Goal: Task Accomplishment & Management: Manage account settings

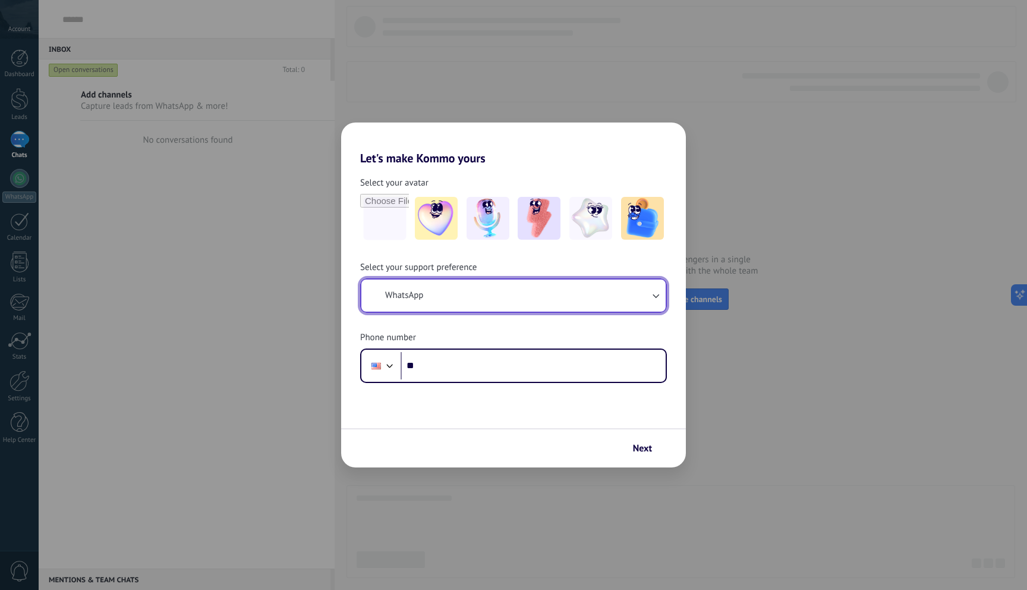
click at [588, 302] on button "WhatsApp" at bounding box center [514, 295] width 304 height 32
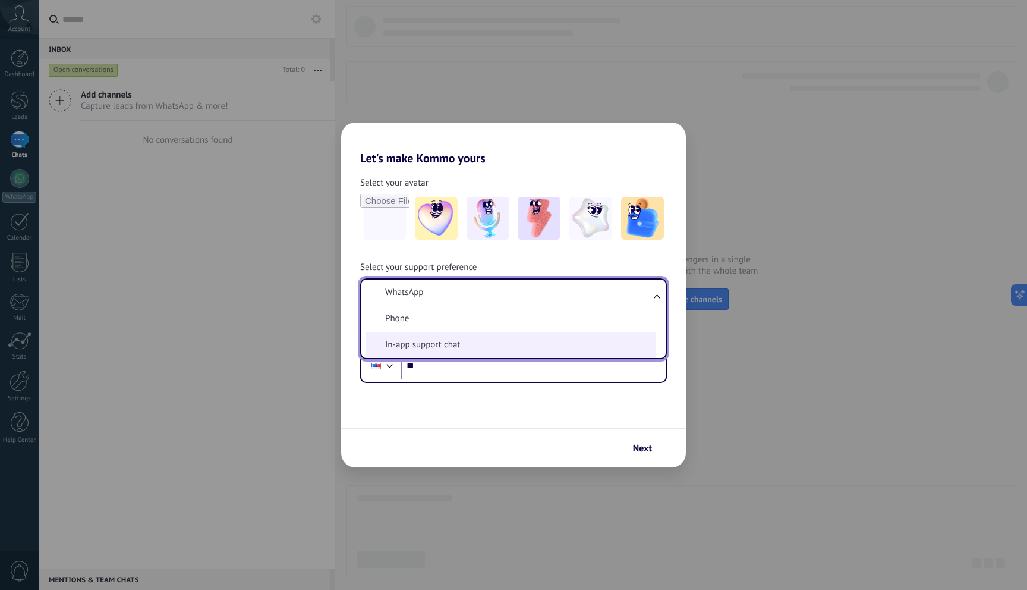
click at [510, 334] on li "In-app support chat" at bounding box center [511, 345] width 290 height 26
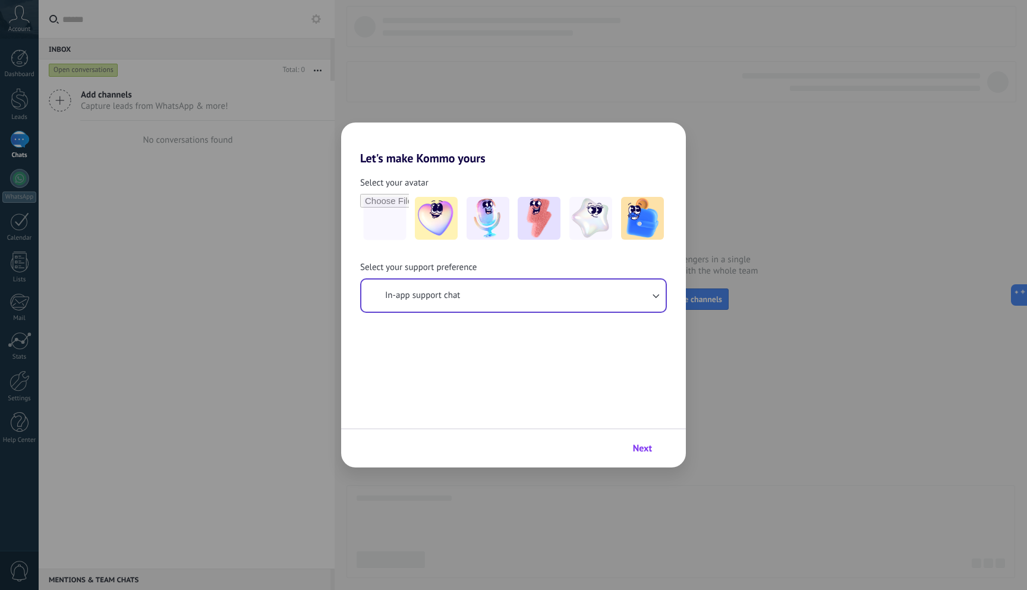
click at [643, 445] on span "Next" at bounding box center [642, 448] width 19 height 8
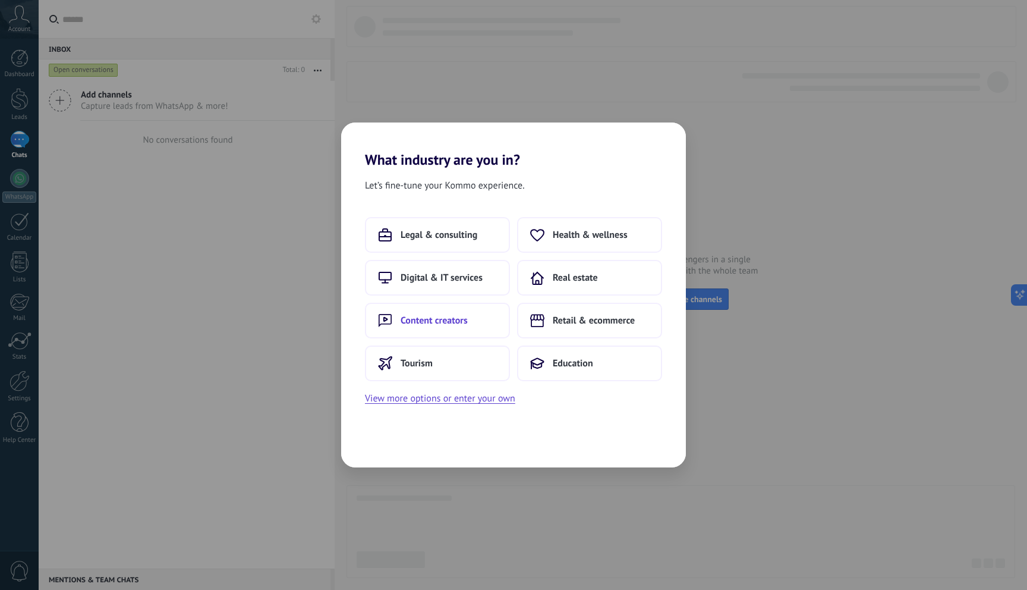
click at [473, 315] on button "Content creators" at bounding box center [437, 321] width 145 height 36
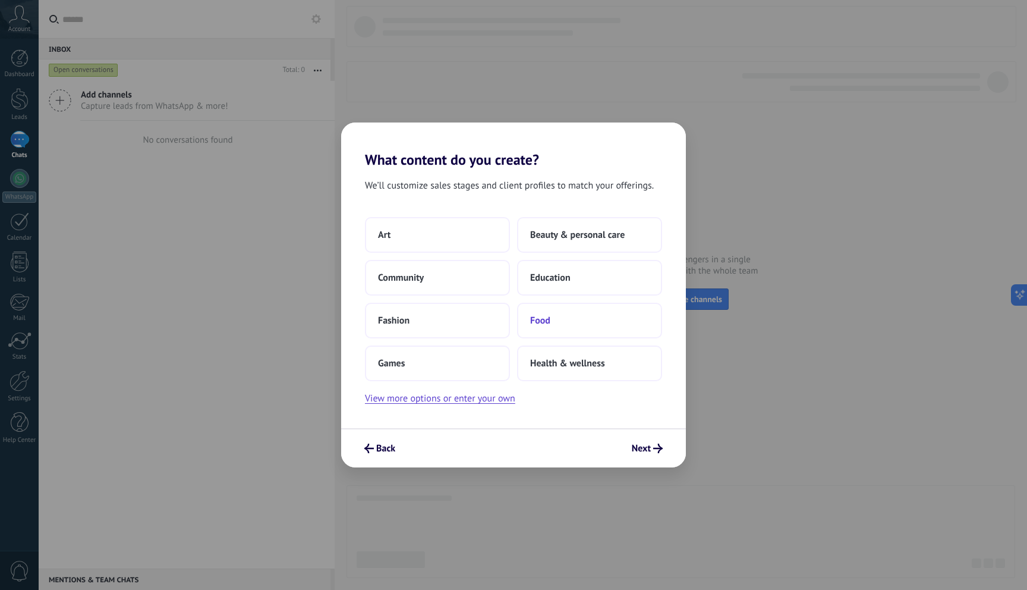
click at [586, 312] on button "Food" at bounding box center [589, 321] width 145 height 36
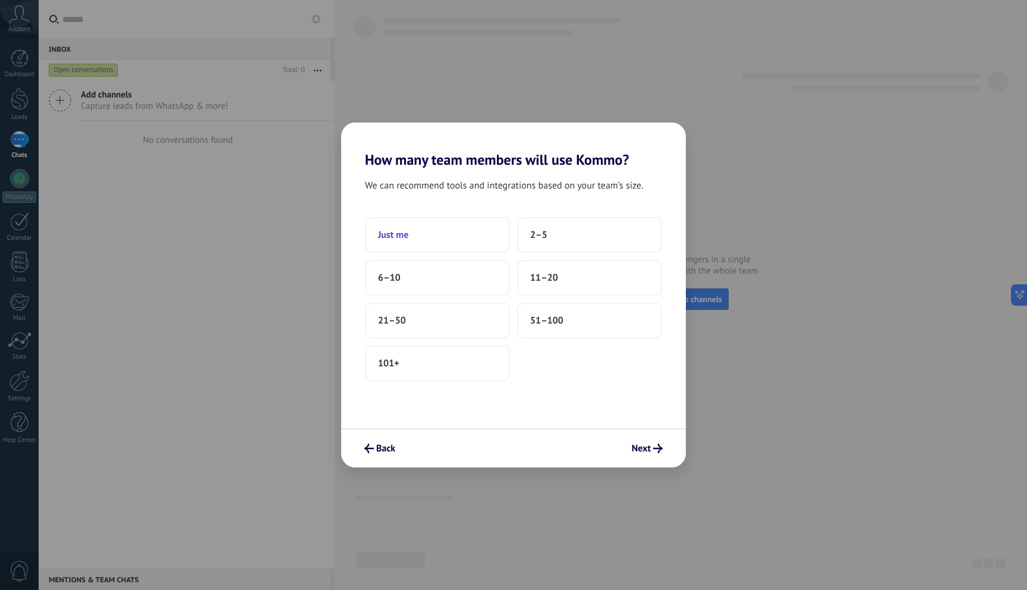
click at [441, 234] on button "Just me" at bounding box center [437, 235] width 145 height 36
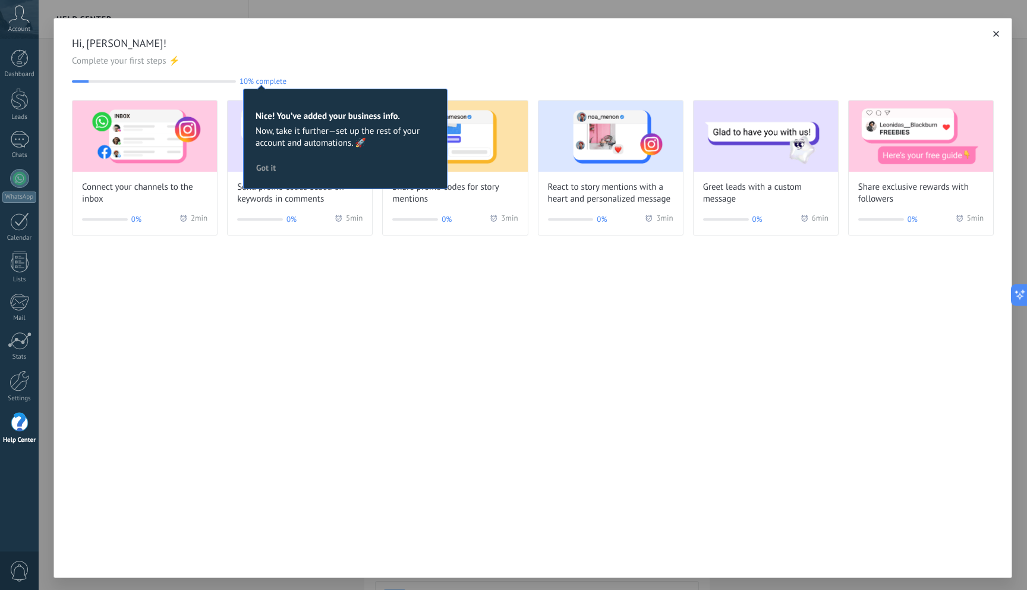
click at [263, 171] on span "Got it" at bounding box center [266, 168] width 20 height 8
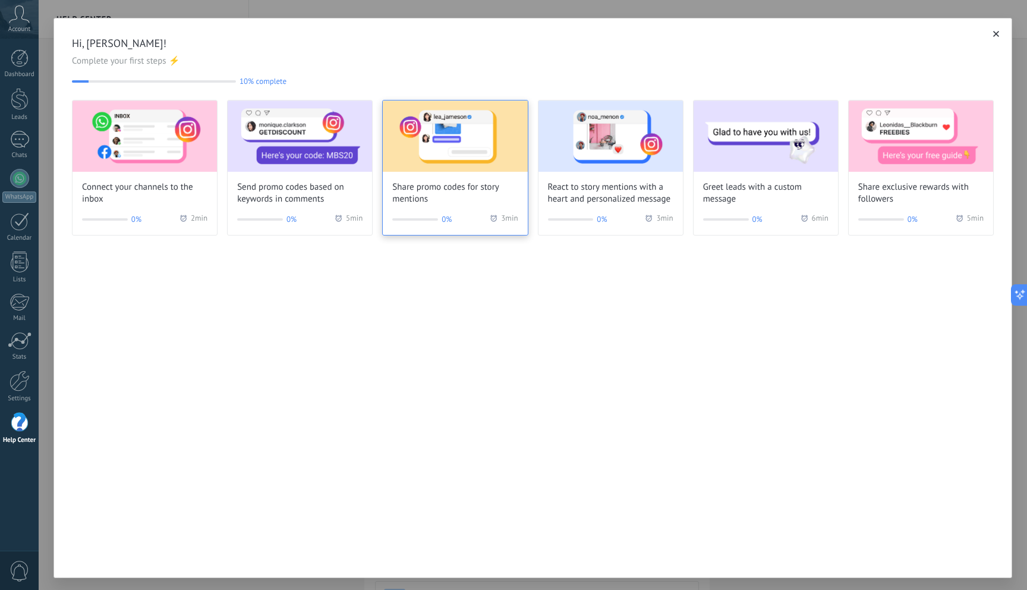
click at [468, 124] on img at bounding box center [455, 135] width 144 height 71
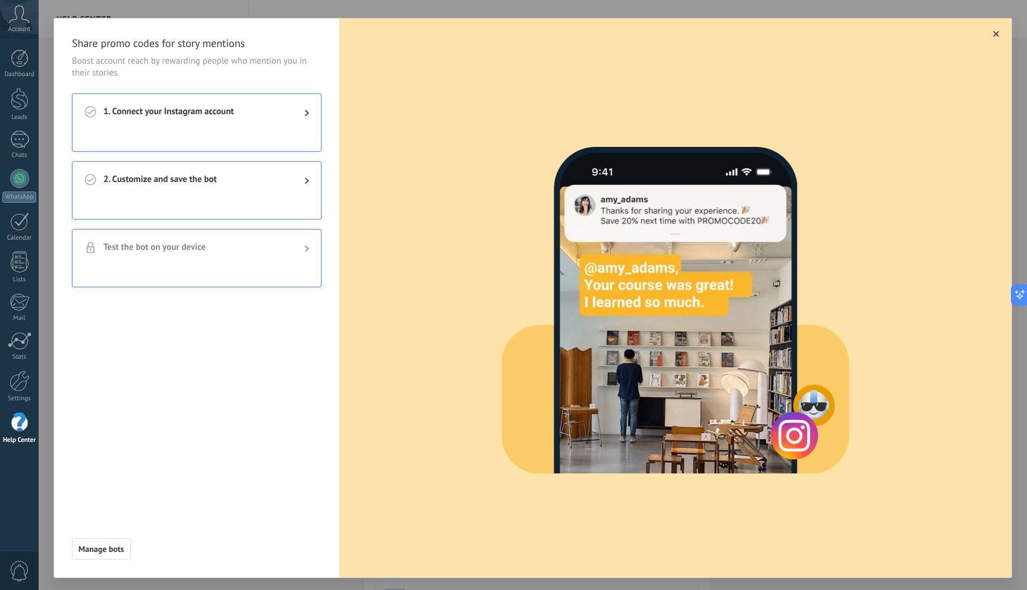
click at [193, 109] on span "1. Connect your Instagram account" at bounding box center [194, 113] width 182 height 14
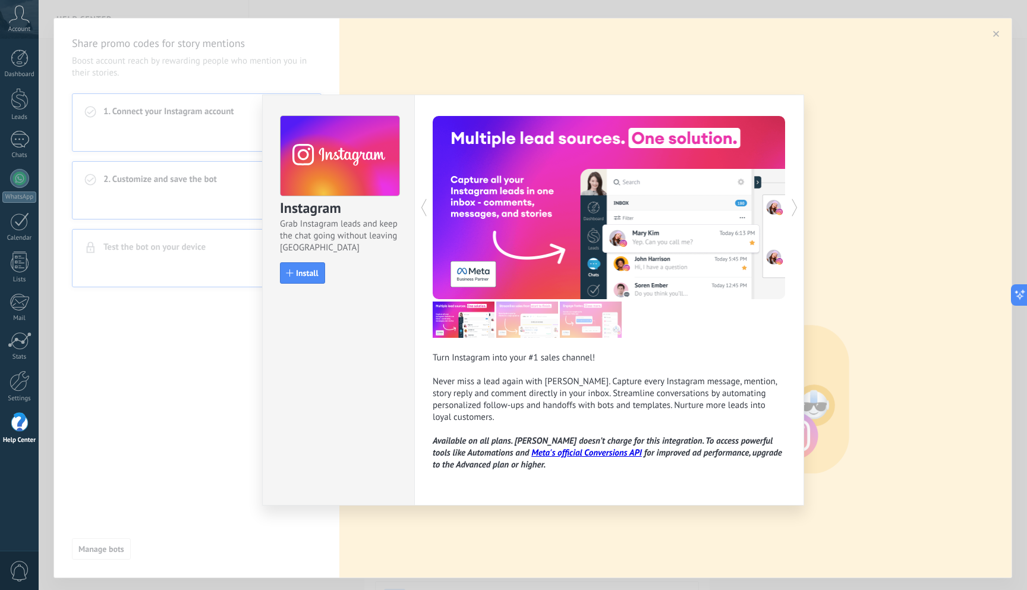
click at [959, 107] on div "Instagram Grab Instagram leads and keep the chat going without leaving Kommo In…" at bounding box center [533, 295] width 989 height 590
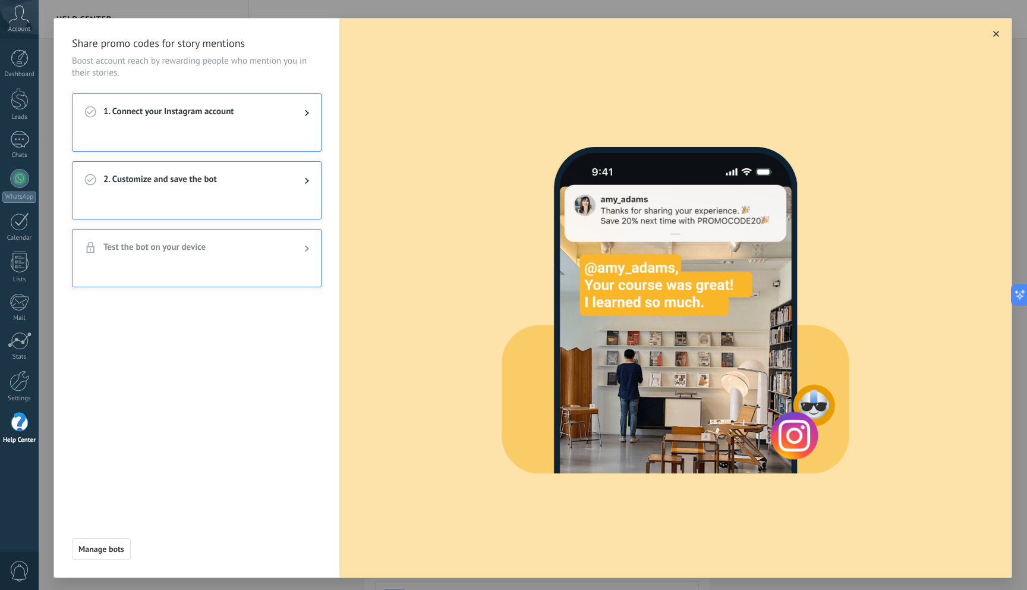
click at [994, 38] on span "button" at bounding box center [997, 34] width 6 height 8
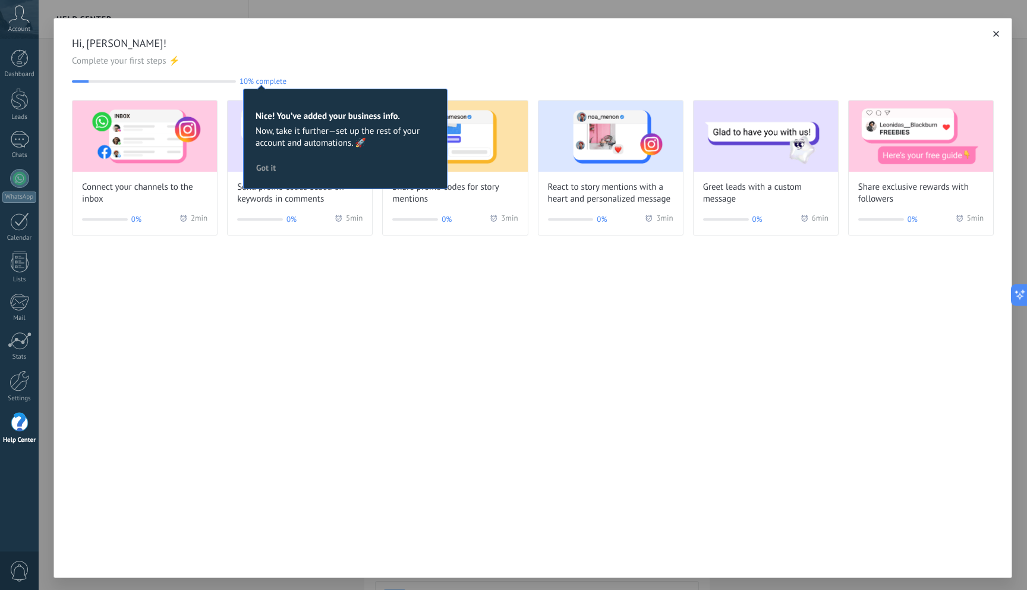
click at [395, 326] on div "Hi, Cory Pringle! Complete your first steps ⚡ 10% complete 10 Nice! You’ve adde…" at bounding box center [533, 298] width 959 height 560
click at [263, 164] on span "Got it" at bounding box center [266, 168] width 20 height 8
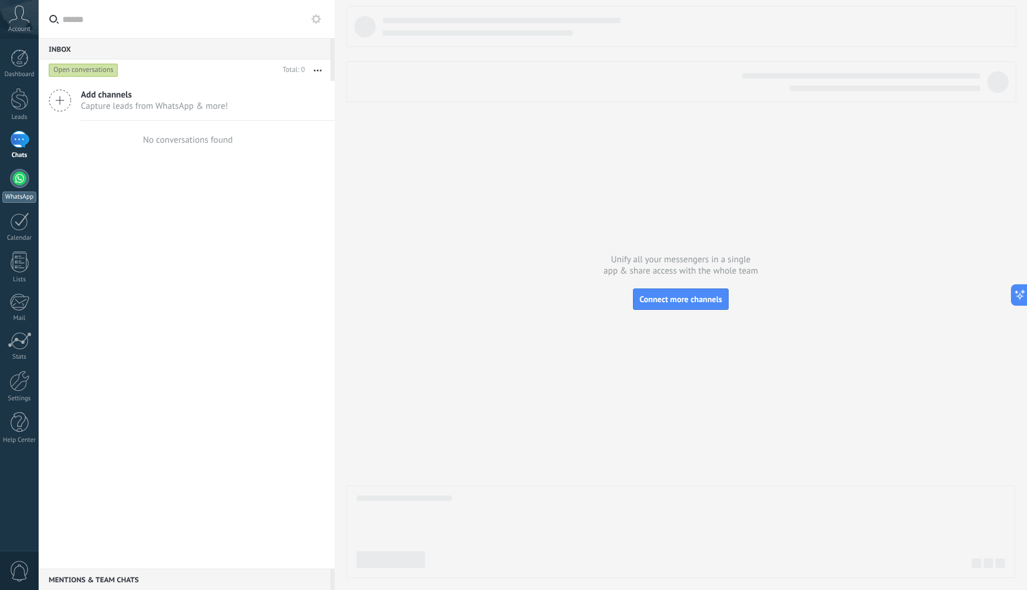
click at [17, 177] on div at bounding box center [19, 178] width 19 height 19
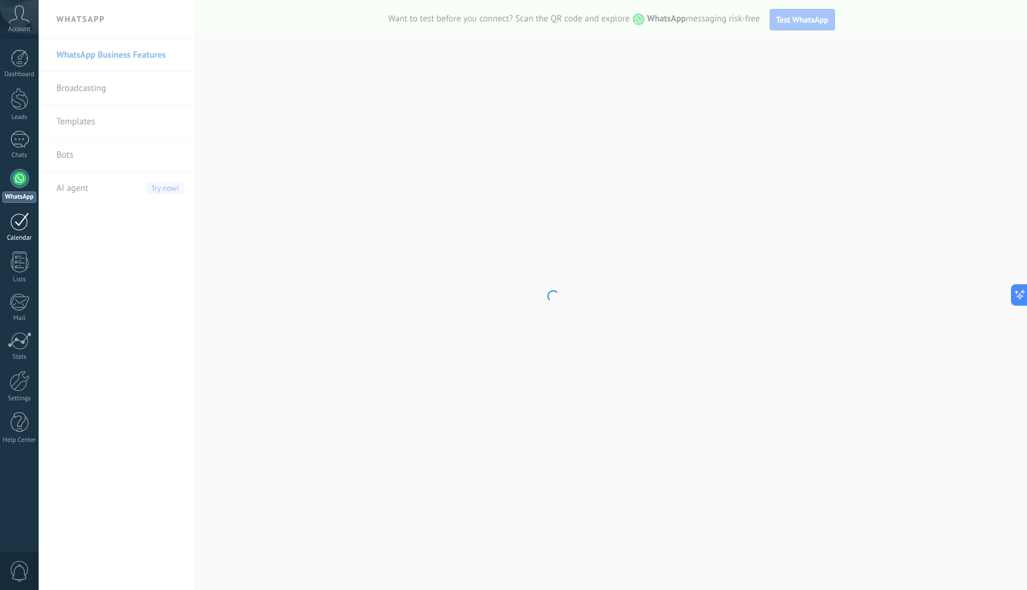
click at [20, 232] on link "Calendar" at bounding box center [19, 227] width 39 height 30
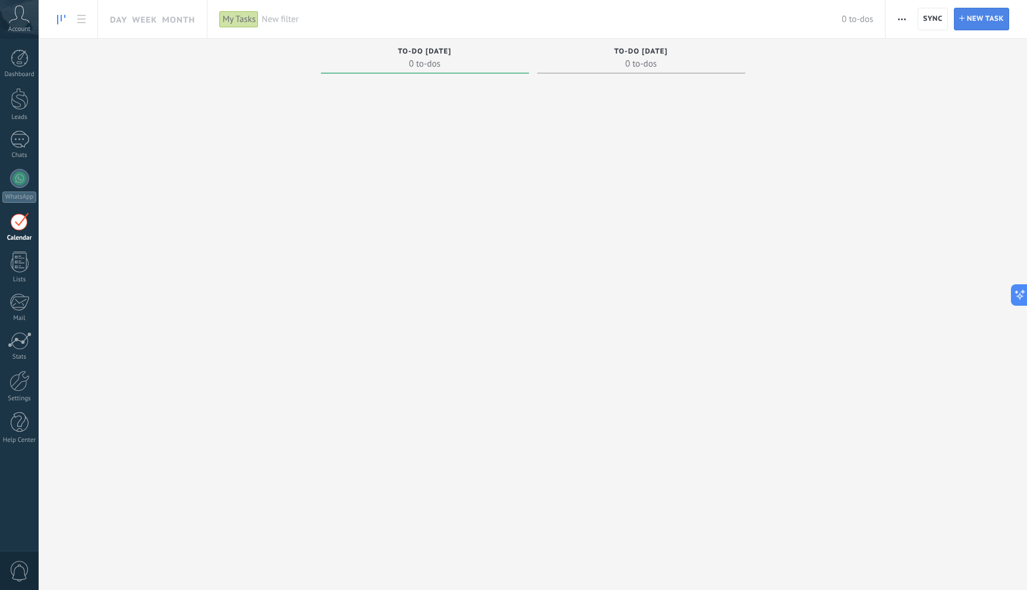
click at [991, 24] on span "New task" at bounding box center [985, 18] width 37 height 21
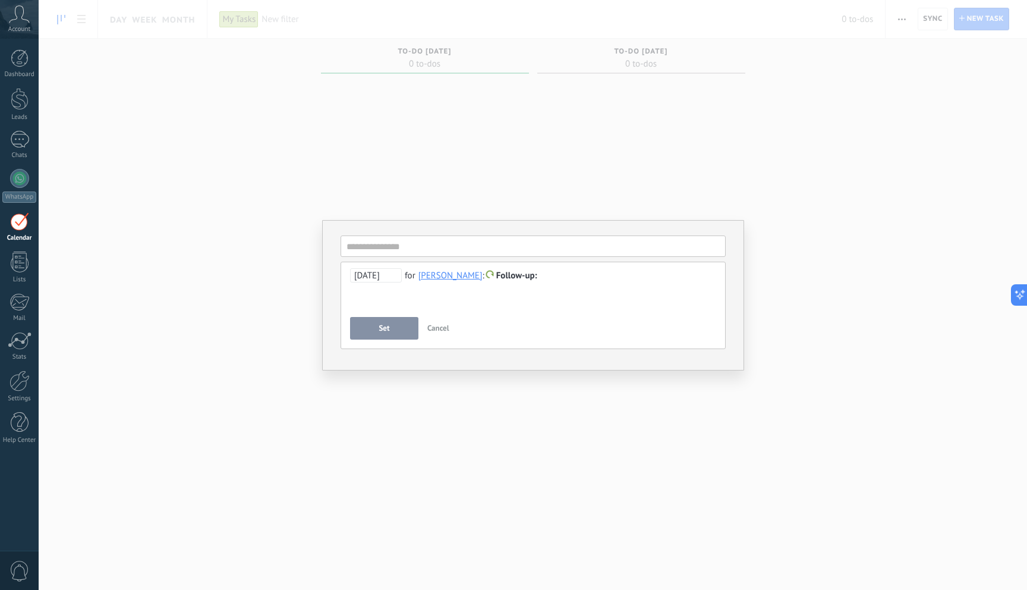
click at [438, 323] on button "Cancel" at bounding box center [439, 328] width 32 height 23
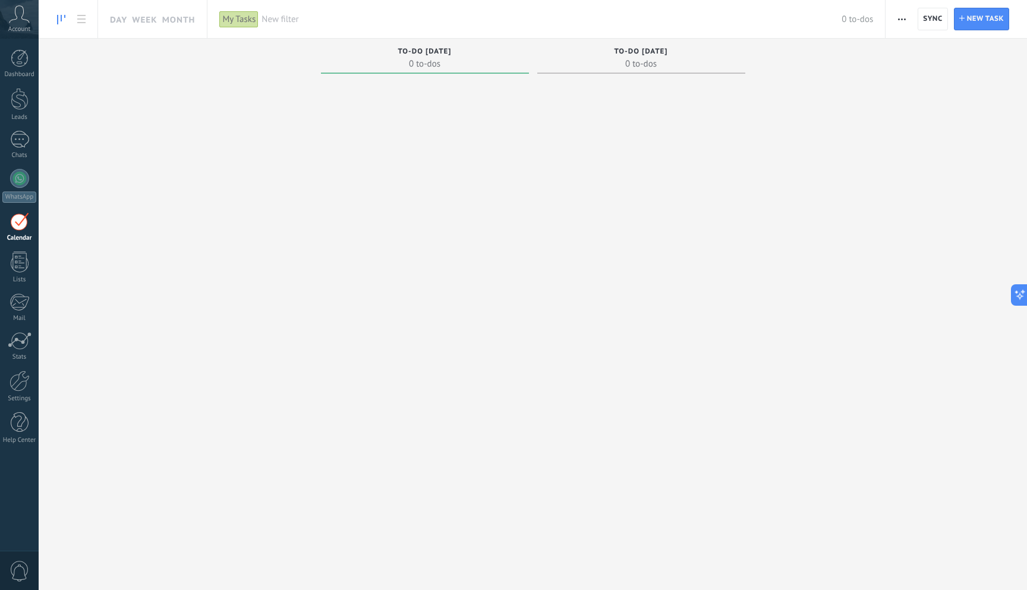
click at [644, 52] on span "To-do tomorrow" at bounding box center [641, 52] width 54 height 8
click at [408, 58] on span "0 to-dos" at bounding box center [425, 64] width 196 height 12
click at [239, 15] on div "My Tasks" at bounding box center [238, 19] width 39 height 17
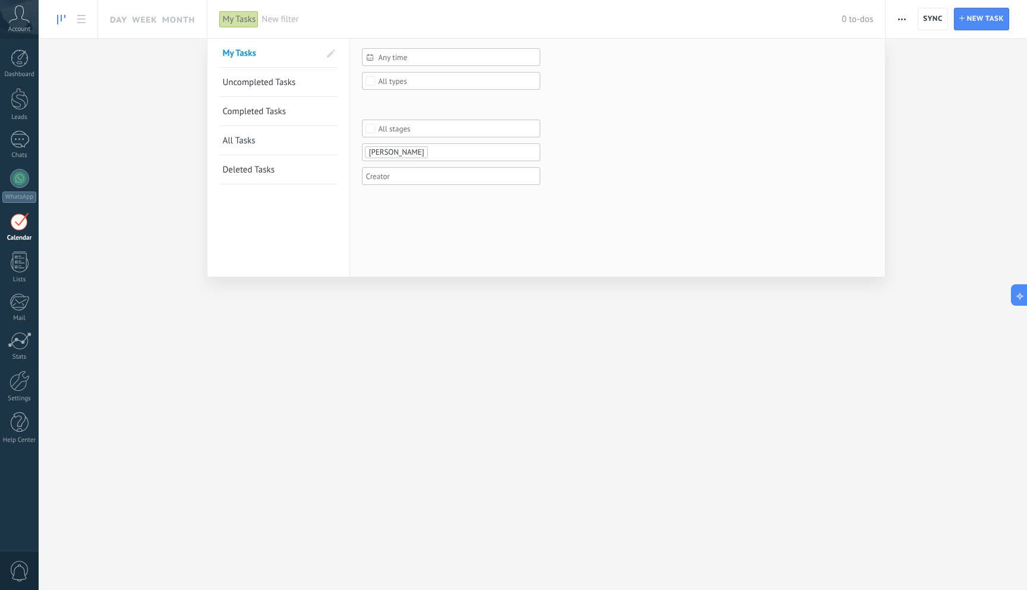
click at [323, 51] on span at bounding box center [331, 53] width 20 height 20
click at [291, 56] on link "My Tasks" at bounding box center [271, 53] width 98 height 29
click at [330, 89] on link "Uncompleted Tasks" at bounding box center [278, 82] width 112 height 29
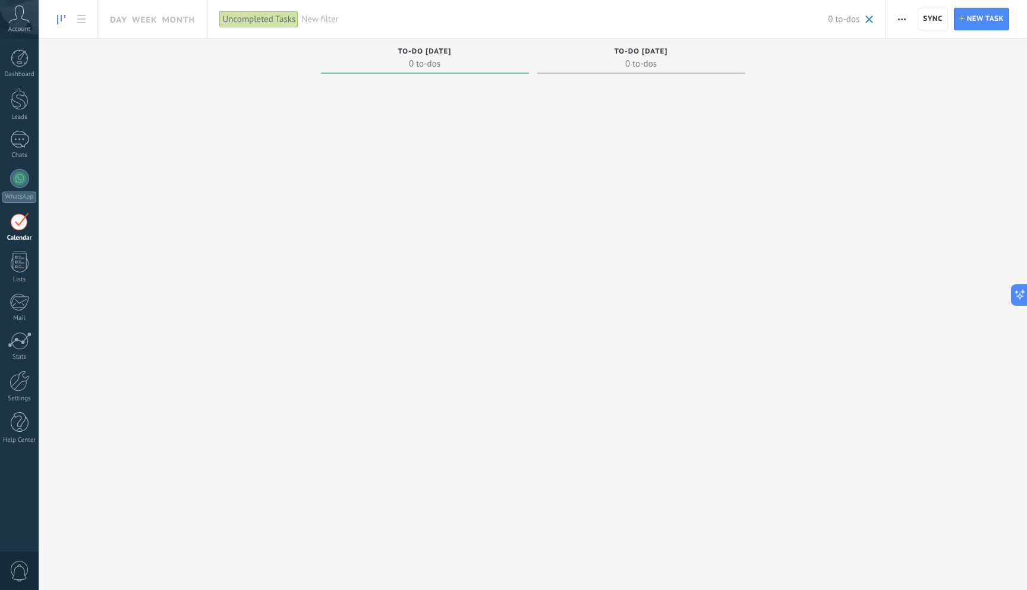
click at [250, 25] on div "Uncompleted Tasks" at bounding box center [258, 19] width 79 height 17
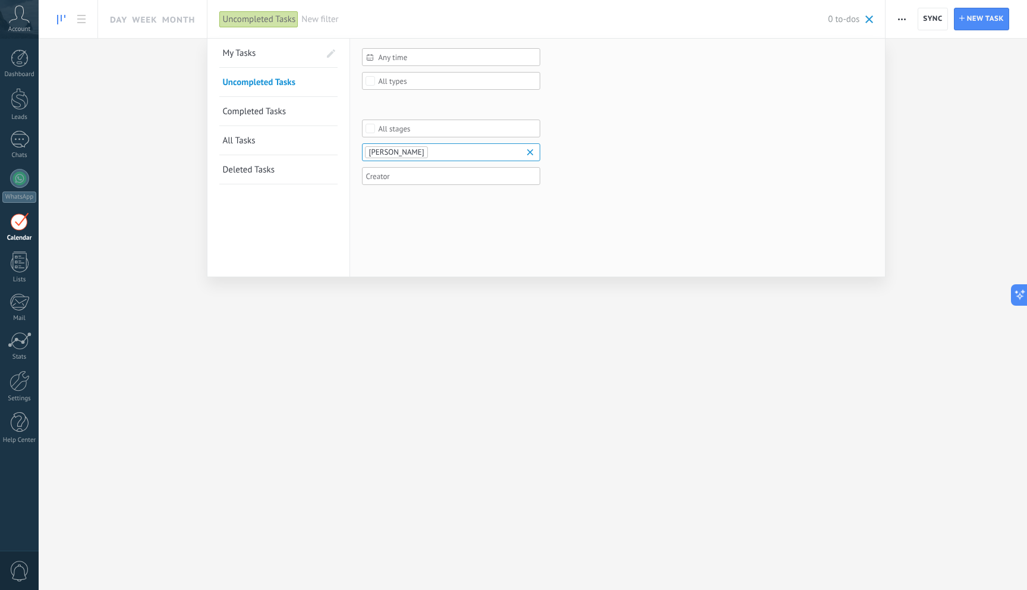
click at [258, 54] on link "My Tasks" at bounding box center [271, 53] width 98 height 29
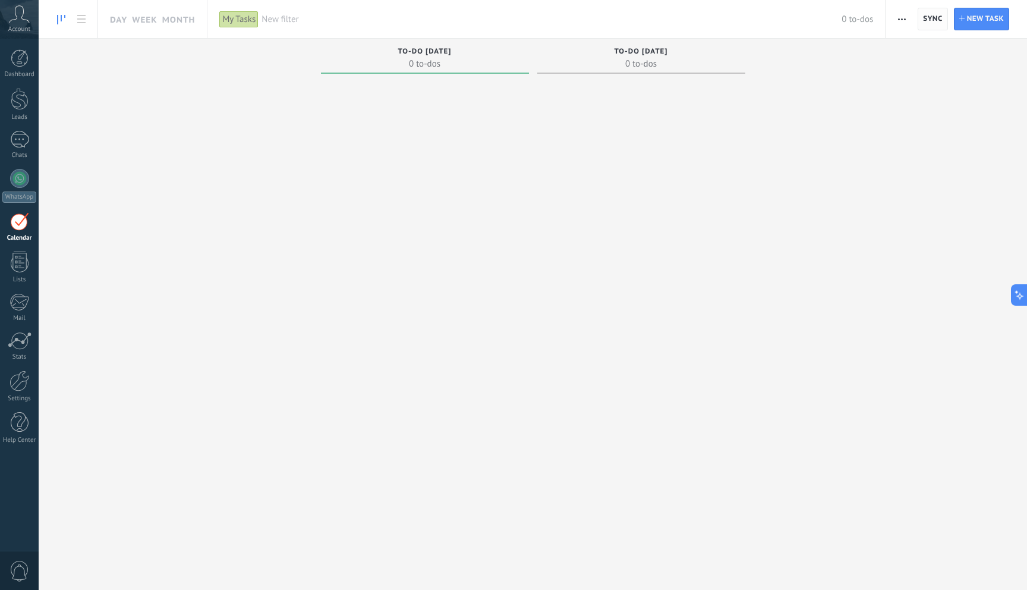
click at [931, 19] on span "Sync" at bounding box center [932, 18] width 19 height 7
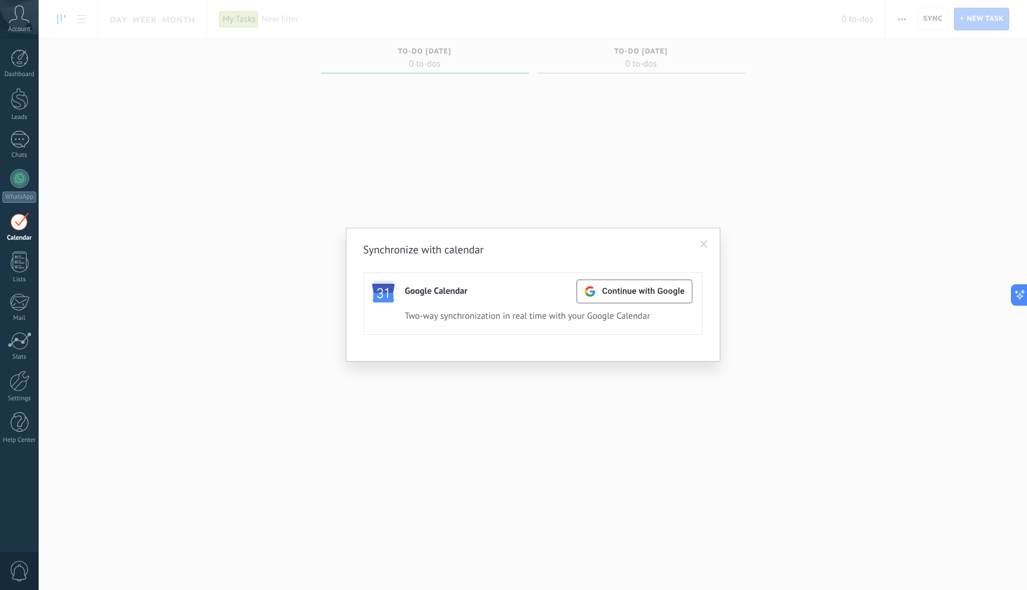
click at [706, 246] on span at bounding box center [704, 244] width 8 height 8
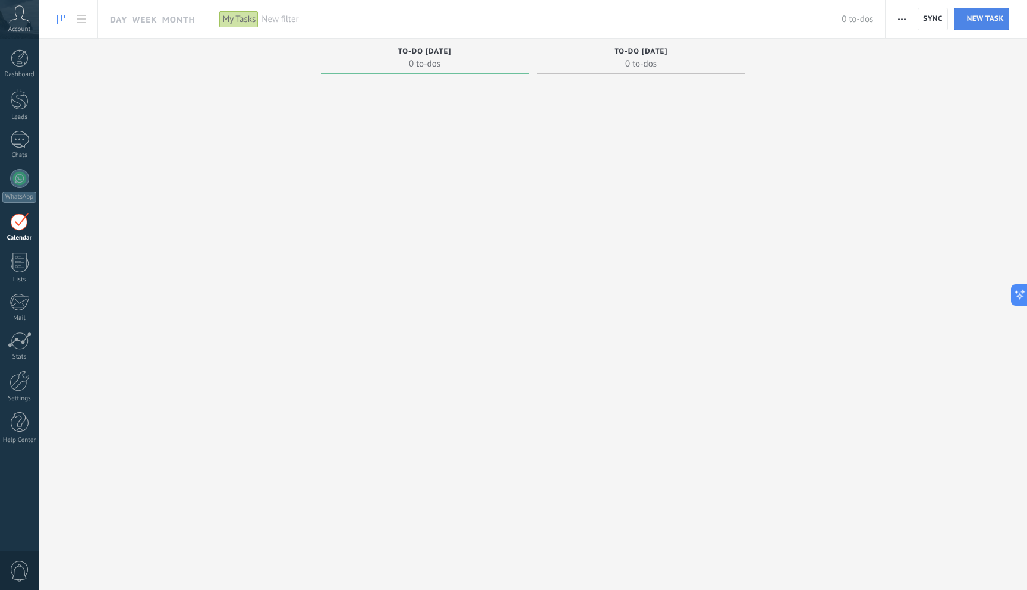
click at [980, 22] on span "New task" at bounding box center [985, 18] width 37 height 21
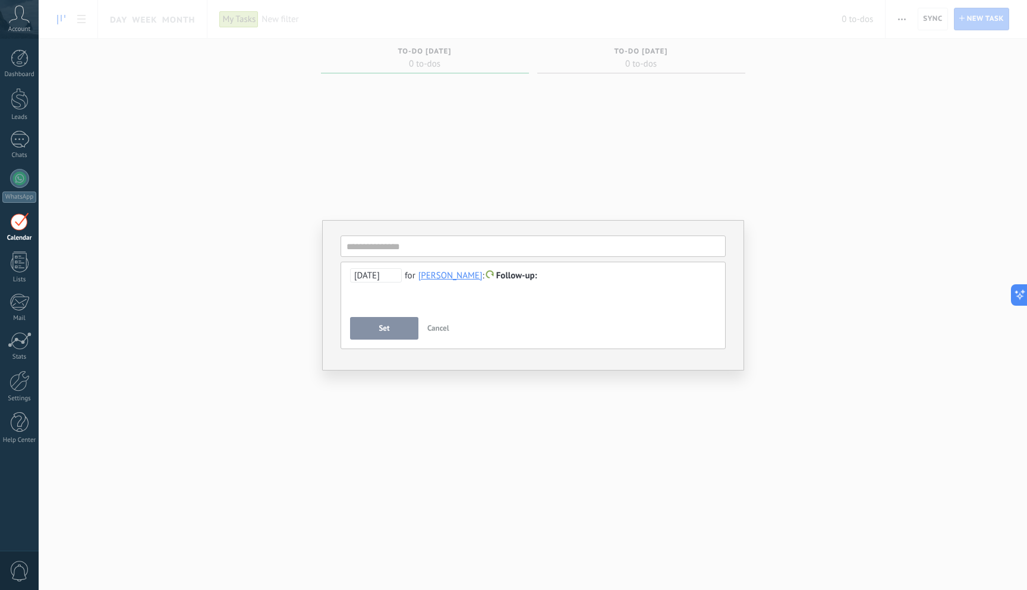
click at [384, 281] on span "[DATE]" at bounding box center [376, 275] width 52 height 14
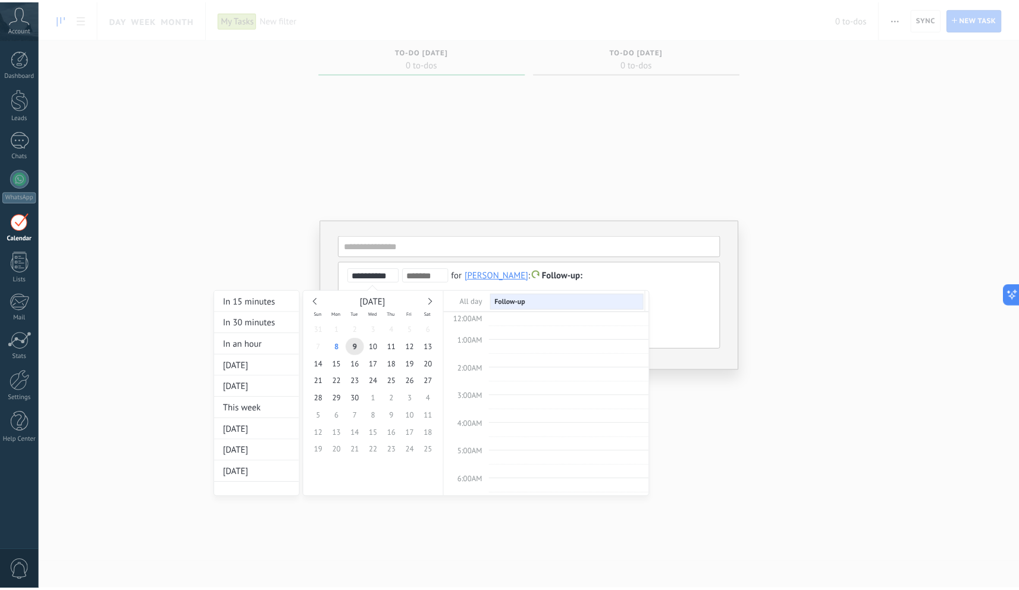
scroll to position [224, 0]
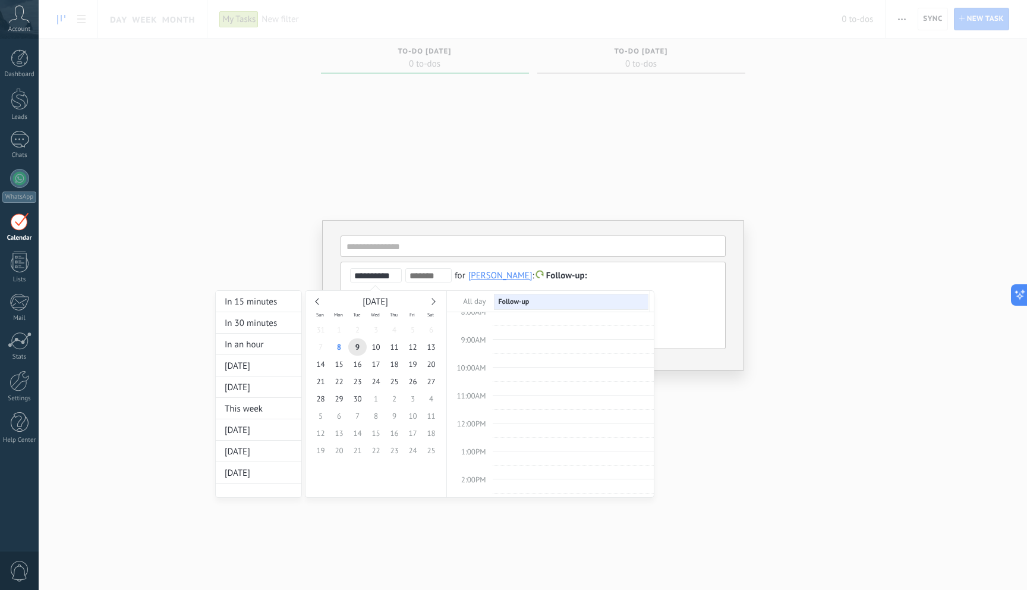
click at [170, 185] on div at bounding box center [513, 295] width 1027 height 590
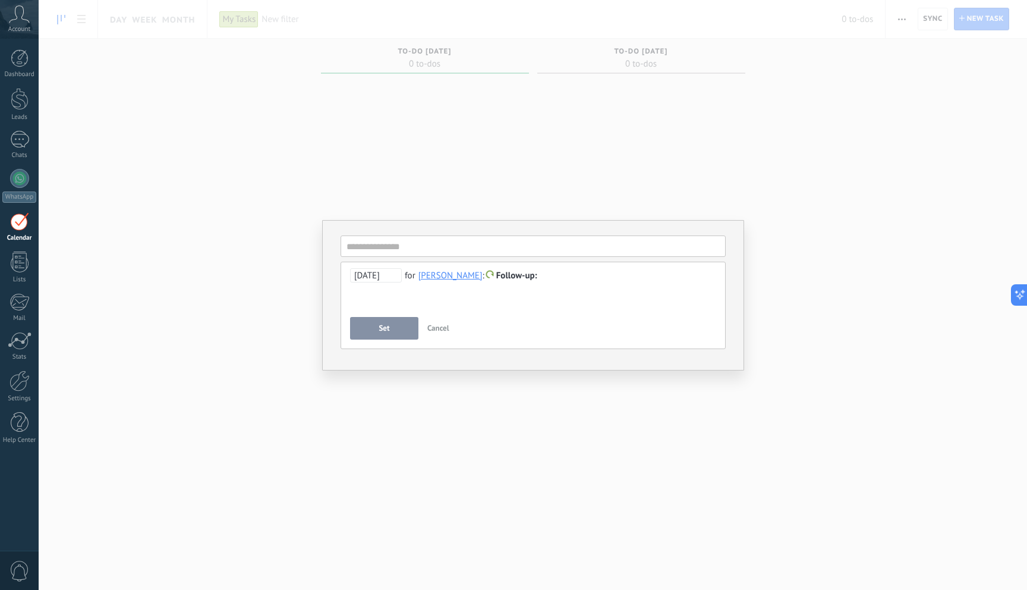
click at [442, 328] on span "Cancel" at bounding box center [439, 328] width 22 height 10
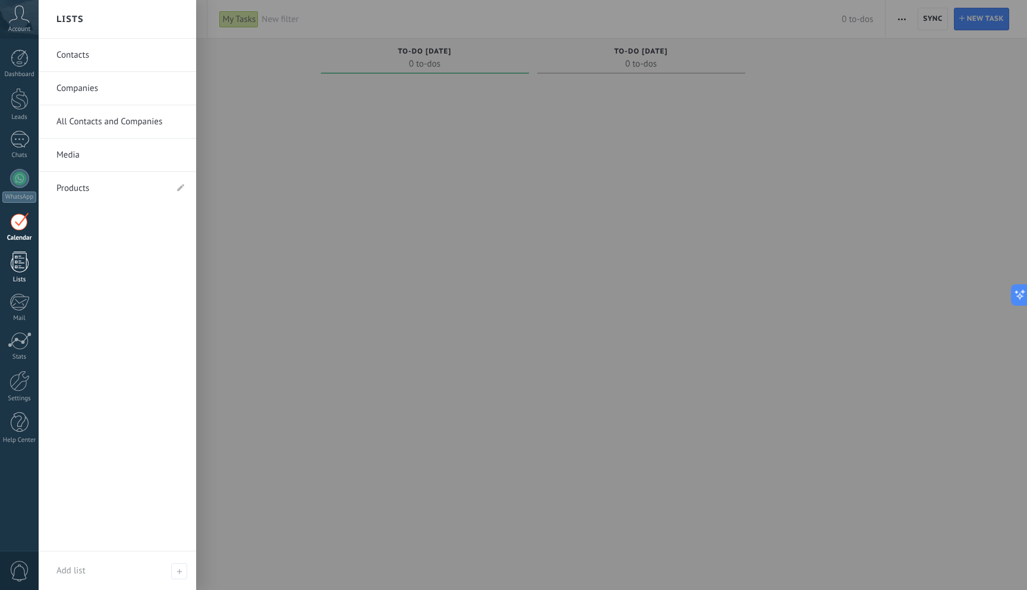
click at [25, 259] on div at bounding box center [20, 262] width 18 height 21
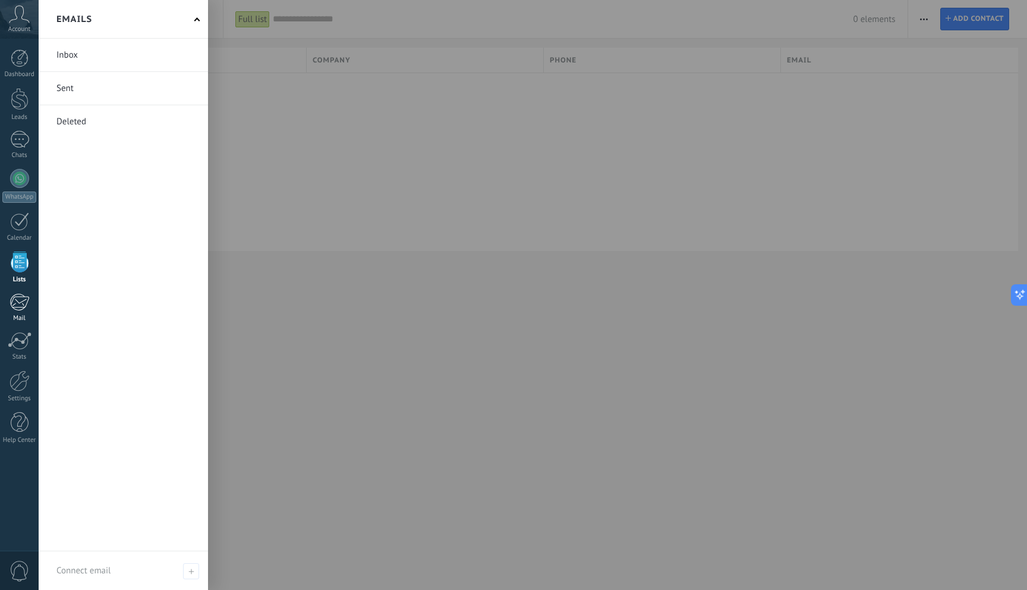
click at [27, 298] on div at bounding box center [20, 302] width 20 height 18
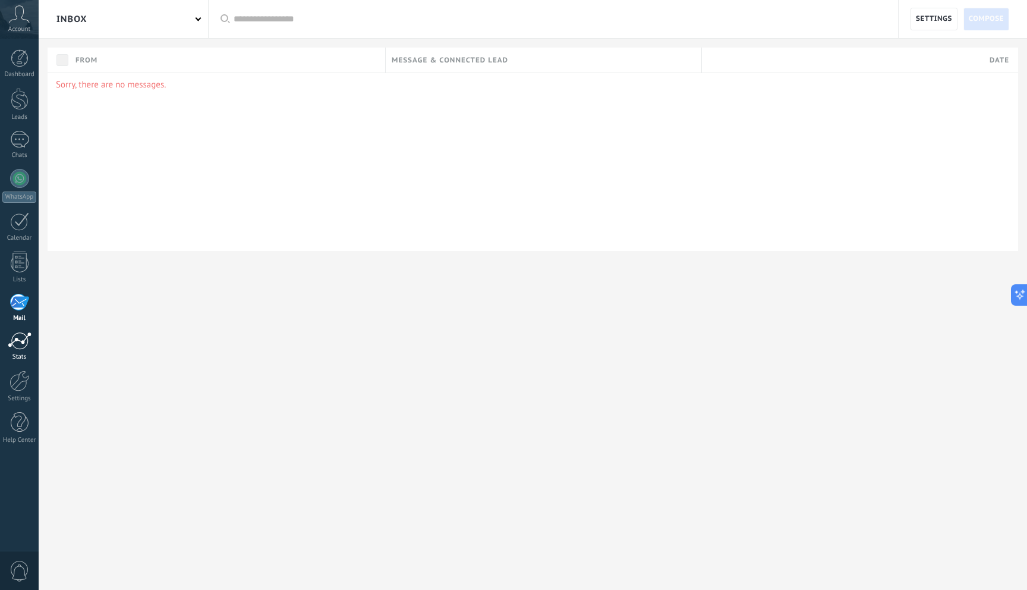
click at [20, 342] on div at bounding box center [20, 341] width 24 height 18
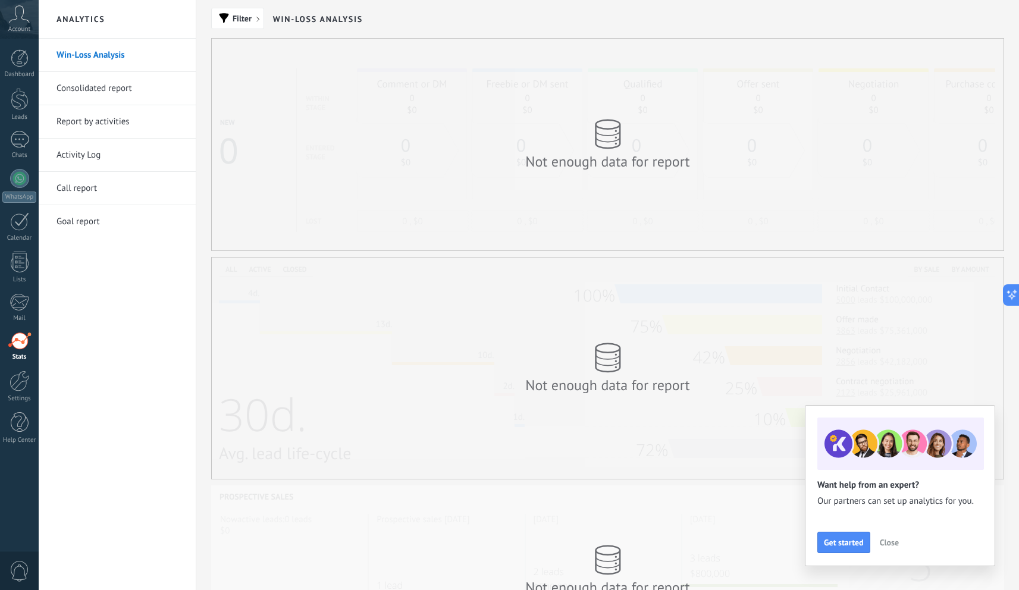
click at [16, 26] on span "Account" at bounding box center [19, 30] width 22 height 8
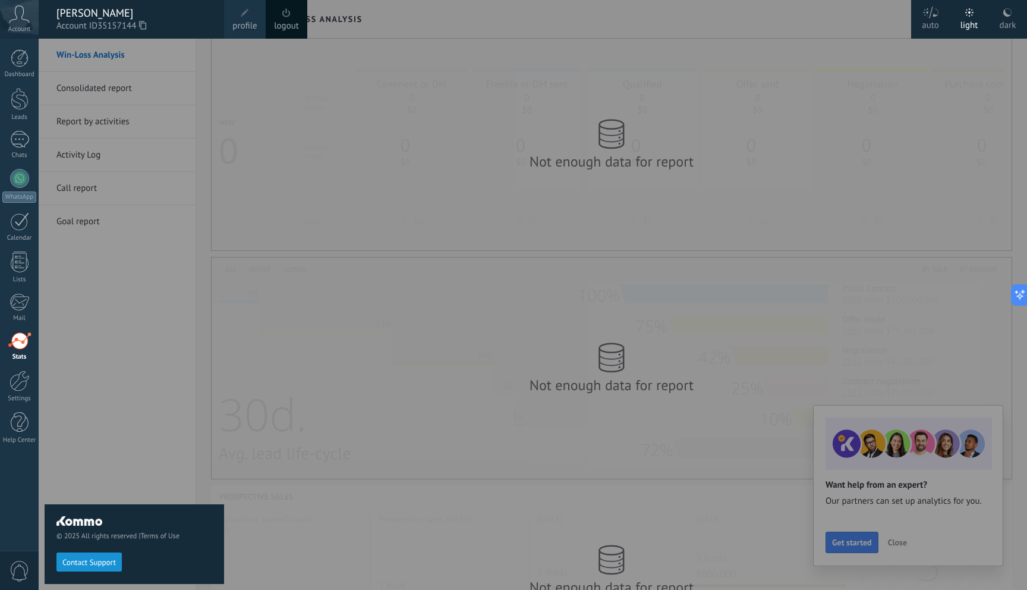
click at [136, 282] on div "© 2025 All rights reserved | Terms of Use Contact Support" at bounding box center [135, 314] width 180 height 551
click at [11, 69] on link "Dashboard" at bounding box center [19, 63] width 39 height 29
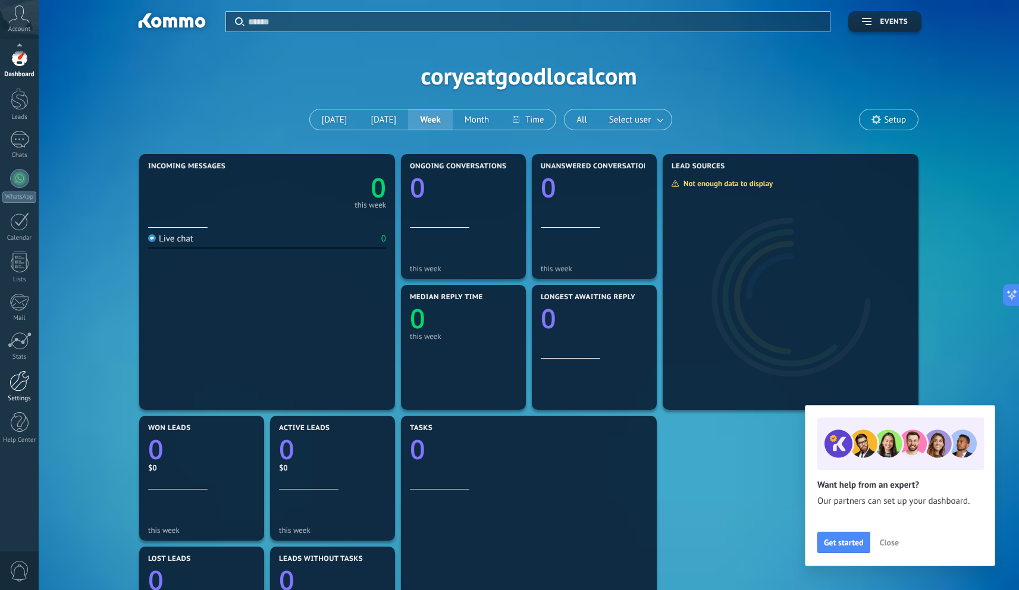
click at [11, 380] on div at bounding box center [20, 380] width 20 height 21
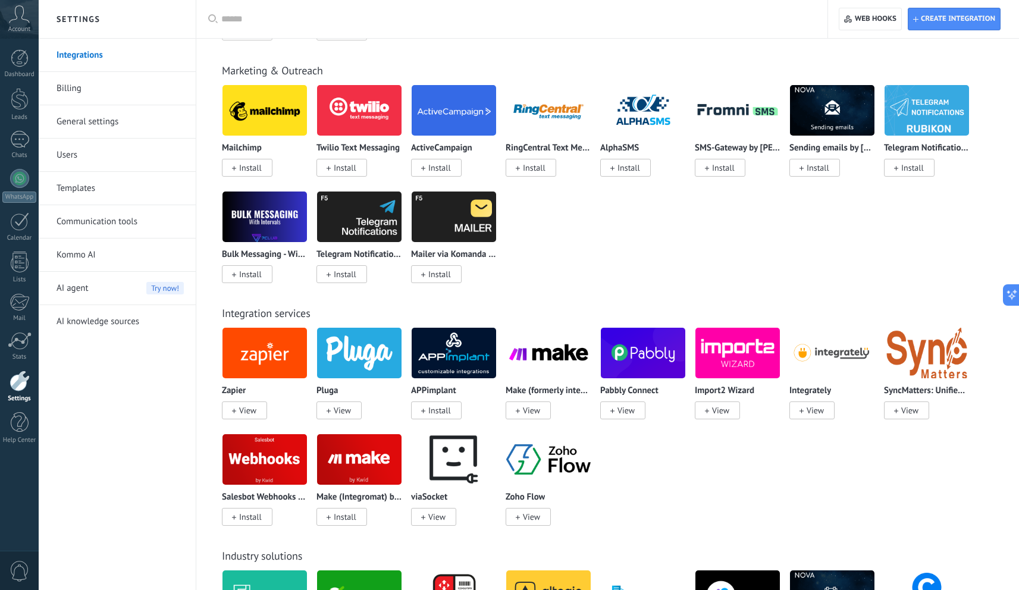
scroll to position [2100, 0]
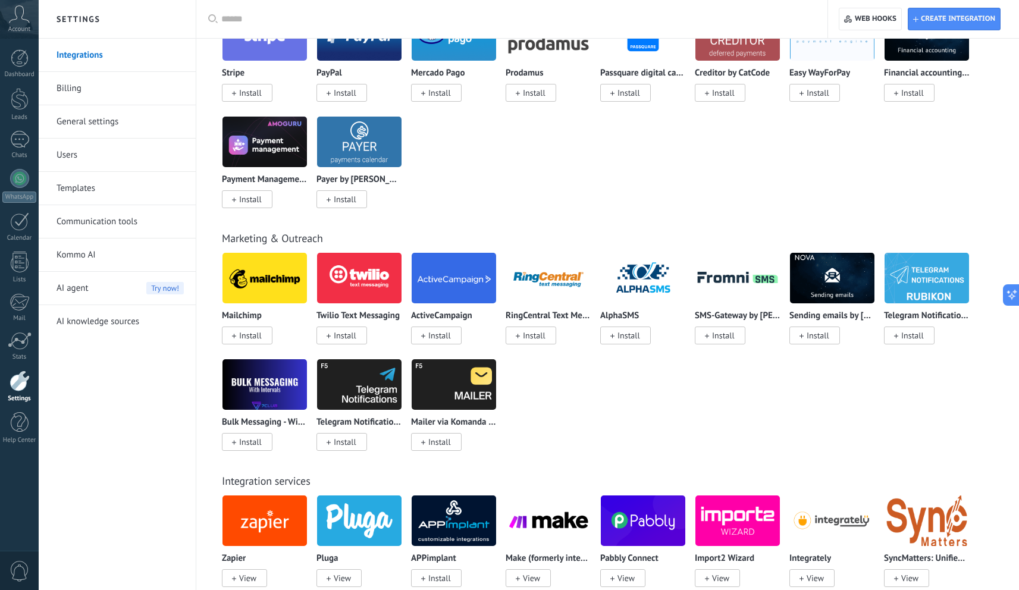
click at [101, 85] on link "Billing" at bounding box center [119, 88] width 127 height 33
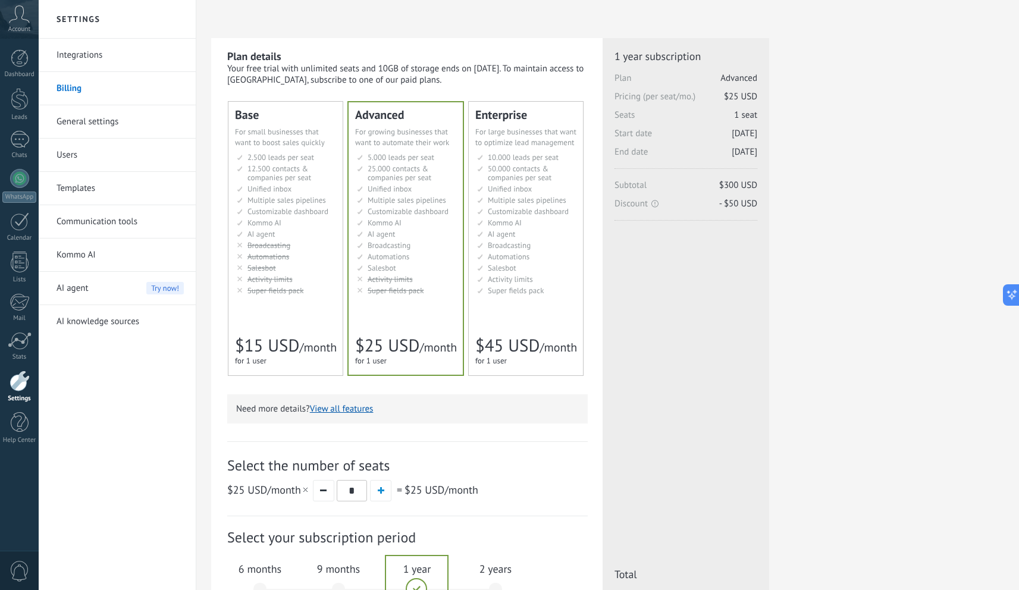
click at [118, 131] on link "General settings" at bounding box center [119, 121] width 127 height 33
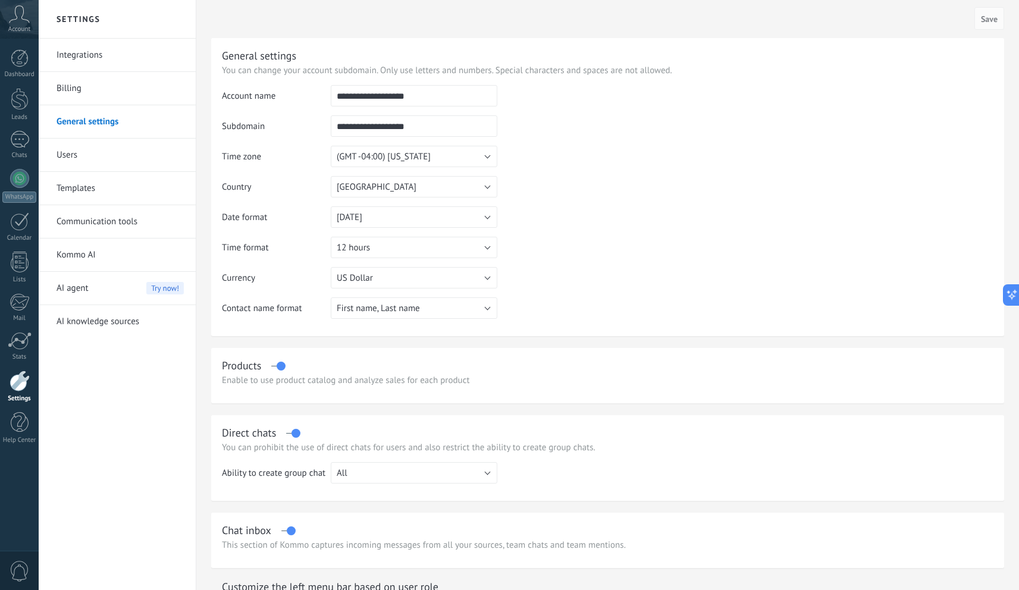
click at [89, 154] on link "Users" at bounding box center [119, 155] width 127 height 33
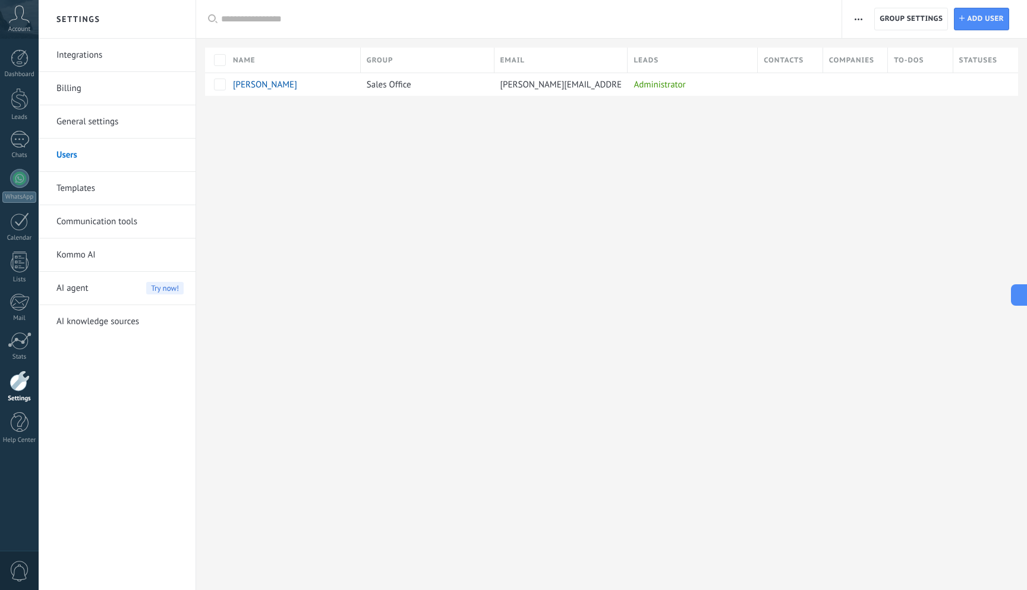
click at [97, 191] on link "Templates" at bounding box center [119, 188] width 127 height 33
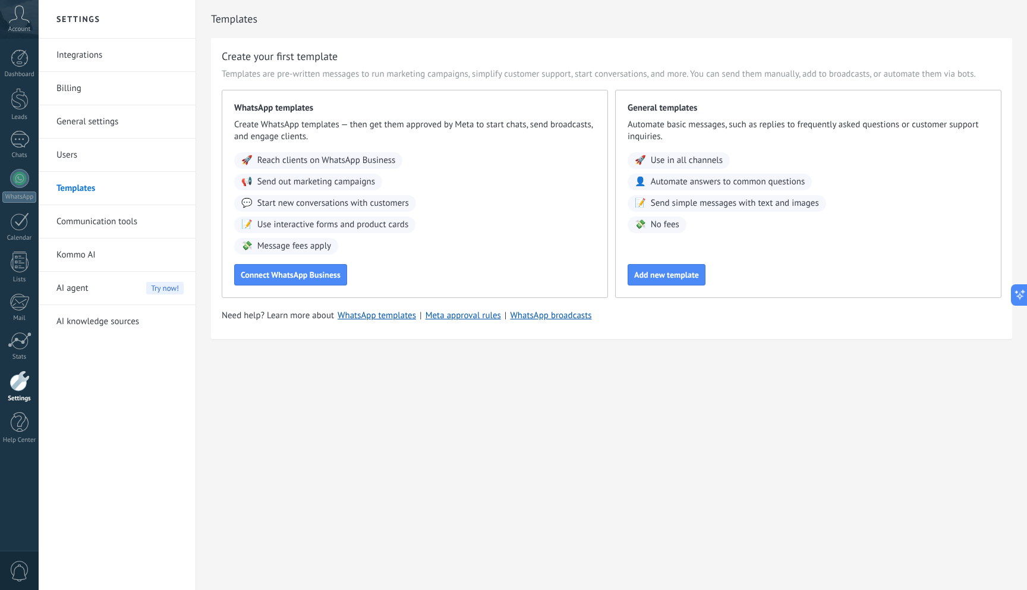
click at [83, 223] on link "Communication tools" at bounding box center [119, 221] width 127 height 33
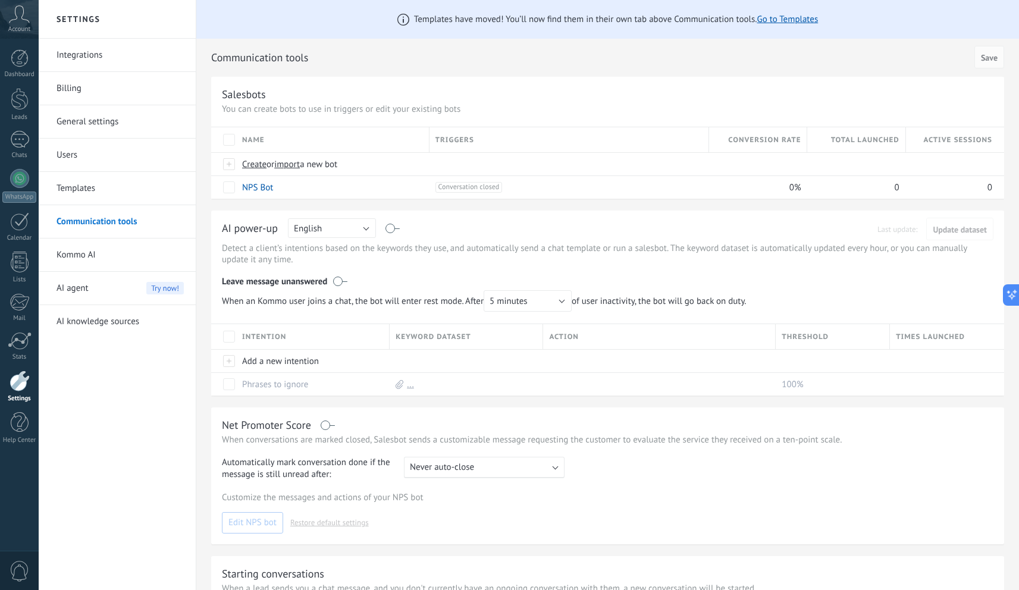
click at [97, 243] on link "Kommo AI" at bounding box center [119, 254] width 127 height 33
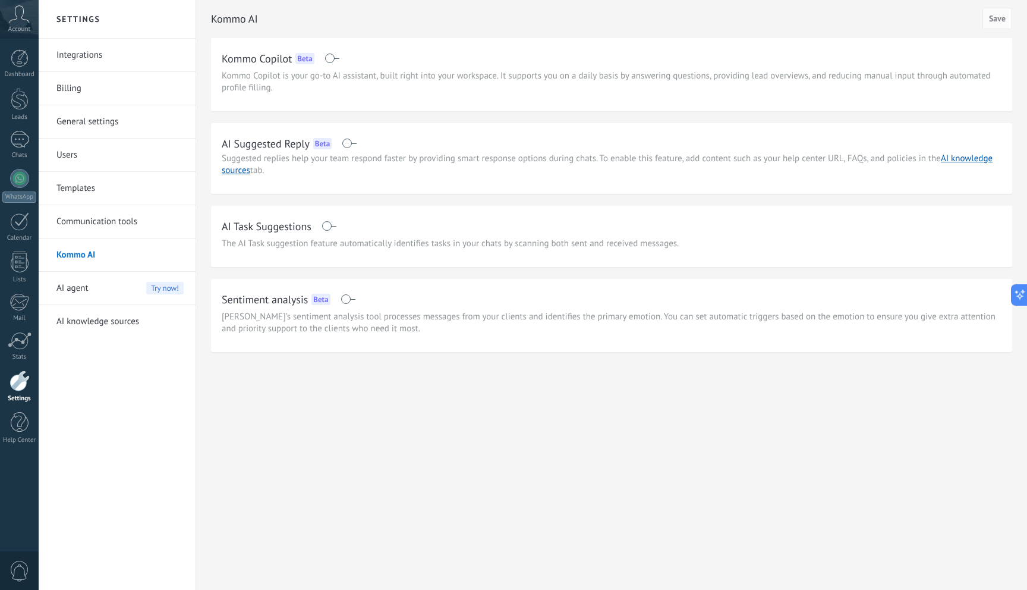
click at [88, 288] on div "AI agent Try now!" at bounding box center [119, 288] width 127 height 33
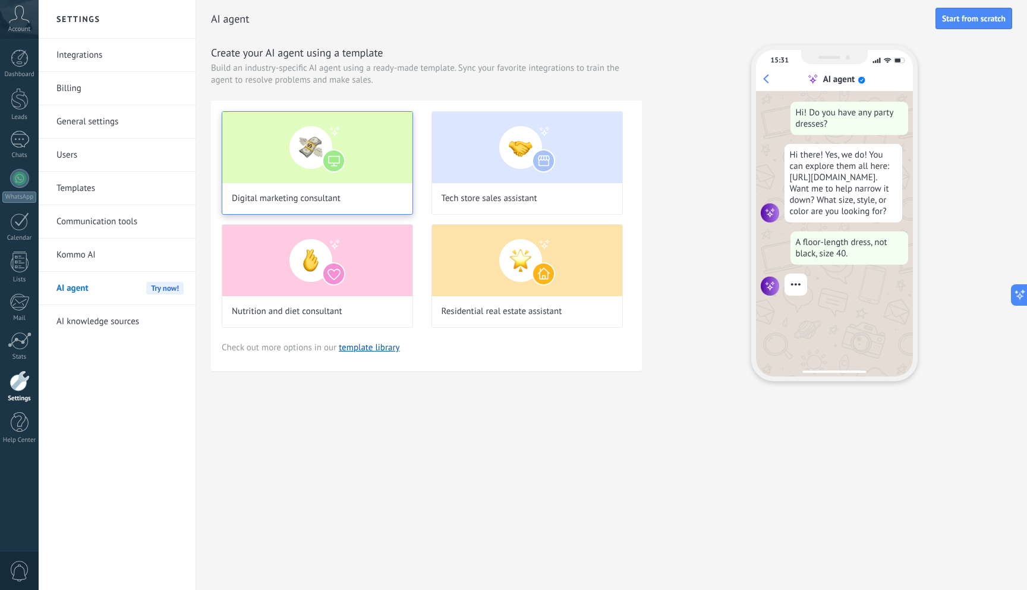
scroll to position [30, 0]
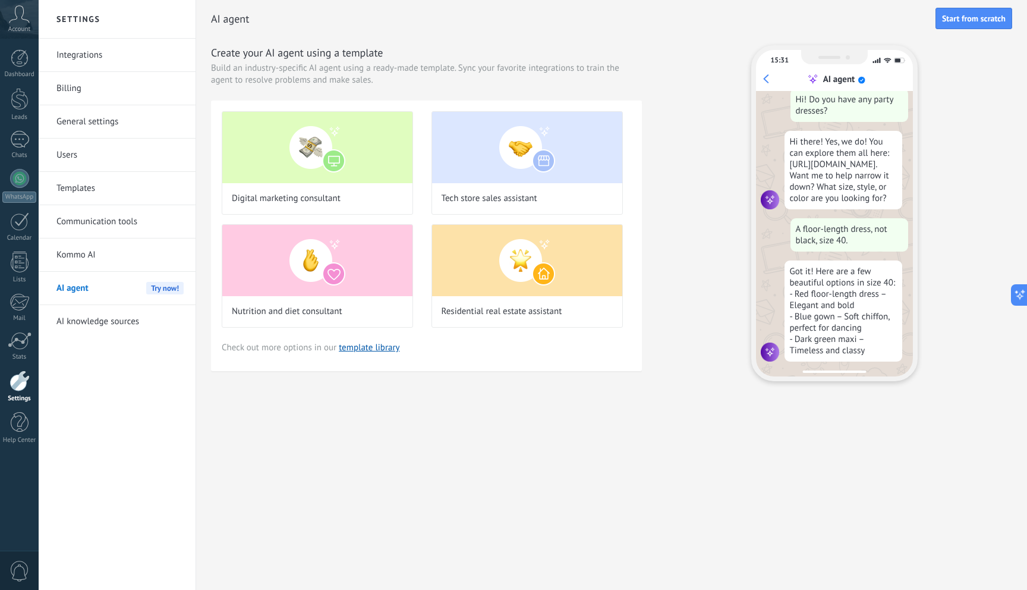
click at [122, 55] on link "Integrations" at bounding box center [119, 55] width 127 height 33
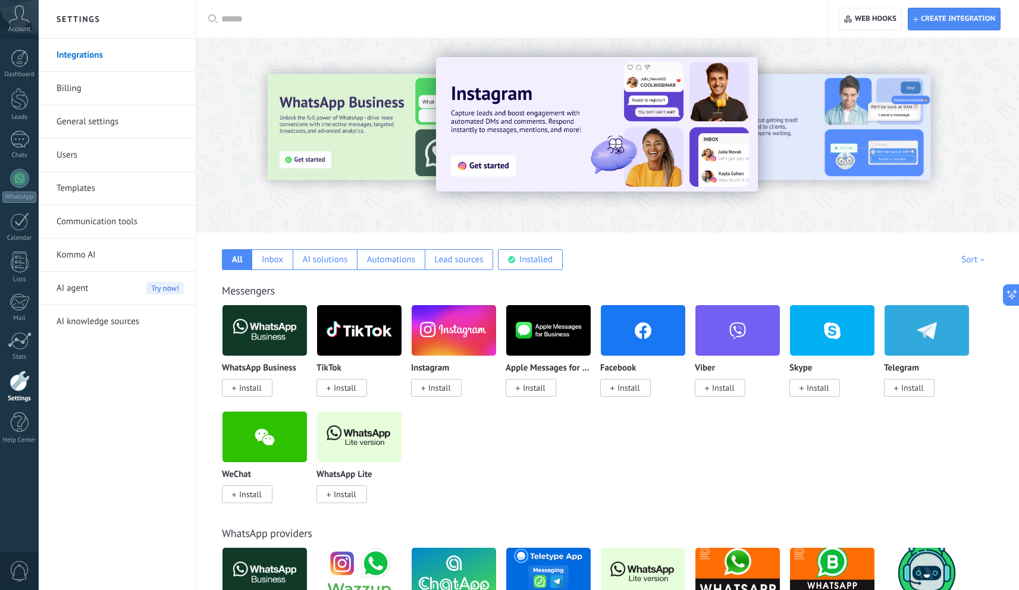
click at [626, 384] on span "Install" at bounding box center [628, 387] width 23 height 11
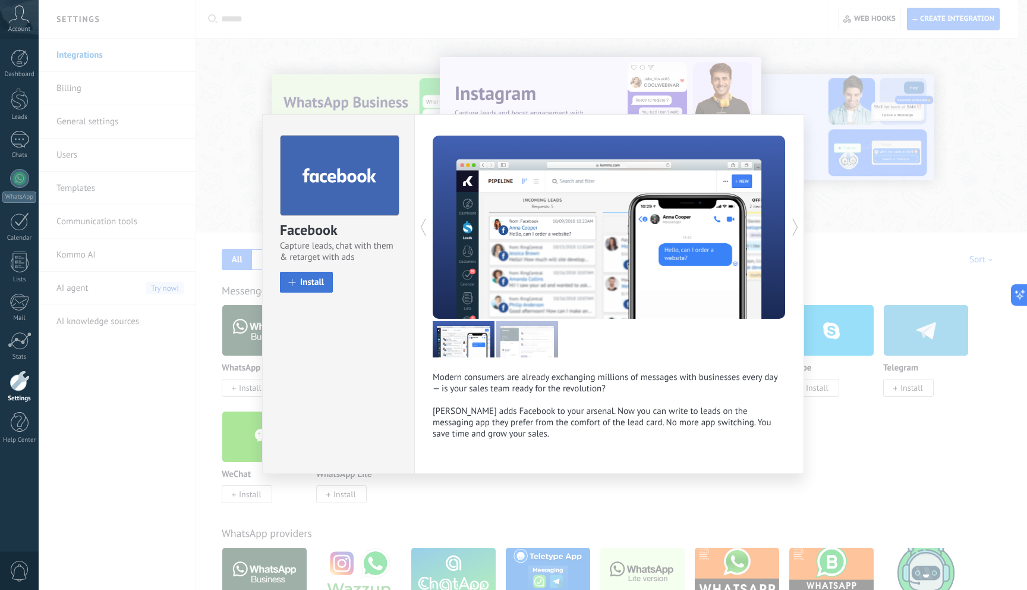
click at [297, 277] on button "Install" at bounding box center [306, 282] width 53 height 21
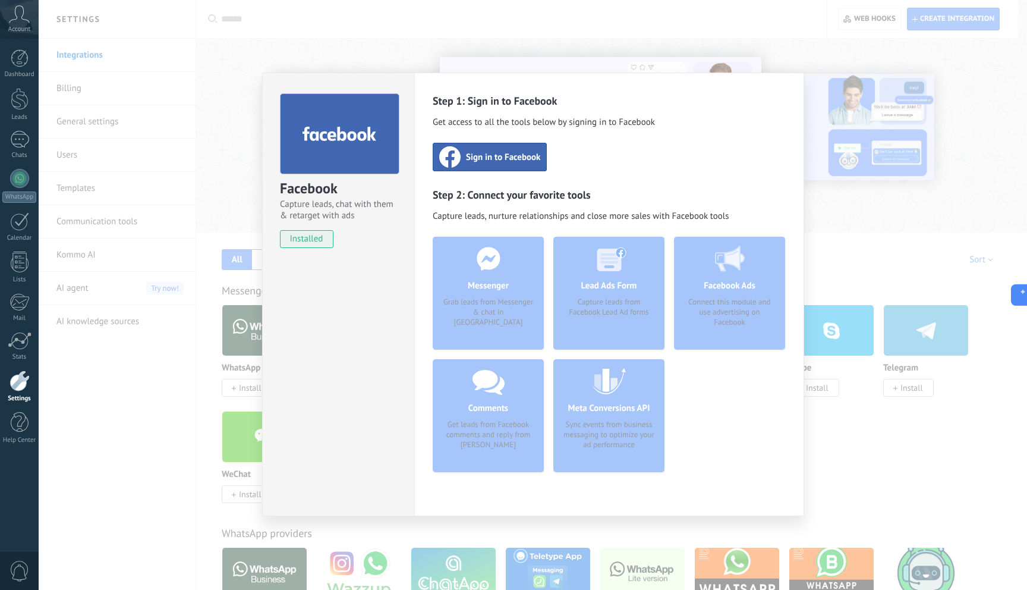
click at [478, 161] on span "Sign in to Facebook" at bounding box center [503, 157] width 74 height 12
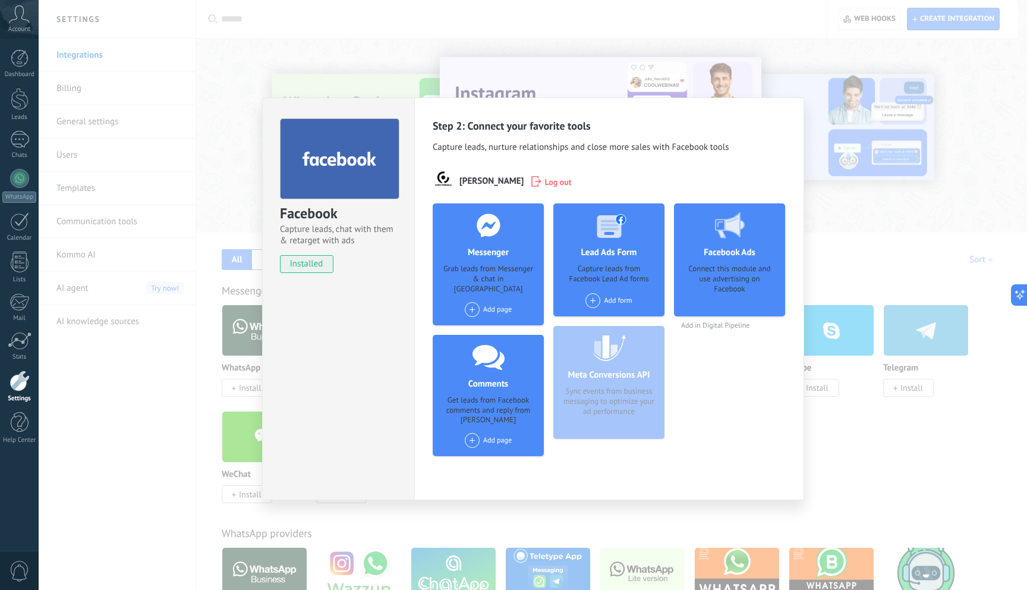
click at [483, 302] on div "Add page" at bounding box center [488, 309] width 47 height 15
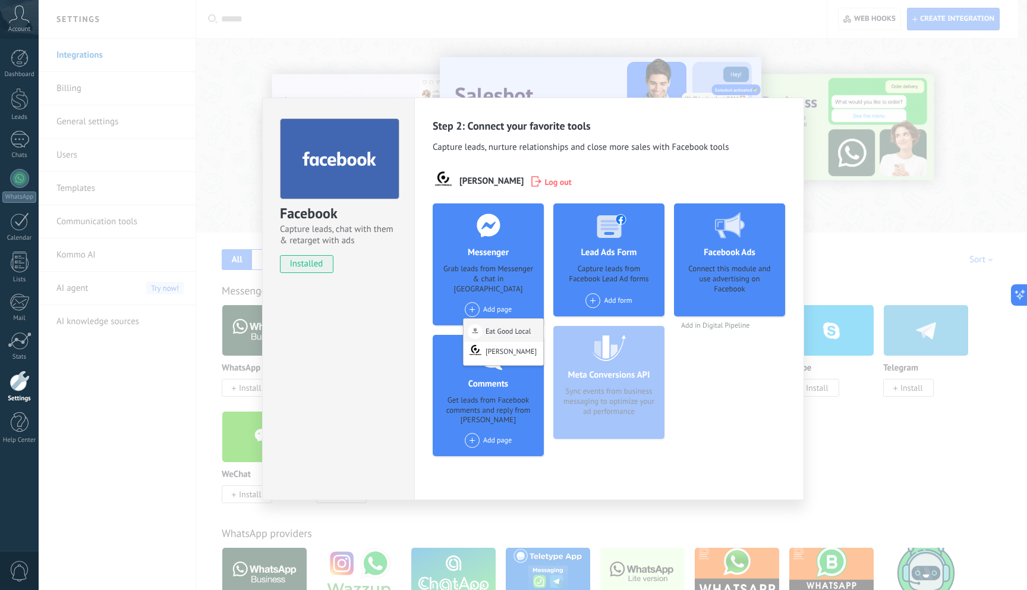
click at [515, 326] on div "Eat Good Local" at bounding box center [504, 330] width 80 height 23
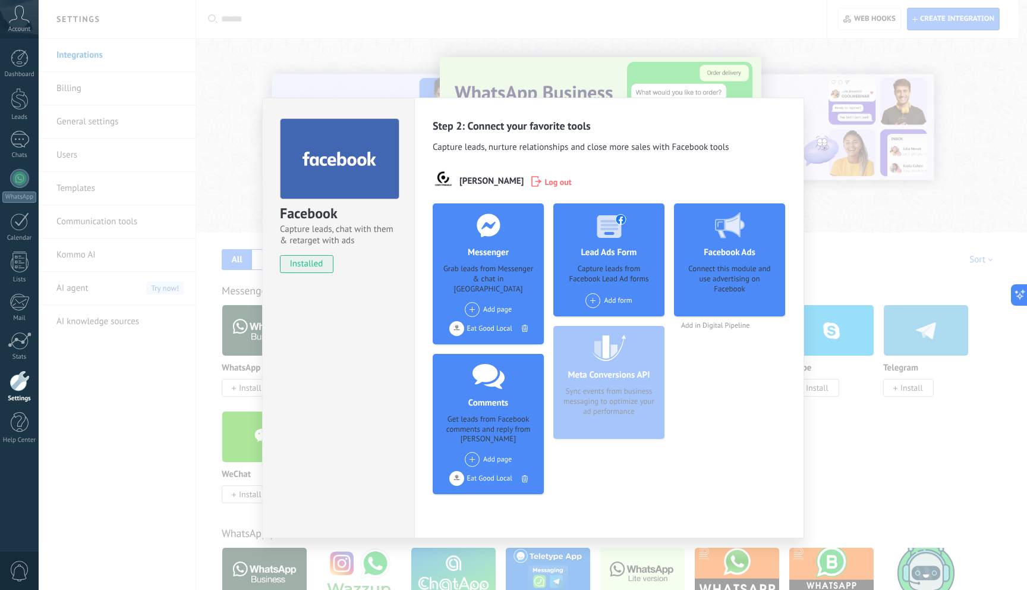
click at [472, 302] on span at bounding box center [472, 309] width 15 height 15
click at [492, 319] on div "[PERSON_NAME]" at bounding box center [504, 332] width 80 height 26
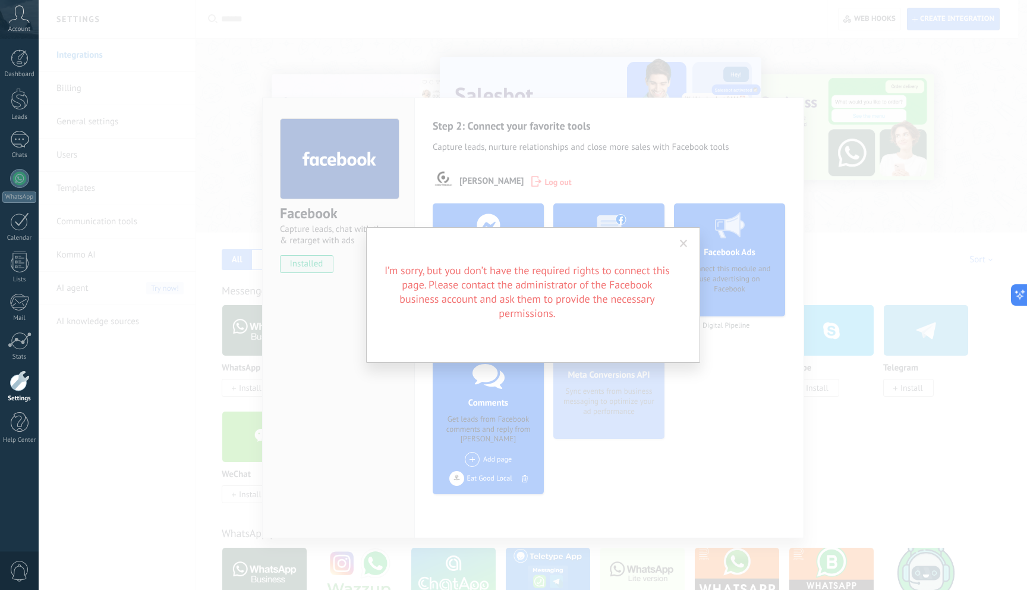
click at [683, 244] on span at bounding box center [684, 244] width 8 height 8
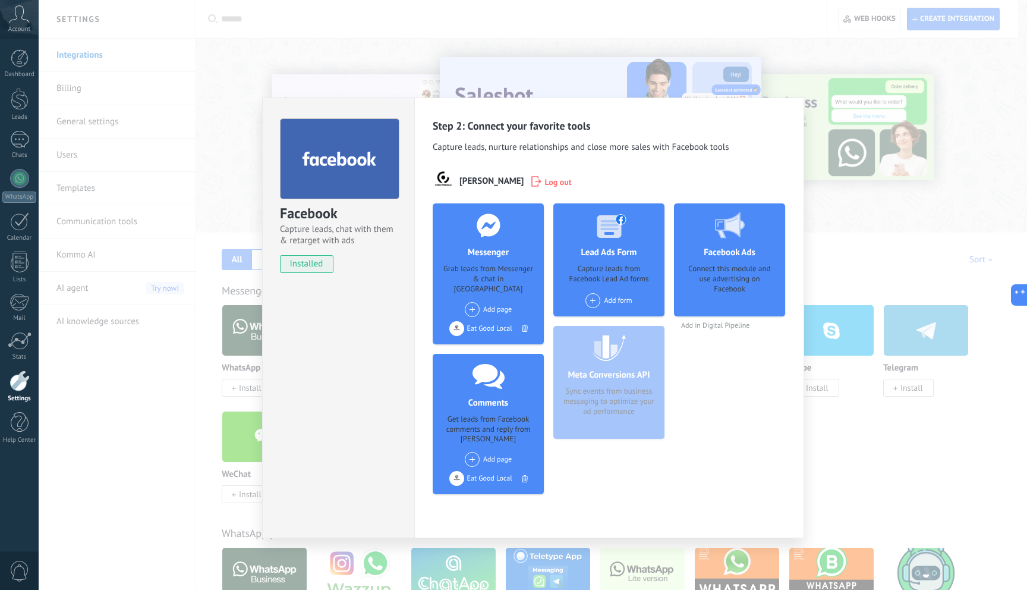
click at [529, 322] on div at bounding box center [525, 328] width 12 height 13
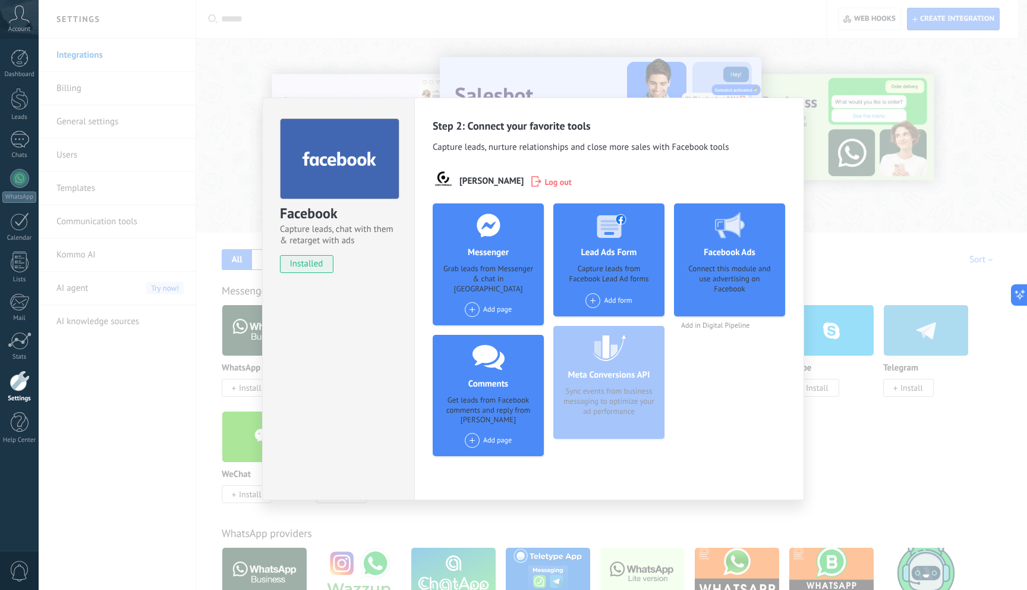
click at [472, 302] on span at bounding box center [472, 309] width 15 height 15
click at [499, 342] on div "[PERSON_NAME]" at bounding box center [504, 353] width 80 height 23
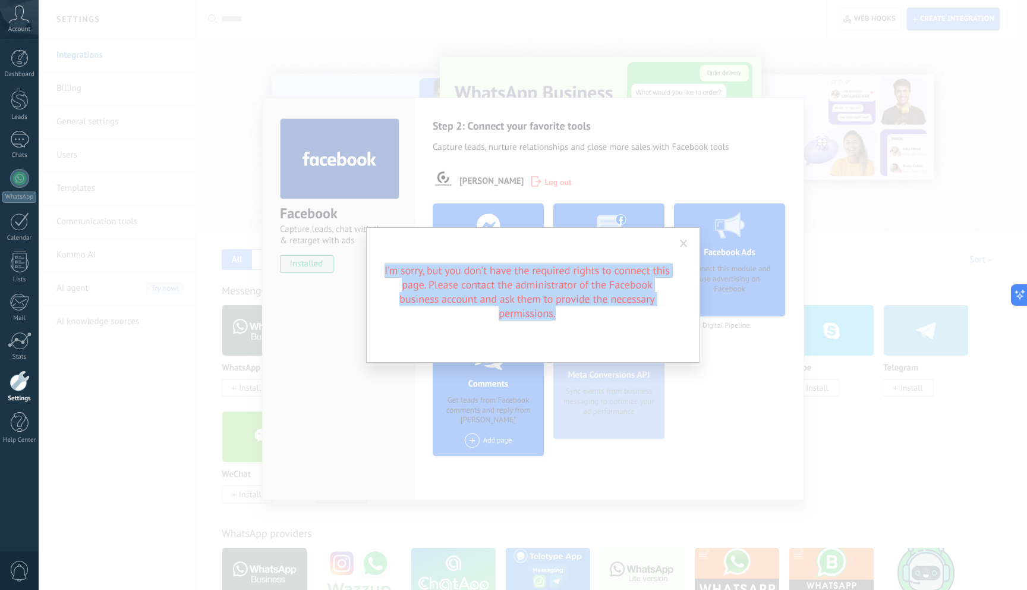
drag, startPoint x: 583, startPoint y: 318, endPoint x: 383, endPoint y: 269, distance: 206.4
click at [376, 267] on div "I’m sorry, but you don’t have the required rights to connect this page. Please …" at bounding box center [533, 295] width 334 height 136
copy h2 "I’m sorry, but you don’t have the required rights to connect this page. Please …"
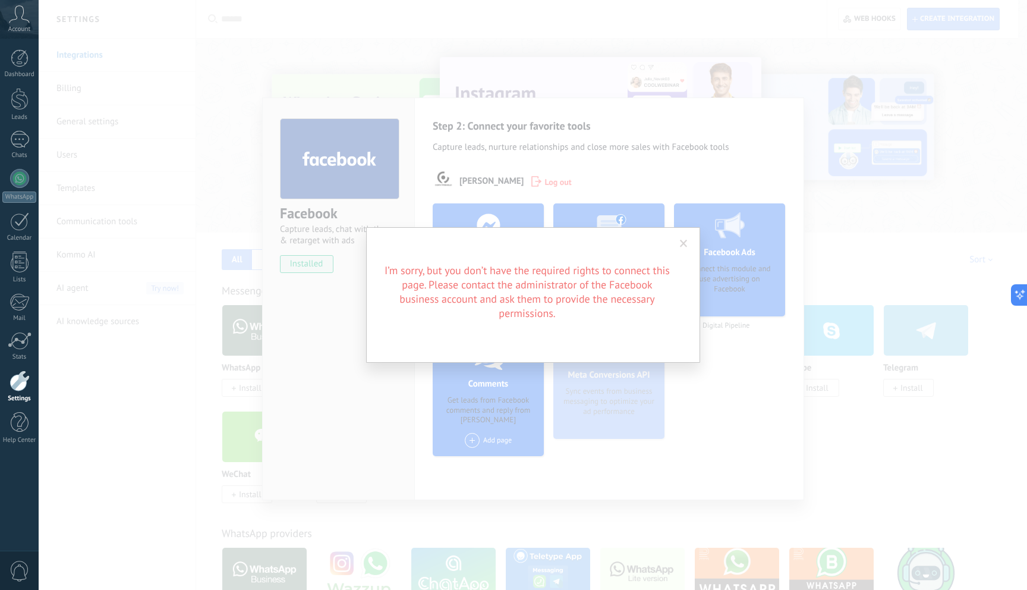
click at [681, 243] on span at bounding box center [684, 244] width 8 height 8
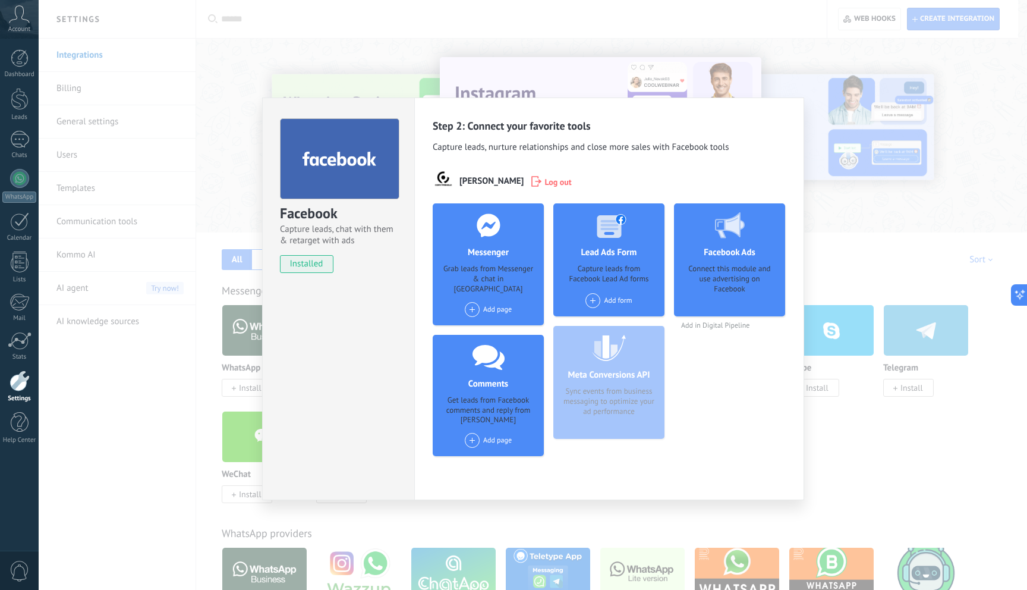
click at [483, 303] on div "Add page Eat Good Local Cory Pringle" at bounding box center [488, 309] width 47 height 15
click at [499, 321] on div "Eat Good Local" at bounding box center [504, 330] width 80 height 23
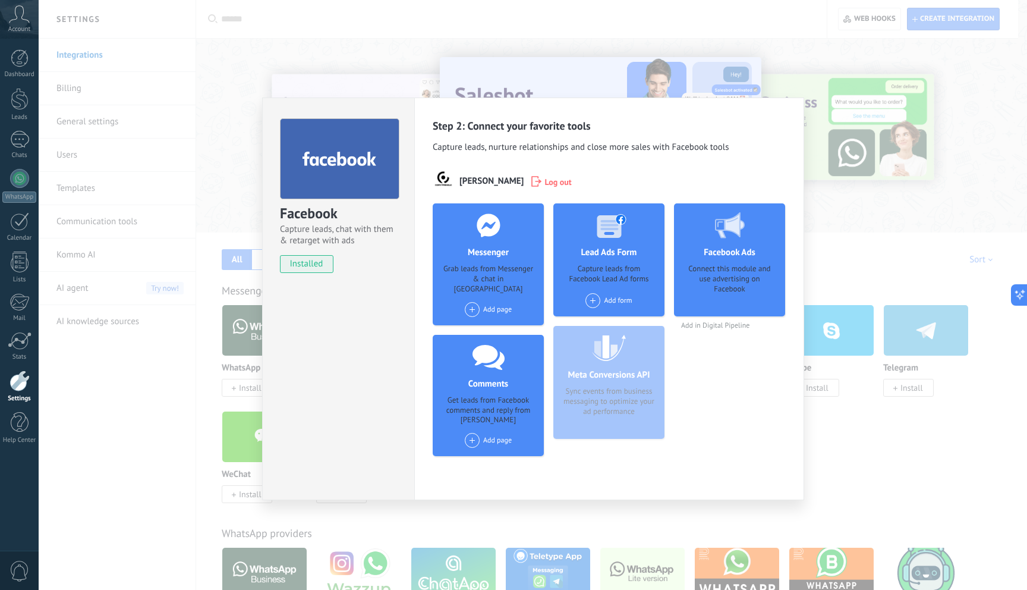
click at [474, 302] on span at bounding box center [472, 309] width 15 height 15
click at [492, 322] on div "Eat Good Local" at bounding box center [504, 330] width 80 height 23
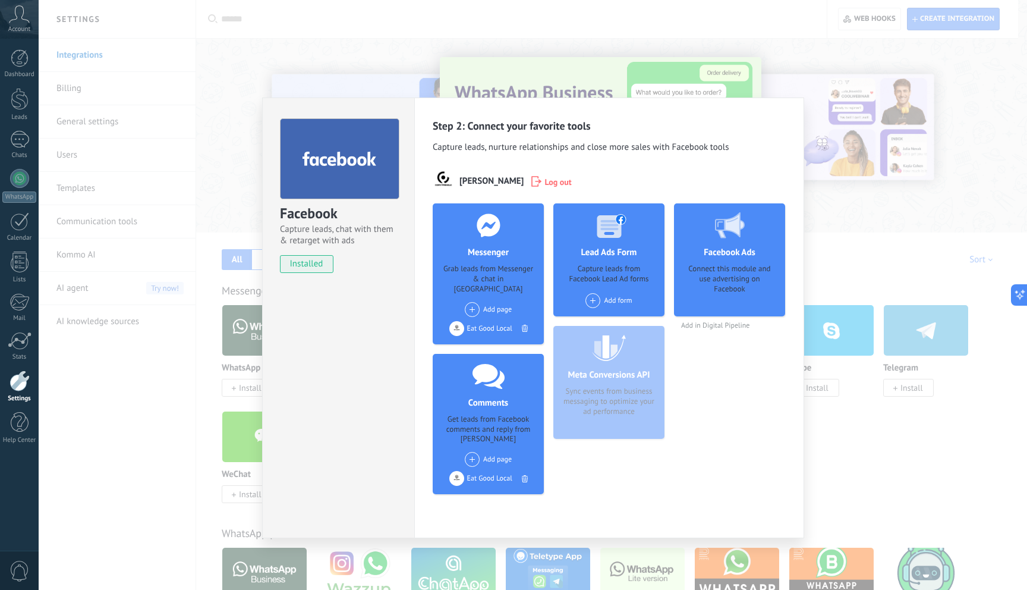
click at [592, 303] on span at bounding box center [593, 300] width 15 height 15
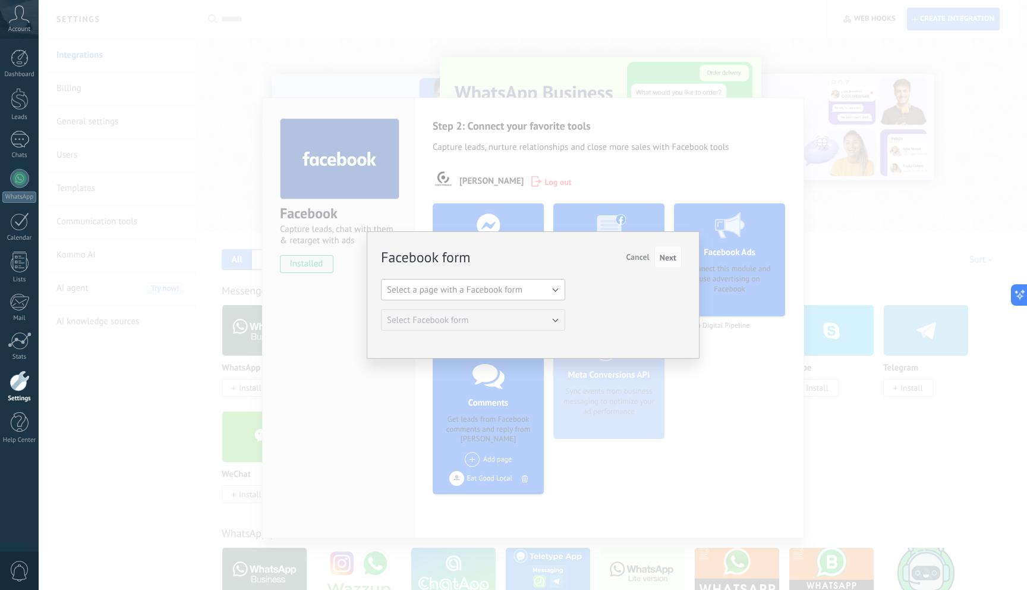
click at [536, 292] on button "Select a page with a Facebook form" at bounding box center [473, 289] width 184 height 21
click at [513, 304] on span "Eat Good Local" at bounding box center [467, 309] width 187 height 11
click at [518, 320] on button "Select Facebook form" at bounding box center [473, 319] width 184 height 21
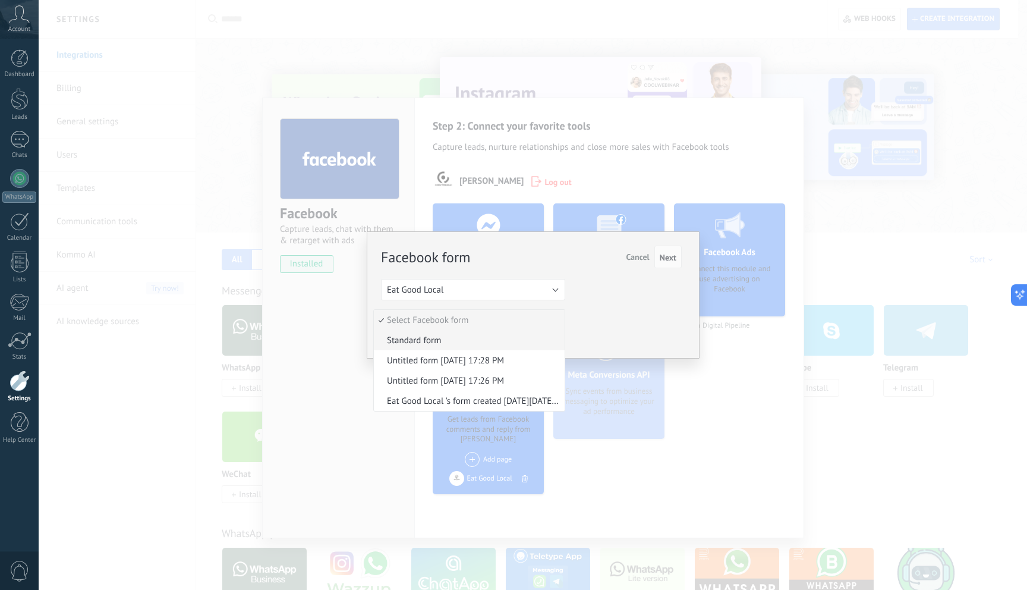
click at [467, 343] on span "Standard form" at bounding box center [467, 340] width 187 height 11
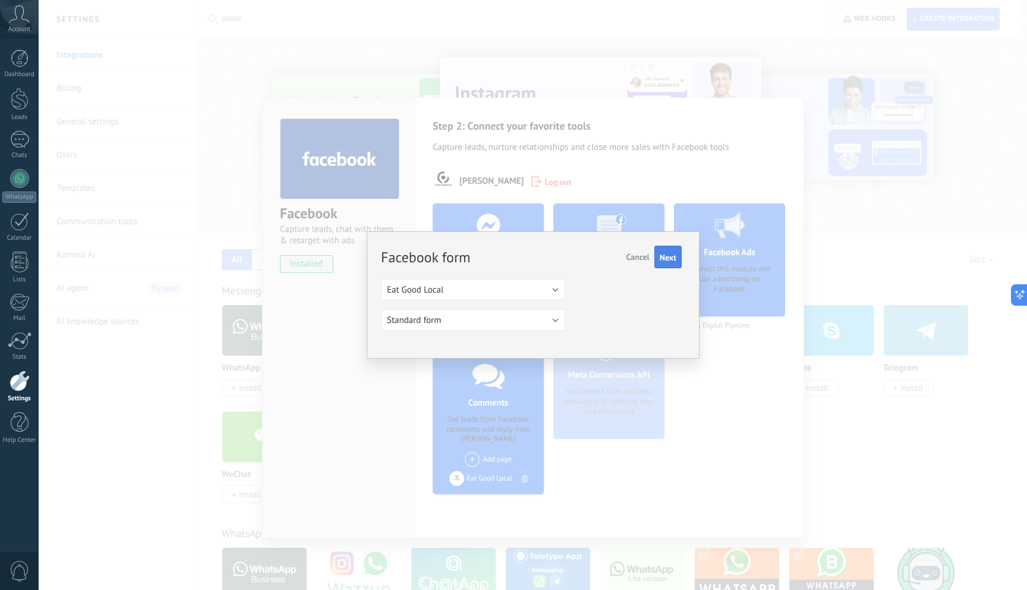
click at [671, 263] on button "Next" at bounding box center [668, 257] width 27 height 23
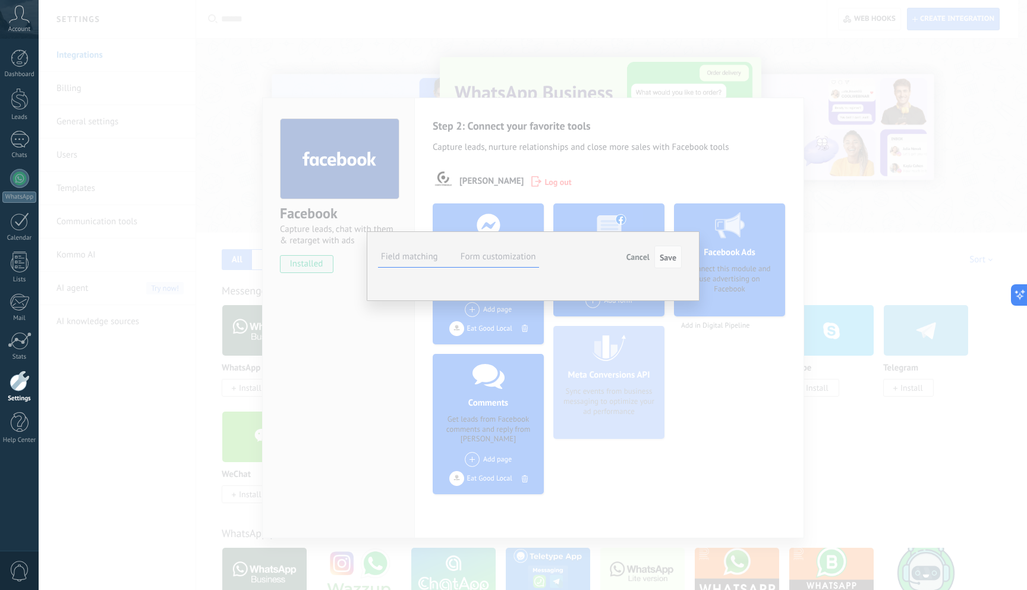
click at [0, 0] on button "Select field" at bounding box center [0, 0] width 0 height 0
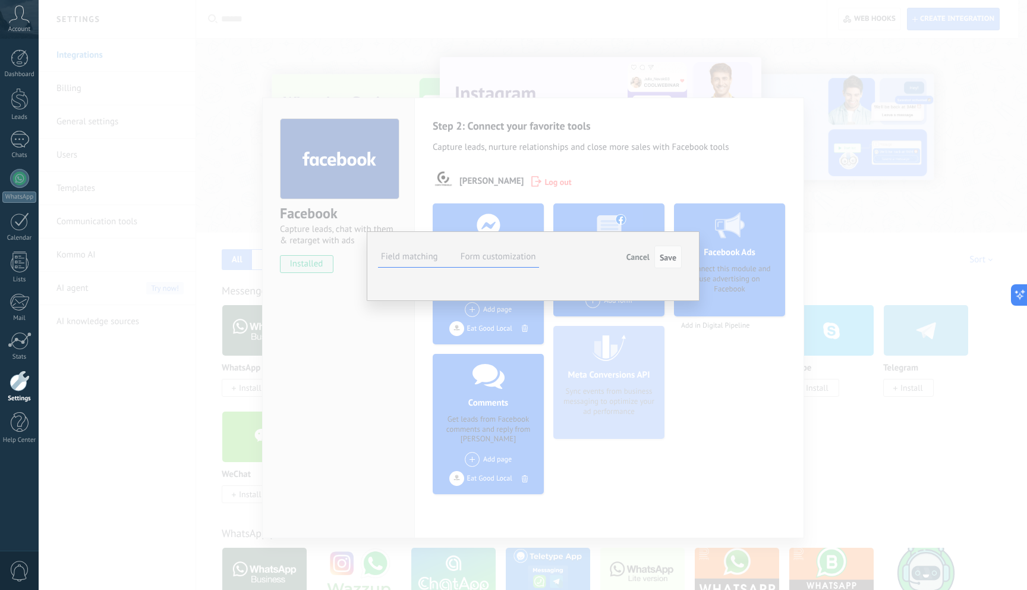
click at [687, 301] on div "**********" at bounding box center [533, 266] width 333 height 70
click at [498, 254] on label "Form customization" at bounding box center [499, 256] width 76 height 11
click at [639, 255] on span "Cancel" at bounding box center [638, 257] width 23 height 11
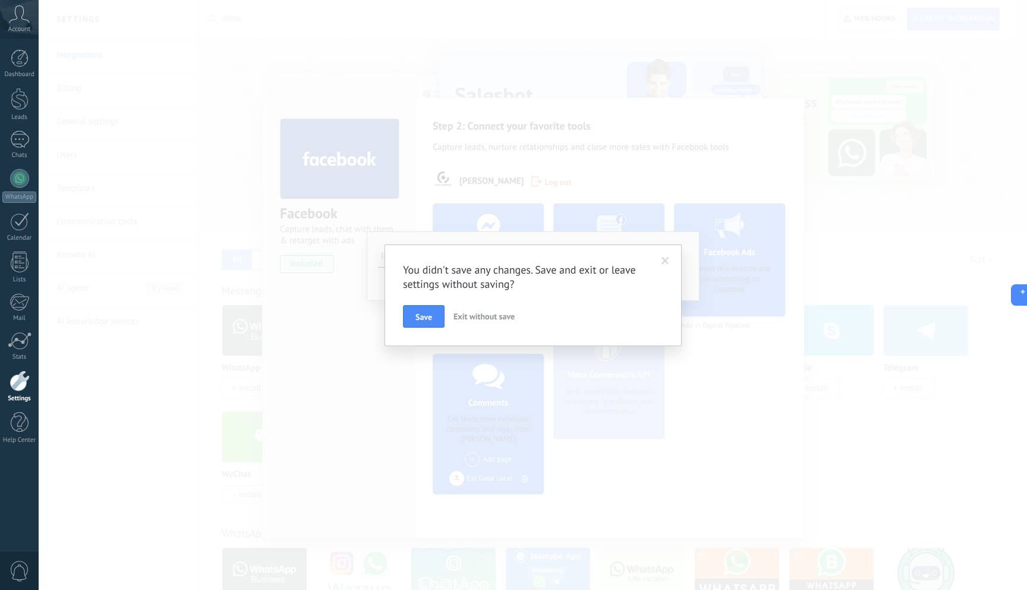
click at [476, 318] on span "Exit without save" at bounding box center [484, 316] width 61 height 11
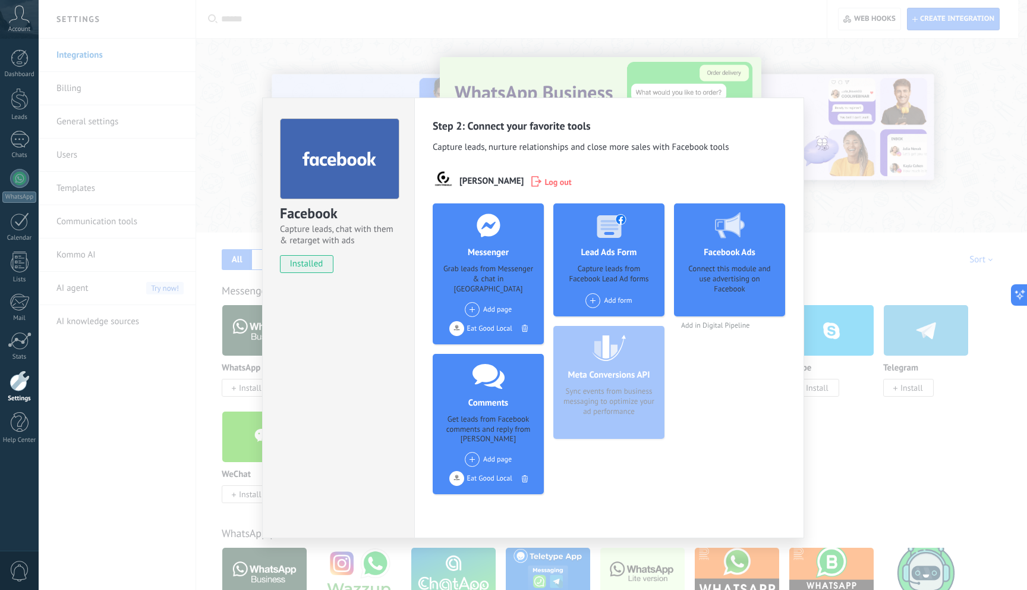
click at [856, 462] on div "Facebook Capture leads, chat with them & retarget with ads installed Uninstall …" at bounding box center [533, 295] width 989 height 590
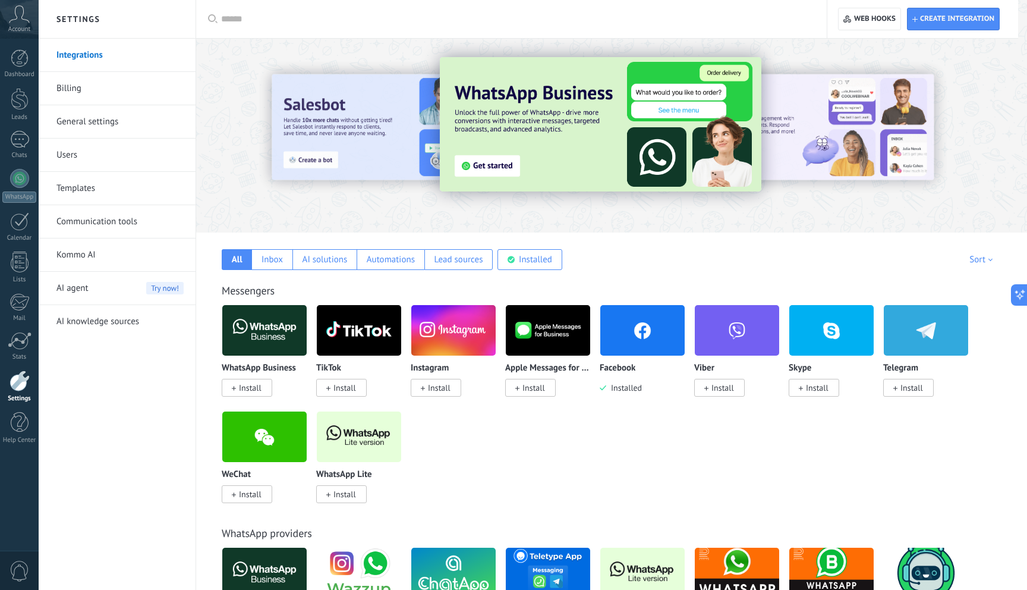
click at [435, 388] on span "Install" at bounding box center [439, 387] width 23 height 11
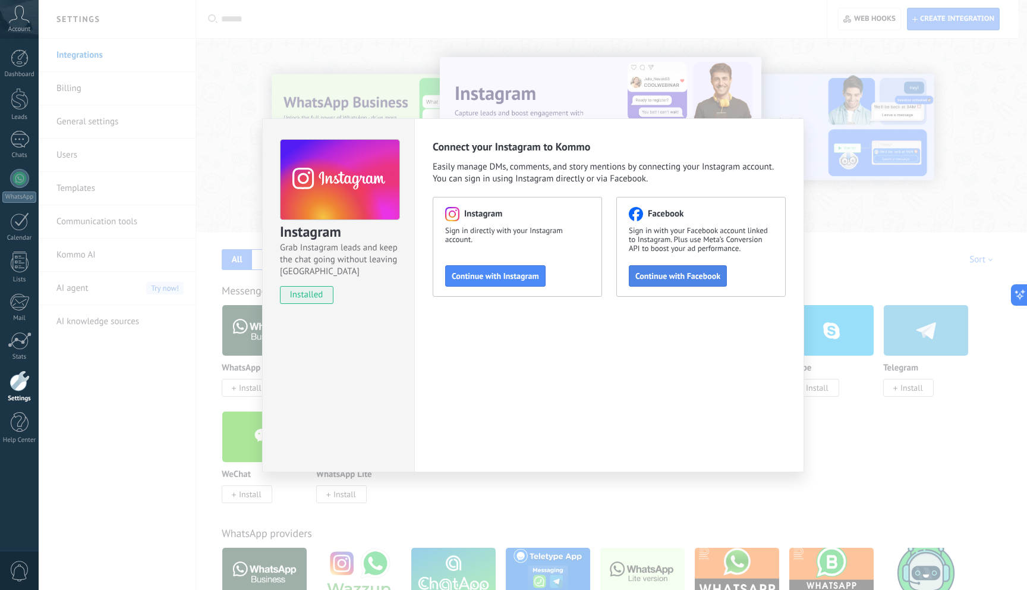
click at [677, 279] on span "Continue with Facebook" at bounding box center [678, 276] width 85 height 8
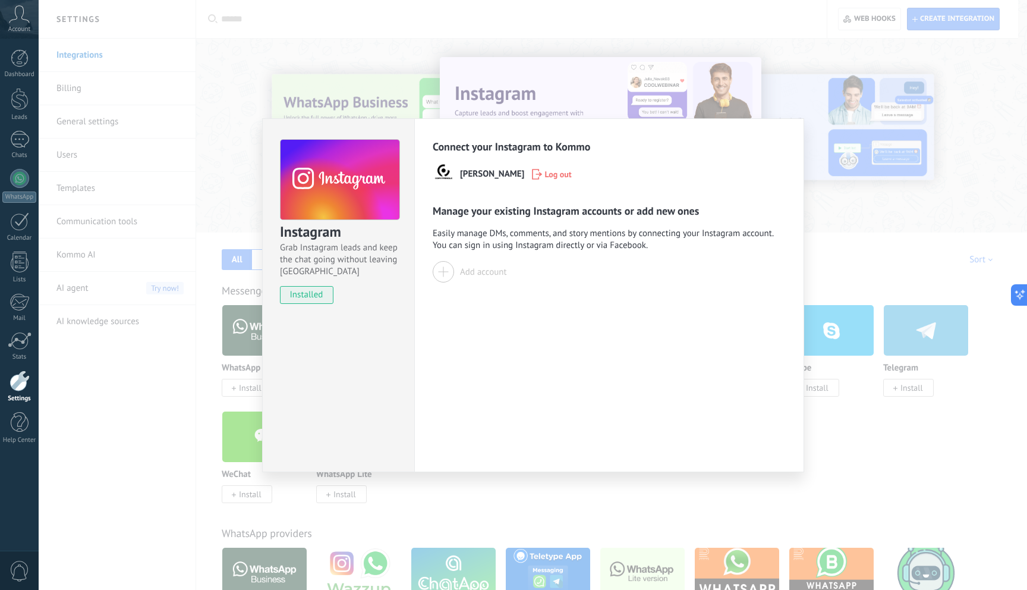
click at [444, 271] on div at bounding box center [443, 271] width 21 height 21
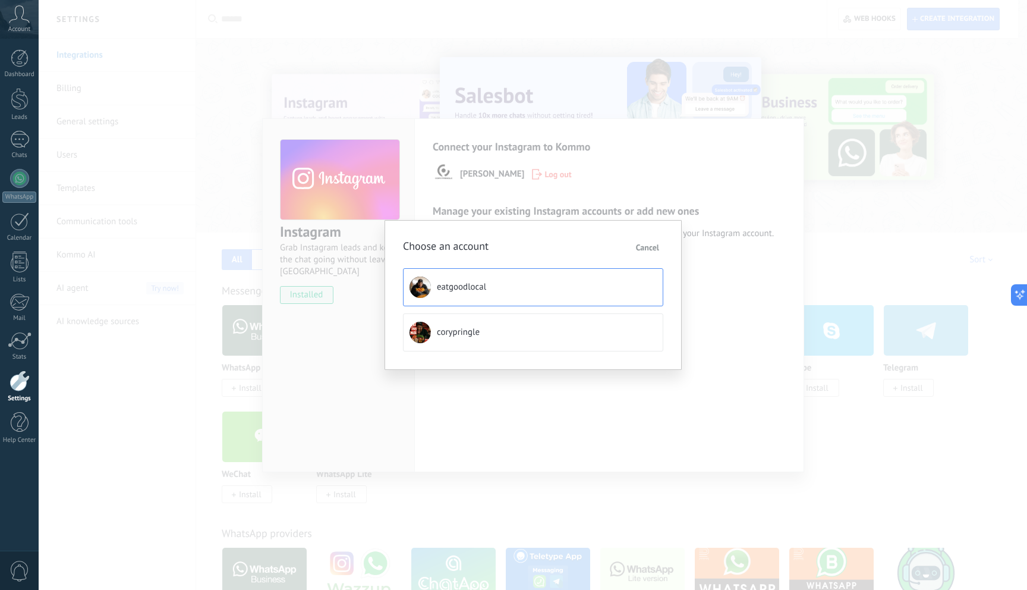
click at [507, 288] on button "eatgoodlocal" at bounding box center [533, 287] width 260 height 38
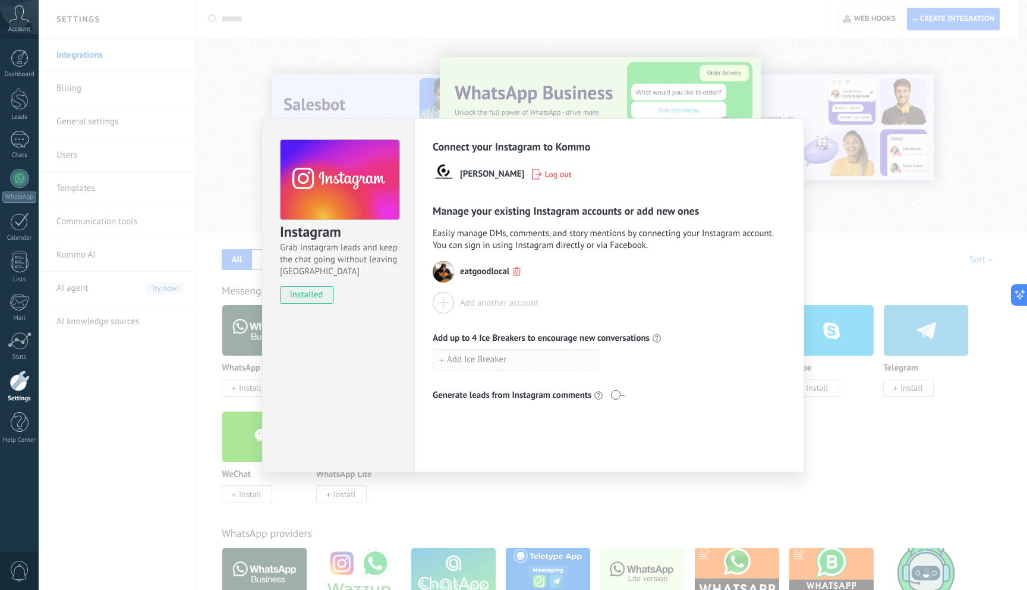
click at [438, 362] on button "Add Ice Breaker" at bounding box center [516, 359] width 166 height 21
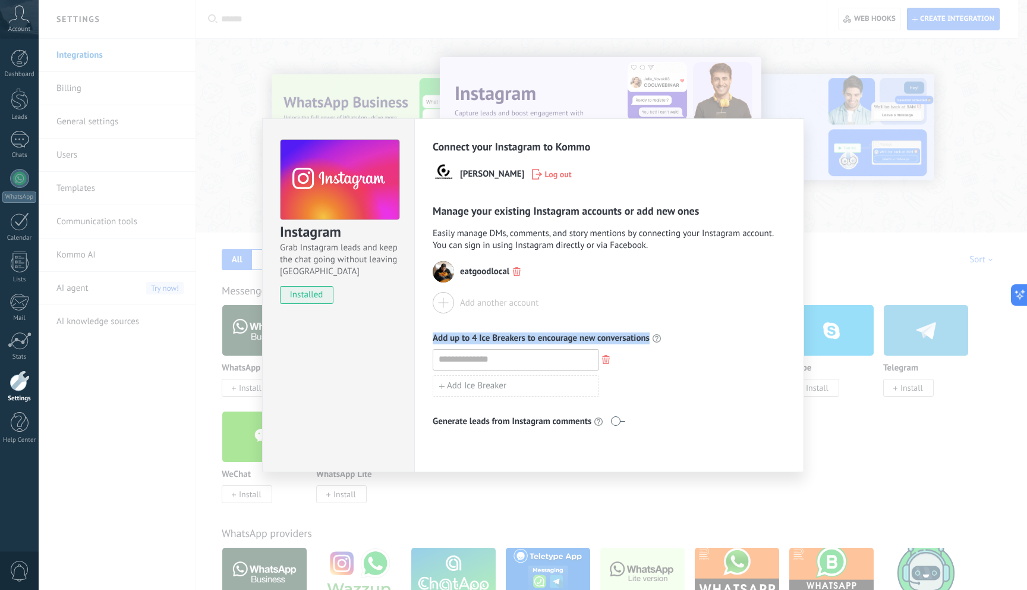
drag, startPoint x: 665, startPoint y: 338, endPoint x: 430, endPoint y: 342, distance: 234.9
click at [433, 341] on div "Add up to 4 Ice Breakers to encourage new conversations" at bounding box center [609, 338] width 353 height 12
copy div "Add up to 4 Ice Breakers to encourage new conversations"
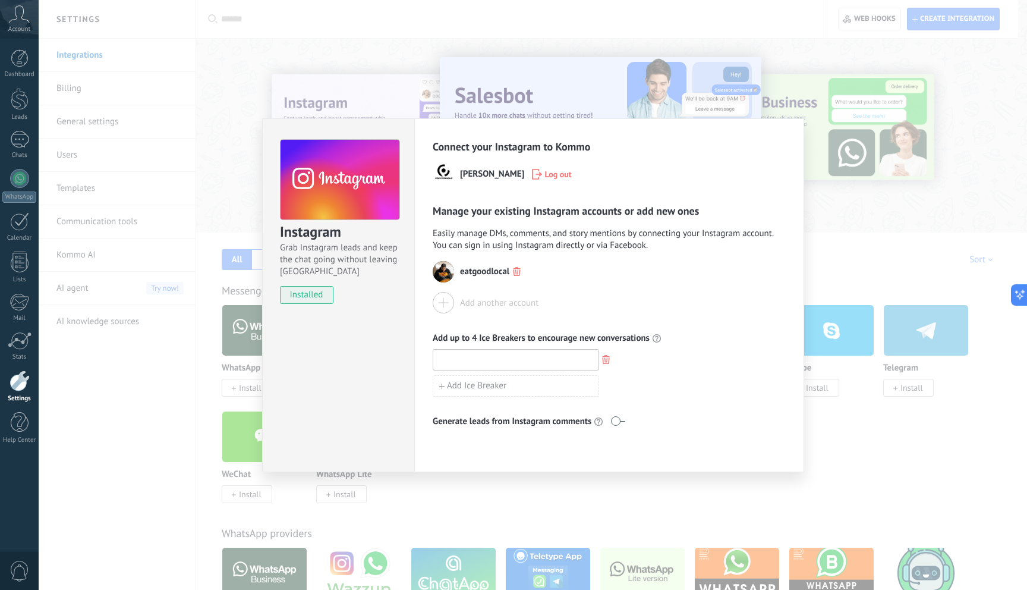
click at [467, 363] on input at bounding box center [515, 359] width 165 height 19
paste input "**********"
type input "**********"
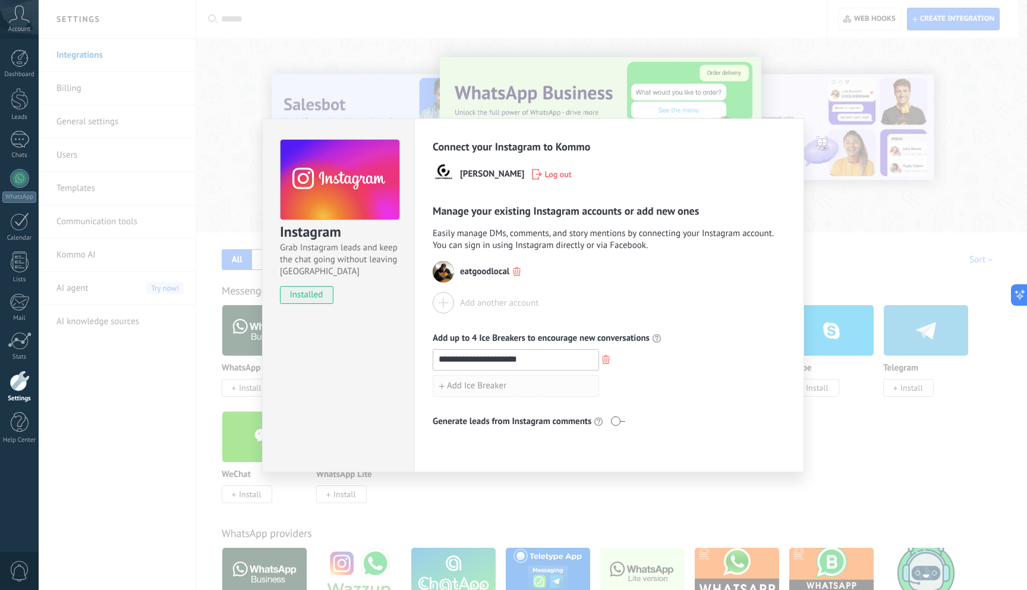
click at [520, 391] on button "Add Ice Breaker" at bounding box center [516, 385] width 166 height 21
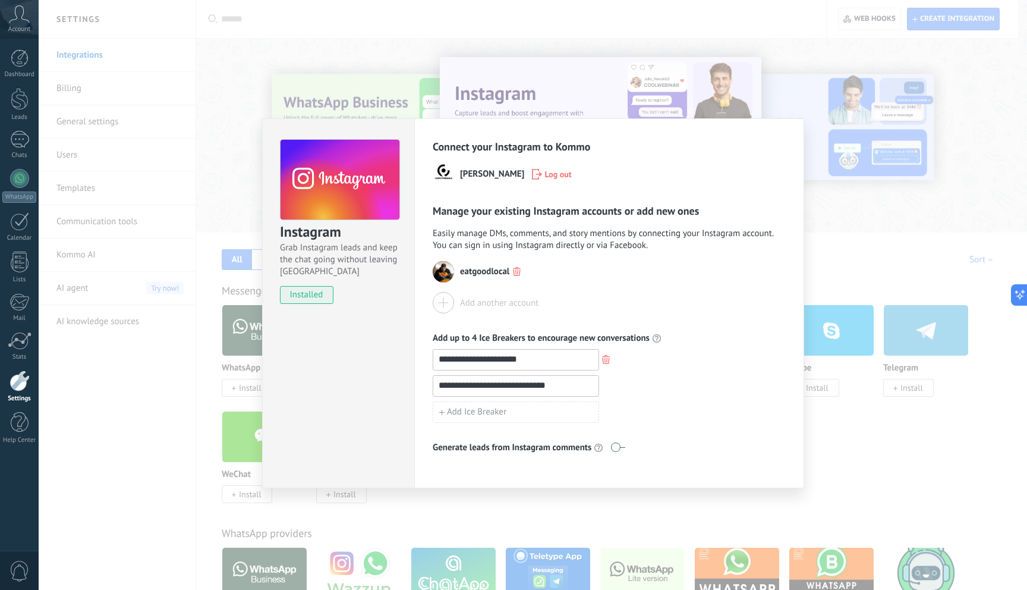
click at [438, 382] on input "**********" at bounding box center [515, 385] width 165 height 19
click at [577, 382] on input "**********" at bounding box center [515, 385] width 165 height 19
type input "**********"
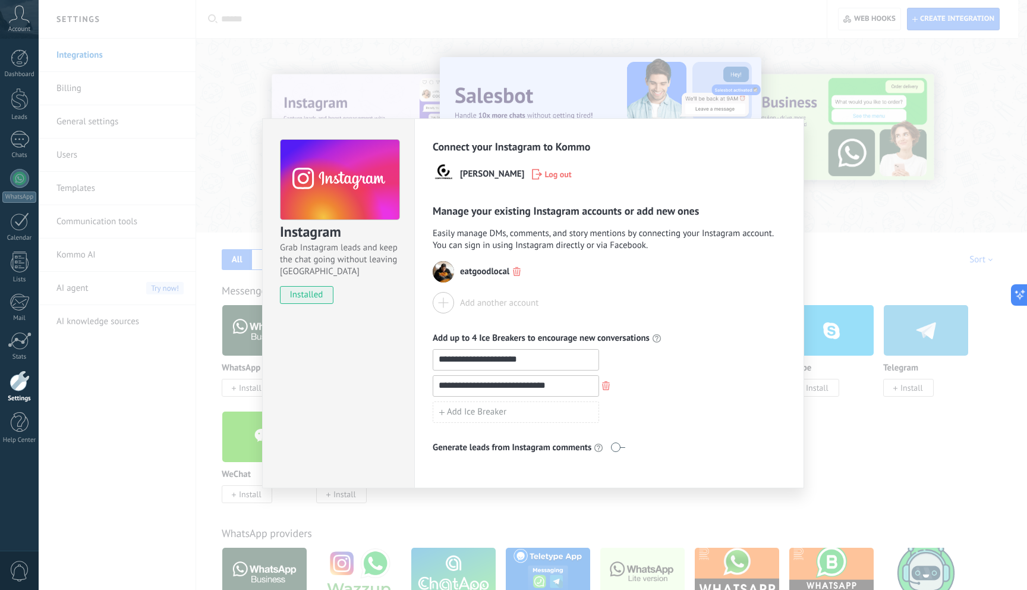
drag, startPoint x: 543, startPoint y: 359, endPoint x: 424, endPoint y: 360, distance: 119.5
click at [430, 360] on div "**********" at bounding box center [609, 303] width 390 height 370
paste input "*********"
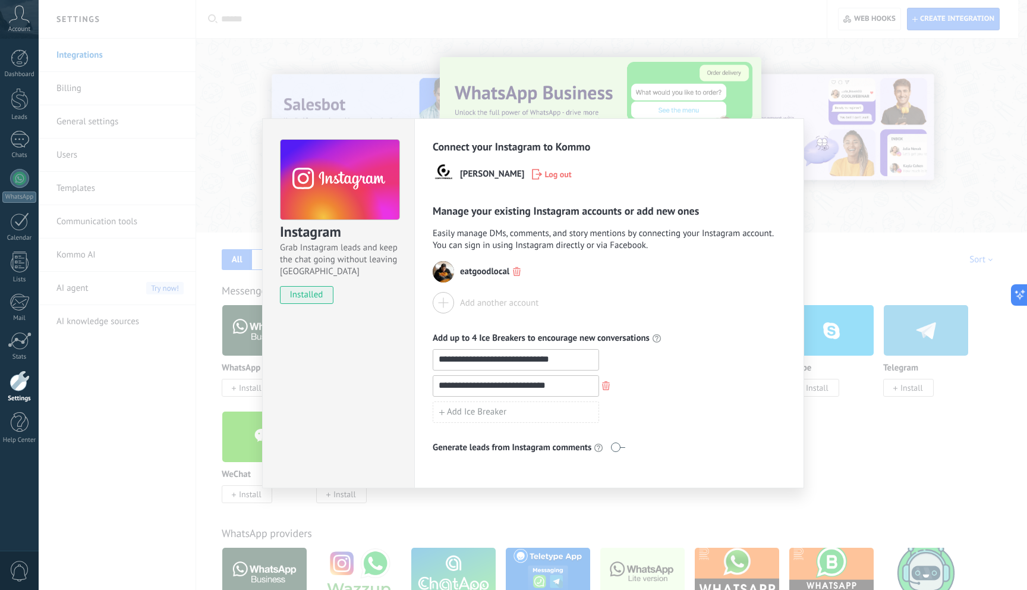
type input "**********"
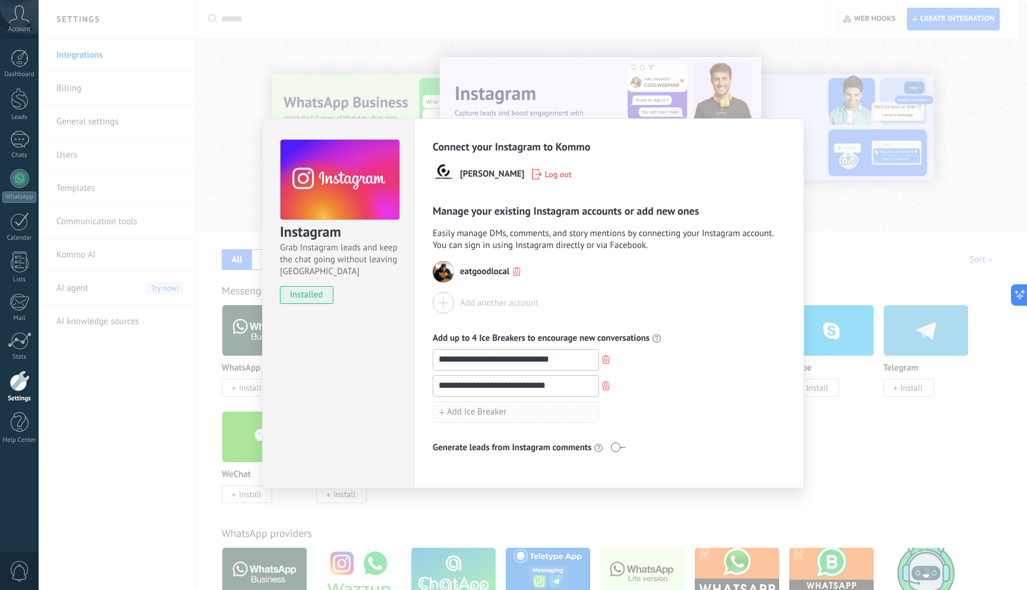
click at [466, 410] on span "Add Ice Breaker" at bounding box center [476, 412] width 59 height 8
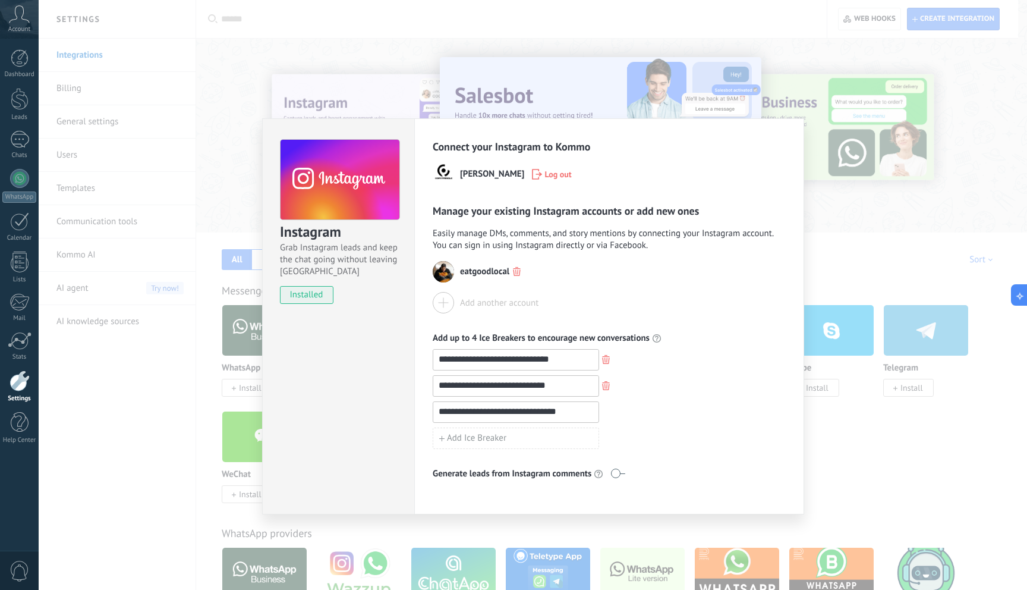
type input "**********"
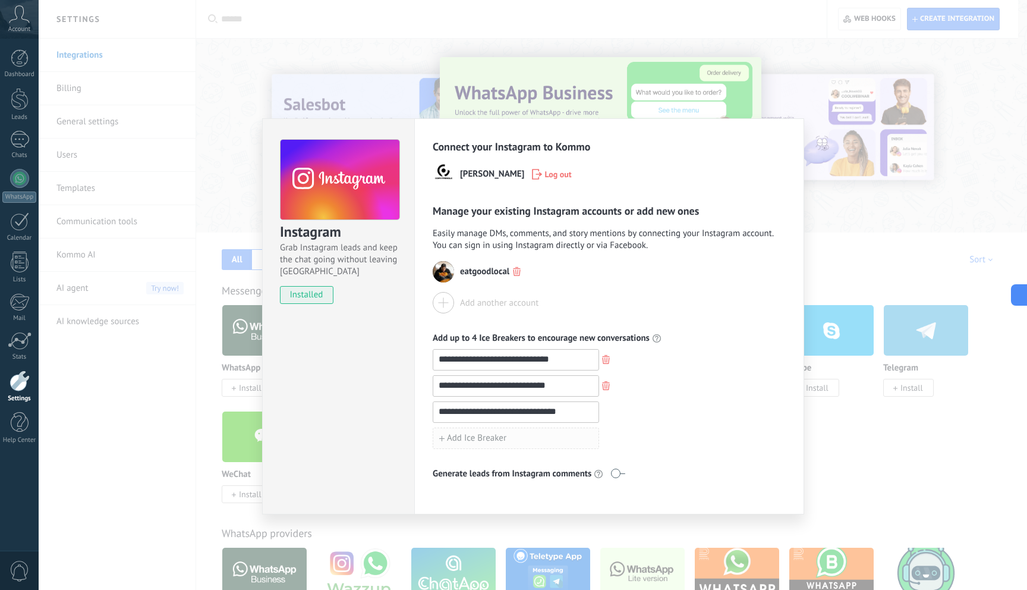
click at [466, 447] on button "Add Ice Breaker" at bounding box center [516, 438] width 166 height 21
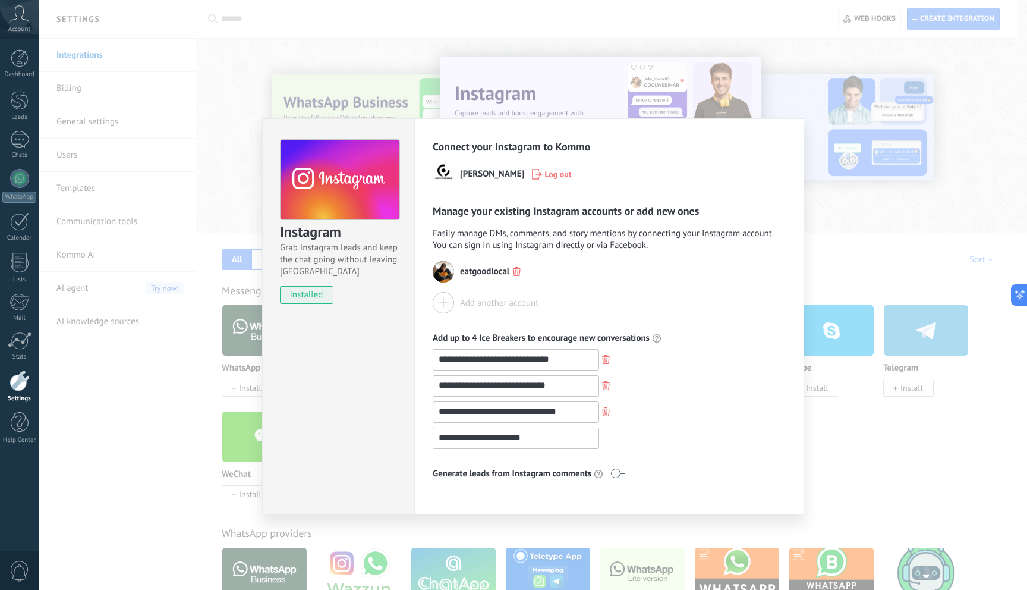
type input "**********"
click at [921, 234] on div "**********" at bounding box center [533, 295] width 989 height 590
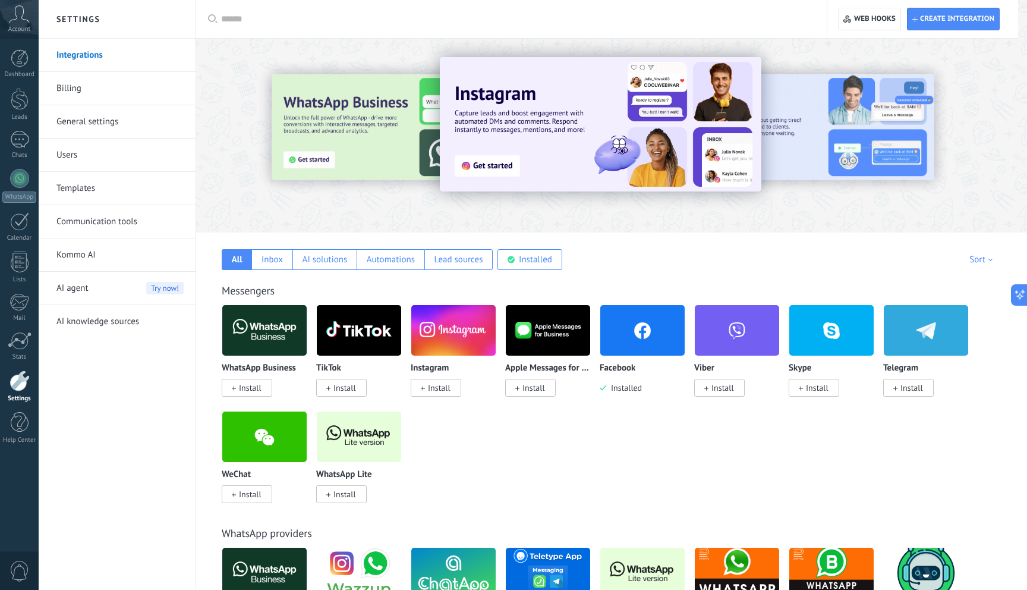
click at [443, 388] on span "Install" at bounding box center [439, 387] width 23 height 11
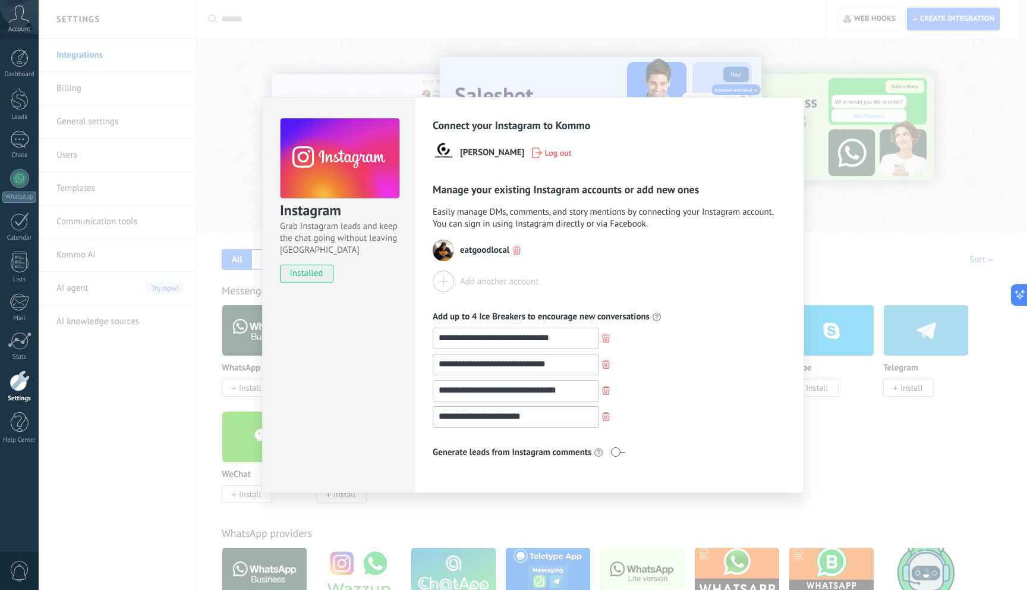
click at [686, 397] on div "**********" at bounding box center [609, 390] width 353 height 21
click at [907, 269] on div "**********" at bounding box center [533, 295] width 989 height 590
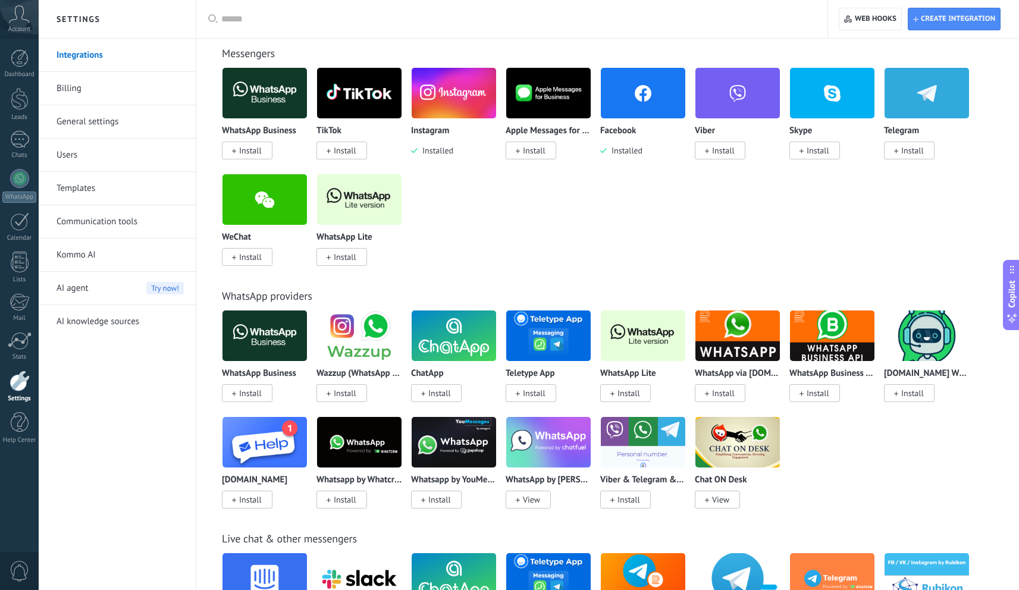
scroll to position [244, 0]
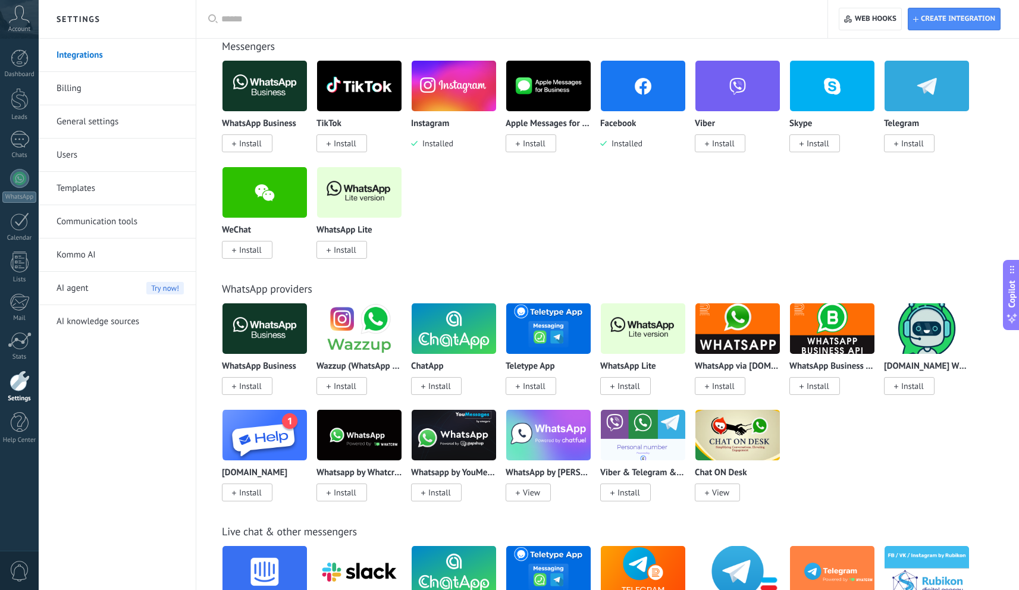
click at [344, 141] on span "Install" at bounding box center [345, 143] width 23 height 11
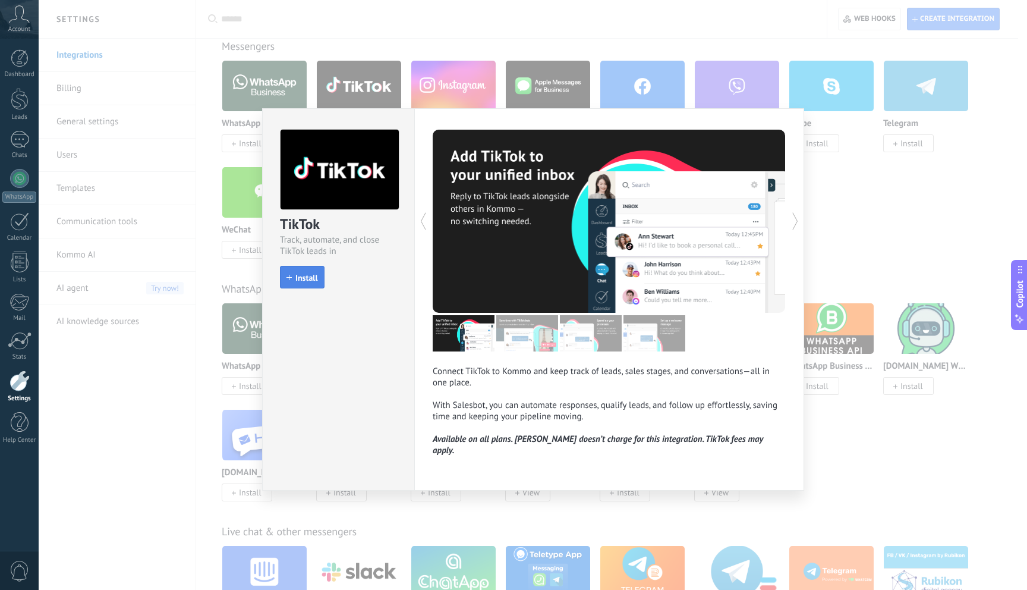
click at [303, 275] on span "Install" at bounding box center [307, 278] width 23 height 8
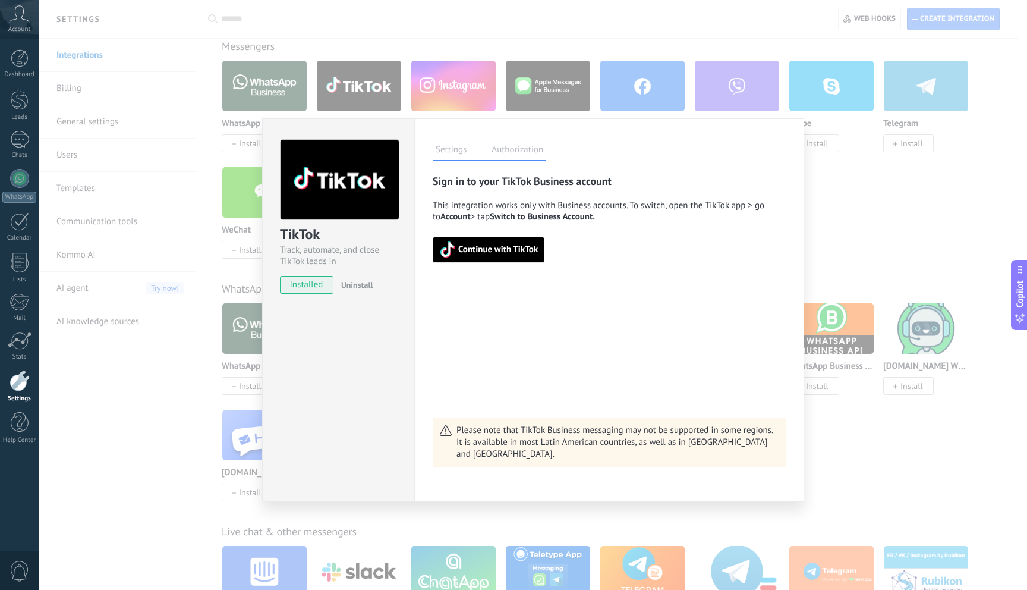
click at [539, 256] on button "Continue with TikTok" at bounding box center [489, 250] width 112 height 26
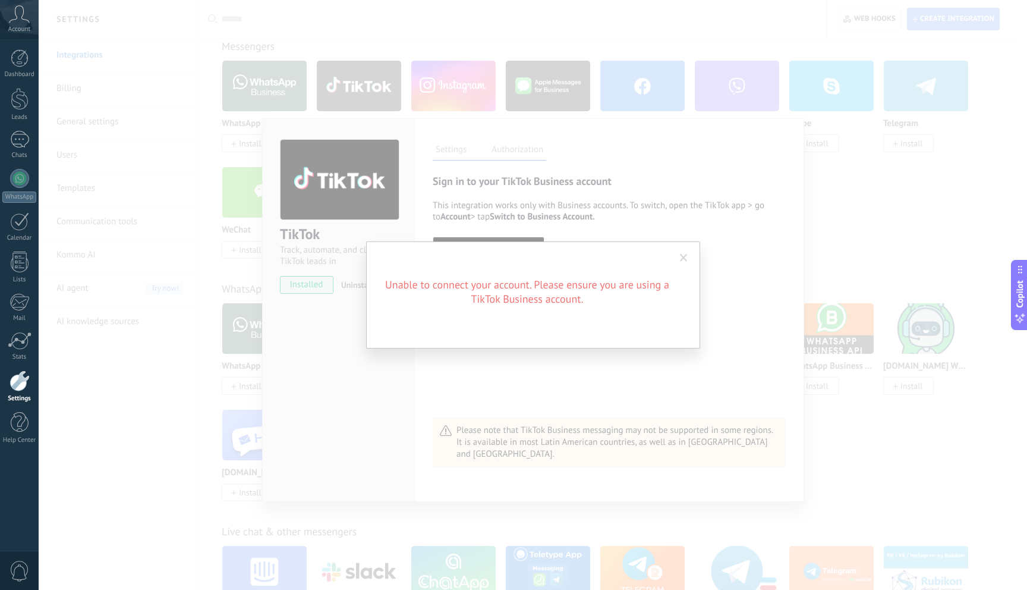
click at [688, 257] on span at bounding box center [684, 258] width 20 height 20
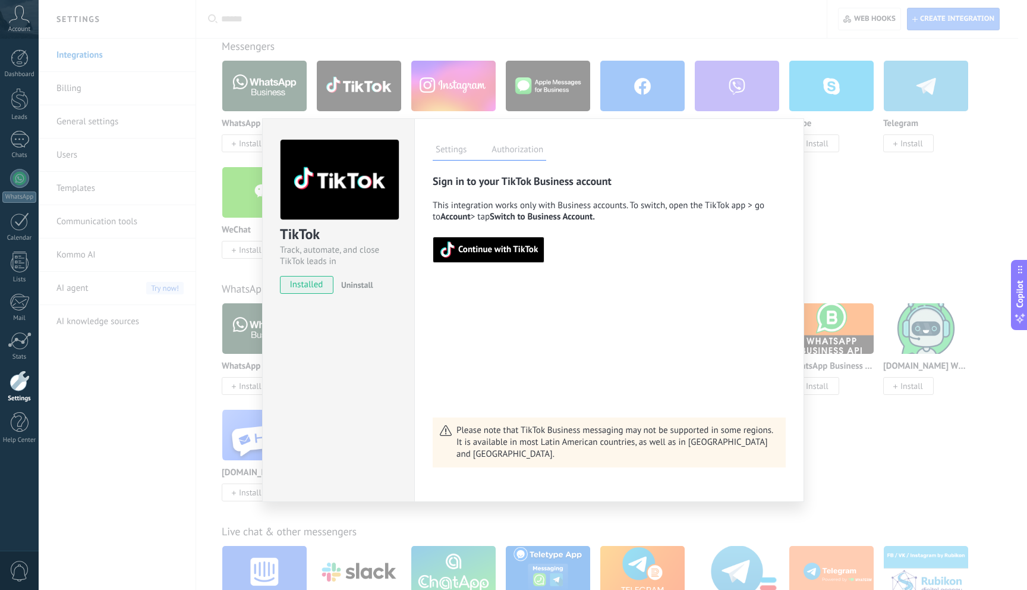
click at [869, 205] on div "TikTok Track, automate, and close TikTok leads in Kommo installed Uninstall Set…" at bounding box center [533, 295] width 989 height 590
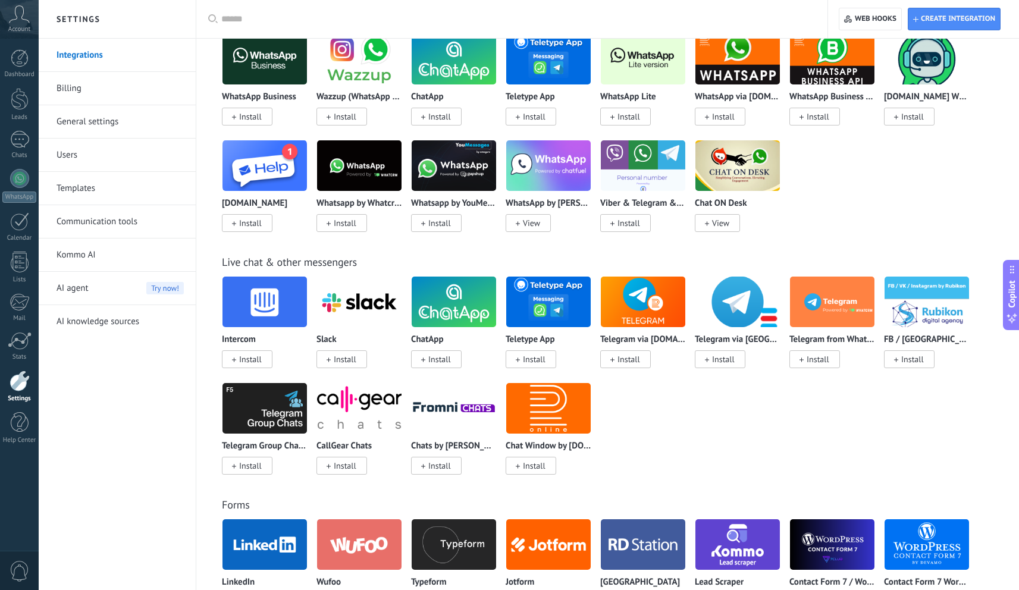
scroll to position [0, 0]
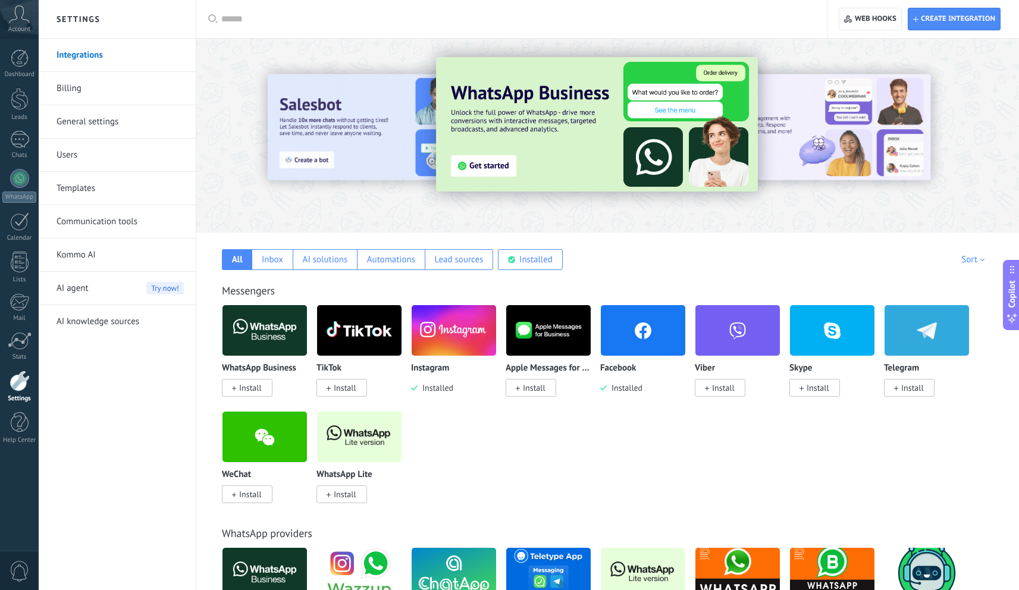
click at [212, 18] on icon at bounding box center [213, 18] width 10 height 9
click at [213, 17] on icon at bounding box center [213, 18] width 10 height 9
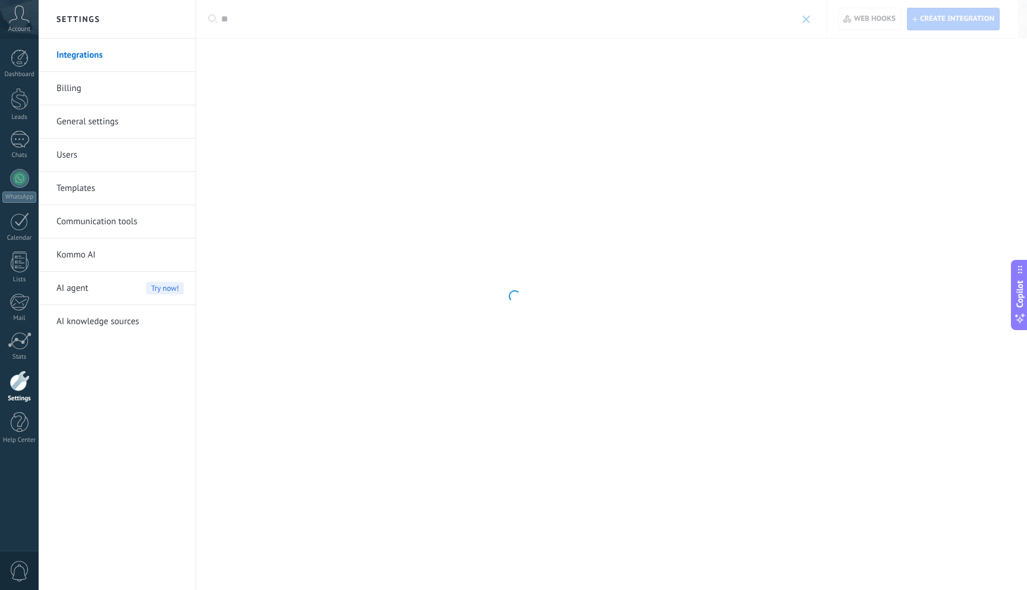
type input "*"
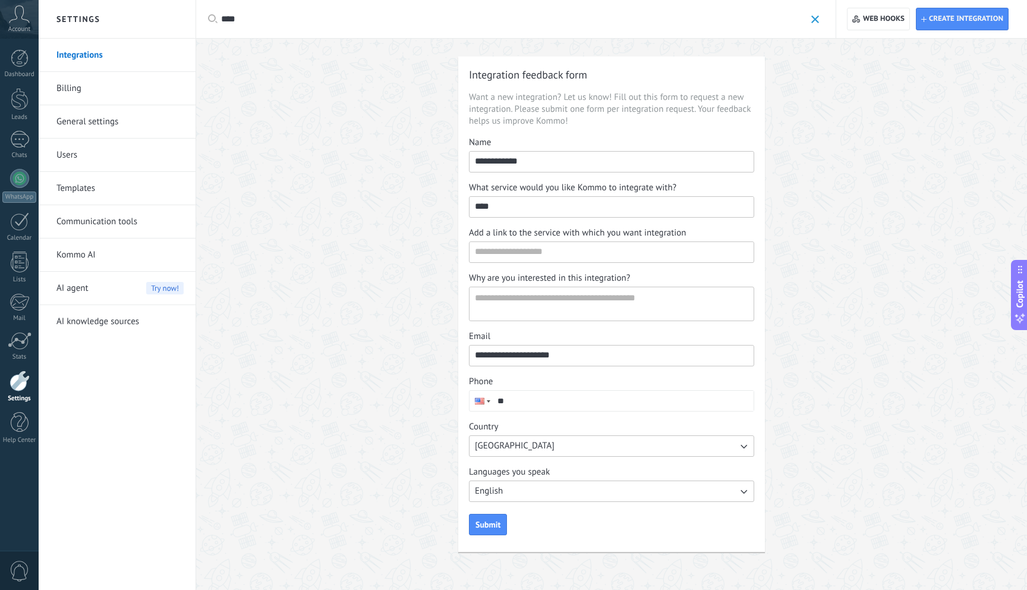
type input "****"
click at [795, 90] on div "**********" at bounding box center [611, 304] width 831 height 531
click at [813, 16] on span at bounding box center [816, 19] width 8 height 8
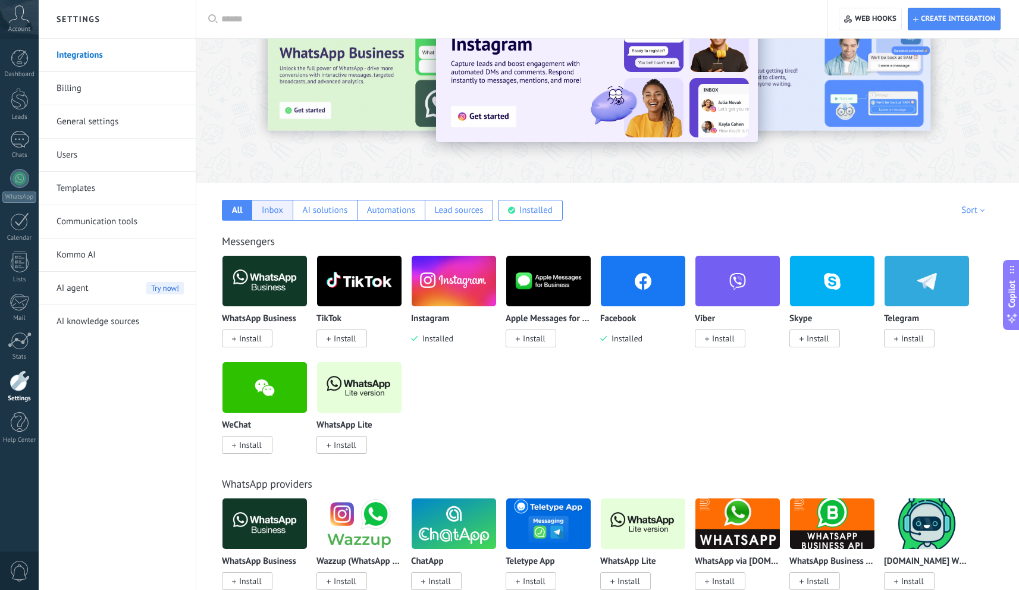
scroll to position [54, 0]
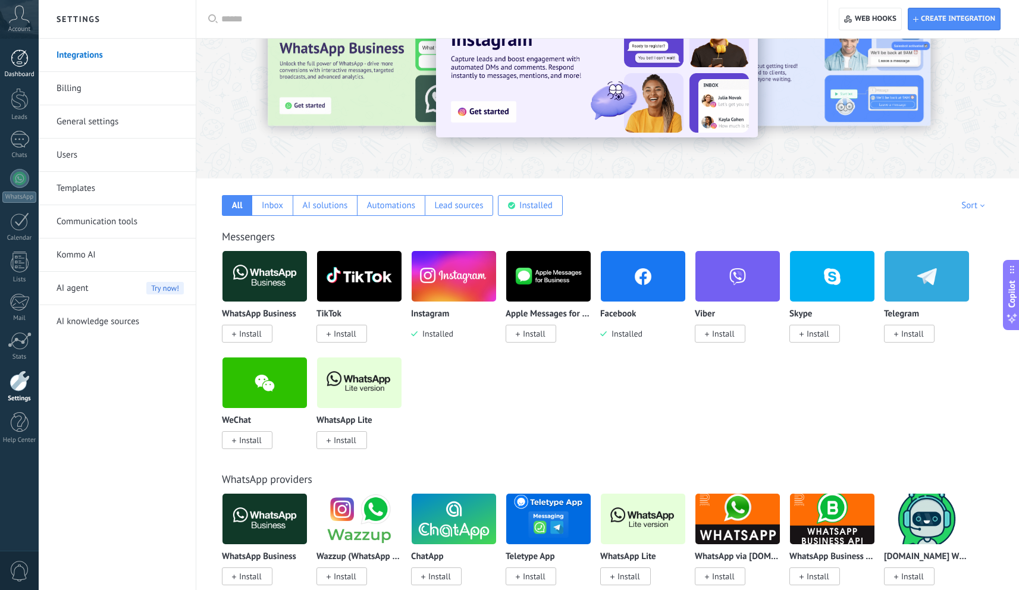
click at [23, 73] on div "Dashboard" at bounding box center [19, 75] width 34 height 8
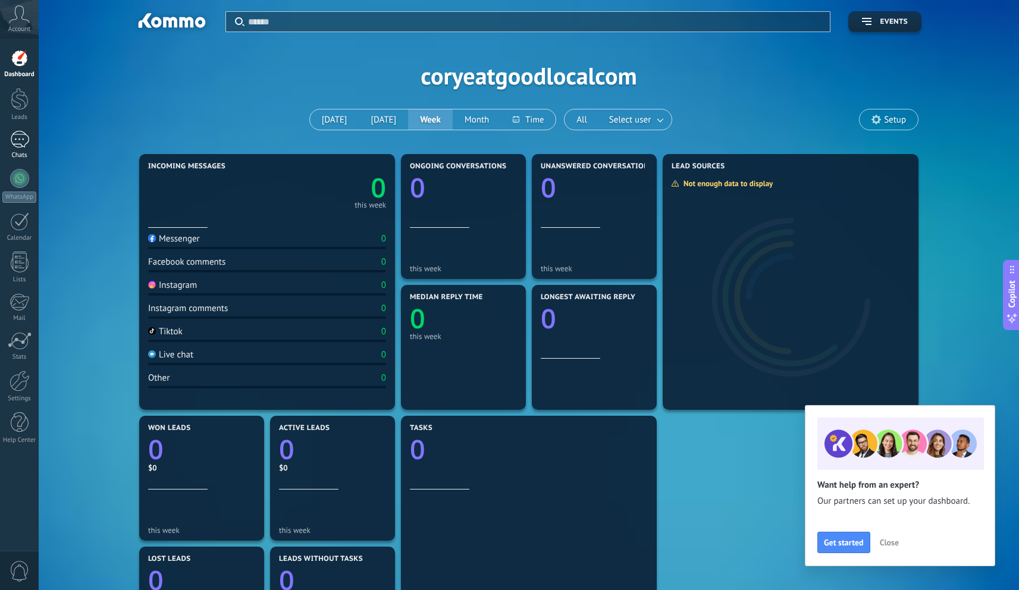
click at [16, 134] on div at bounding box center [19, 139] width 19 height 17
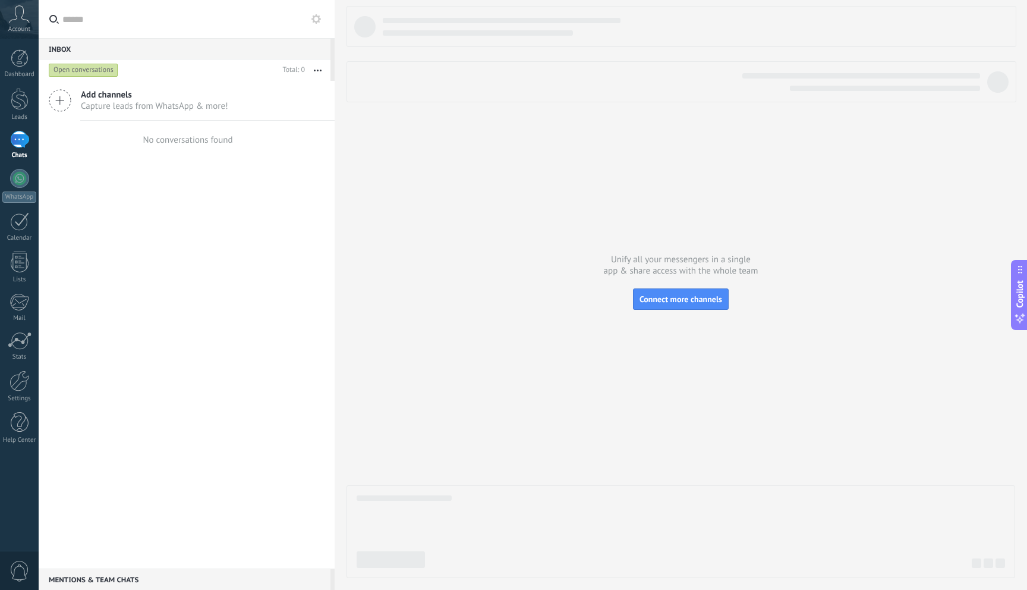
click at [76, 70] on div "Open conversations" at bounding box center [84, 70] width 70 height 14
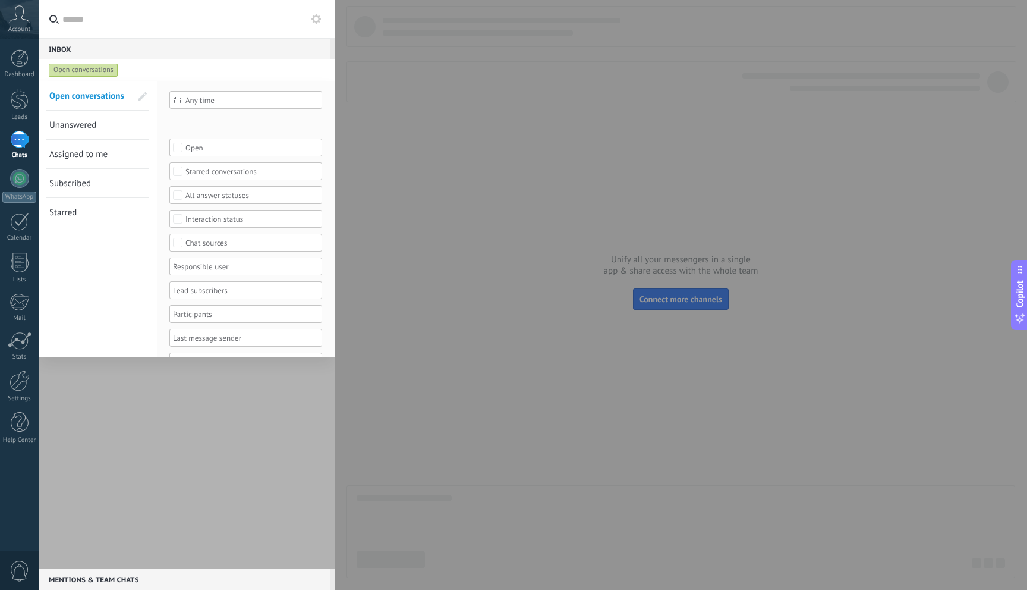
click at [244, 430] on div at bounding box center [187, 325] width 296 height 488
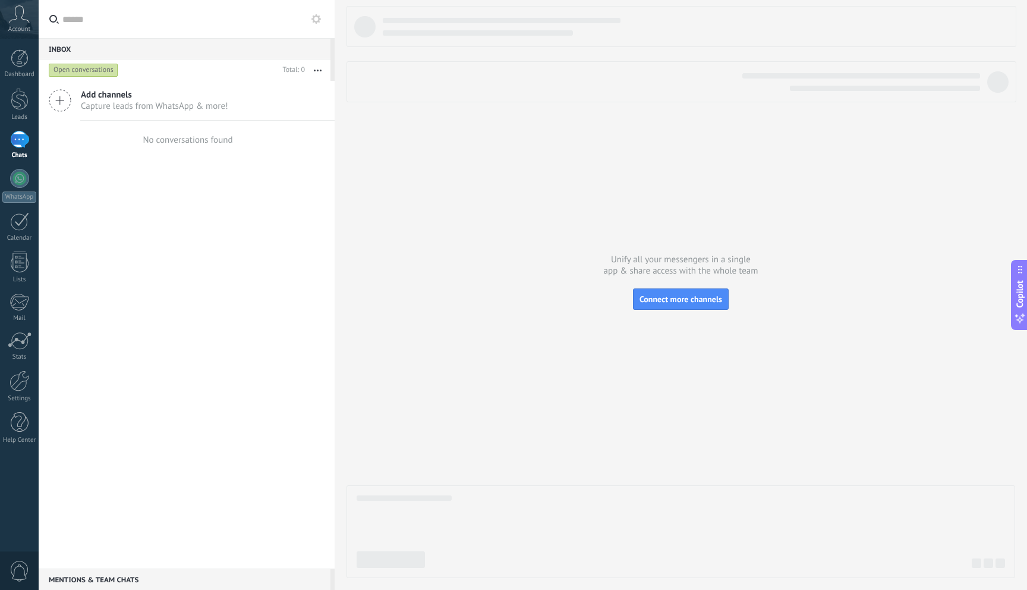
click at [313, 21] on icon at bounding box center [317, 19] width 10 height 10
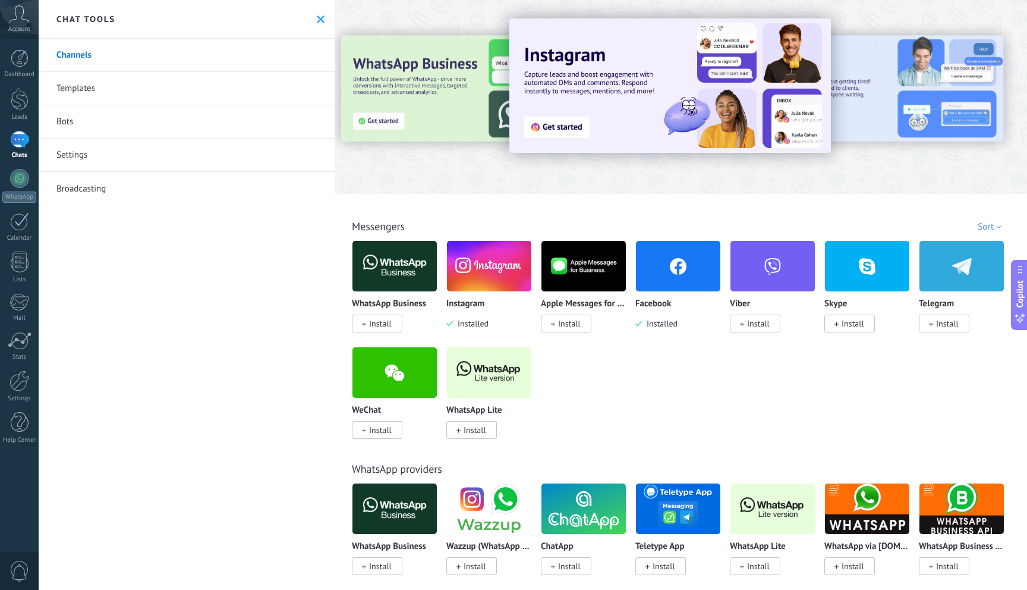
click at [316, 23] on button at bounding box center [321, 19] width 10 height 10
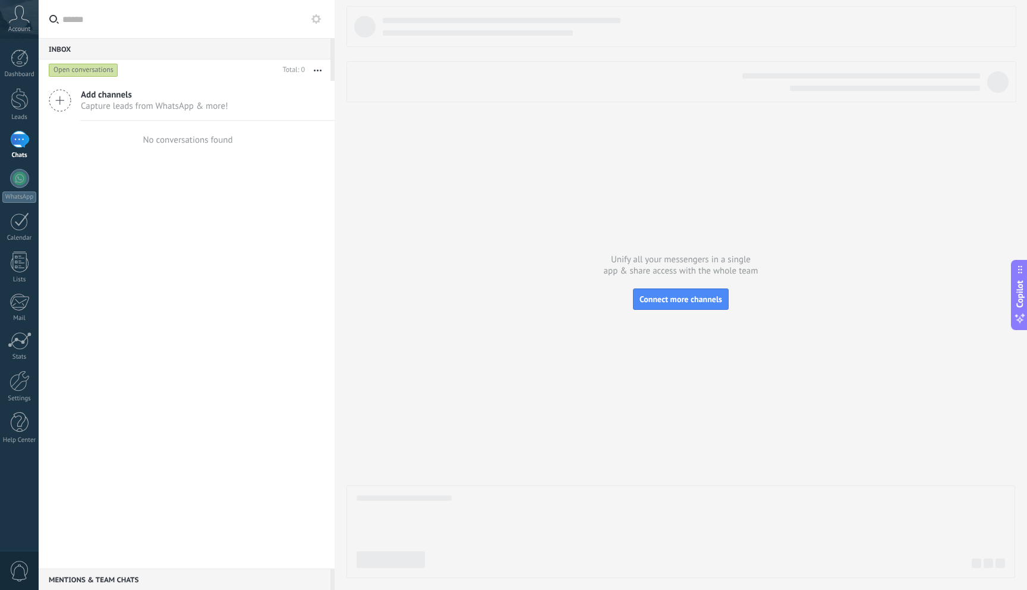
click at [55, 100] on icon at bounding box center [60, 100] width 23 height 23
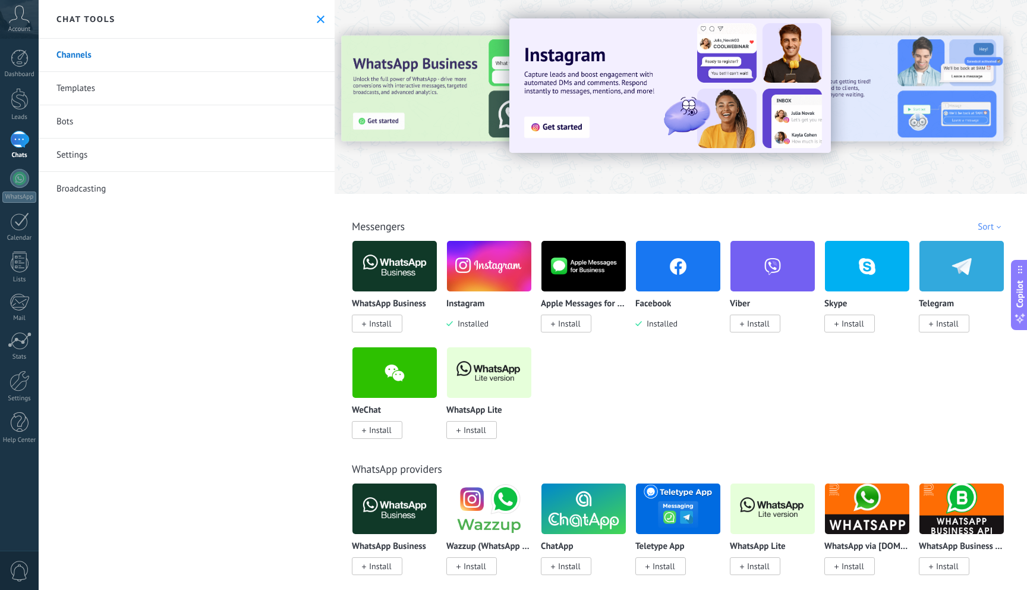
click at [496, 274] on img at bounding box center [489, 266] width 84 height 58
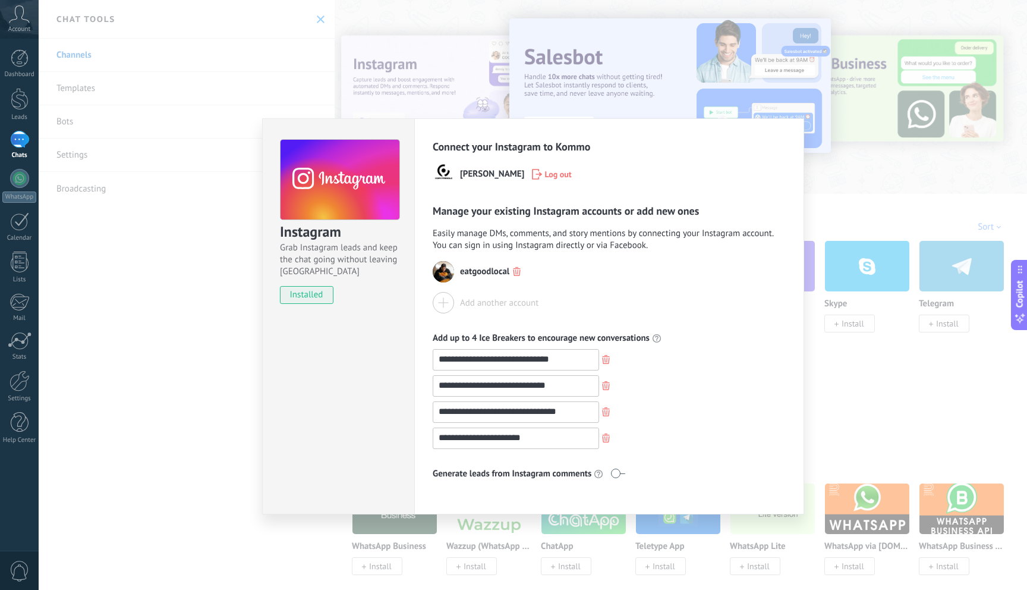
click at [447, 274] on img at bounding box center [443, 271] width 21 height 21
click at [877, 178] on div "**********" at bounding box center [533, 295] width 989 height 590
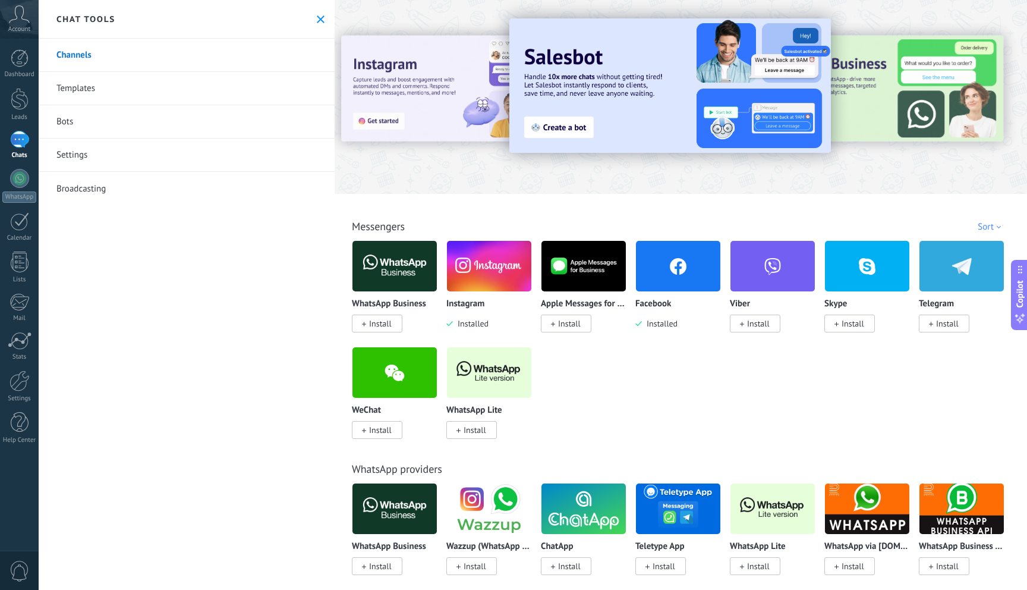
click at [20, 139] on div at bounding box center [19, 139] width 19 height 17
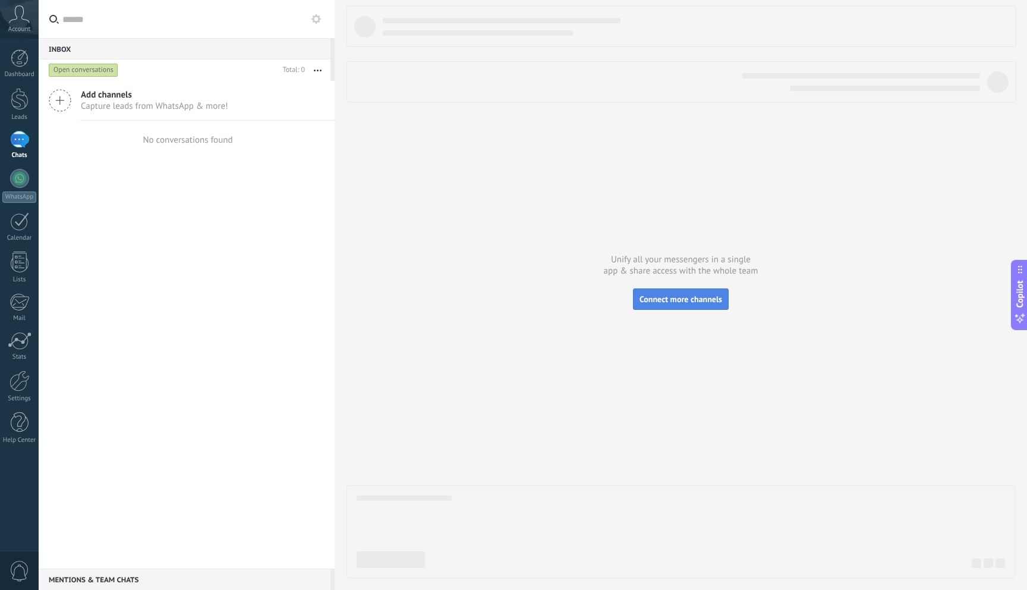
click at [650, 302] on span "Connect more channels" at bounding box center [681, 299] width 83 height 11
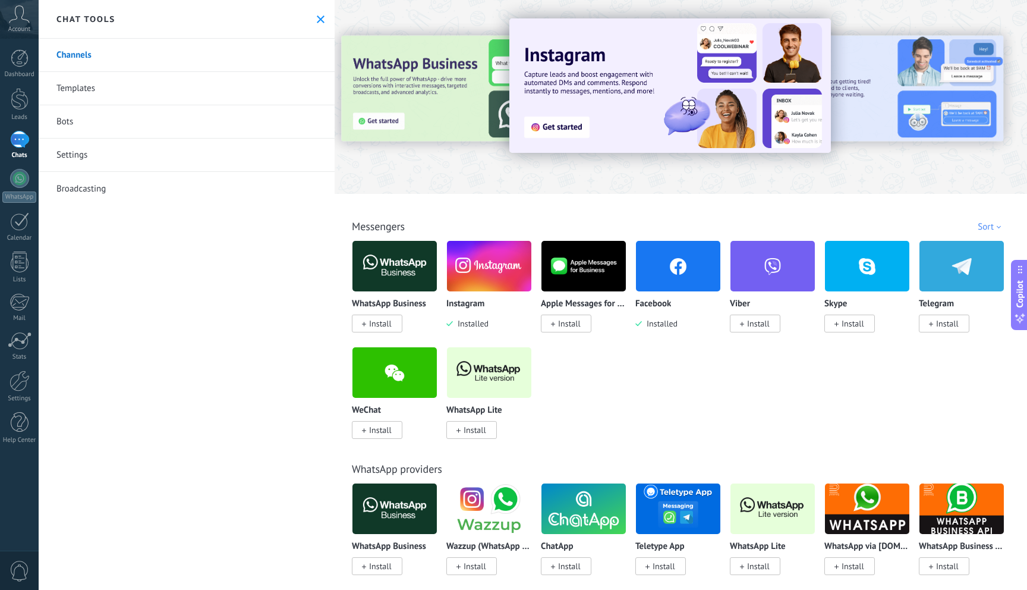
click at [680, 287] on img at bounding box center [678, 266] width 84 height 58
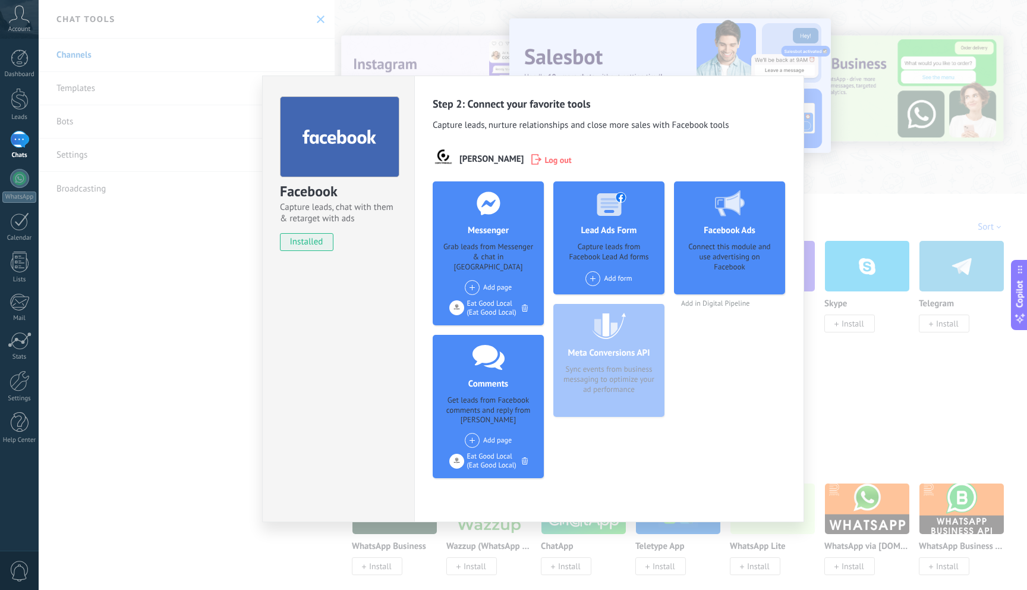
click at [893, 164] on div "Facebook Capture leads, chat with them & retarget with ads installed Uninstall …" at bounding box center [533, 295] width 989 height 590
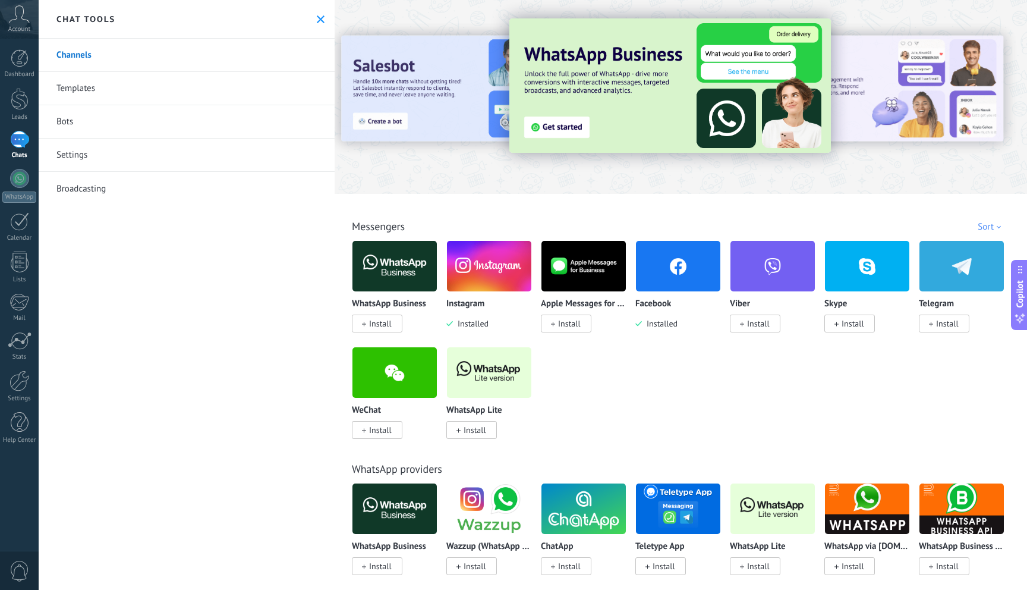
click at [88, 178] on link "Broadcasting" at bounding box center [187, 188] width 296 height 33
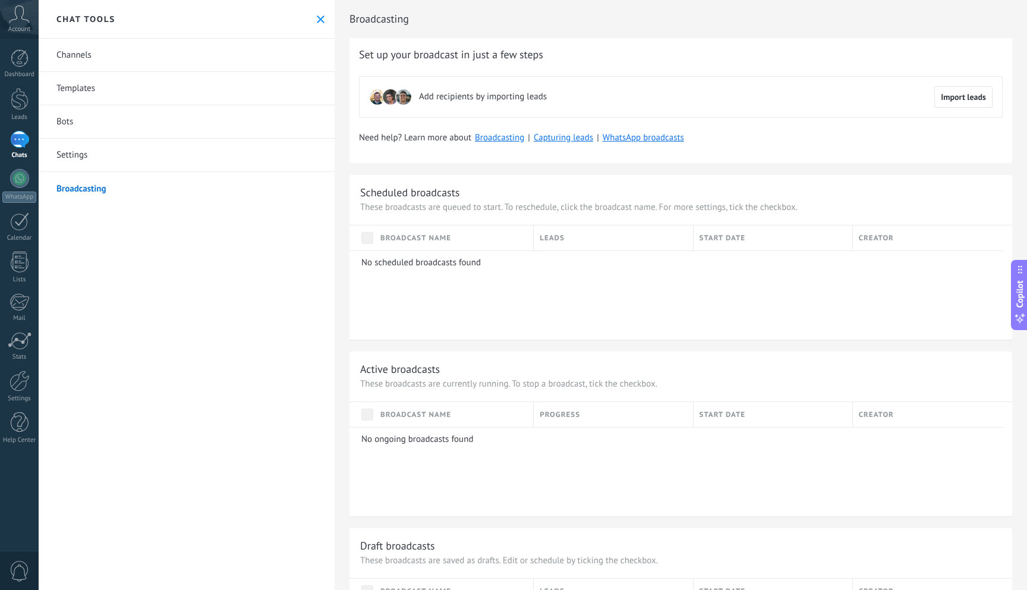
click at [100, 151] on link "Settings" at bounding box center [187, 155] width 296 height 33
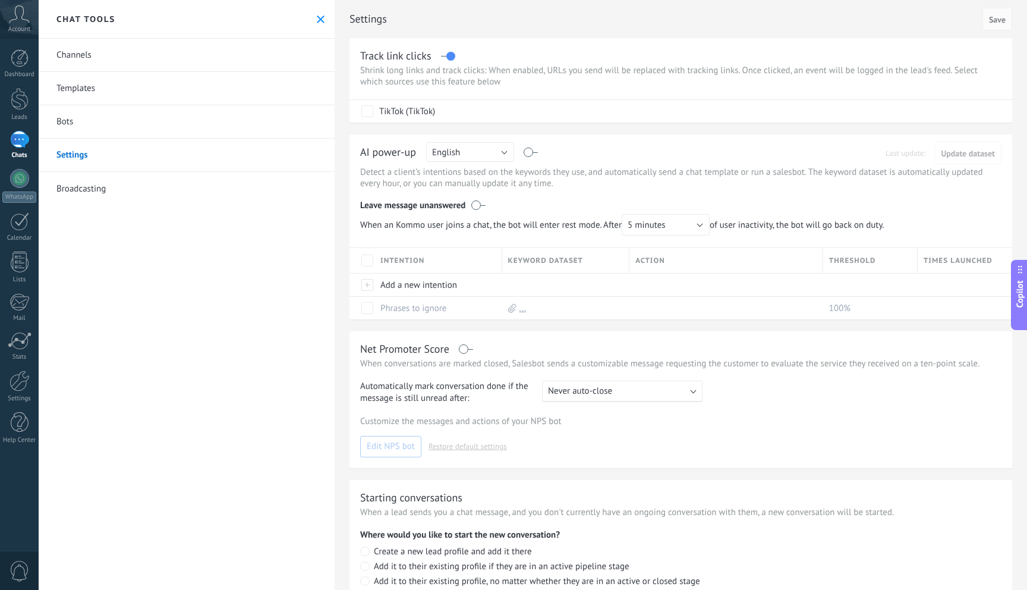
click at [94, 129] on link "Bots" at bounding box center [187, 121] width 296 height 33
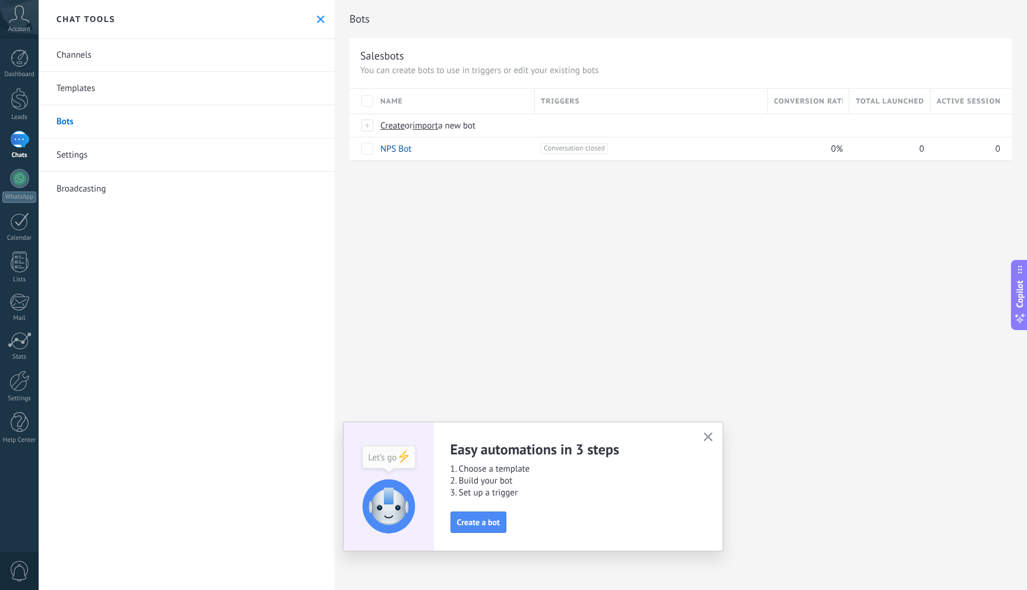
click at [123, 61] on link "Channels" at bounding box center [187, 55] width 296 height 33
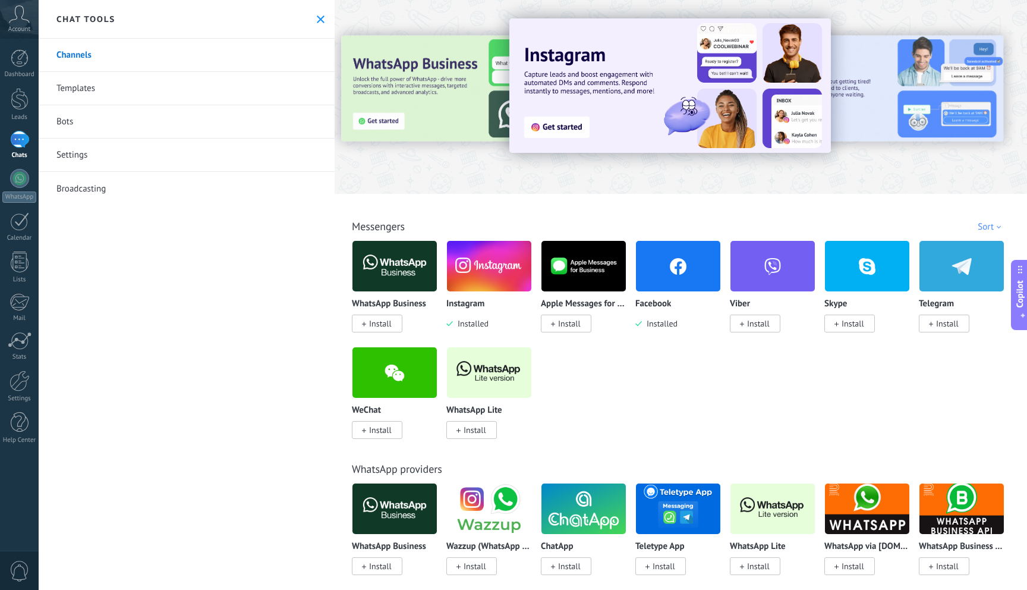
click at [105, 87] on link "Templates" at bounding box center [187, 88] width 296 height 33
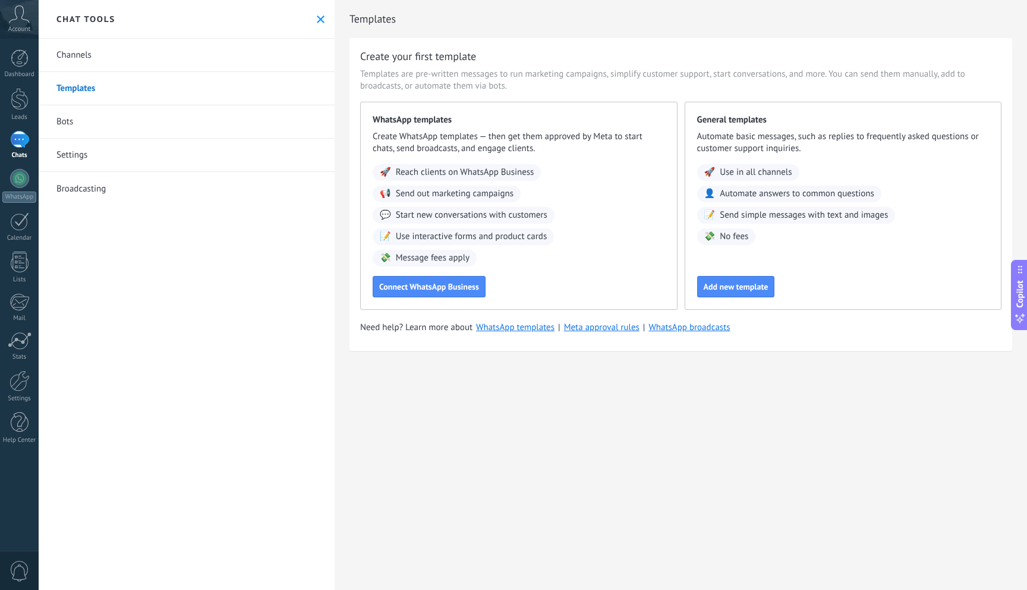
click at [319, 15] on icon at bounding box center [321, 19] width 8 height 8
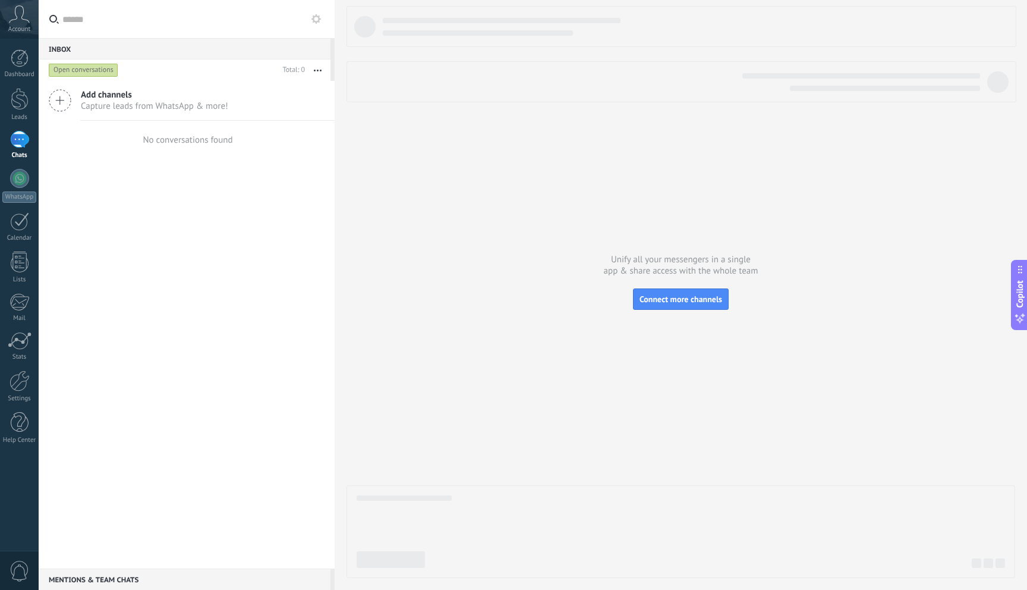
click at [105, 68] on div "Open conversations" at bounding box center [84, 70] width 70 height 14
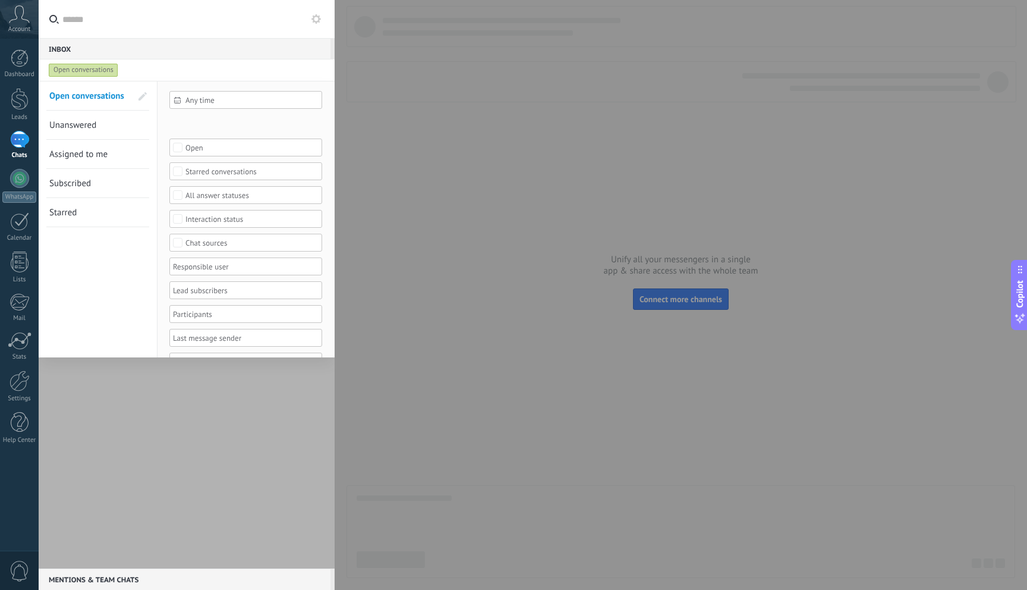
click at [100, 130] on link "Unanswered" at bounding box center [90, 125] width 82 height 29
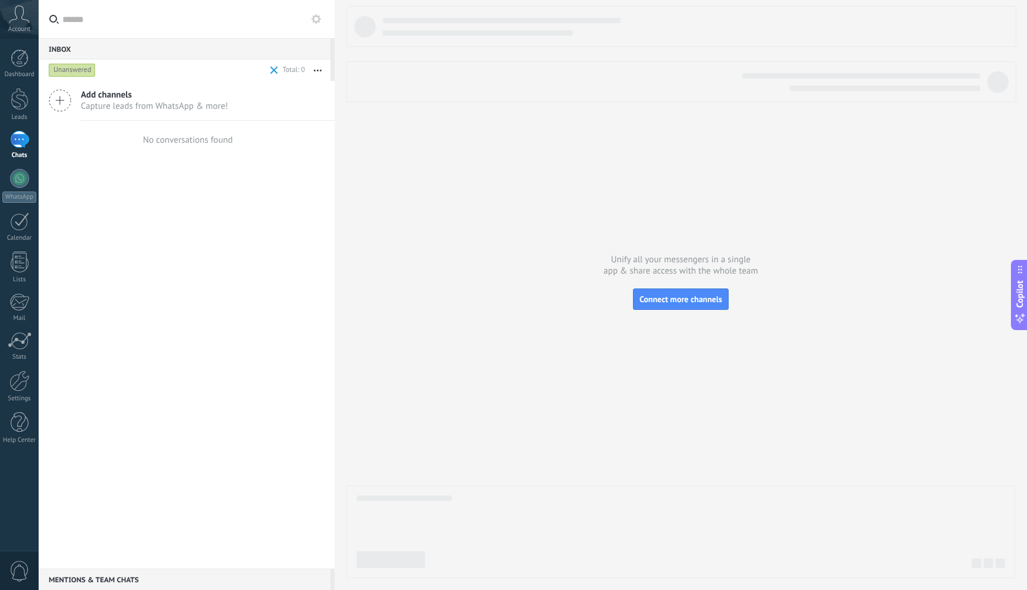
click at [82, 73] on div "Unanswered" at bounding box center [72, 70] width 47 height 14
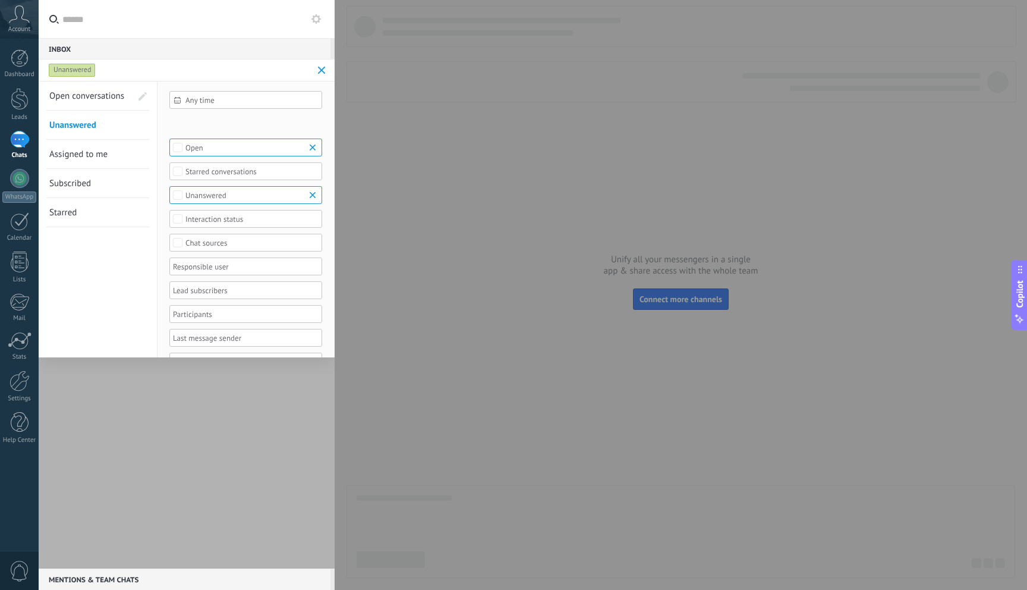
click at [318, 15] on icon at bounding box center [317, 19] width 10 height 10
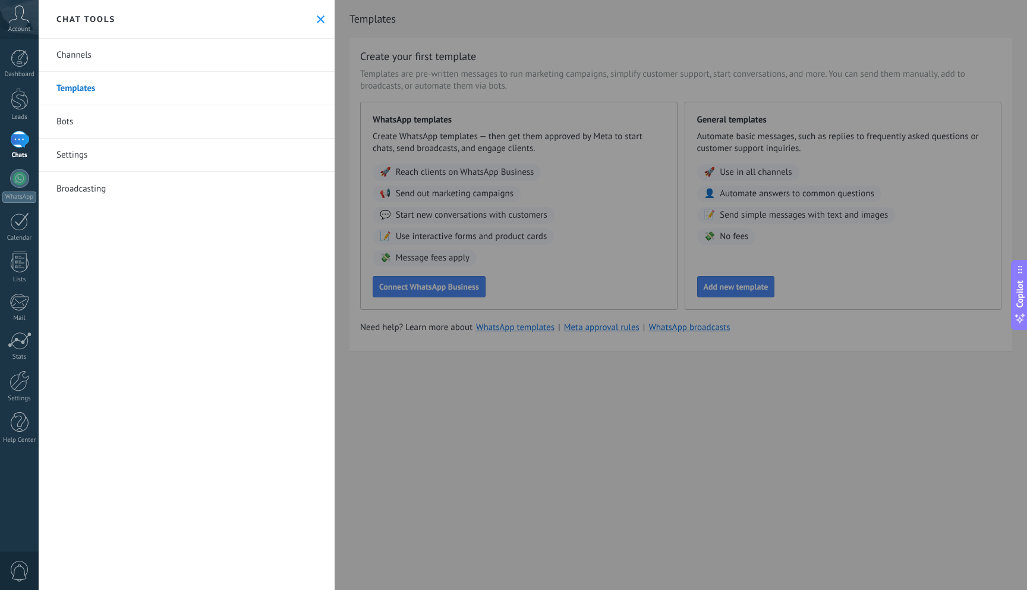
click at [117, 55] on link "Channels" at bounding box center [187, 55] width 296 height 33
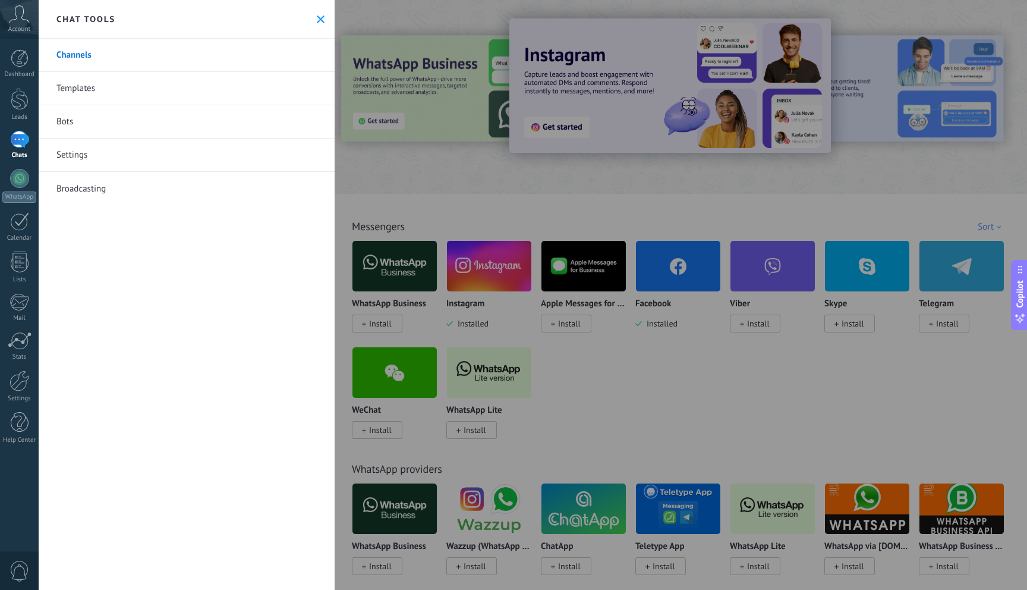
click at [649, 168] on div at bounding box center [513, 295] width 1027 height 590
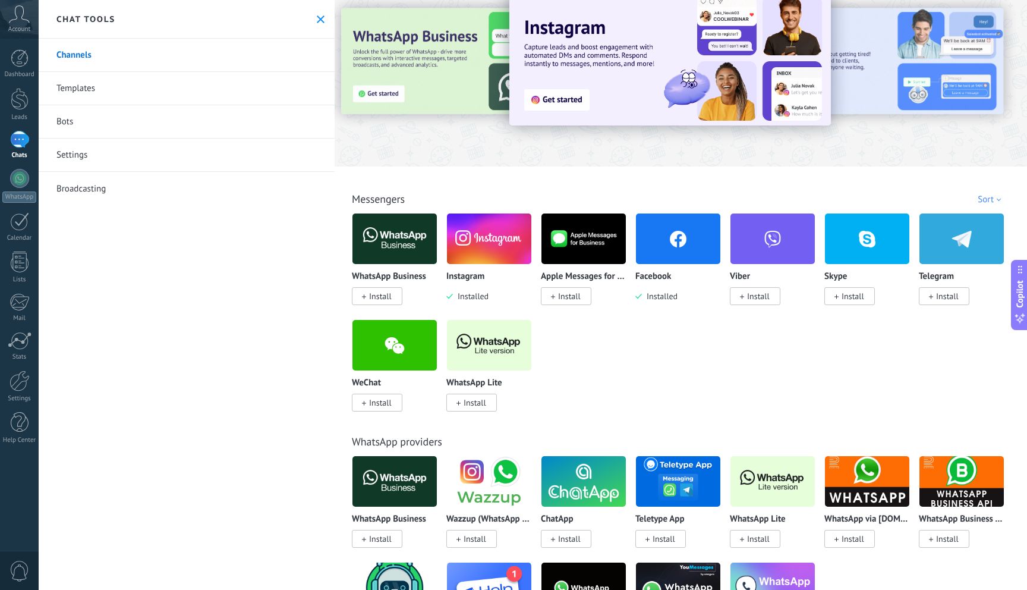
scroll to position [29, 0]
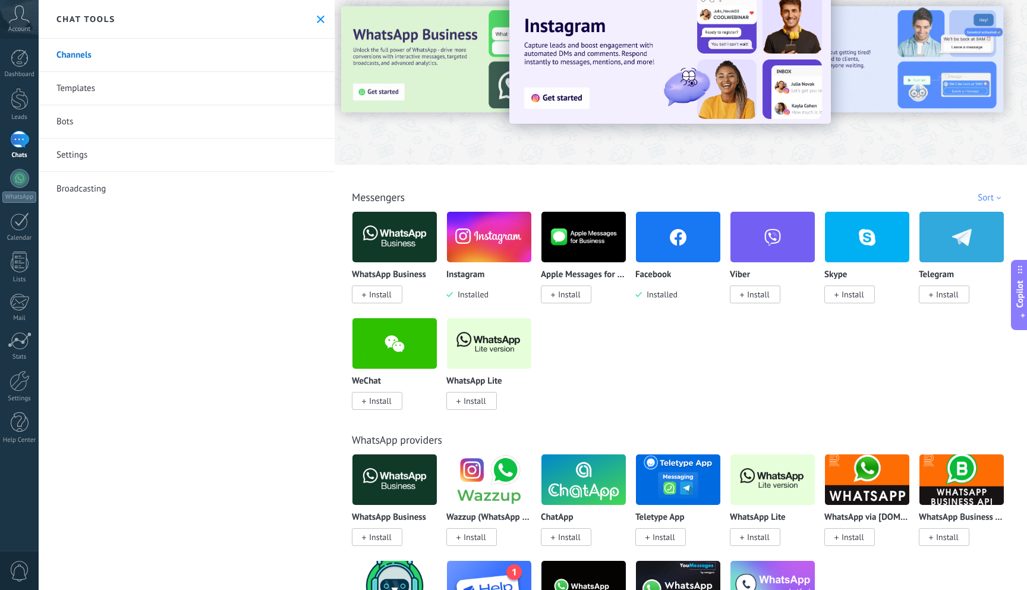
click at [504, 260] on img at bounding box center [489, 237] width 84 height 58
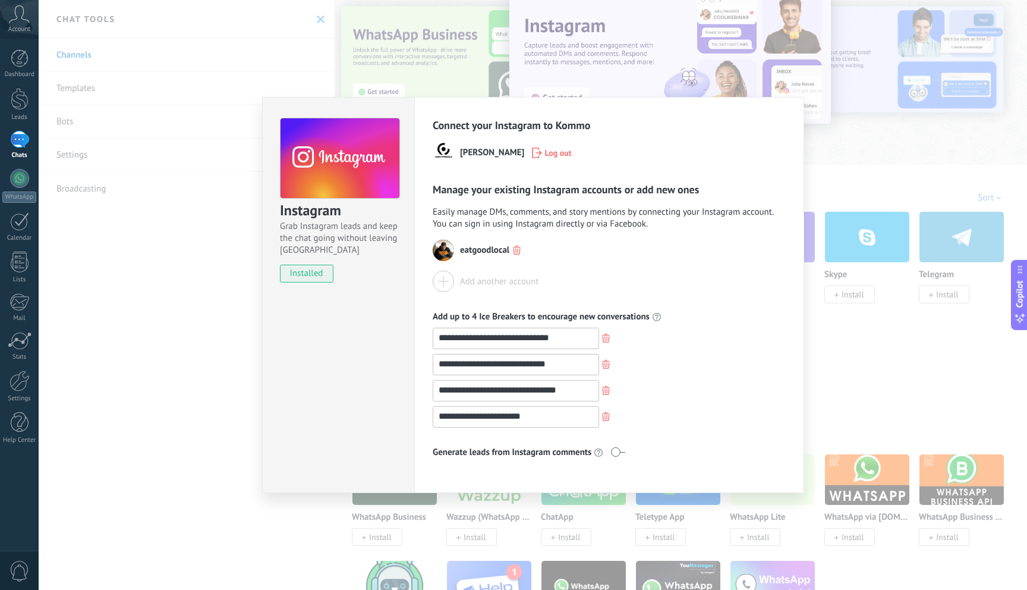
click at [479, 255] on span "eatgoodlocal" at bounding box center [484, 250] width 49 height 12
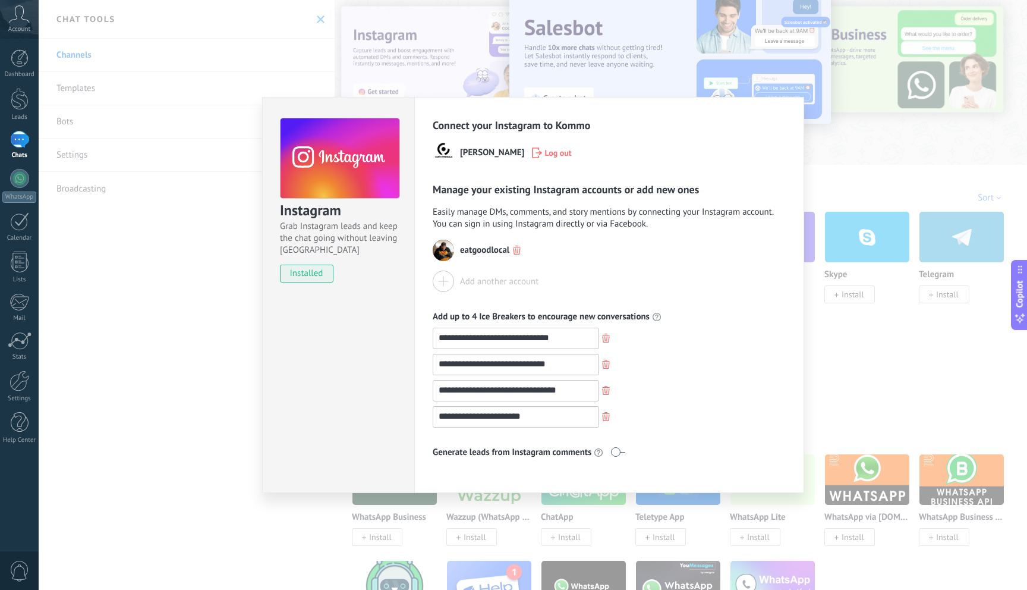
click at [856, 156] on div "**********" at bounding box center [533, 295] width 989 height 590
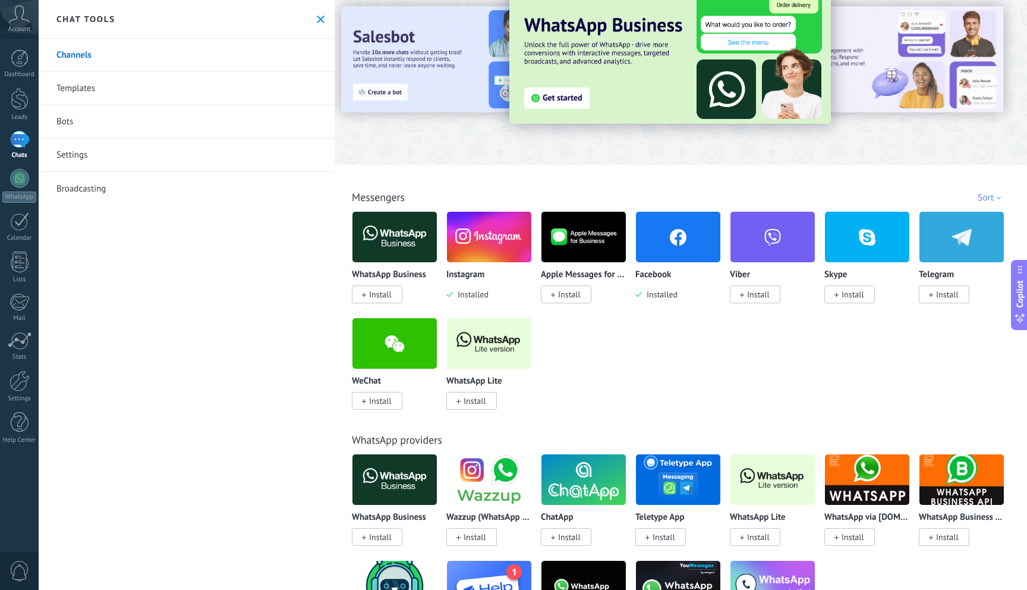
click at [80, 155] on link "Settings" at bounding box center [187, 155] width 296 height 33
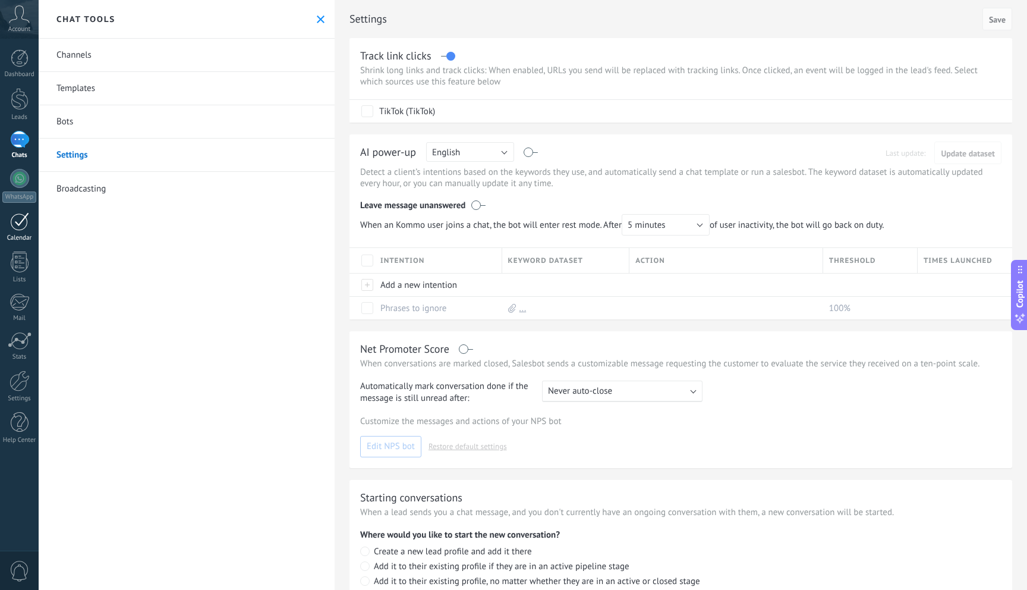
click at [23, 229] on div at bounding box center [19, 221] width 19 height 18
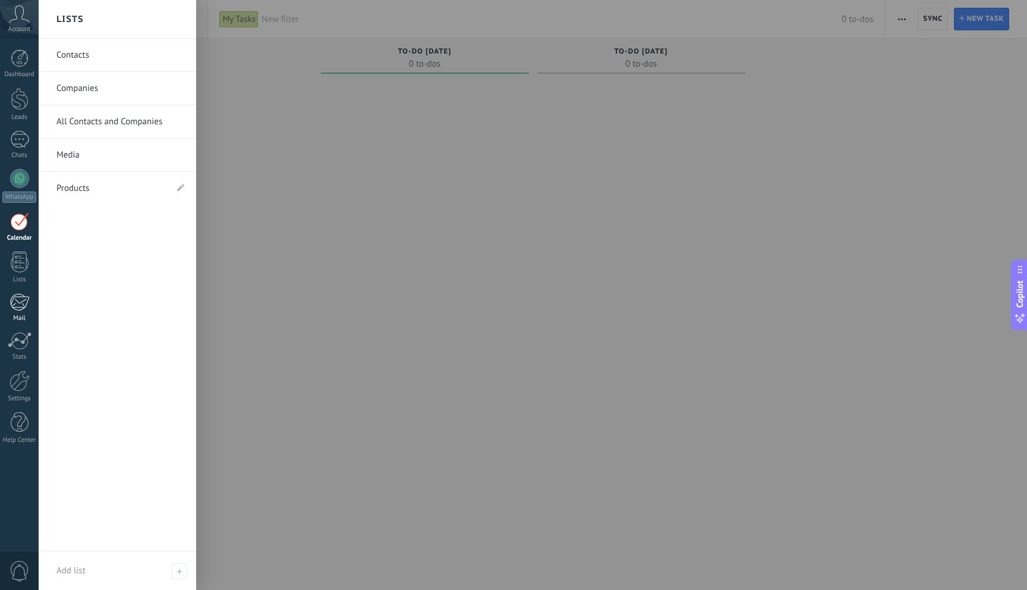
click at [21, 307] on div at bounding box center [20, 302] width 20 height 18
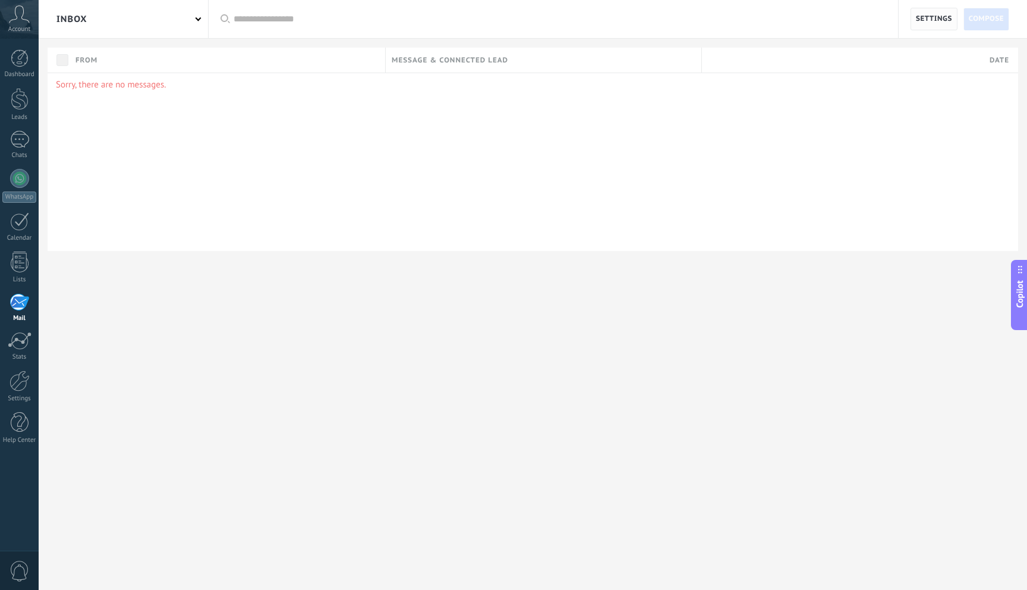
click at [938, 17] on span "Settings" at bounding box center [934, 18] width 36 height 21
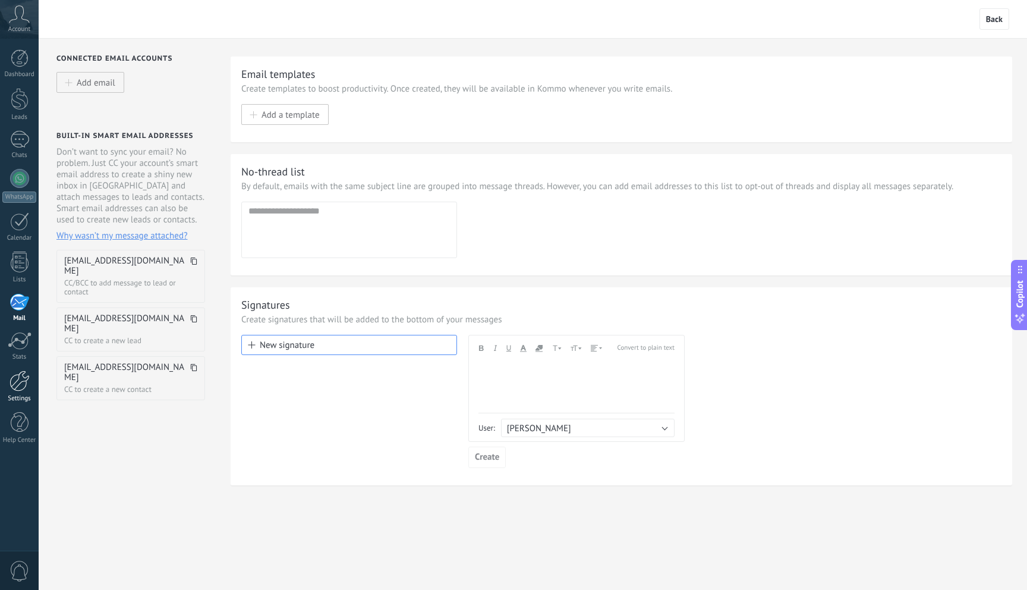
click at [20, 391] on div at bounding box center [20, 380] width 20 height 21
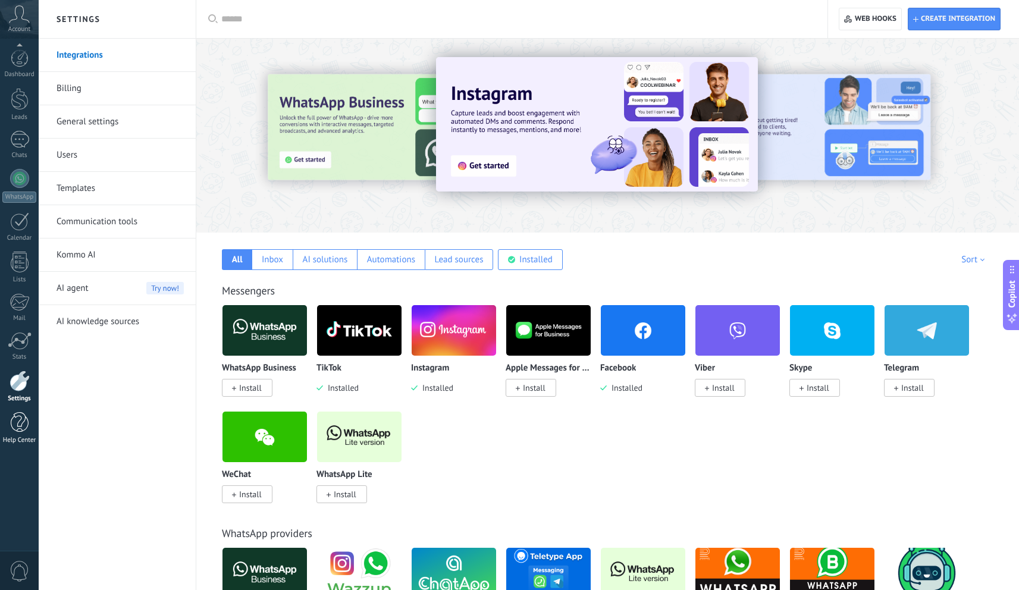
scroll to position [5, 0]
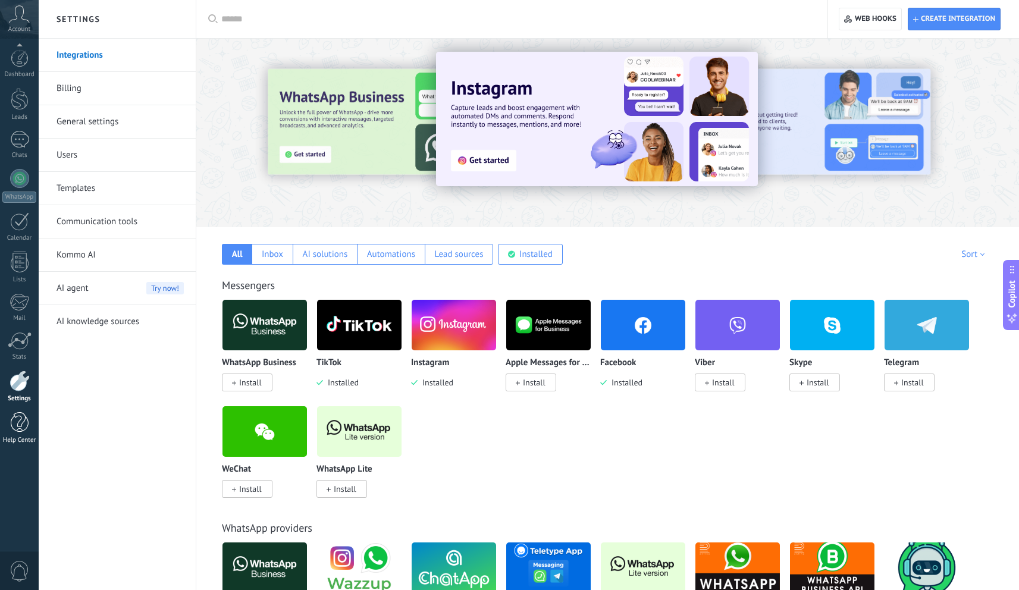
click at [19, 432] on div at bounding box center [20, 422] width 18 height 21
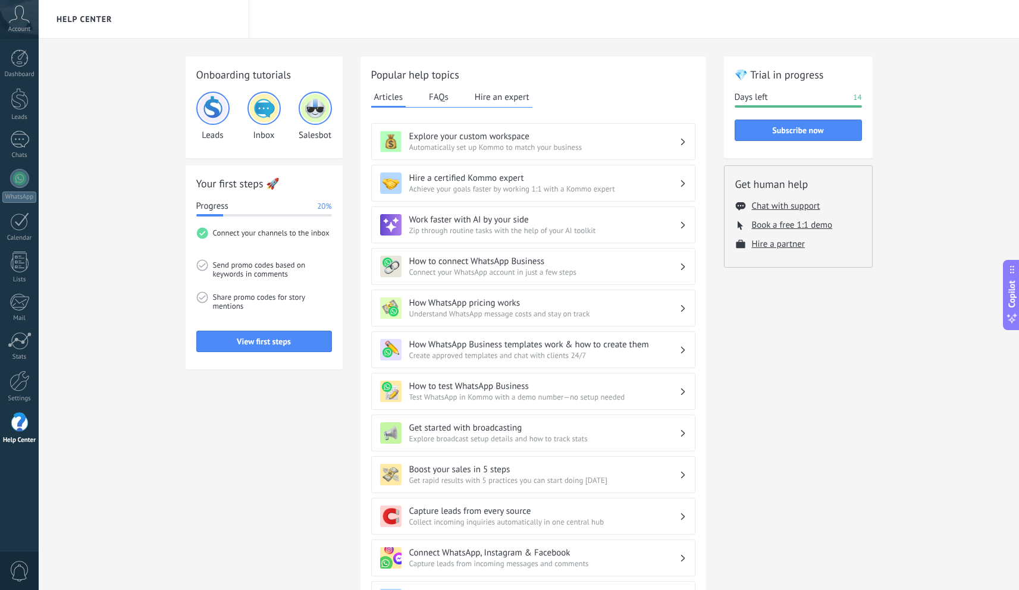
click at [256, 115] on img at bounding box center [264, 108] width 29 height 29
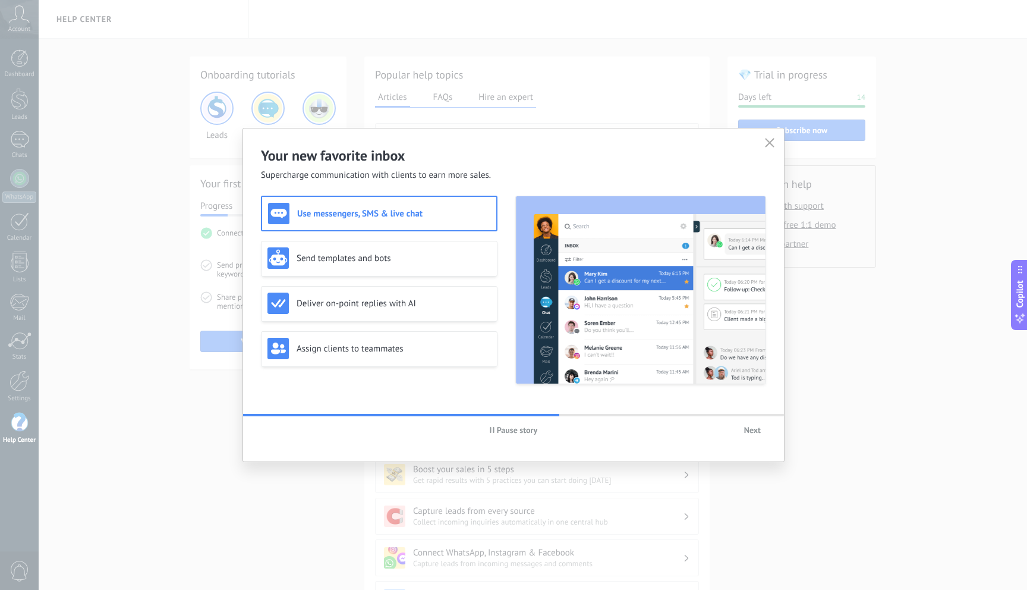
click at [748, 422] on button "Next" at bounding box center [752, 430] width 27 height 18
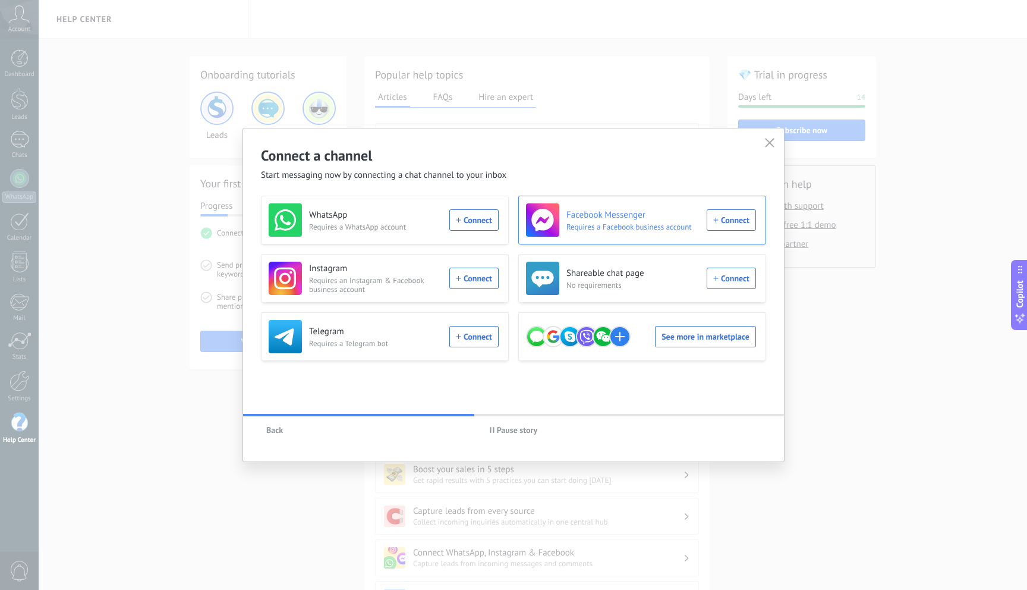
click at [744, 221] on div "Facebook Messenger Requires a Facebook business account Connect" at bounding box center [641, 219] width 230 height 33
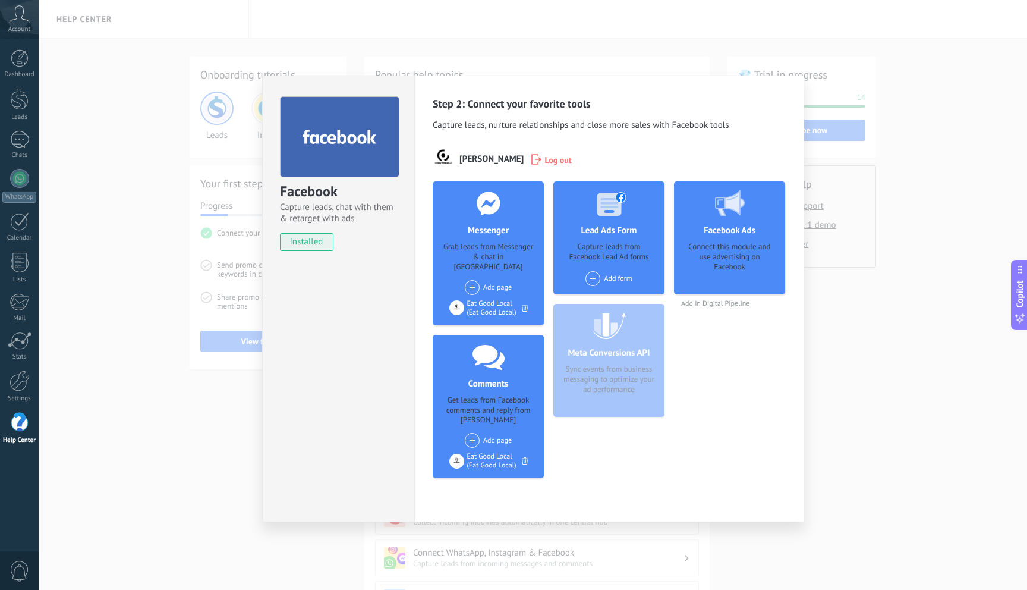
click at [474, 280] on span at bounding box center [472, 287] width 15 height 15
click at [502, 300] on div "[PERSON_NAME]" at bounding box center [504, 310] width 80 height 26
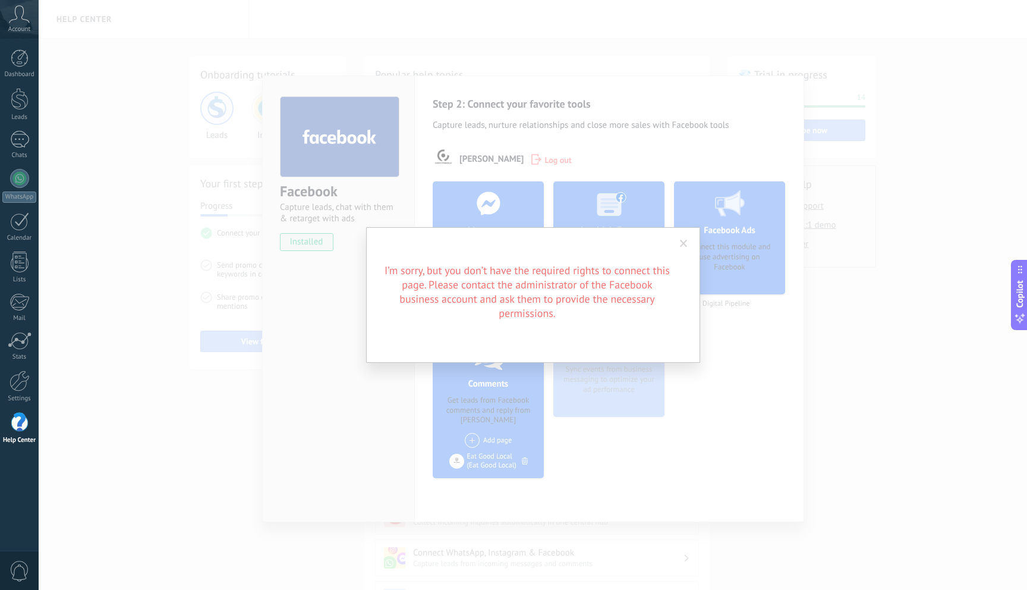
click at [690, 244] on span at bounding box center [684, 244] width 20 height 20
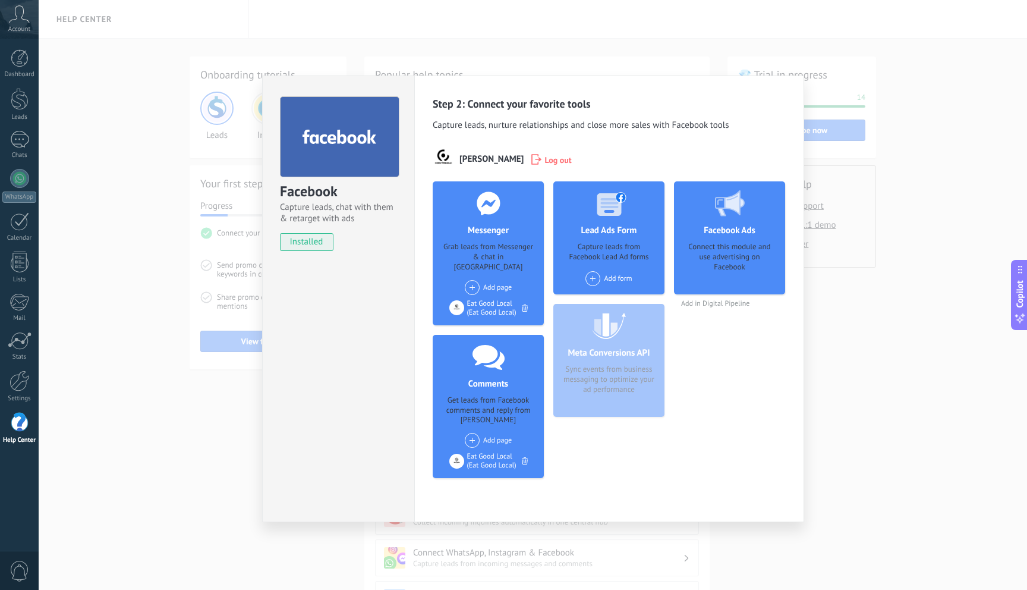
click at [899, 311] on div "Facebook Capture leads, chat with them & retarget with ads installed Uninstall …" at bounding box center [533, 295] width 989 height 590
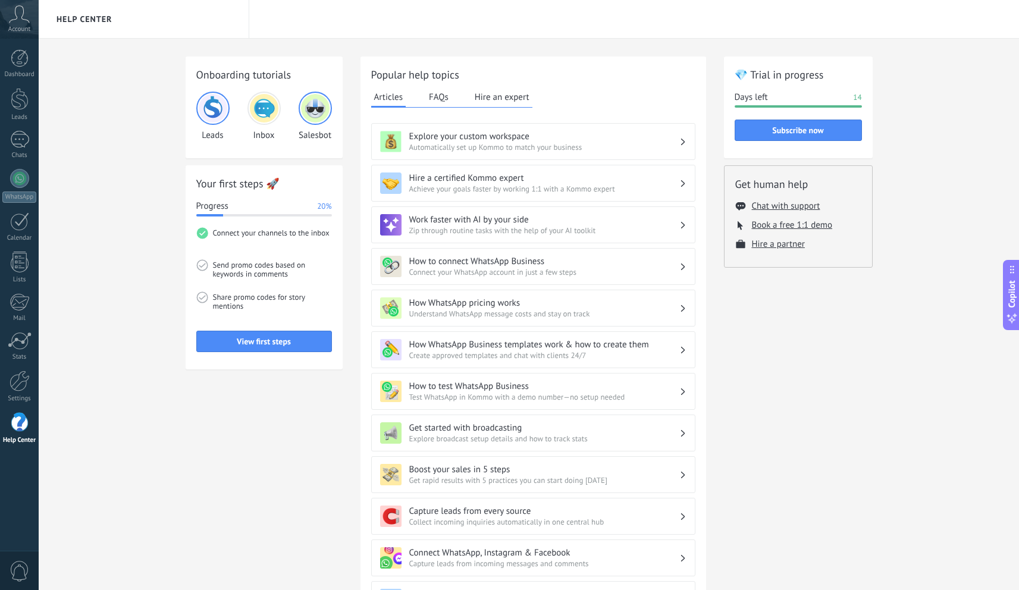
click at [259, 112] on img at bounding box center [264, 108] width 29 height 29
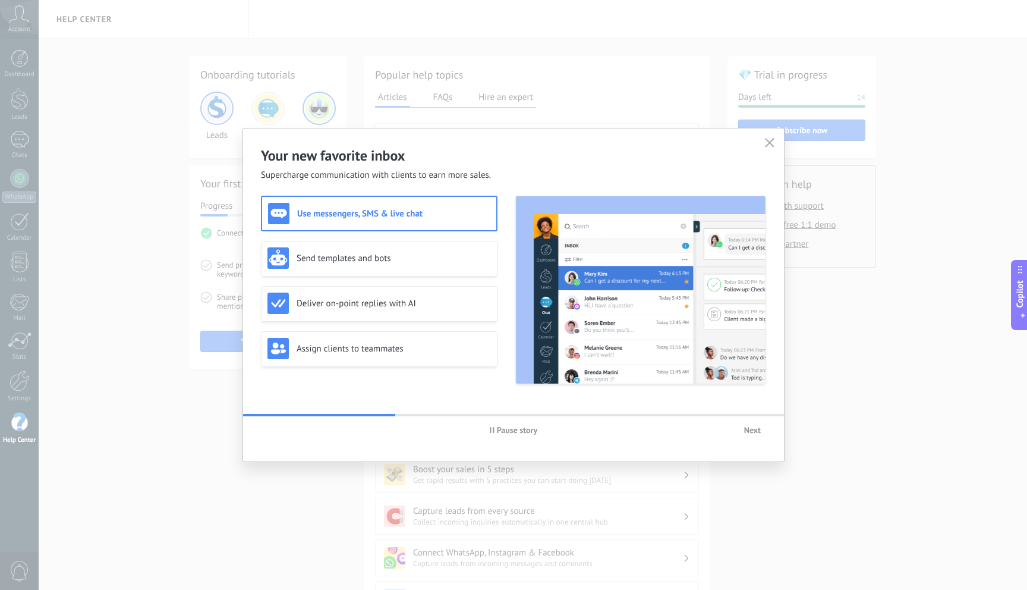
click at [350, 224] on div "Use messengers, SMS & live chat" at bounding box center [379, 213] width 222 height 21
click at [768, 140] on icon "button" at bounding box center [770, 143] width 10 height 10
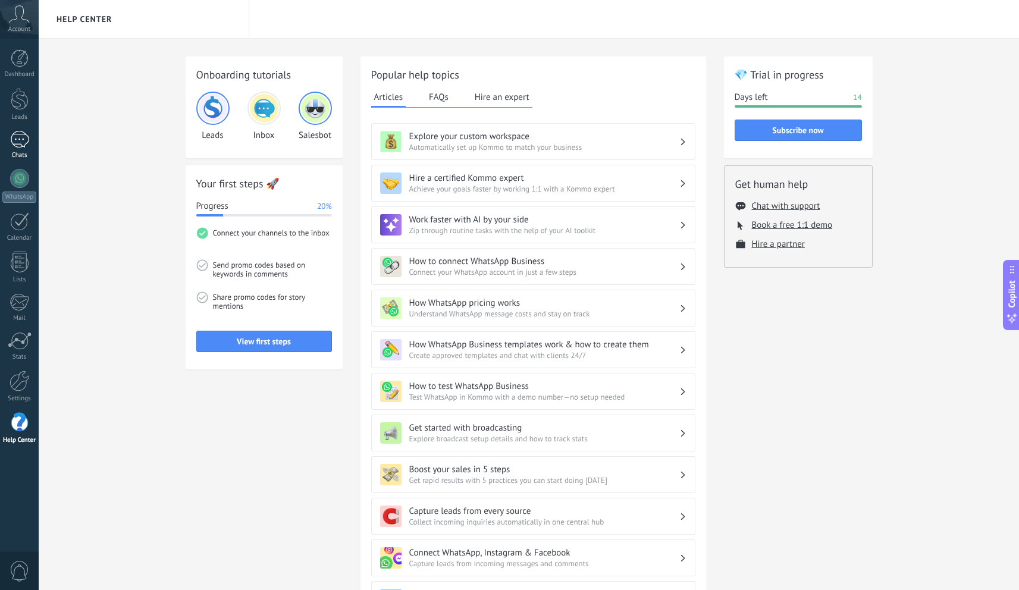
click at [16, 142] on div at bounding box center [19, 139] width 19 height 17
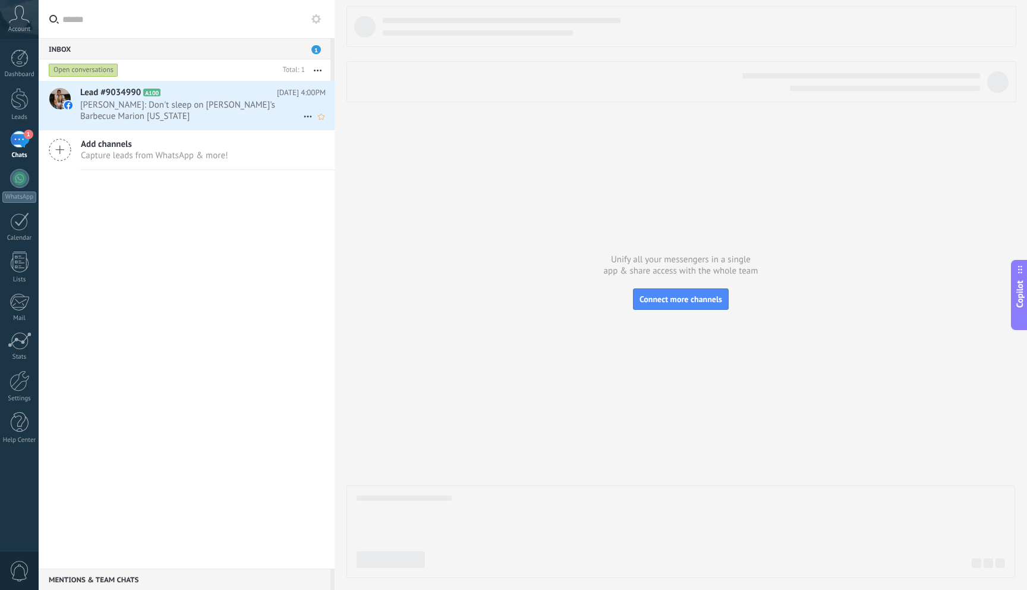
click at [236, 106] on span "Derek Misson: Don't sleep on Obi's Barbecue Marion indiana" at bounding box center [191, 110] width 223 height 23
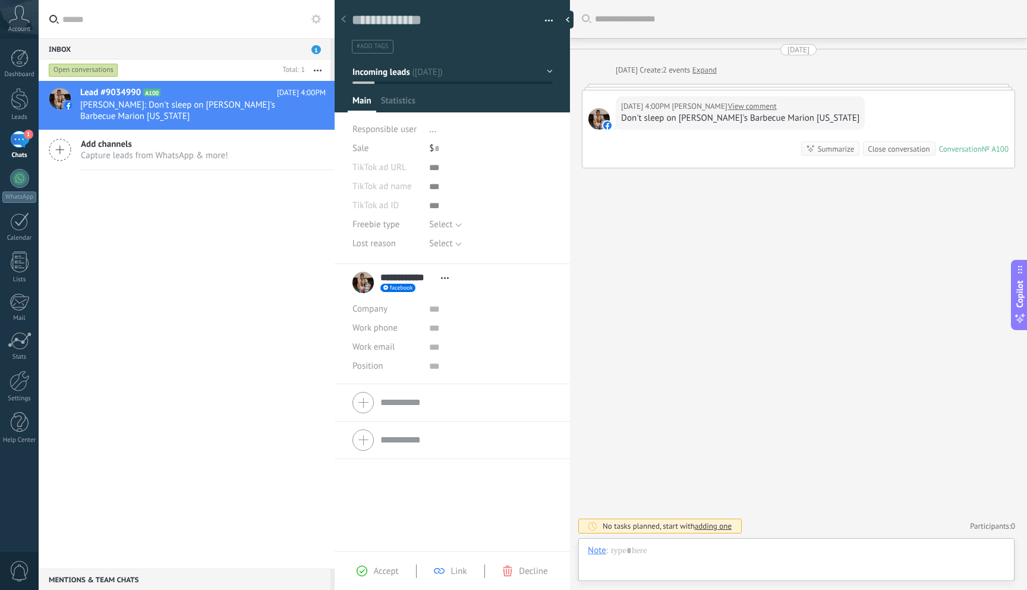
scroll to position [18, 0]
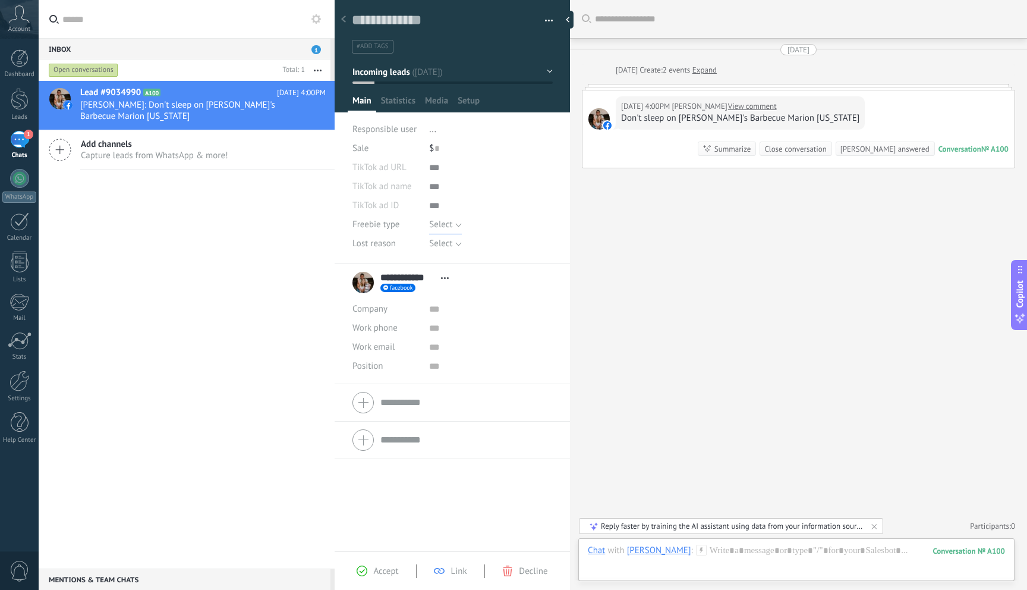
click at [451, 227] on span "Select" at bounding box center [440, 224] width 23 height 11
click at [451, 227] on span "Select" at bounding box center [479, 224] width 127 height 11
drag, startPoint x: 679, startPoint y: 115, endPoint x: 795, endPoint y: 119, distance: 116.0
click at [795, 119] on div "Today 4:00PM Derek Misson View comment Don't sleep on Obi's Barbecue Marion ind…" at bounding box center [740, 112] width 249 height 33
copy div "Obi's Barbecue Marion indiana"
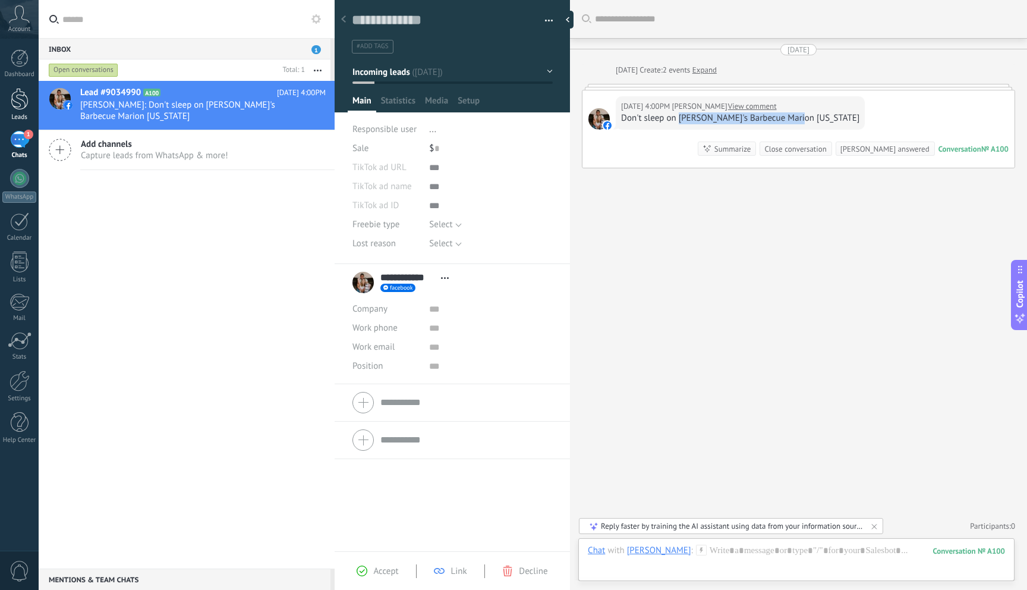
click at [15, 116] on div "Leads" at bounding box center [19, 118] width 34 height 8
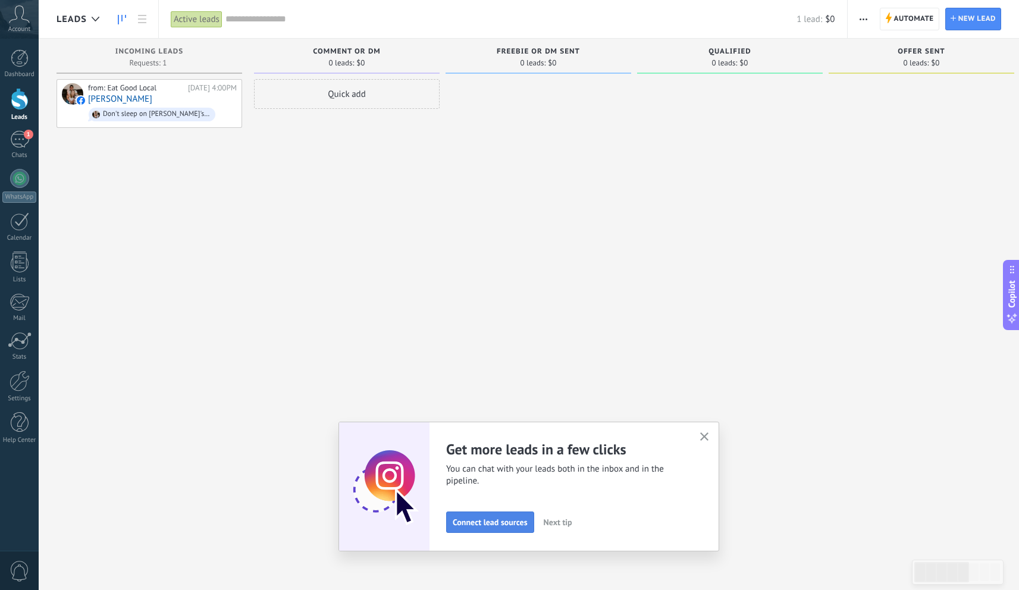
click at [491, 528] on button "Connect lead sources" at bounding box center [490, 521] width 88 height 21
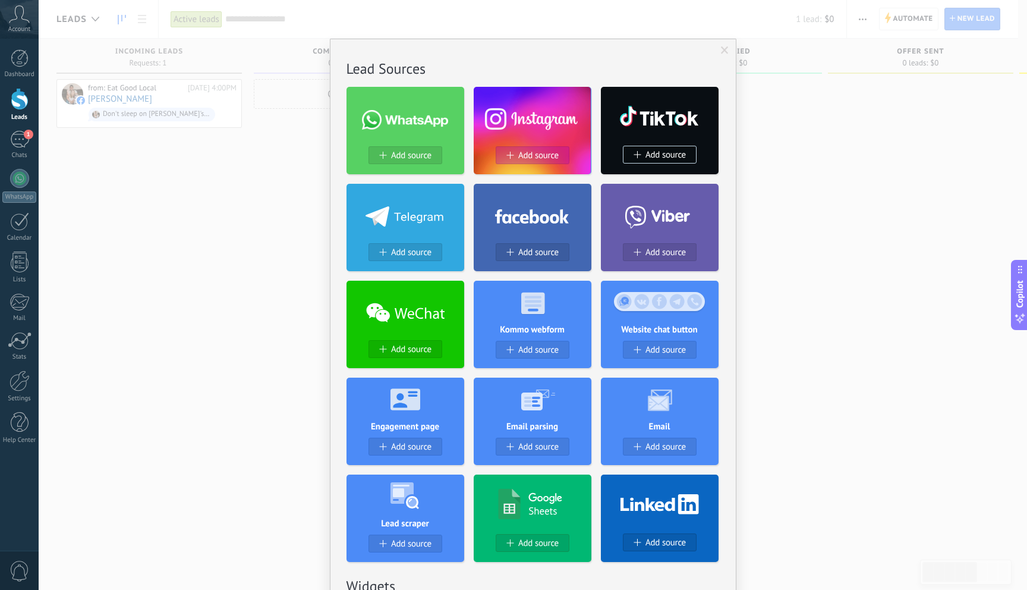
click at [526, 159] on span "Add source" at bounding box center [538, 155] width 40 height 10
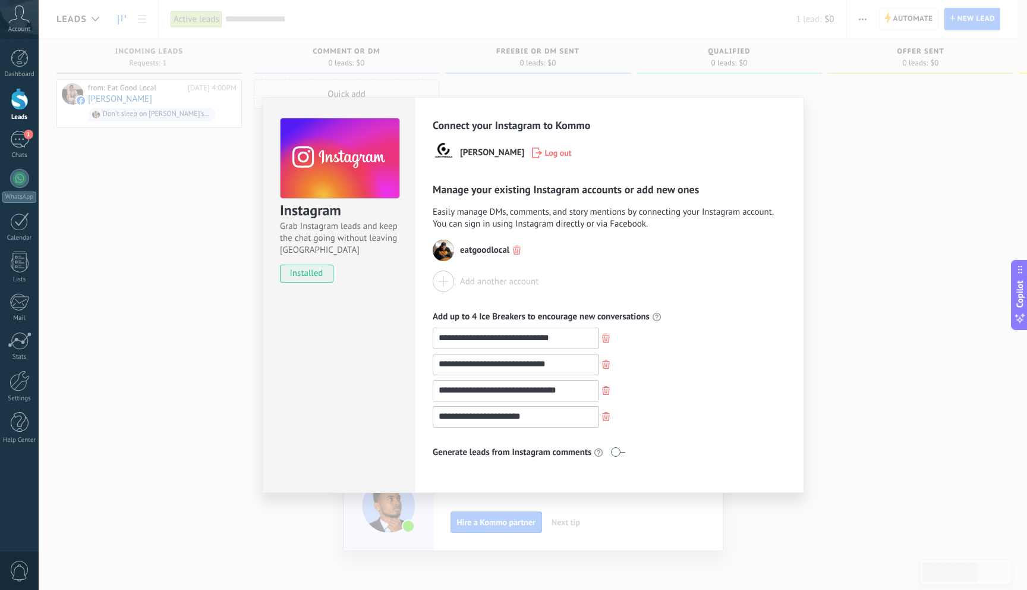
click at [926, 287] on div "**********" at bounding box center [533, 295] width 989 height 590
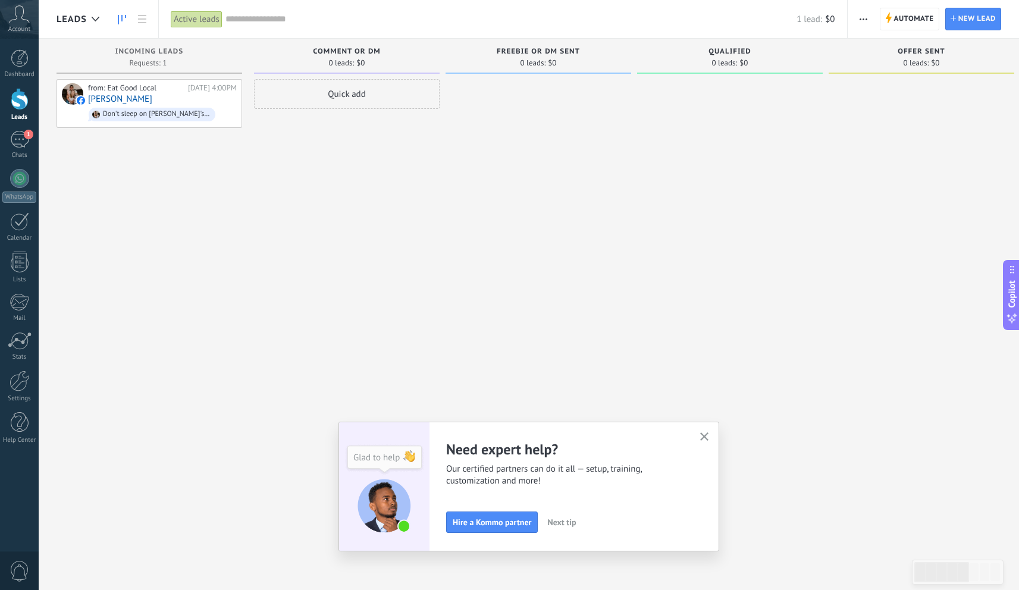
click at [699, 435] on div "Adjust your workflow You can create multiple custom pipelines to fit your uniqu…" at bounding box center [528, 487] width 381 height 130
click at [707, 434] on icon "button" at bounding box center [704, 436] width 9 height 9
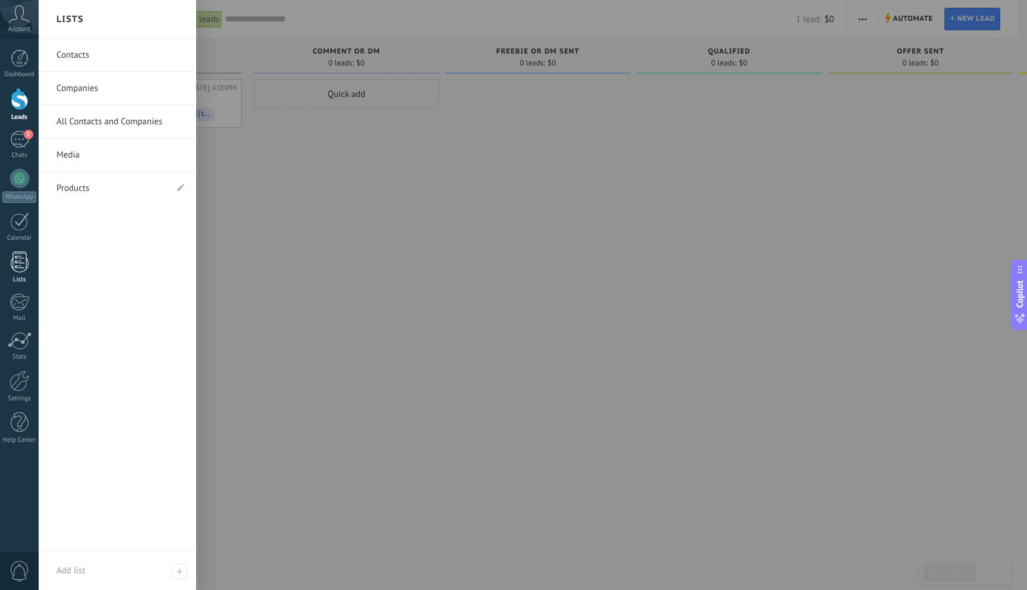
click at [11, 253] on div at bounding box center [20, 262] width 18 height 21
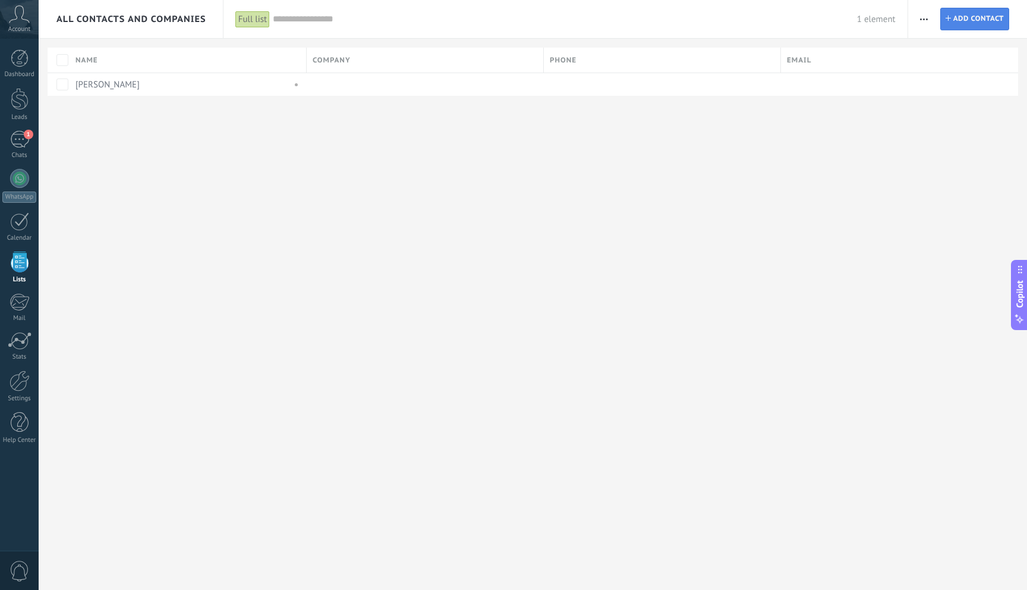
click at [978, 21] on span "Add contact" at bounding box center [979, 18] width 51 height 21
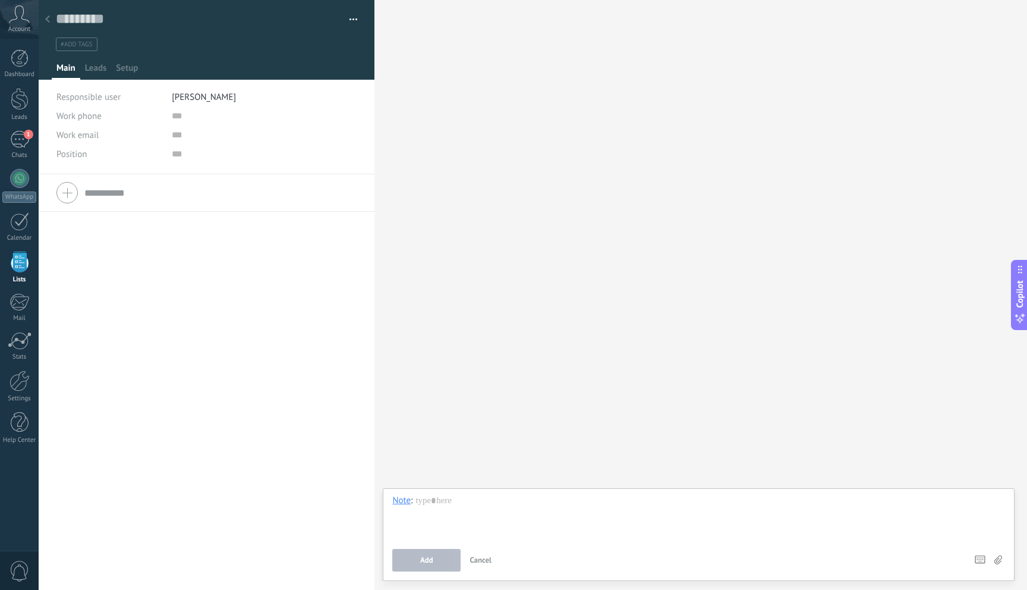
click at [99, 187] on input "text" at bounding box center [220, 192] width 272 height 19
paste input "**********"
click at [81, 279] on span "Address" at bounding box center [71, 276] width 30 height 9
click at [89, 277] on div "Address" at bounding box center [109, 276] width 106 height 19
click at [227, 188] on input "**********" at bounding box center [220, 192] width 272 height 19
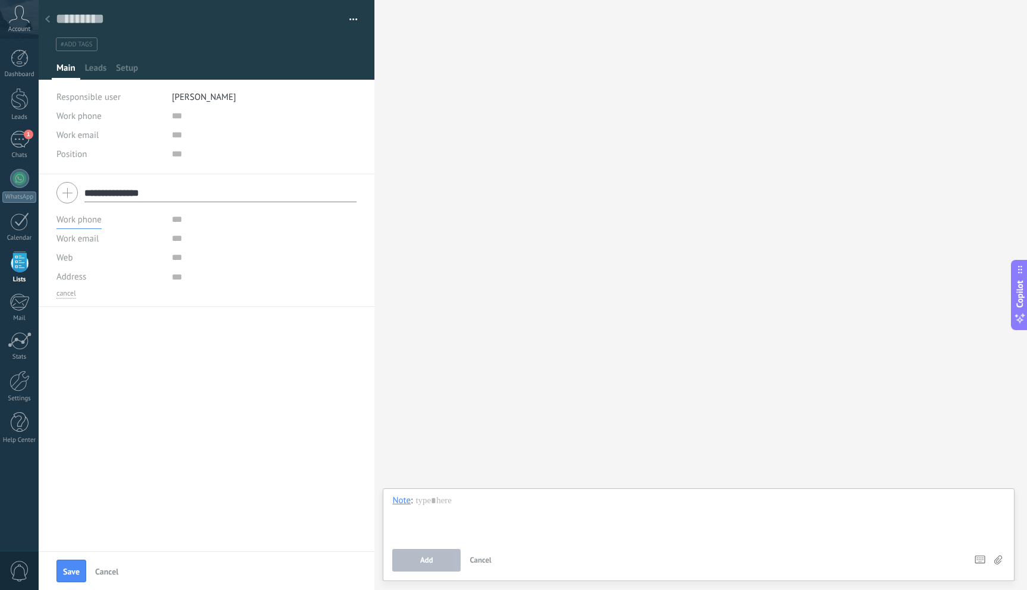
type input "**********"
click at [83, 214] on span "Work phone" at bounding box center [78, 219] width 45 height 11
click at [198, 331] on div "**********" at bounding box center [207, 362] width 336 height 377
click at [78, 276] on span "Address" at bounding box center [71, 276] width 30 height 9
click at [86, 218] on span "Work phone" at bounding box center [78, 219] width 45 height 11
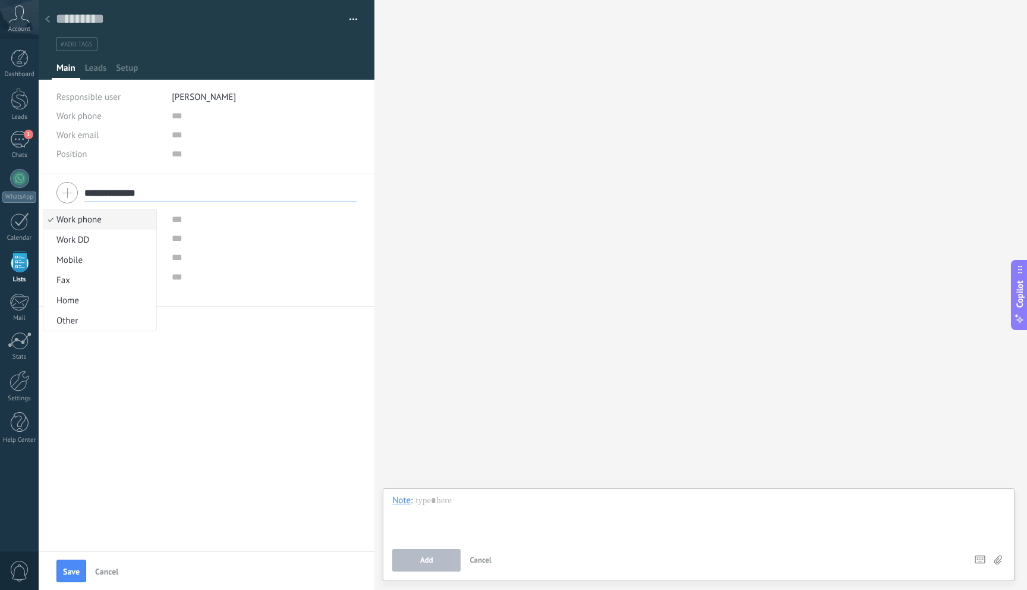
click at [102, 218] on span "Work phone" at bounding box center [97, 219] width 109 height 11
click at [164, 218] on div at bounding box center [164, 219] width 9 height 9
paste input "**********"
type input "**********"
click at [108, 236] on div "Work email Priv. email Other email Work email" at bounding box center [109, 238] width 106 height 19
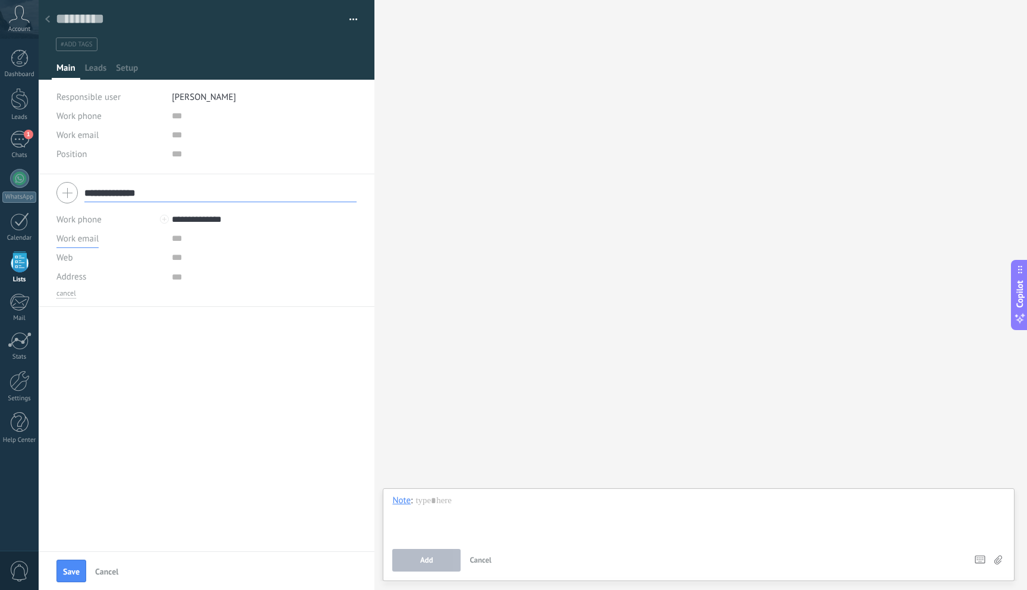
click at [96, 240] on span "Work email" at bounding box center [77, 238] width 42 height 11
click at [108, 241] on span "Work email" at bounding box center [97, 238] width 109 height 11
click at [163, 241] on div at bounding box center [164, 238] width 9 height 9
paste input "**********"
type input "**********"
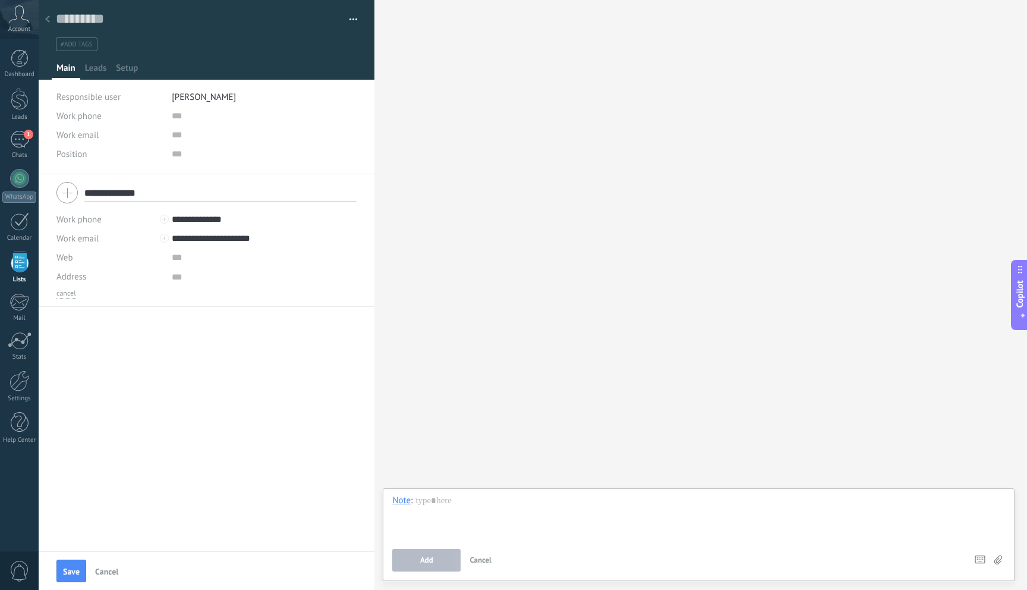
click at [68, 260] on span "Web" at bounding box center [64, 257] width 17 height 9
click at [72, 257] on span "Web" at bounding box center [64, 257] width 17 height 9
click at [166, 256] on div "Web Follow Copy Edit" at bounding box center [206, 257] width 300 height 19
click at [275, 293] on div "cancel" at bounding box center [206, 294] width 300 height 10
click at [59, 262] on span "Web" at bounding box center [64, 257] width 17 height 9
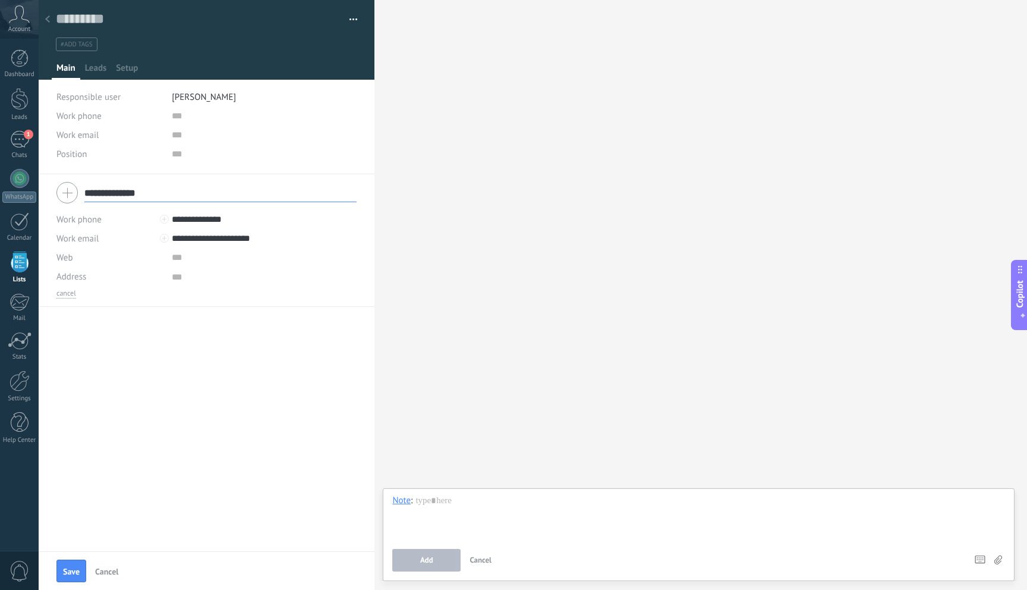
click at [64, 258] on span "Web" at bounding box center [64, 257] width 17 height 9
click at [92, 238] on span "Work email" at bounding box center [77, 238] width 42 height 11
click at [122, 234] on span "Work email" at bounding box center [97, 238] width 109 height 11
click at [164, 256] on div "Web Follow Copy Edit" at bounding box center [206, 257] width 300 height 19
click at [168, 260] on div "Web Follow Copy Edit" at bounding box center [206, 257] width 300 height 19
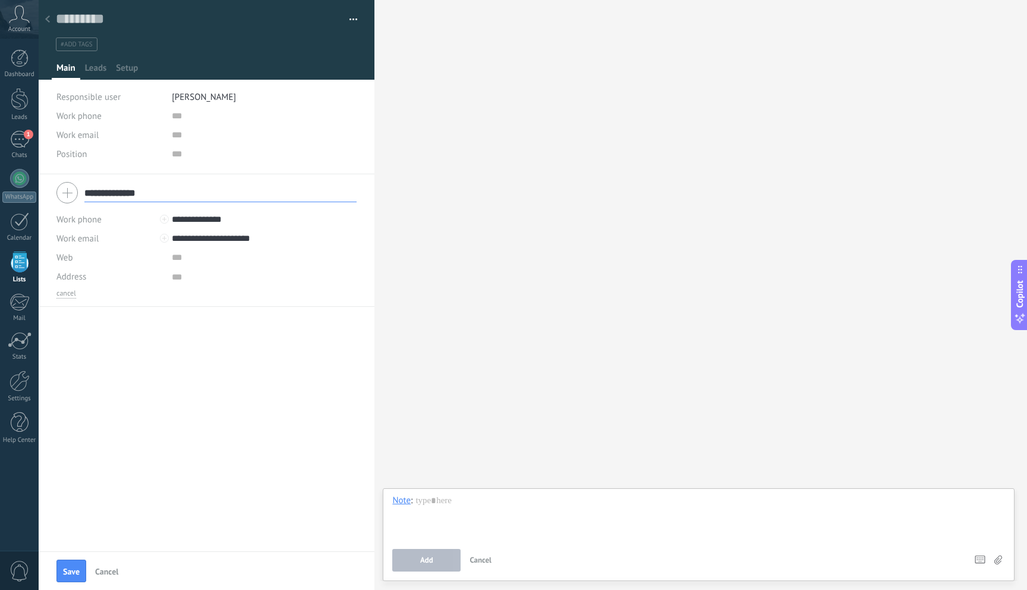
click at [67, 259] on span "Web" at bounding box center [64, 257] width 17 height 9
click at [75, 275] on span "Address" at bounding box center [71, 276] width 30 height 9
click at [67, 567] on span "Save" at bounding box center [71, 571] width 17 height 8
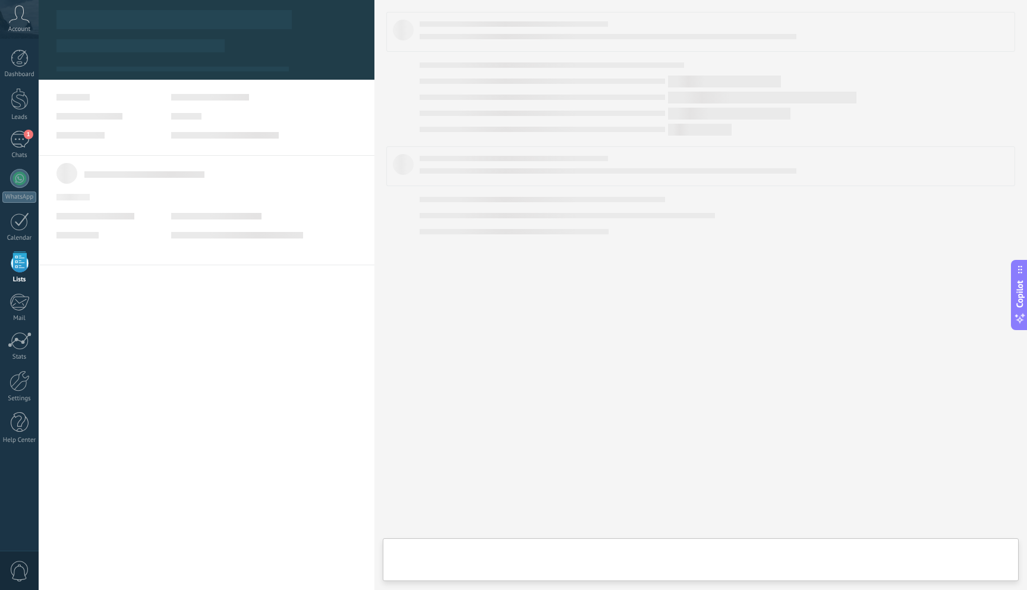
type textarea "*********"
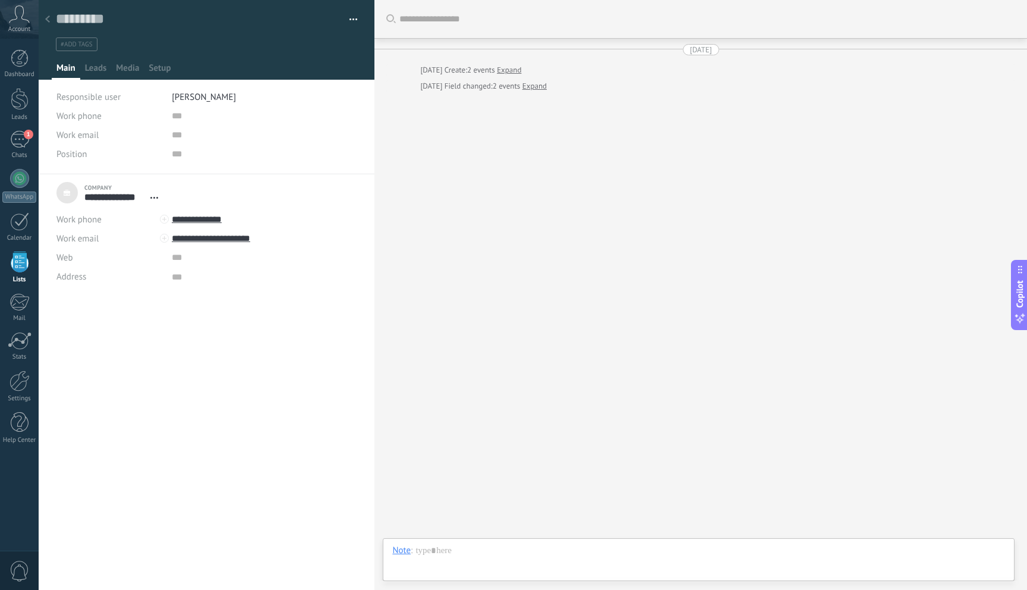
click at [64, 258] on span "Web" at bounding box center [64, 257] width 17 height 9
click at [65, 257] on span "Web" at bounding box center [64, 257] width 17 height 9
click at [173, 262] on input "url" at bounding box center [261, 257] width 178 height 19
paste input "**********"
type input "**********"
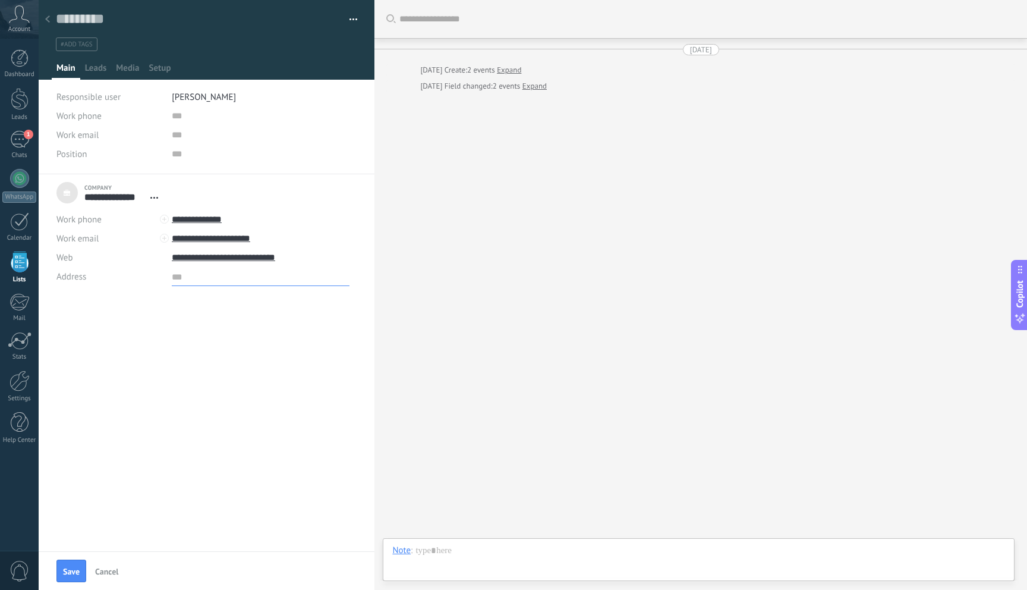
click at [196, 282] on textarea at bounding box center [261, 276] width 178 height 19
paste textarea "**********"
type textarea "**********"
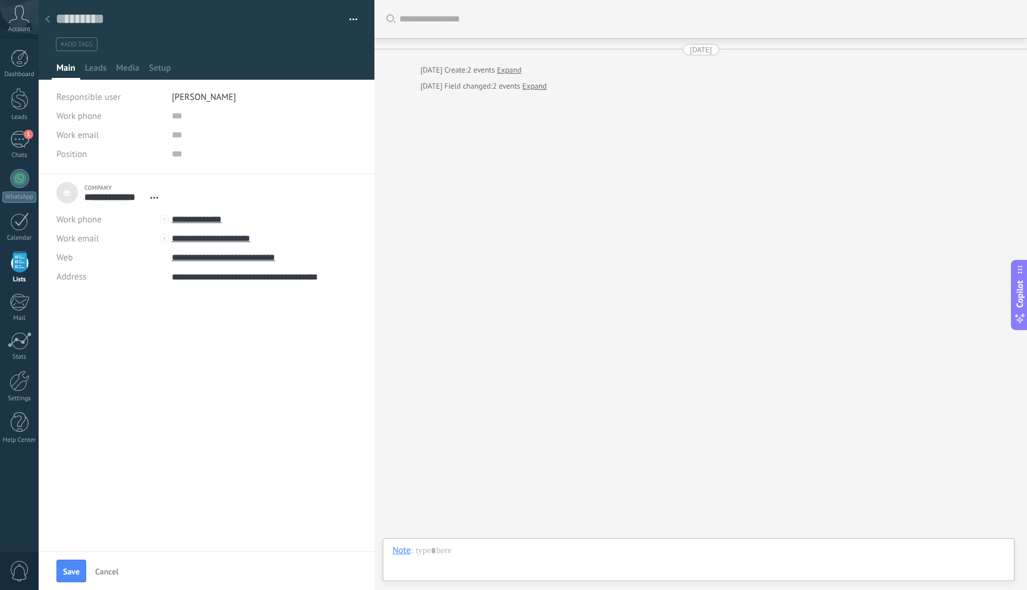
click at [212, 383] on div "**********" at bounding box center [207, 362] width 336 height 377
click at [48, 20] on use at bounding box center [47, 18] width 5 height 7
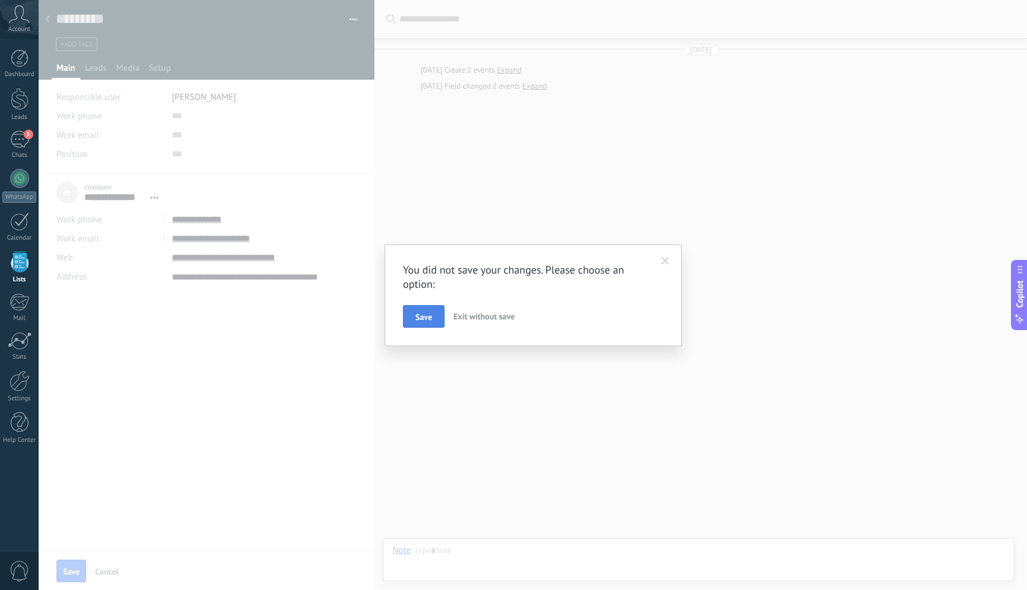
click at [425, 320] on span "Save" at bounding box center [424, 317] width 17 height 8
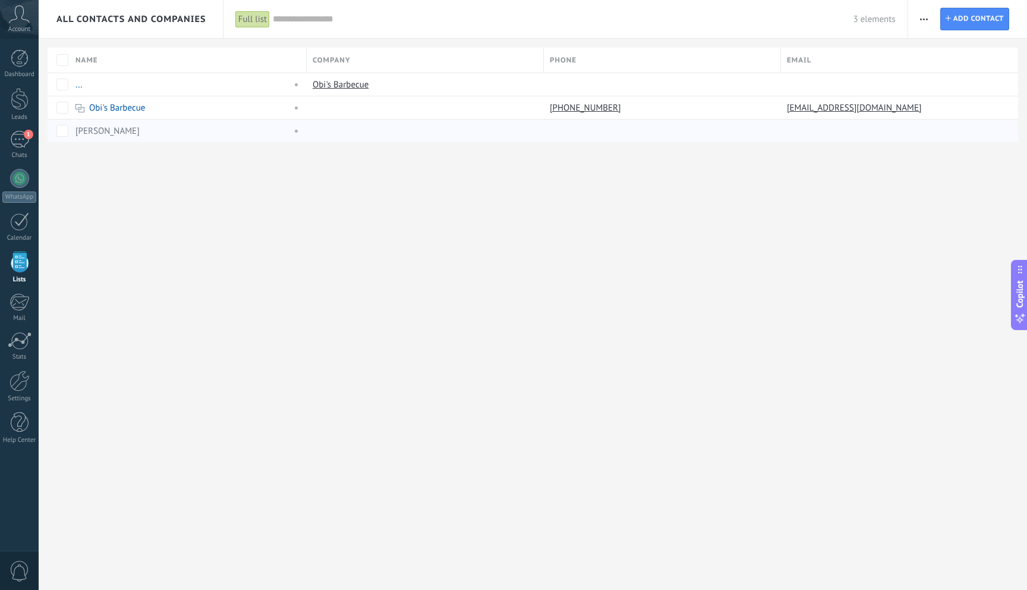
click at [359, 131] on div at bounding box center [422, 131] width 231 height 23
click at [135, 126] on div "Derek Misson" at bounding box center [181, 130] width 210 height 11
click at [95, 131] on link "Derek Misson" at bounding box center [108, 130] width 64 height 11
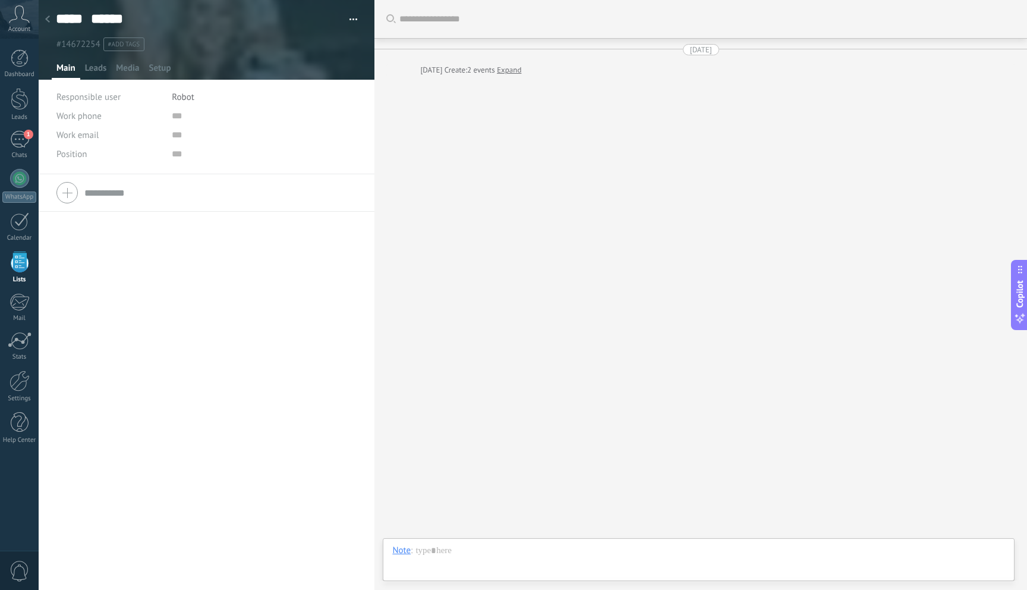
click at [51, 22] on div at bounding box center [47, 19] width 17 height 23
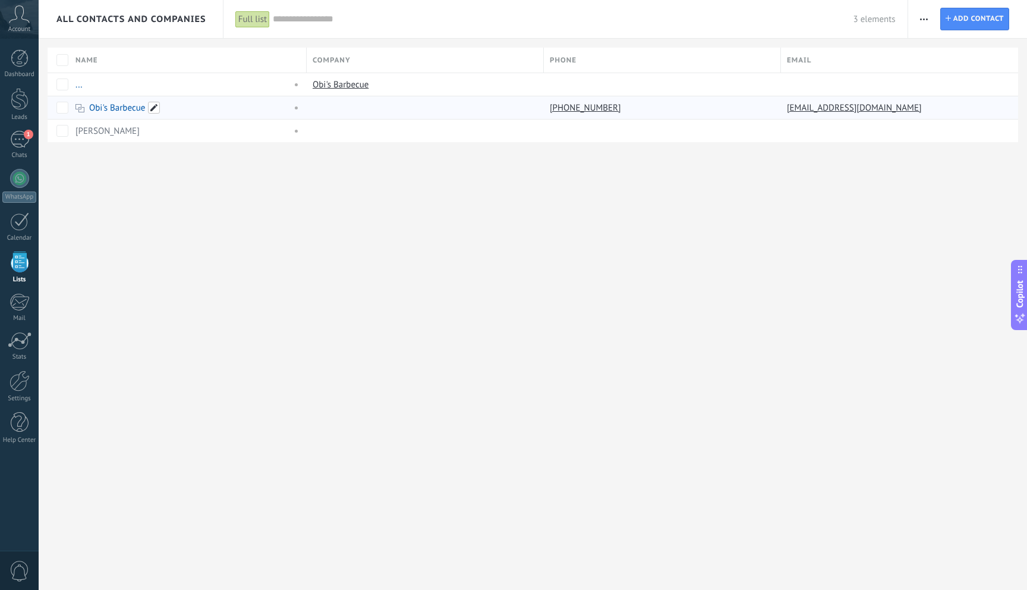
click at [157, 111] on span at bounding box center [154, 108] width 12 height 12
click at [323, 255] on div "All Contacts and Companies Full list Apply 3 elements Full list Contacts withou…" at bounding box center [533, 295] width 989 height 590
click at [108, 105] on link "Obi's Barbecue" at bounding box center [117, 107] width 56 height 11
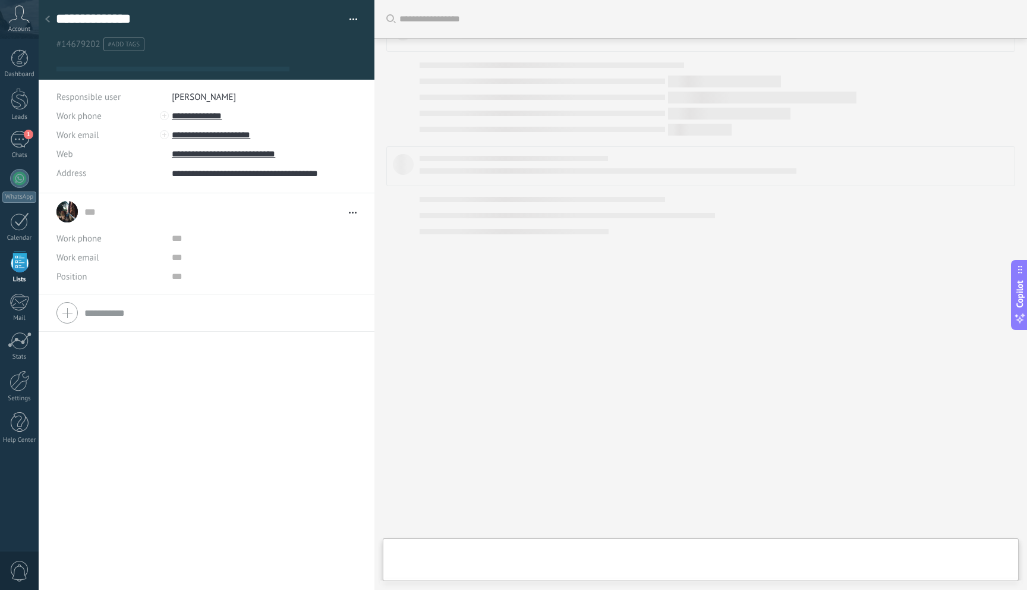
scroll to position [24, 0]
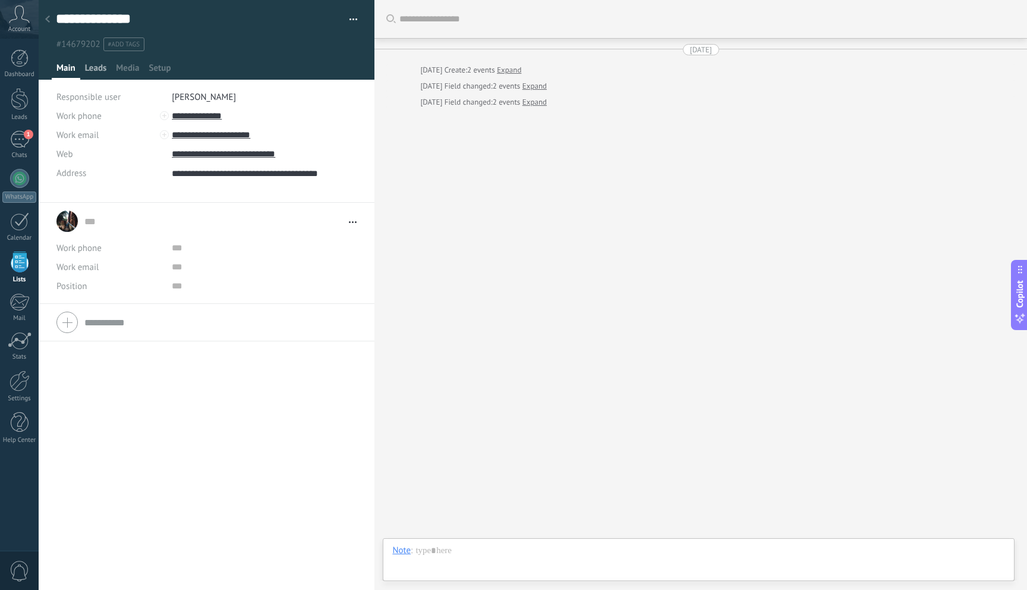
click at [99, 71] on span "Leads" at bounding box center [96, 70] width 22 height 17
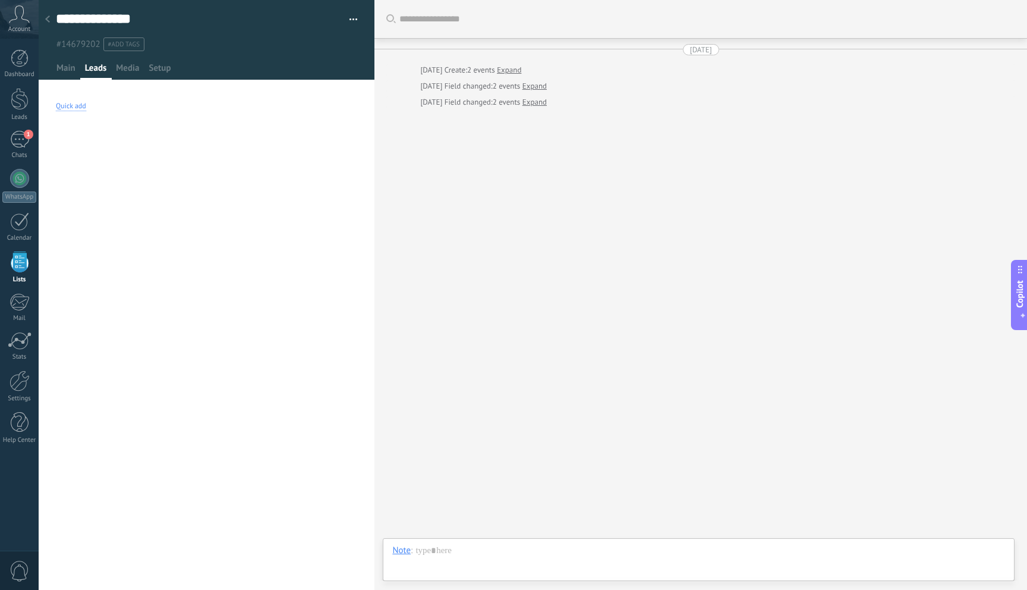
click at [79, 108] on div "Quick add" at bounding box center [71, 107] width 30 height 10
click at [132, 210] on button "Comment or DM" at bounding box center [119, 208] width 127 height 20
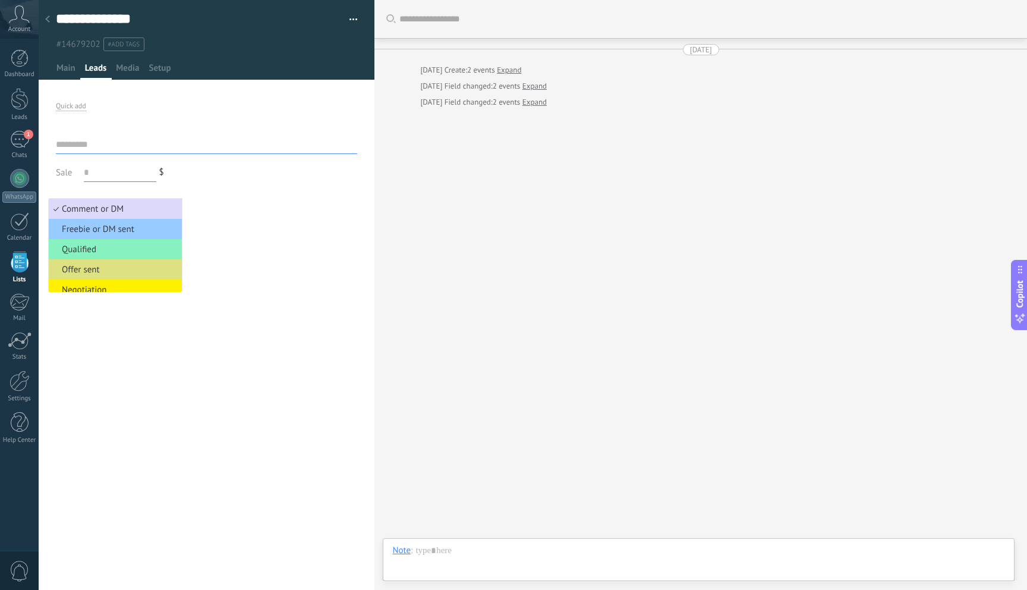
click at [133, 208] on span "Comment or DM" at bounding box center [114, 208] width 130 height 11
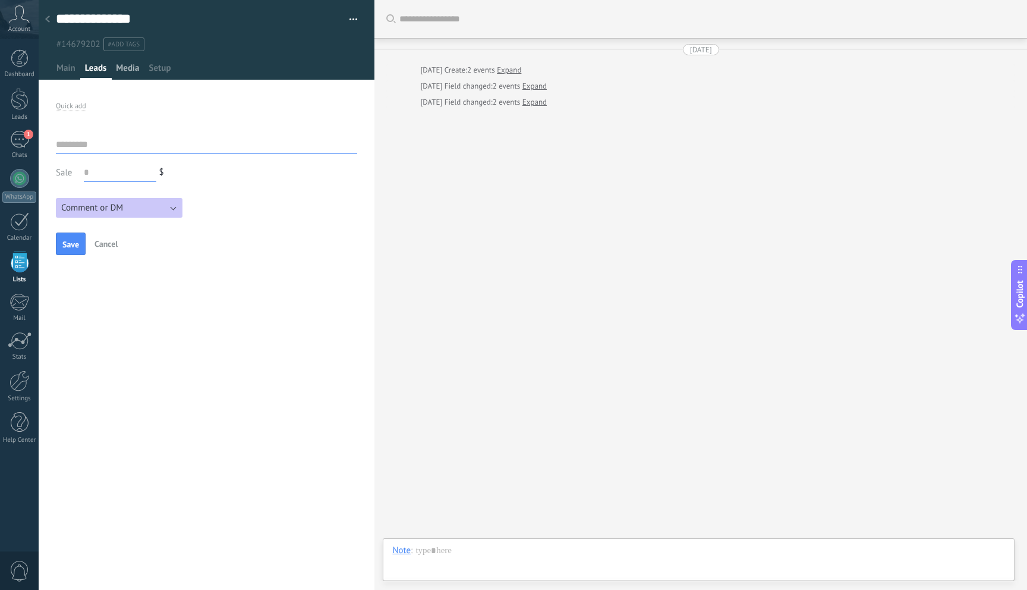
click at [137, 71] on span "Media" at bounding box center [127, 70] width 23 height 17
click at [86, 104] on div "Upload" at bounding box center [207, 102] width 336 height 30
click at [0, 0] on input "Upload" at bounding box center [0, 0] width 0 height 0
click at [164, 71] on span "Setup" at bounding box center [160, 70] width 22 height 17
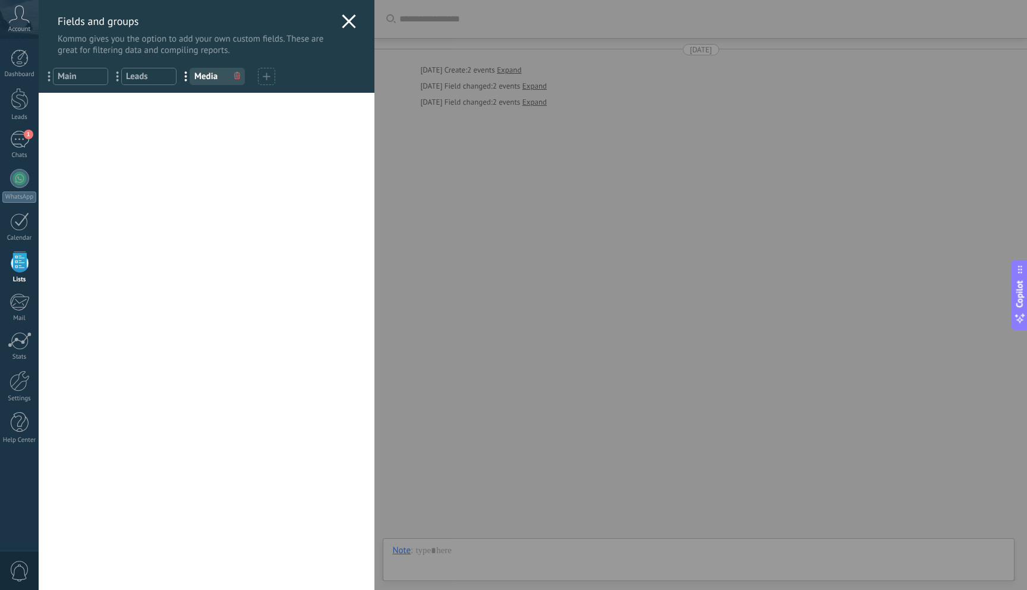
click at [347, 22] on use at bounding box center [349, 21] width 14 height 14
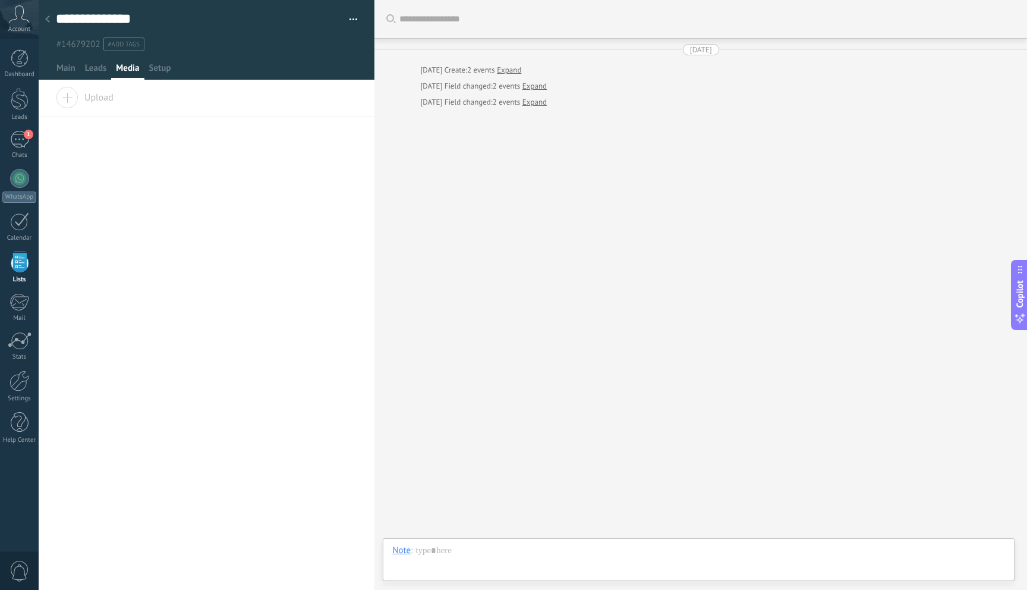
click at [53, 20] on div at bounding box center [47, 19] width 17 height 23
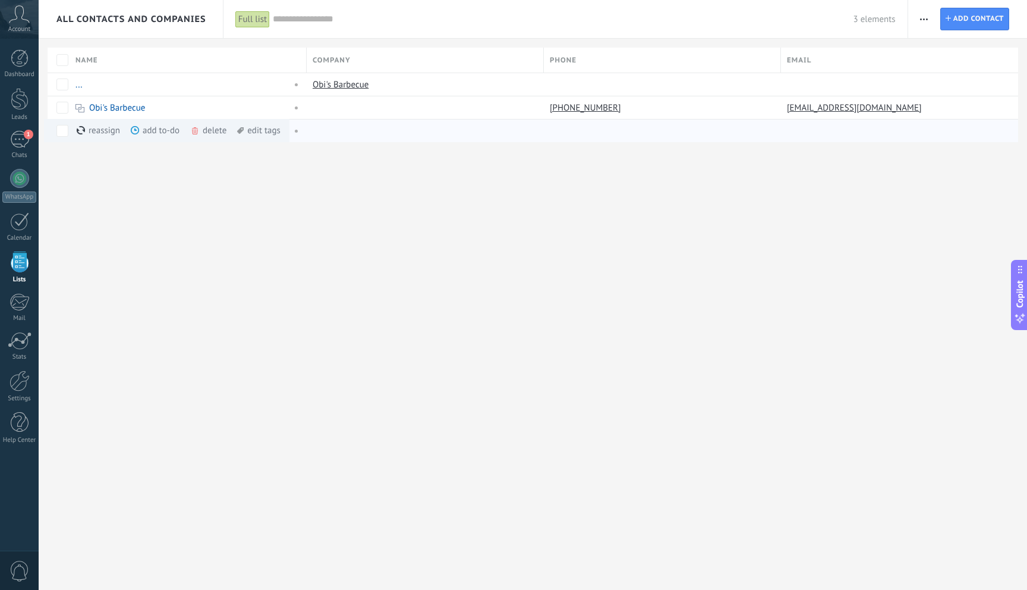
click at [202, 131] on div "delete more" at bounding box center [230, 130] width 81 height 23
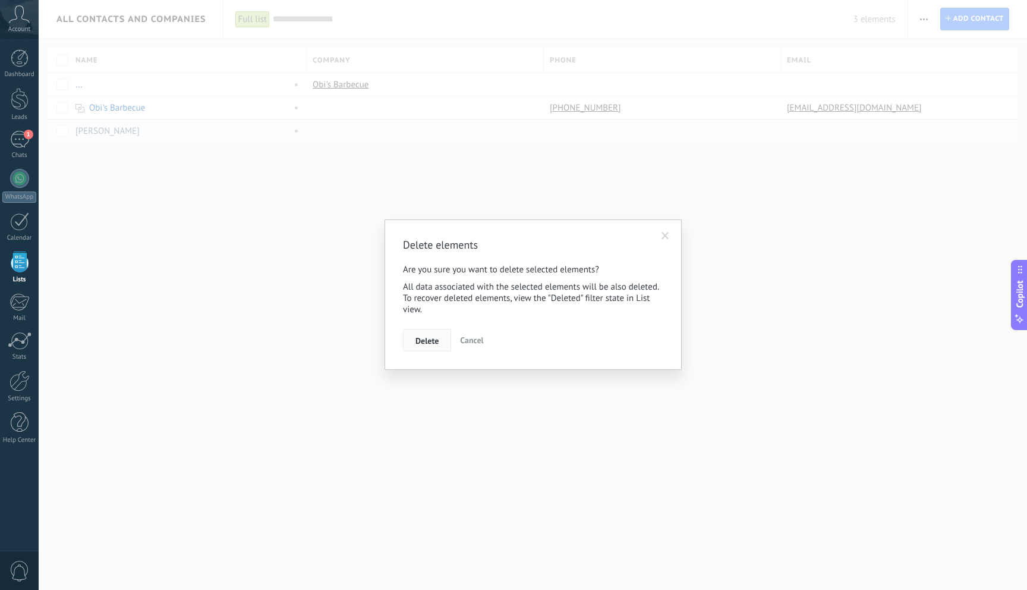
click at [422, 338] on span "Delete" at bounding box center [427, 341] width 23 height 8
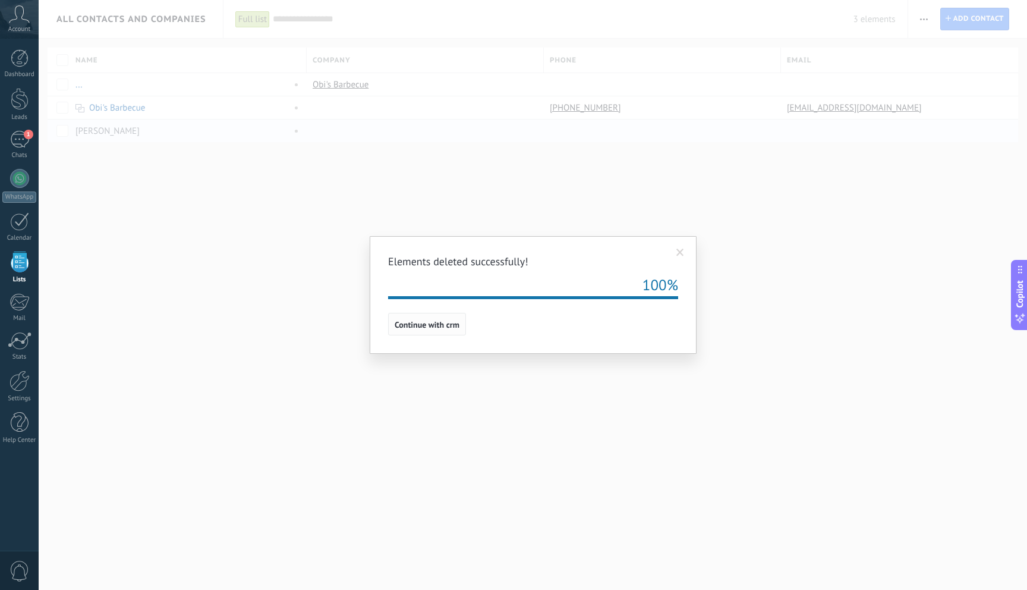
click at [442, 327] on span "Continue with crm" at bounding box center [427, 324] width 65 height 8
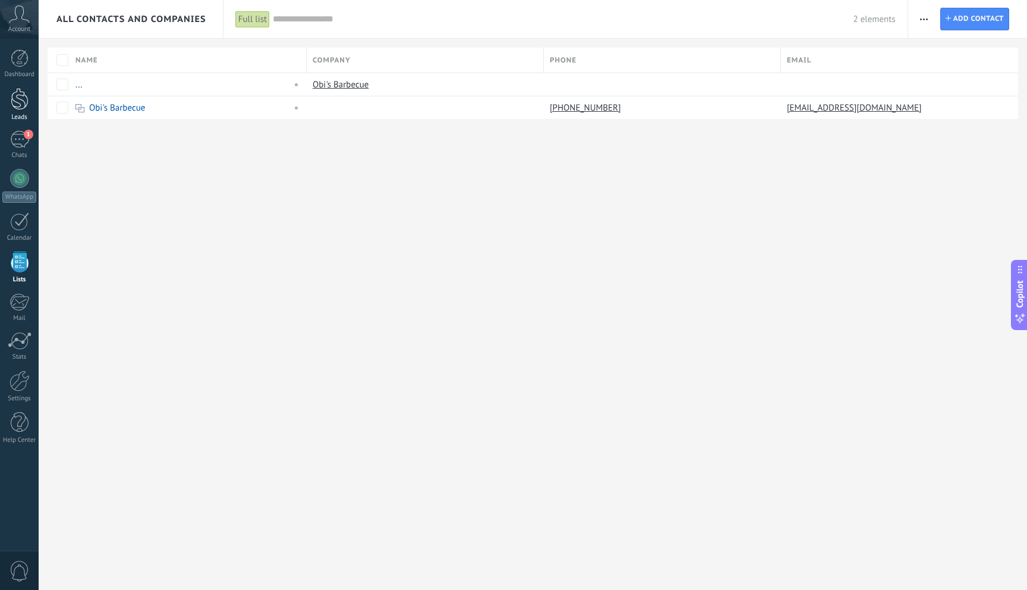
click at [18, 100] on div at bounding box center [20, 99] width 18 height 22
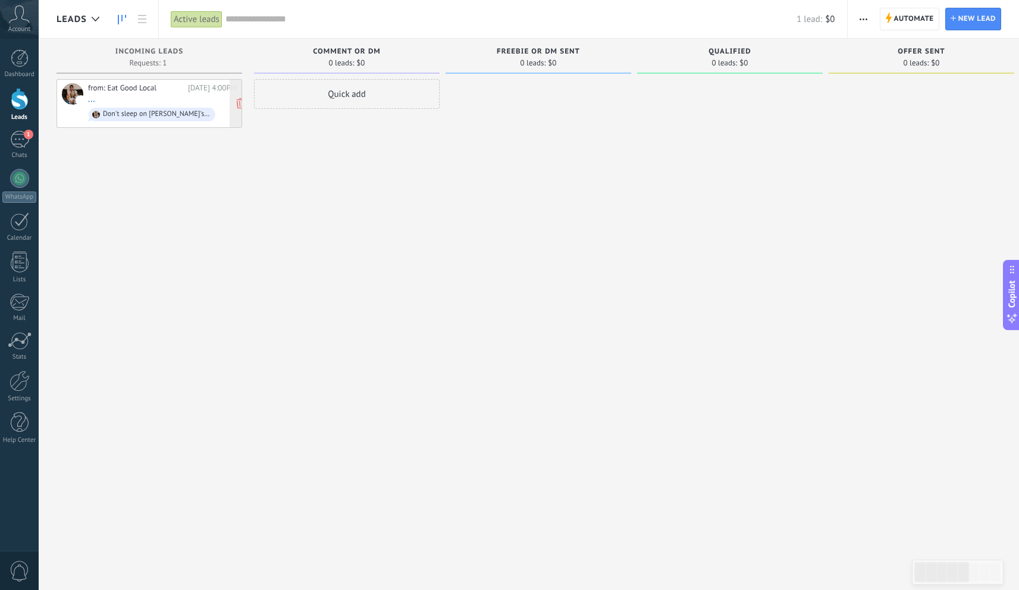
click at [165, 94] on div "from: Eat Good Local Today 4:00PM ... Don't sleep on Obi's Barbecue Marion indi…" at bounding box center [162, 103] width 149 height 40
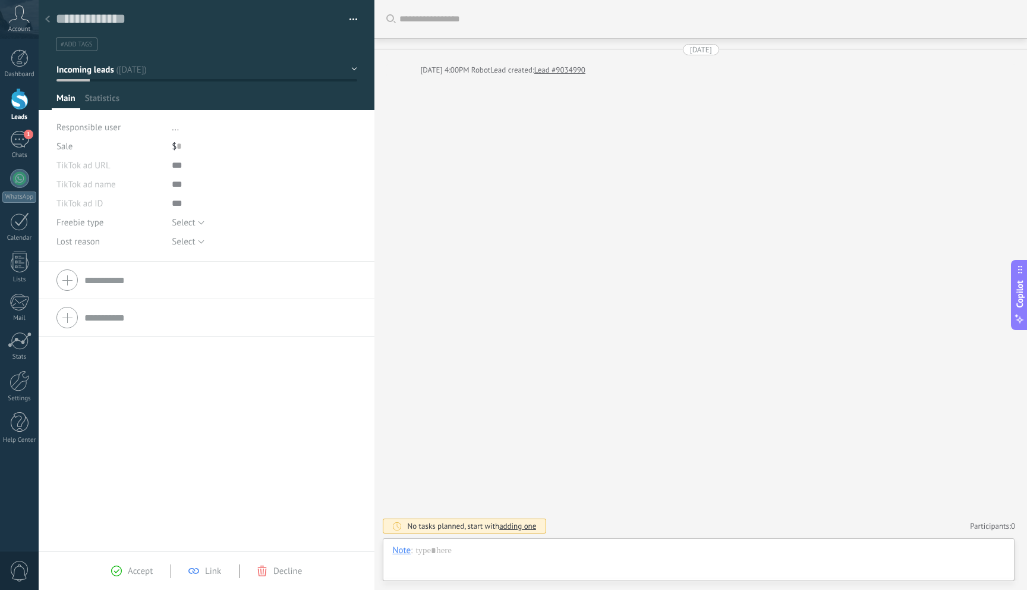
scroll to position [18, 0]
click at [51, 18] on div at bounding box center [47, 19] width 17 height 23
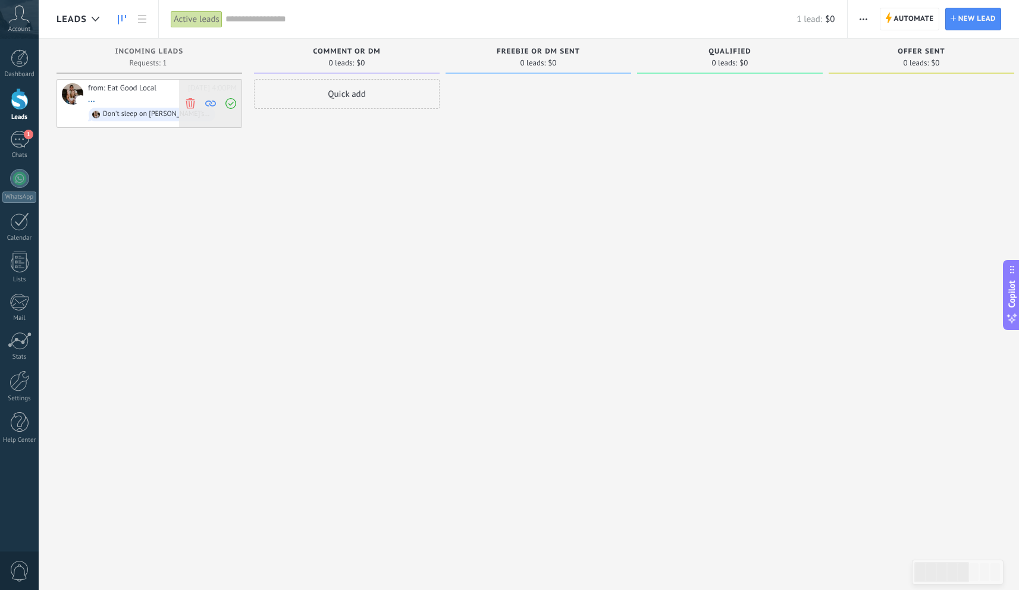
click at [212, 102] on icon at bounding box center [210, 103] width 11 height 11
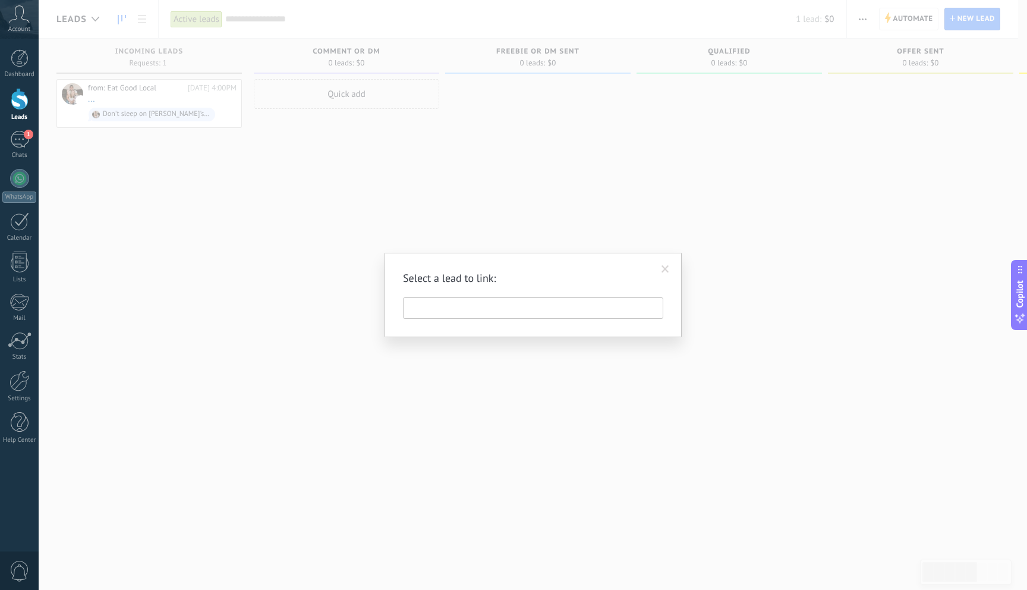
click at [545, 312] on input "text" at bounding box center [533, 307] width 260 height 21
click at [670, 268] on span at bounding box center [666, 269] width 20 height 20
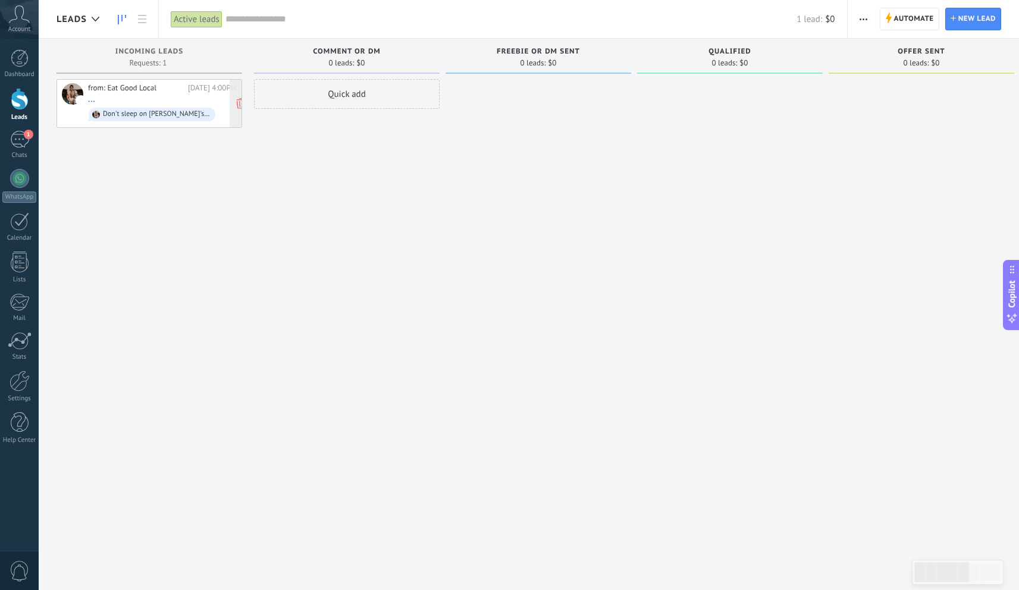
click at [224, 105] on span "Don't sleep on Obi's Barbecue Marion indiana" at bounding box center [162, 114] width 149 height 18
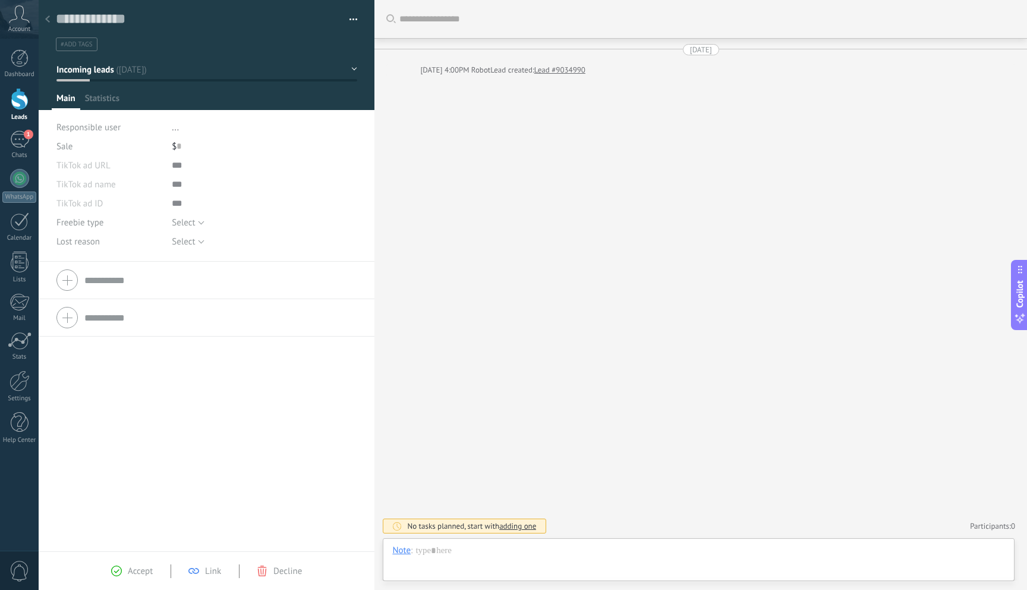
scroll to position [18, 0]
drag, startPoint x: 51, startPoint y: 21, endPoint x: 78, endPoint y: 39, distance: 33.0
click at [51, 22] on div at bounding box center [47, 19] width 17 height 23
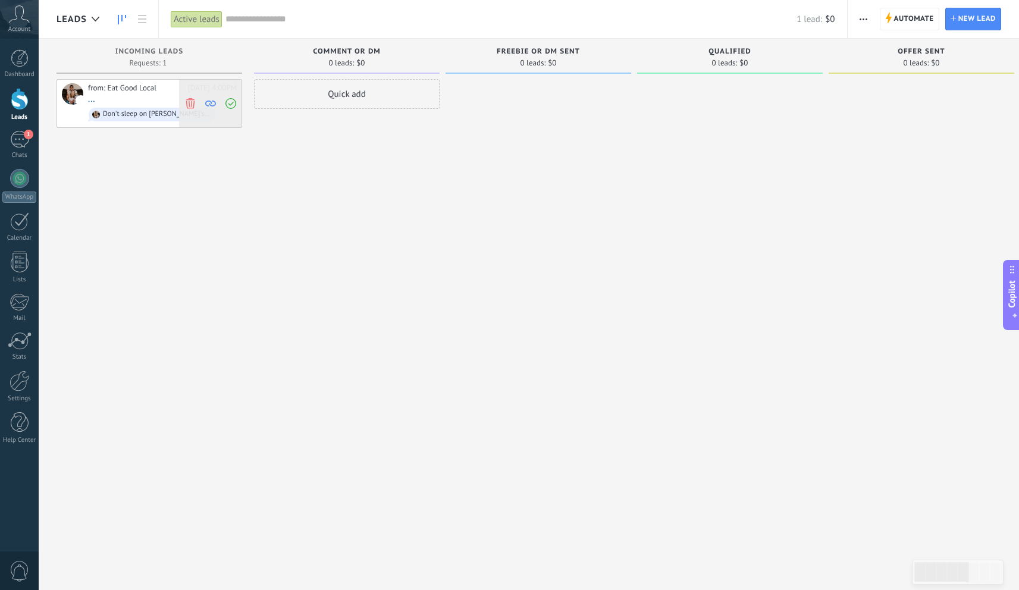
click at [229, 102] on icon at bounding box center [230, 103] width 11 height 11
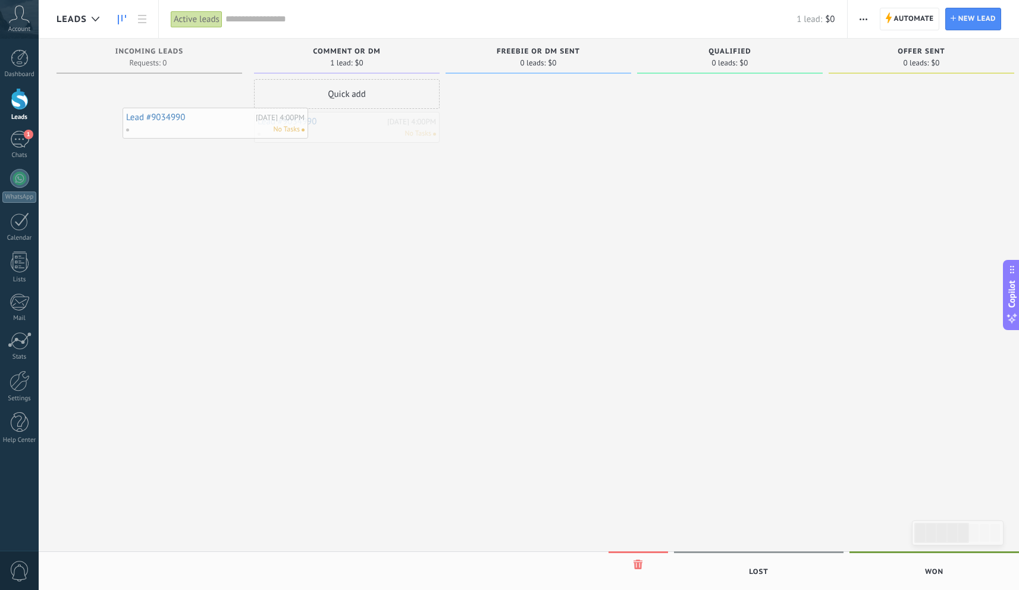
drag, startPoint x: 363, startPoint y: 121, endPoint x: 164, endPoint y: 113, distance: 199.4
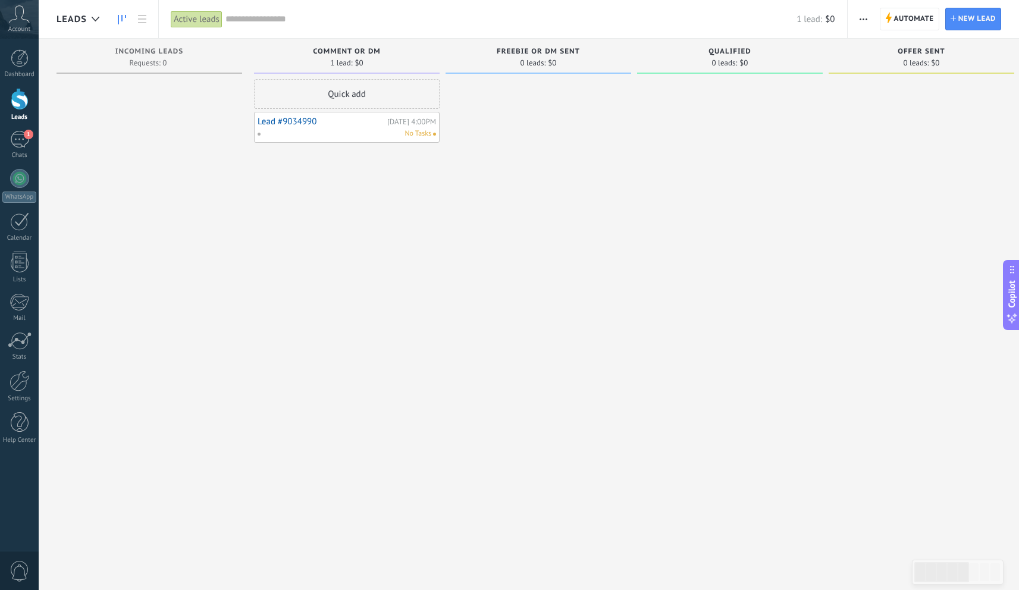
click at [375, 128] on div "No Tasks" at bounding box center [344, 133] width 174 height 11
click at [384, 118] on link "Lead #9034990" at bounding box center [320, 122] width 127 height 10
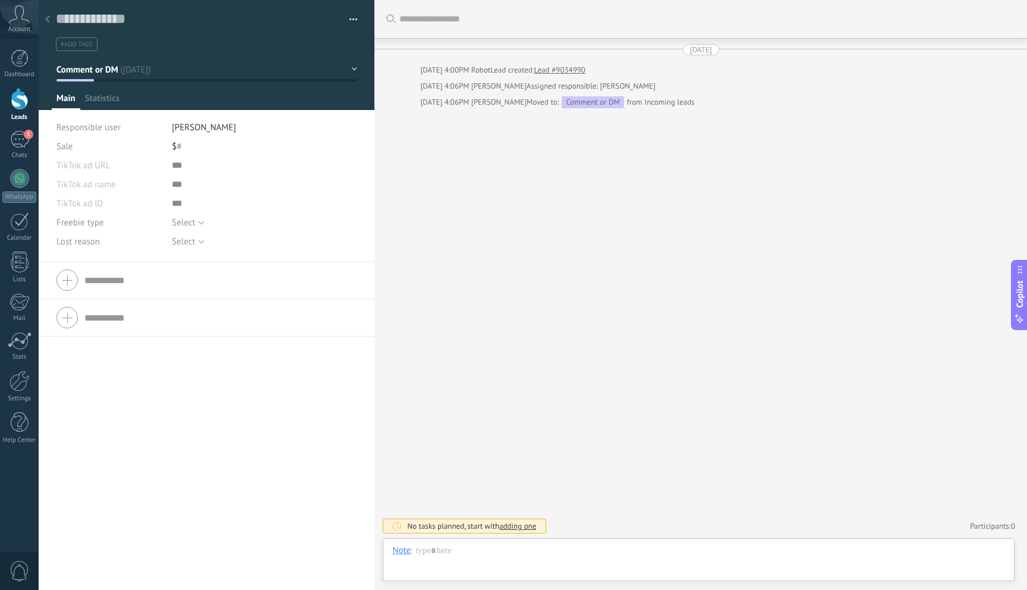
scroll to position [18, 0]
click at [20, 136] on div "1" at bounding box center [19, 139] width 19 height 17
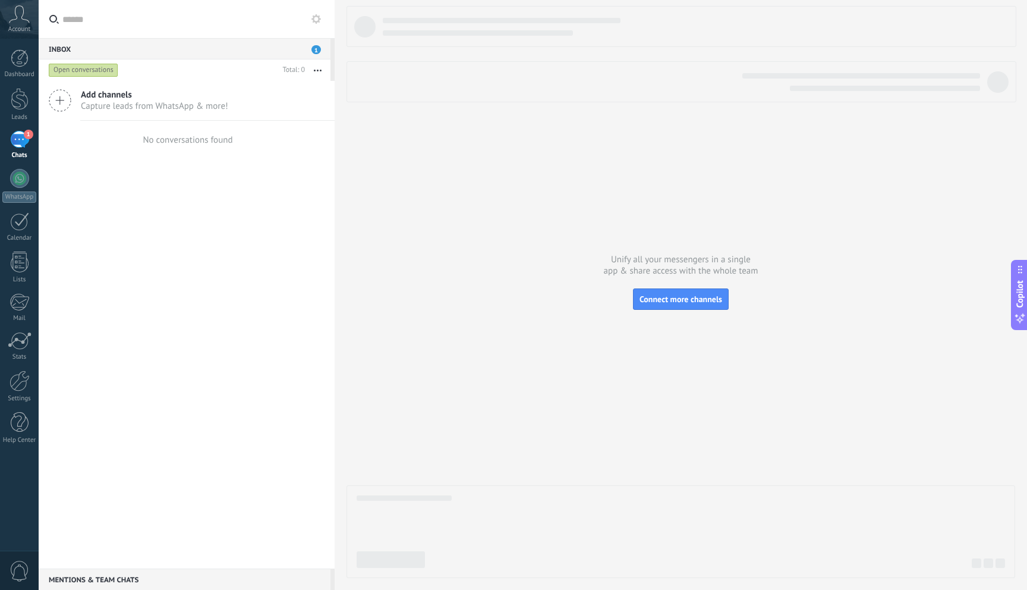
click at [139, 103] on span "Capture leads from WhatsApp & more!" at bounding box center [154, 105] width 147 height 11
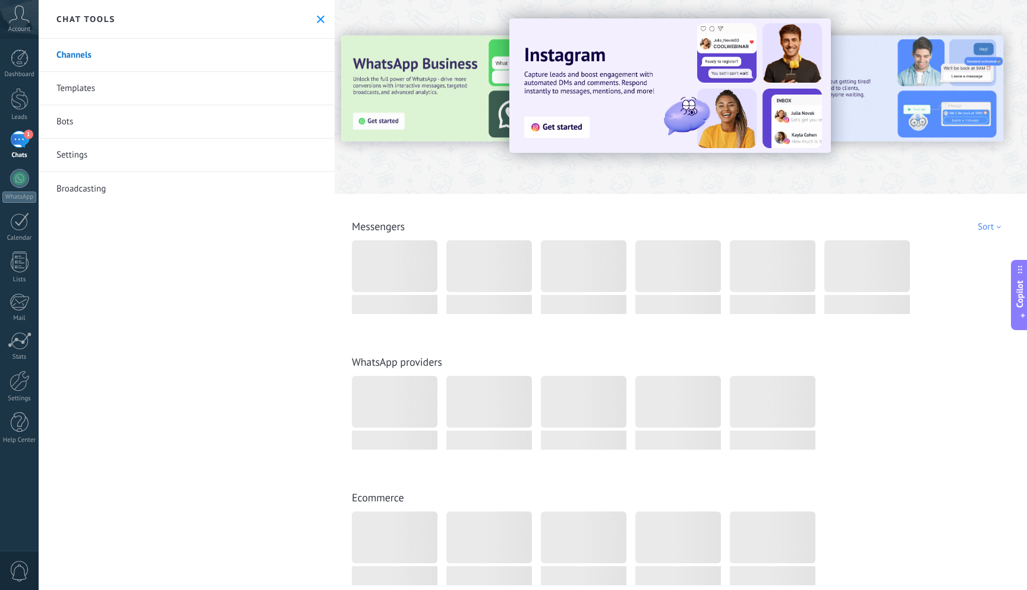
click at [95, 61] on link "Channels" at bounding box center [187, 55] width 296 height 33
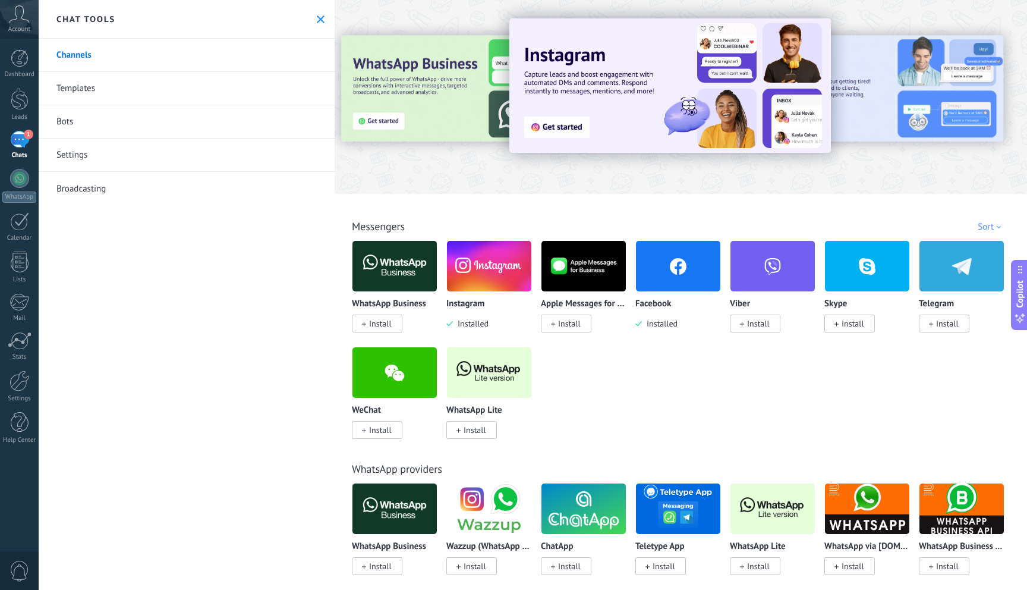
click at [319, 18] on icon at bounding box center [321, 19] width 8 height 8
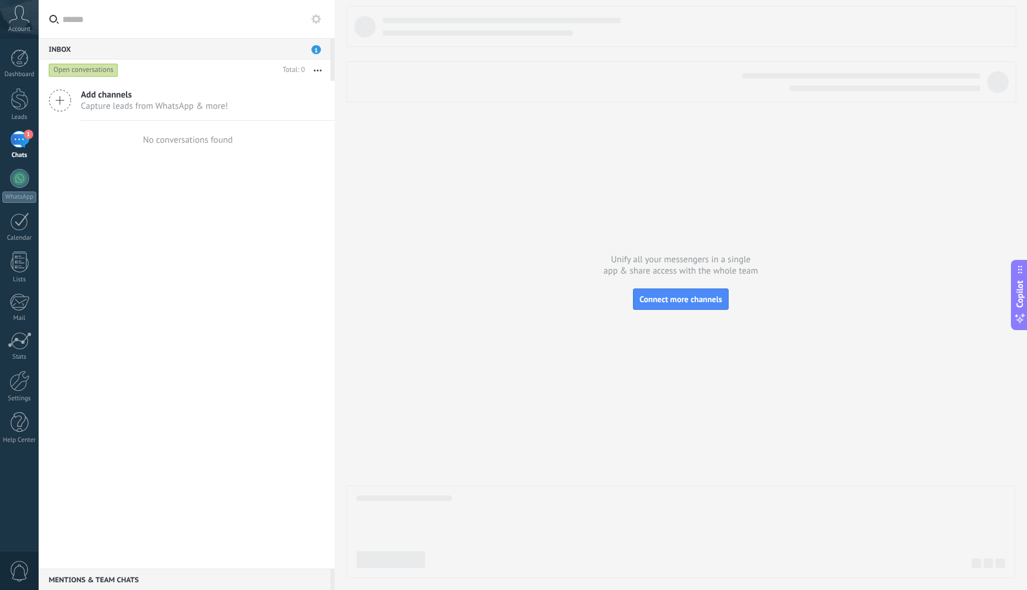
click at [322, 49] on div "Inbox 1" at bounding box center [185, 48] width 292 height 21
click at [23, 112] on link "Leads" at bounding box center [19, 104] width 39 height 33
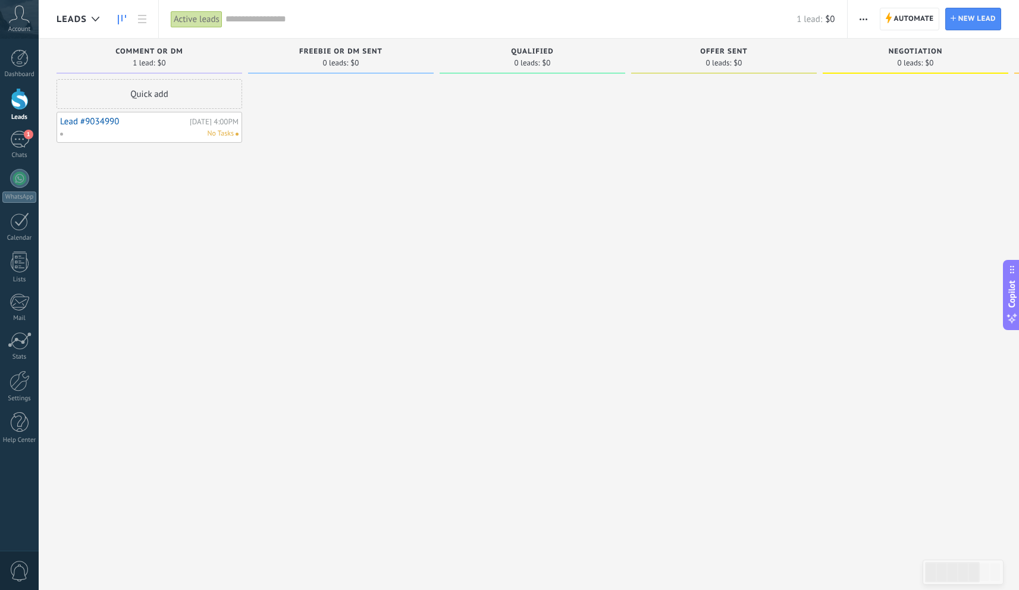
click at [187, 127] on div "Lead #9034990 Today 4:00PM No Tasks" at bounding box center [149, 127] width 178 height 24
click at [223, 122] on div "Today 4:00PM" at bounding box center [214, 122] width 49 height 8
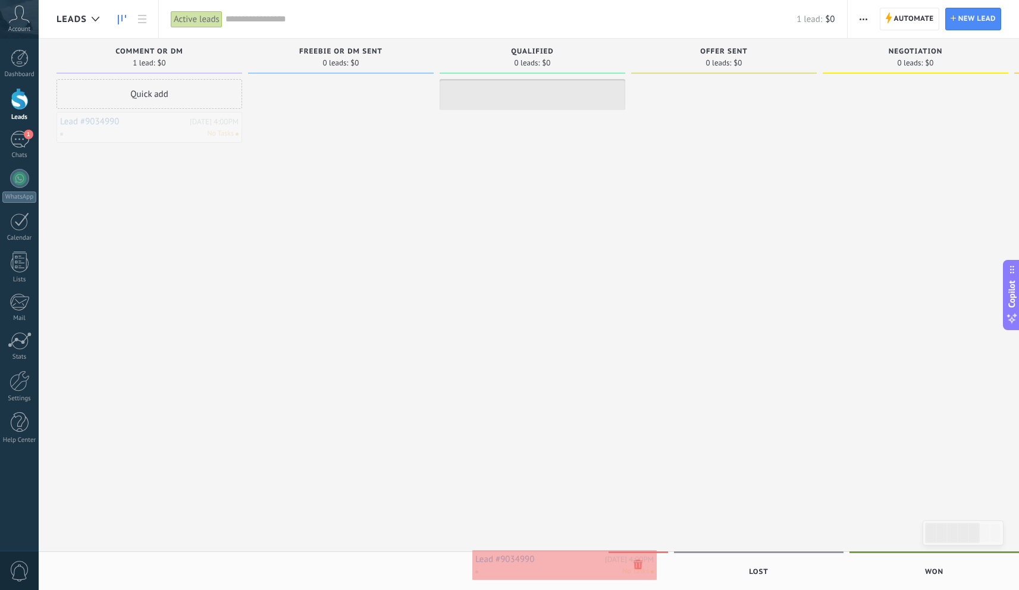
drag, startPoint x: 223, startPoint y: 123, endPoint x: 639, endPoint y: 561, distance: 604.4
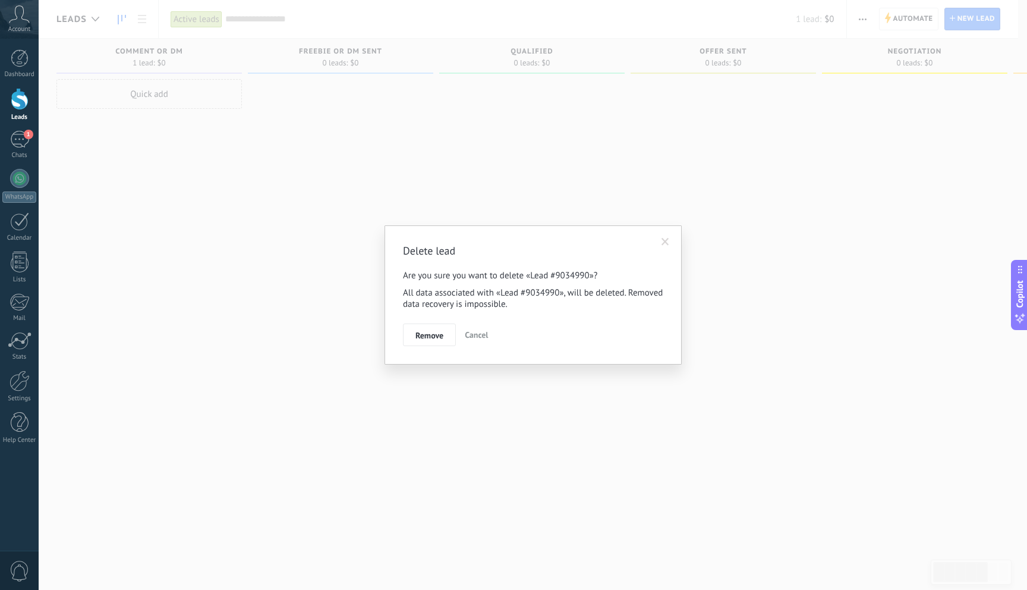
click at [420, 327] on button "Remove" at bounding box center [429, 334] width 53 height 23
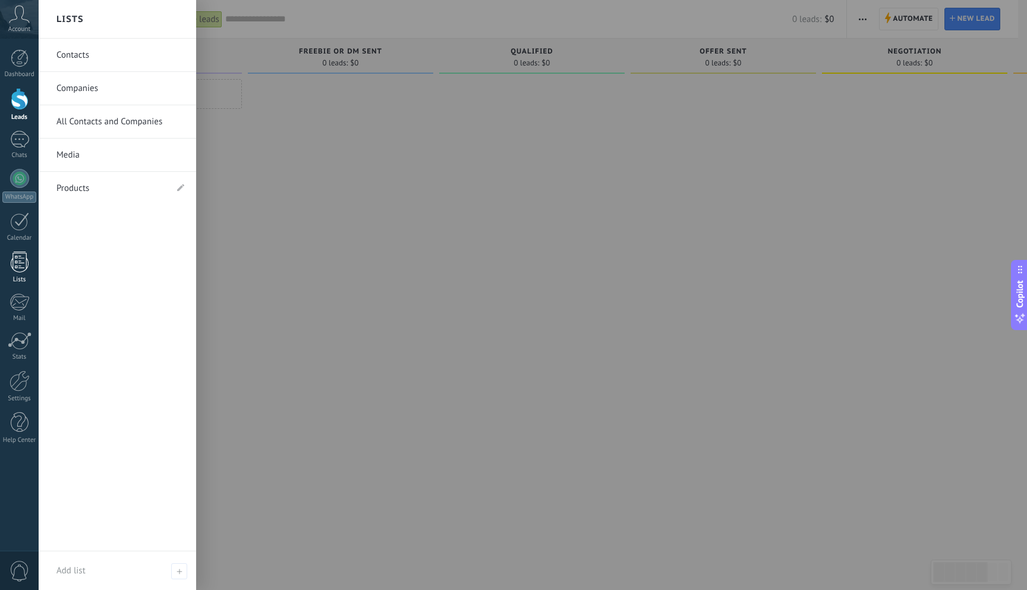
click at [17, 258] on div at bounding box center [20, 262] width 18 height 21
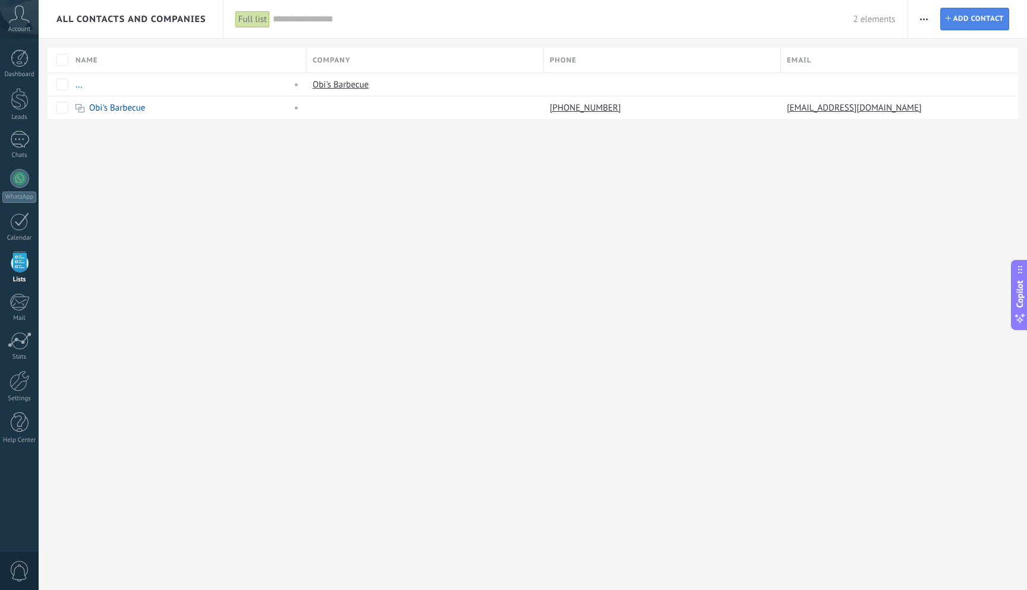
click at [966, 17] on span "Add contact" at bounding box center [979, 18] width 51 height 21
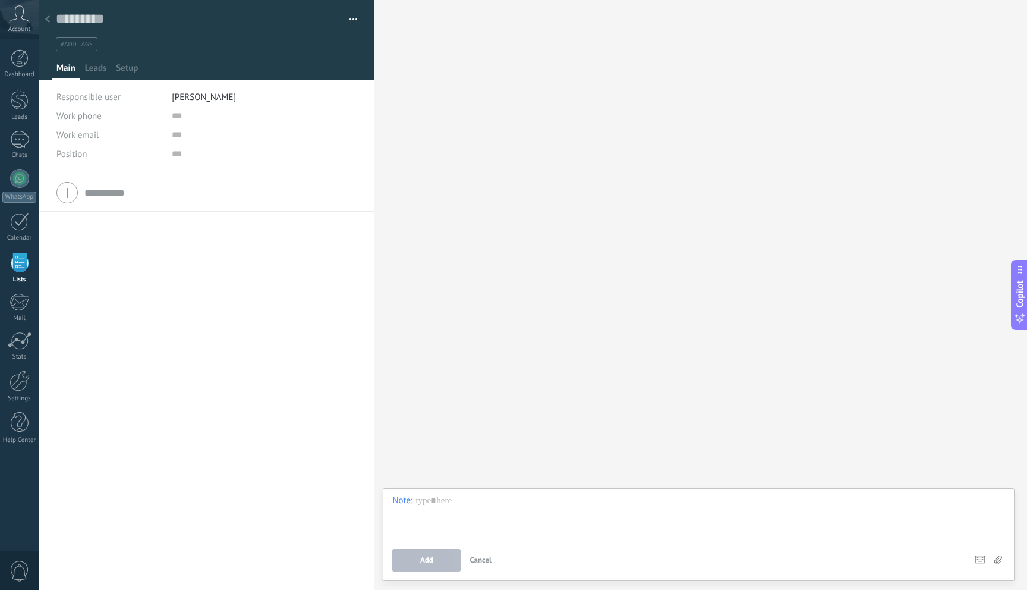
click at [51, 17] on div at bounding box center [47, 19] width 17 height 23
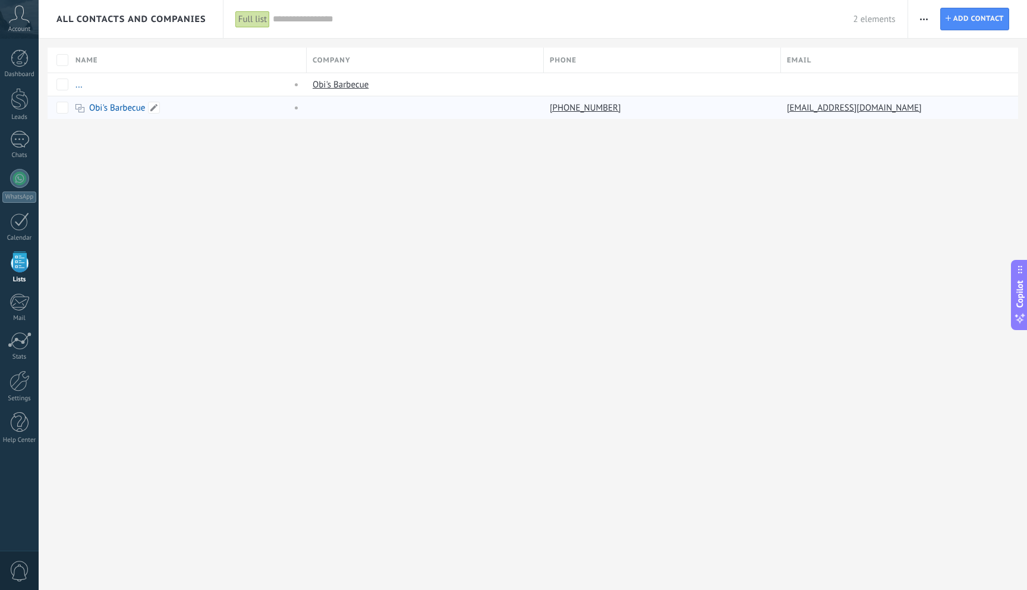
click at [127, 110] on link "Obi's Barbecue" at bounding box center [117, 107] width 56 height 11
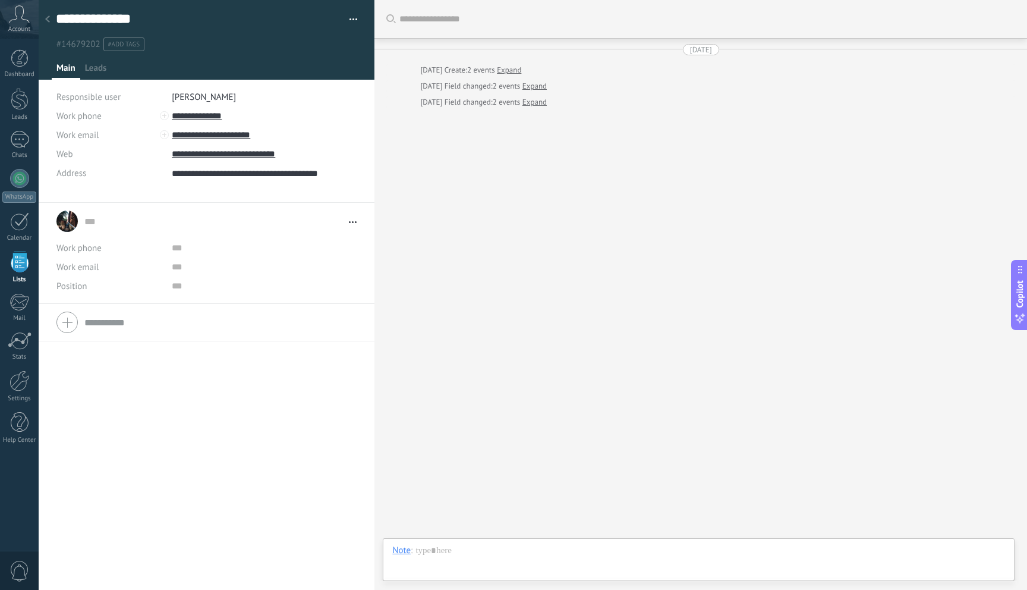
scroll to position [24, 0]
click at [47, 18] on use at bounding box center [47, 18] width 5 height 7
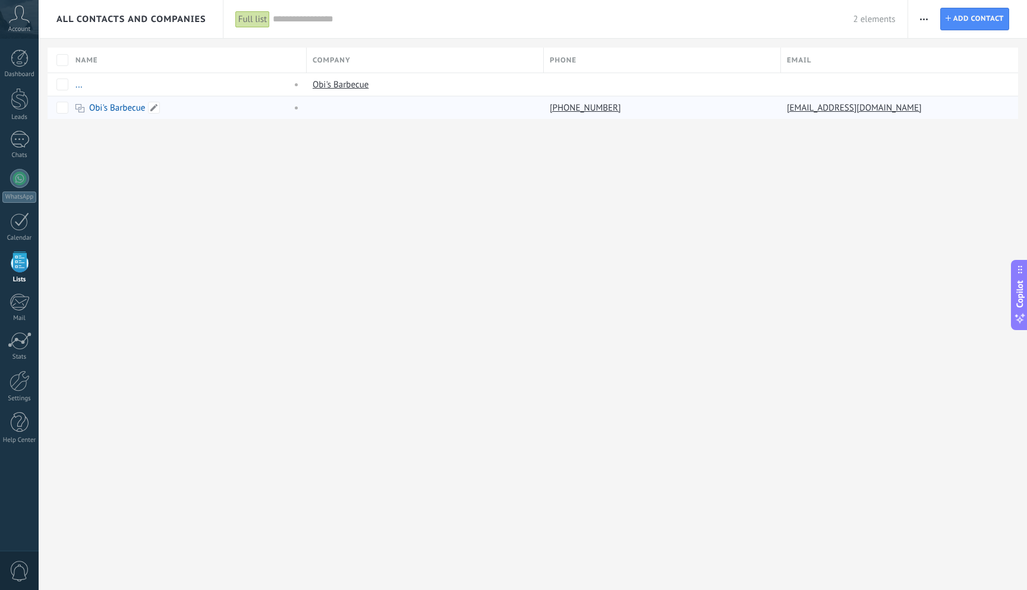
click at [111, 109] on link "Obi's Barbecue" at bounding box center [117, 107] width 56 height 11
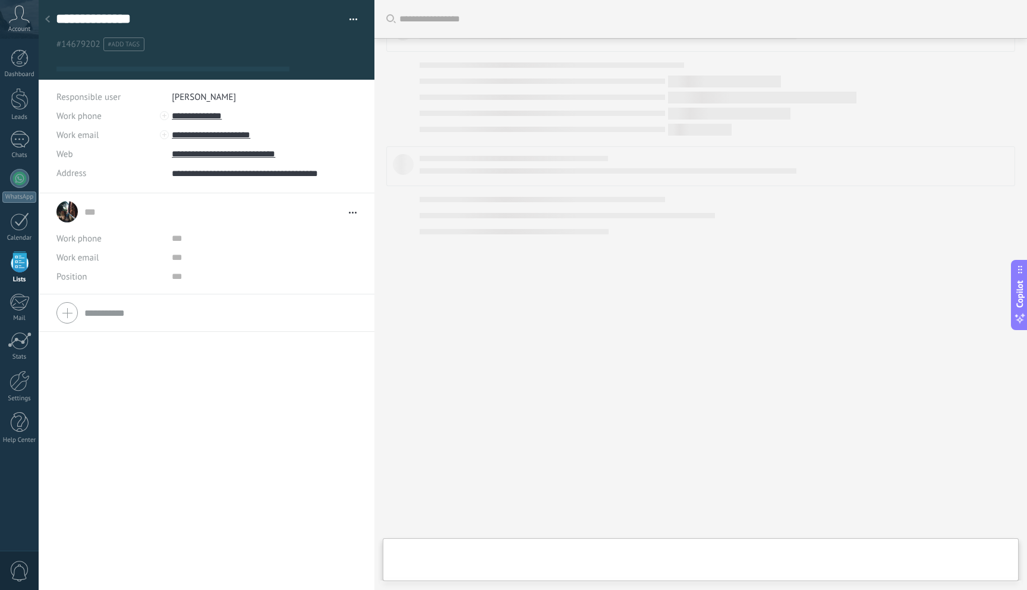
type textarea "**********"
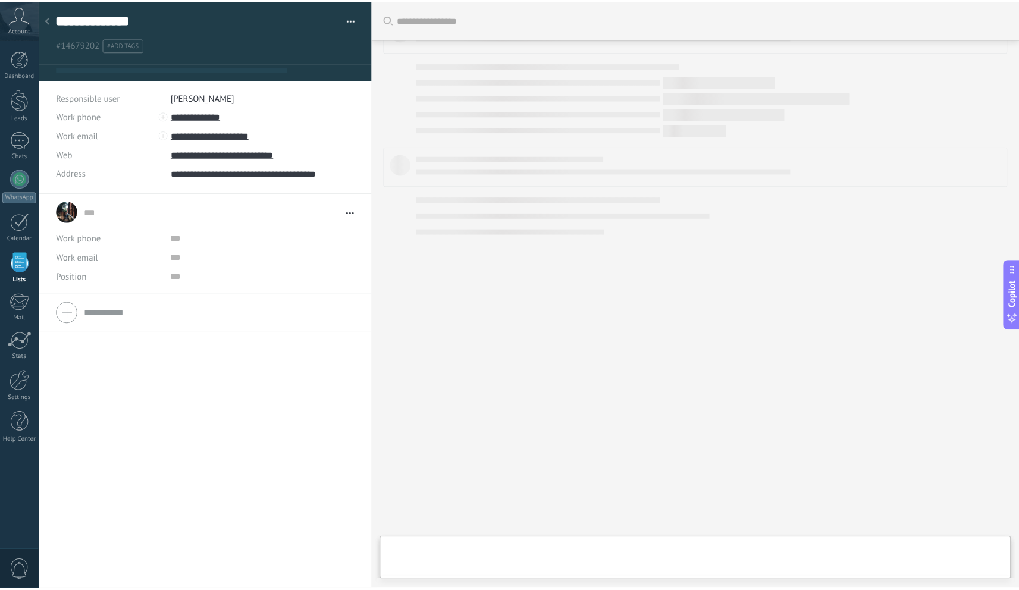
scroll to position [24, 0]
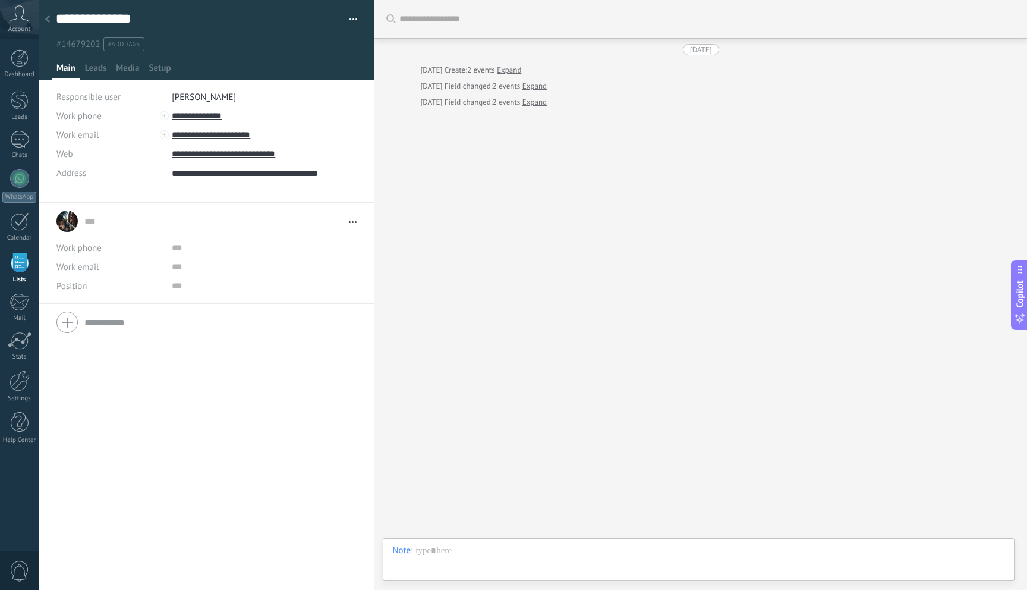
click at [351, 20] on button "button" at bounding box center [349, 20] width 17 height 18
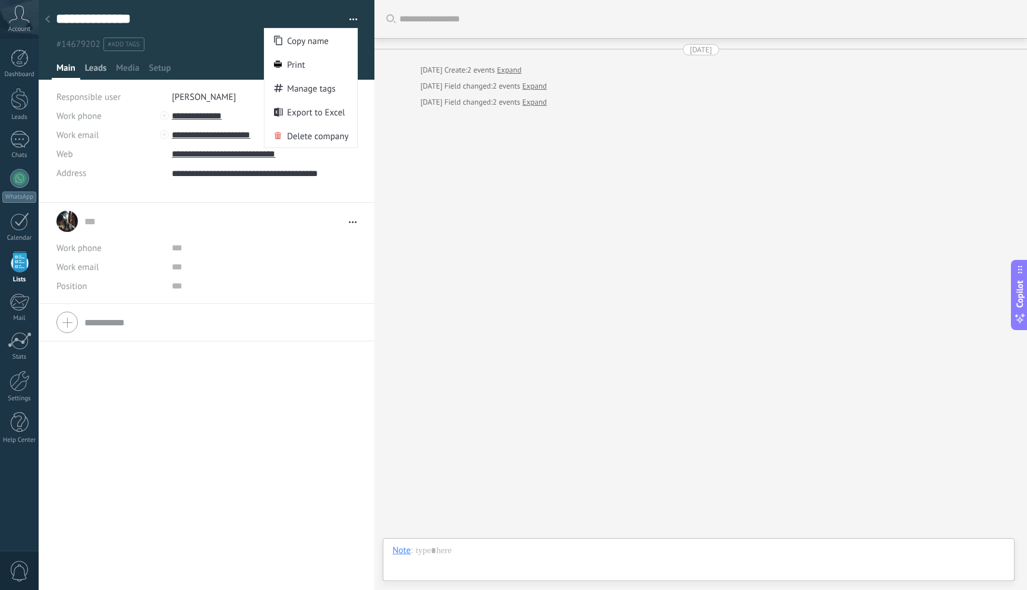
click at [85, 71] on span "Leads" at bounding box center [96, 70] width 22 height 17
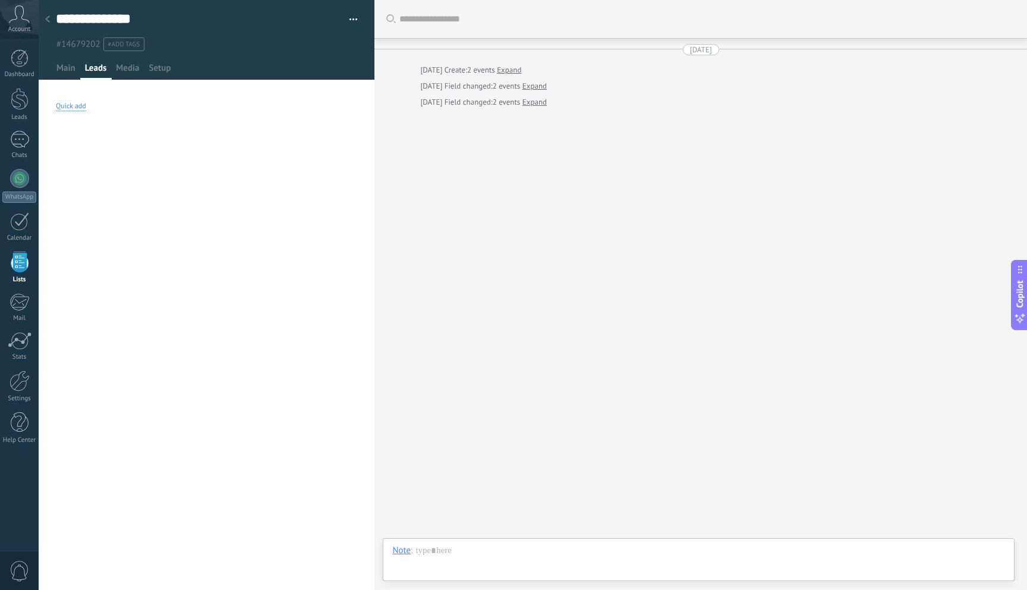
click at [73, 99] on div "Quick add" at bounding box center [206, 106] width 301 height 39
drag, startPoint x: 164, startPoint y: 15, endPoint x: 56, endPoint y: 14, distance: 107.6
click at [56, 14] on textarea "**********" at bounding box center [196, 19] width 281 height 18
click at [89, 143] on input "text" at bounding box center [206, 144] width 301 height 19
paste input "**********"
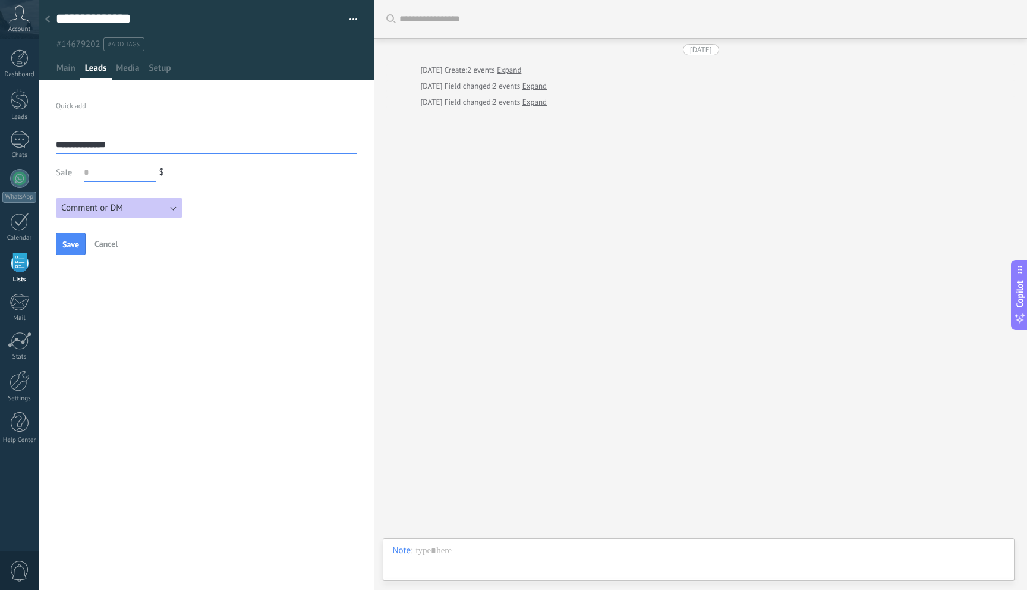
type input "**********"
click at [117, 172] on input "text" at bounding box center [120, 172] width 73 height 19
type input "***"
click at [78, 251] on button "Save" at bounding box center [71, 243] width 30 height 23
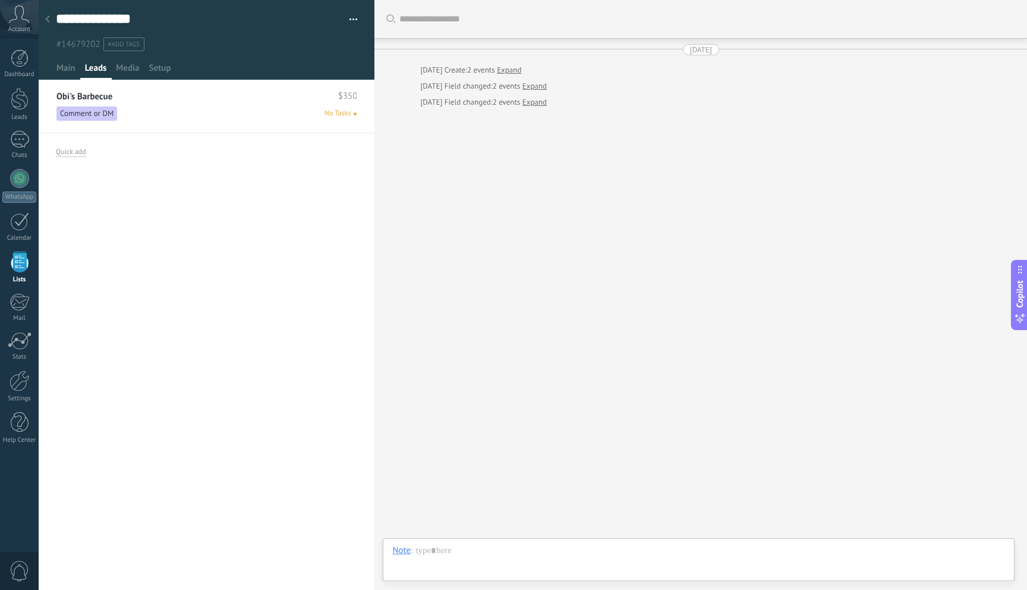
click at [48, 14] on div at bounding box center [47, 19] width 17 height 23
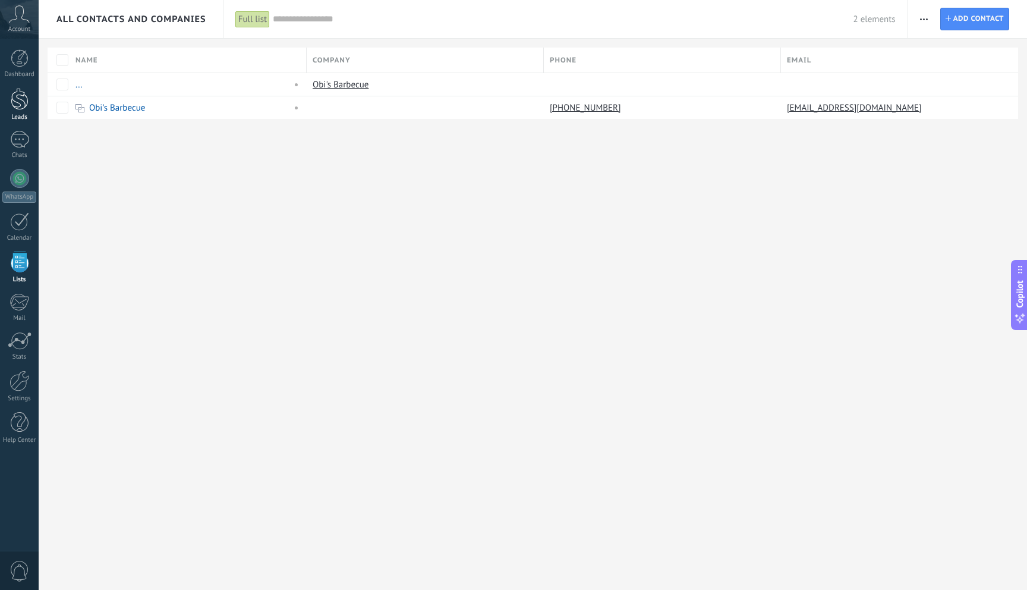
click at [19, 92] on div at bounding box center [20, 99] width 18 height 22
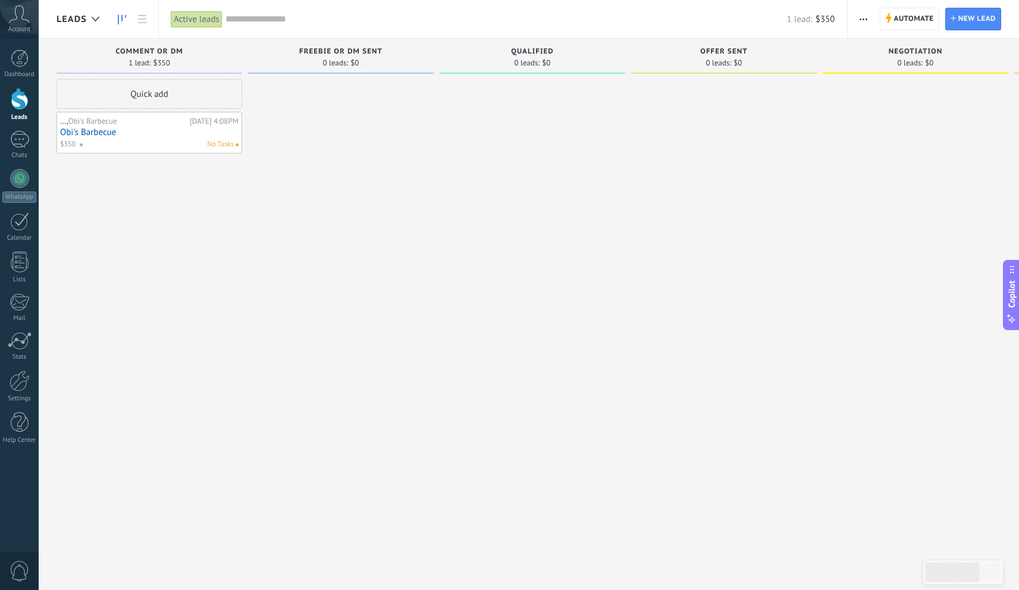
click at [167, 94] on div "Quick add" at bounding box center [149, 94] width 186 height 30
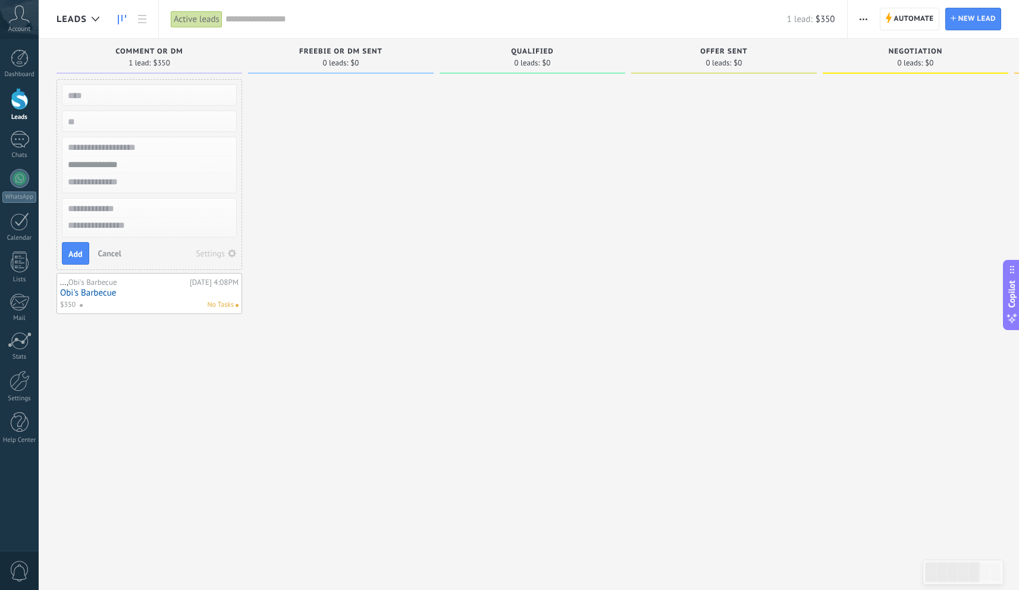
click at [354, 166] on div at bounding box center [341, 296] width 186 height 435
click at [115, 251] on span "Cancel" at bounding box center [109, 253] width 23 height 11
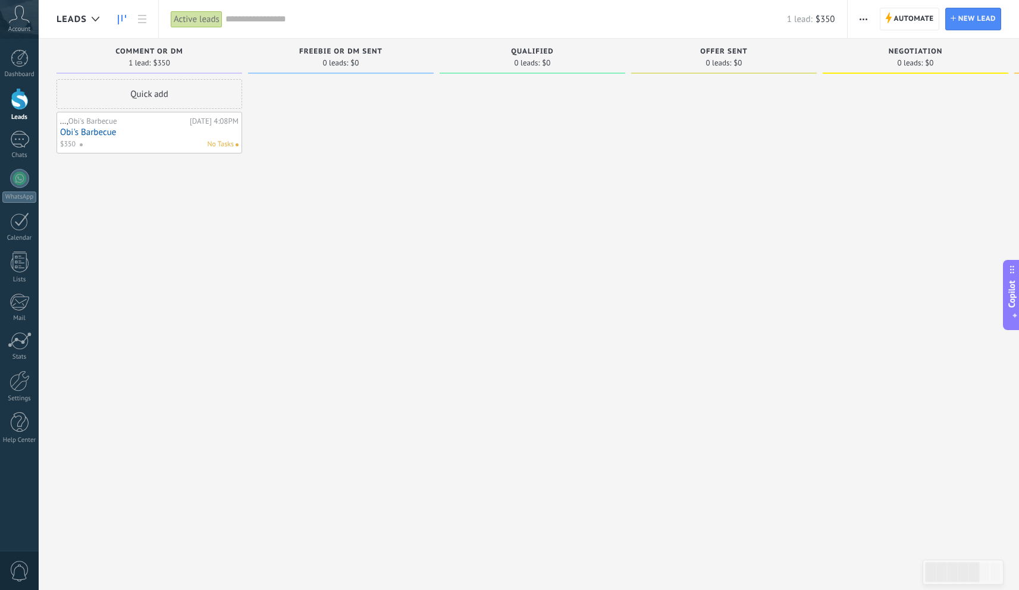
click at [1008, 283] on span "Copilot" at bounding box center [1011, 294] width 12 height 27
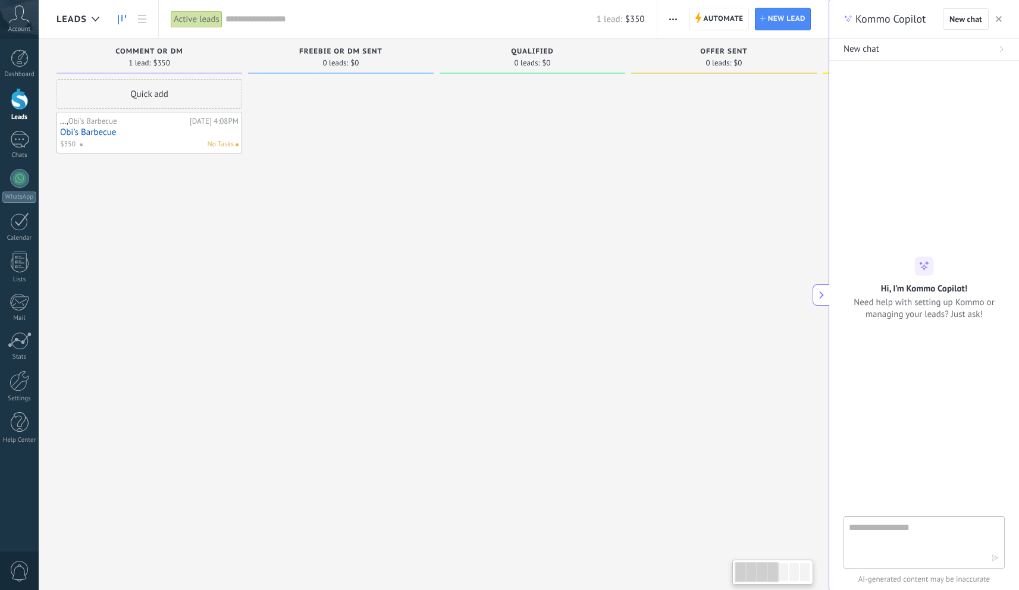
type textarea "**********"
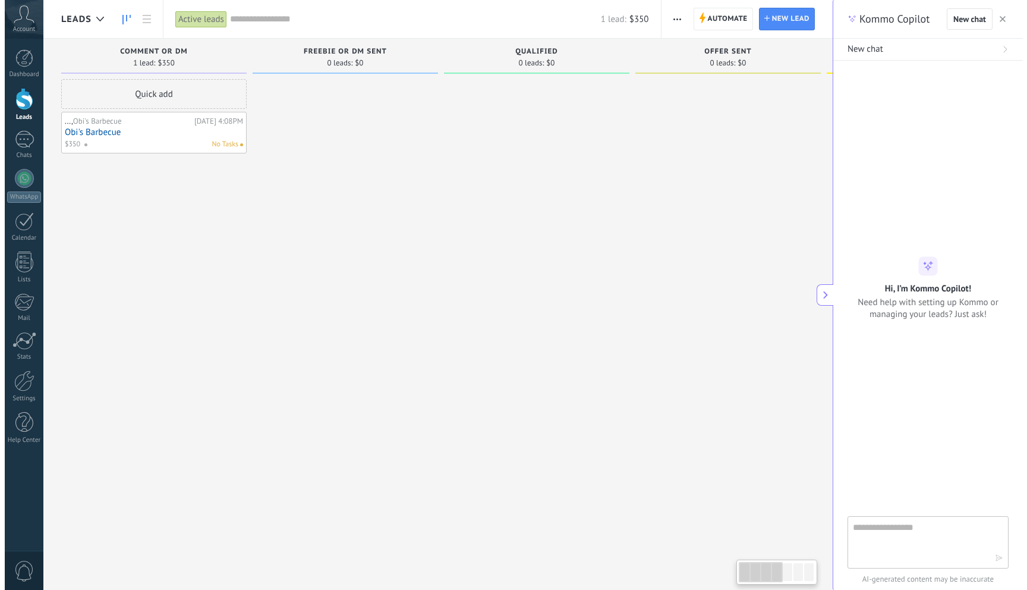
scroll to position [23, 0]
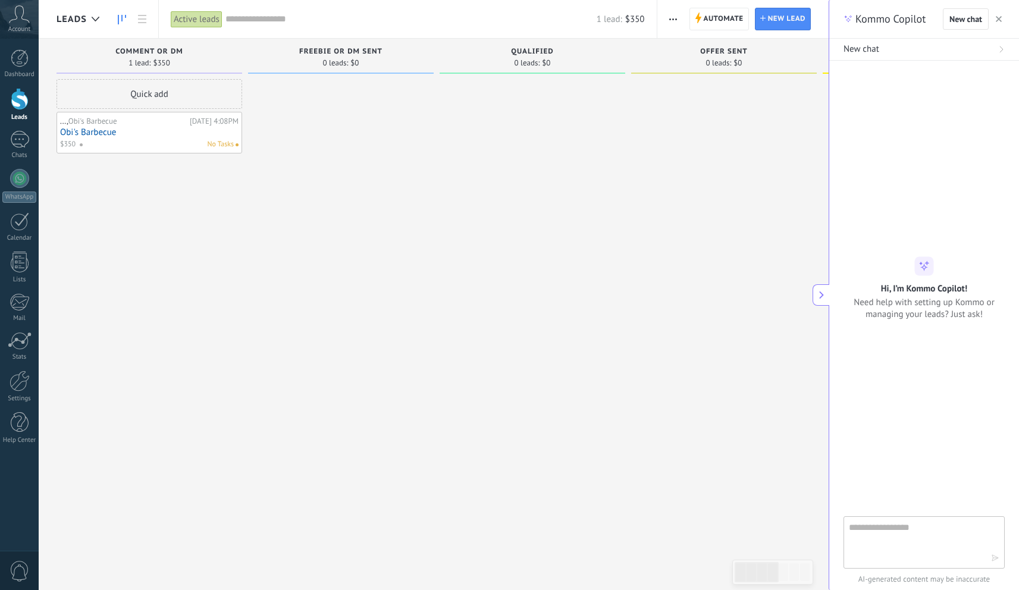
click at [1002, 20] on button "button" at bounding box center [998, 19] width 12 height 14
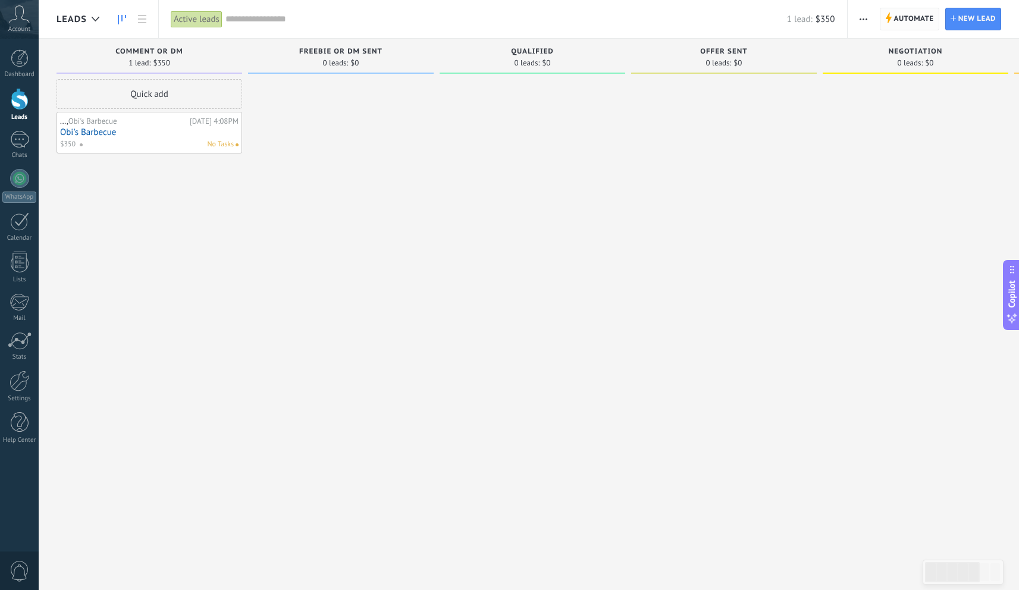
click at [915, 27] on span "Automate" at bounding box center [914, 18] width 40 height 21
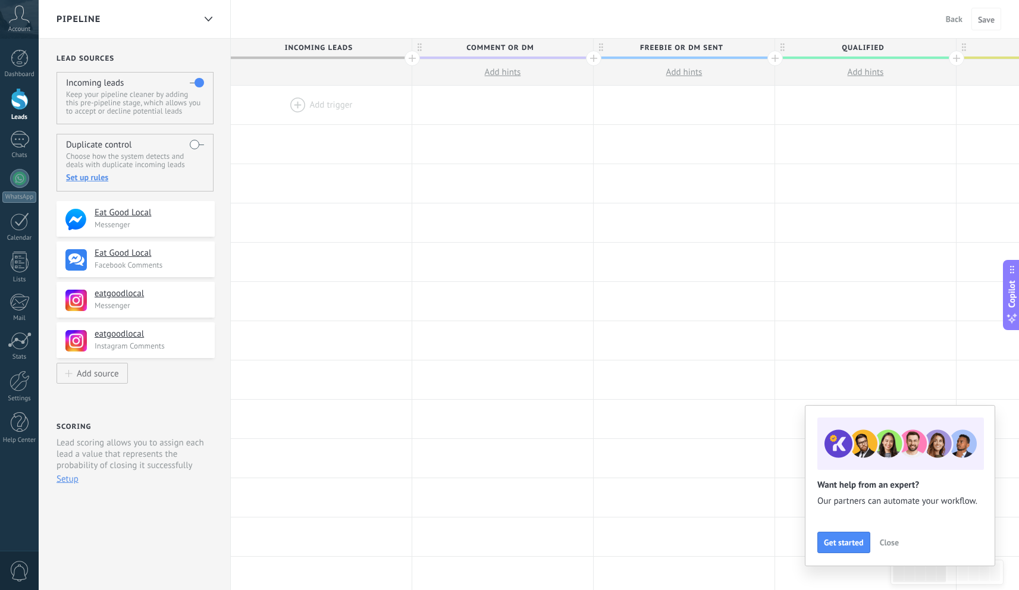
click at [945, 21] on span "Back" at bounding box center [953, 19] width 17 height 11
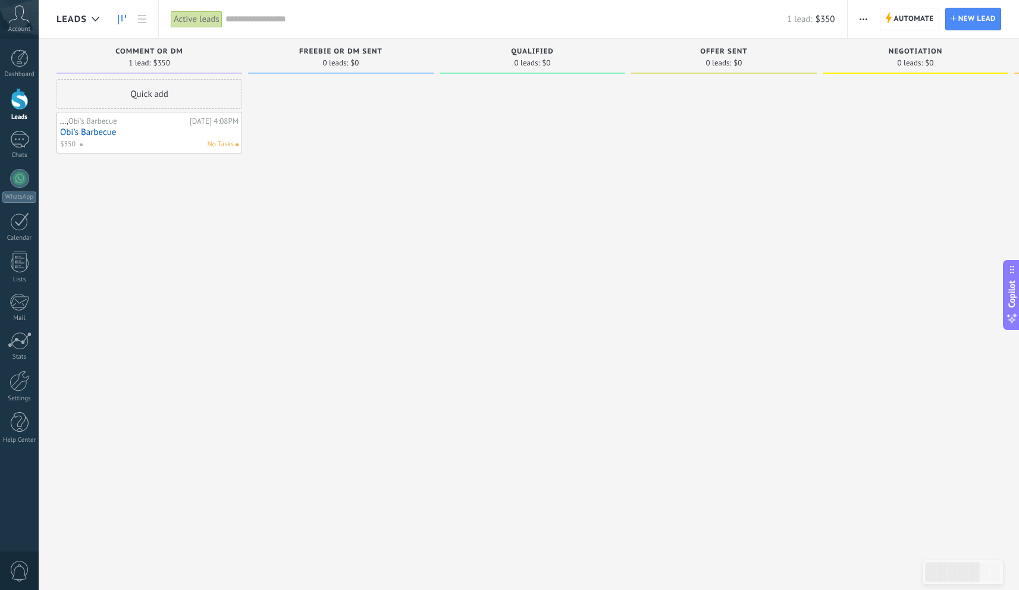
click at [74, 10] on div "Leads" at bounding box center [80, 19] width 49 height 38
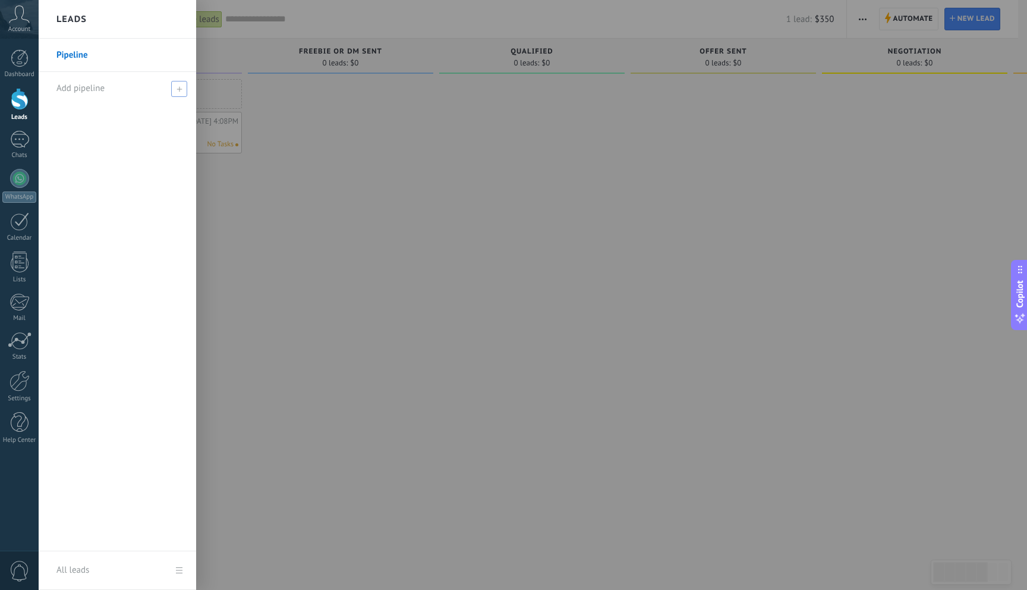
click at [174, 89] on span at bounding box center [179, 89] width 16 height 16
click at [371, 150] on div at bounding box center [552, 295] width 1027 height 590
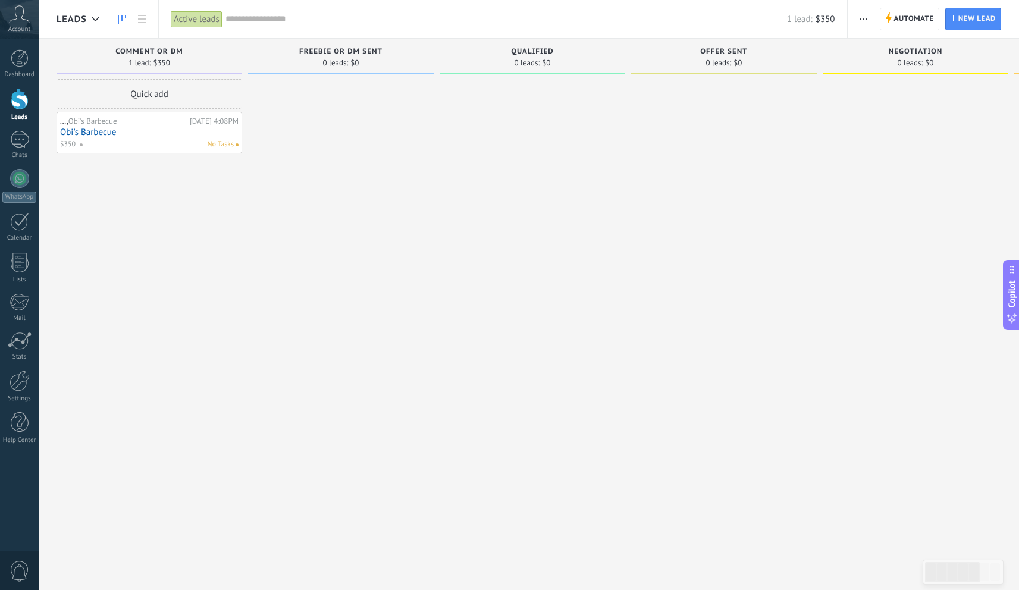
click at [167, 51] on span "Comment or DM" at bounding box center [148, 52] width 67 height 8
click at [792, 150] on div at bounding box center [724, 296] width 186 height 435
click at [865, 20] on span "button" at bounding box center [863, 19] width 8 height 23
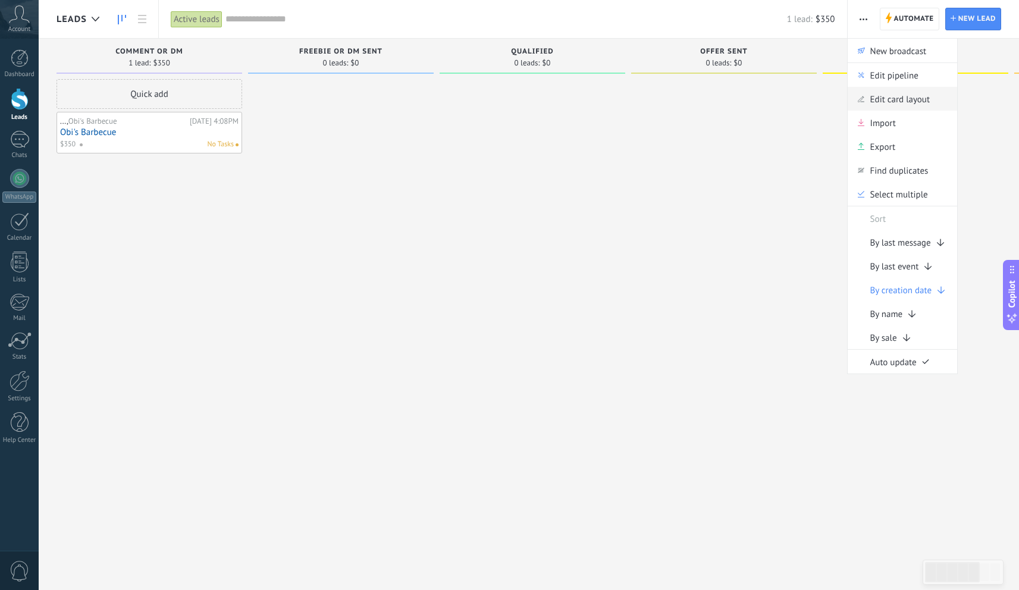
click at [913, 93] on span "Edit card layout" at bounding box center [899, 99] width 59 height 24
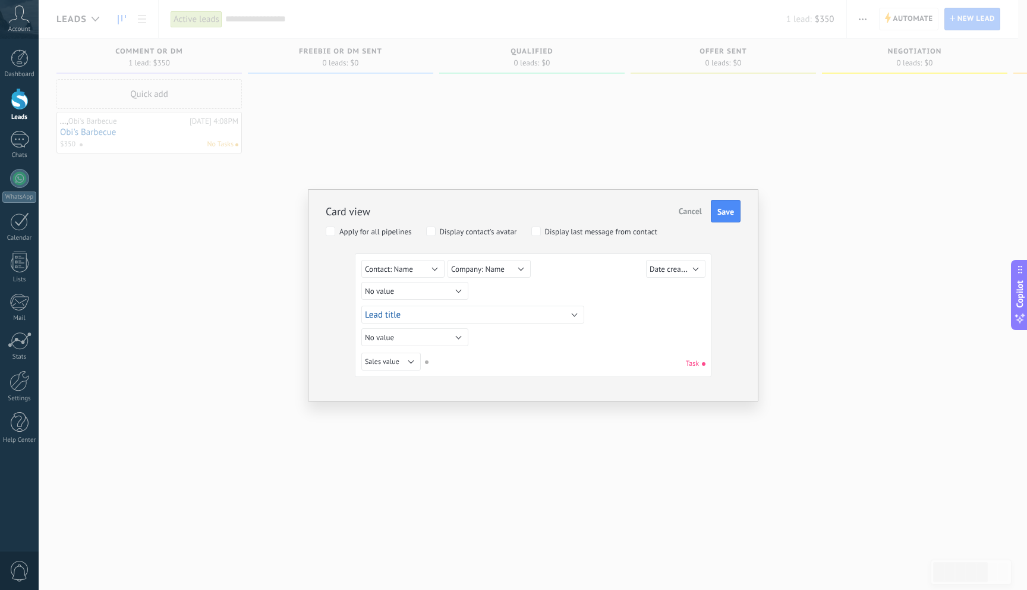
click at [692, 209] on span "Cancel" at bounding box center [690, 211] width 23 height 11
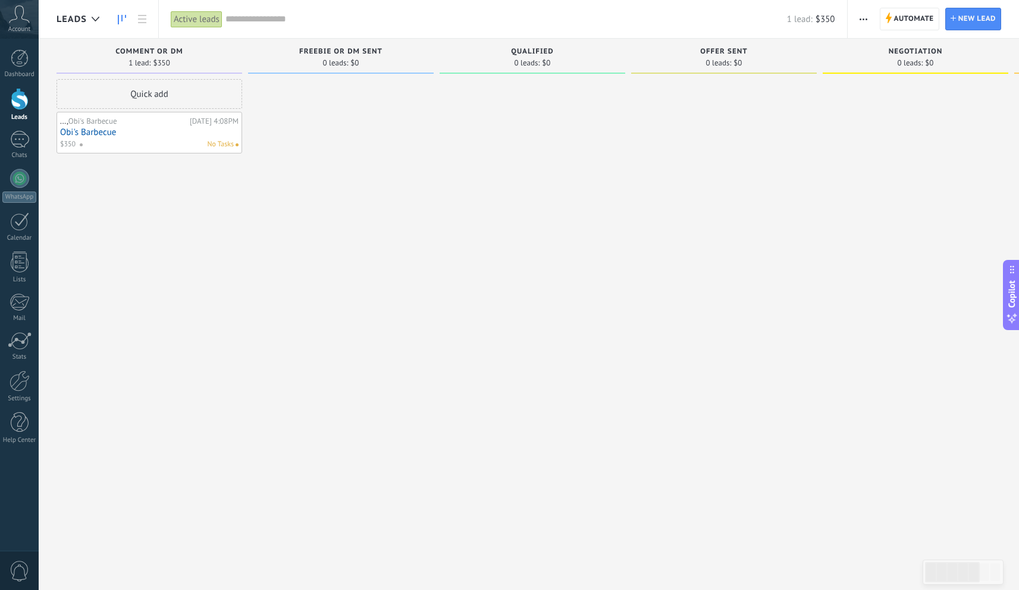
click at [859, 17] on button "button" at bounding box center [862, 19] width 17 height 23
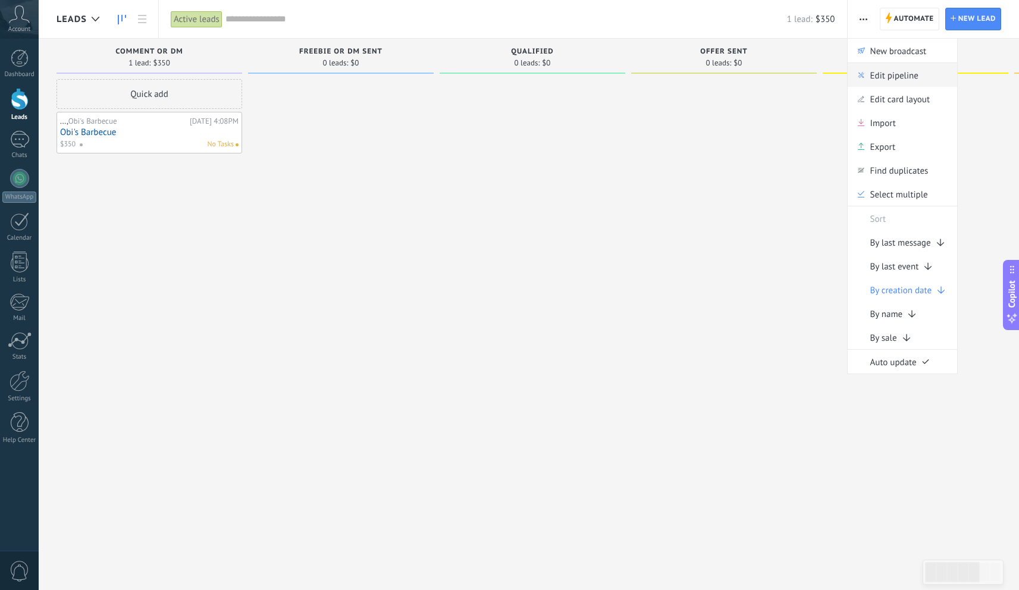
click at [890, 84] on span "Edit pipeline" at bounding box center [894, 75] width 48 height 24
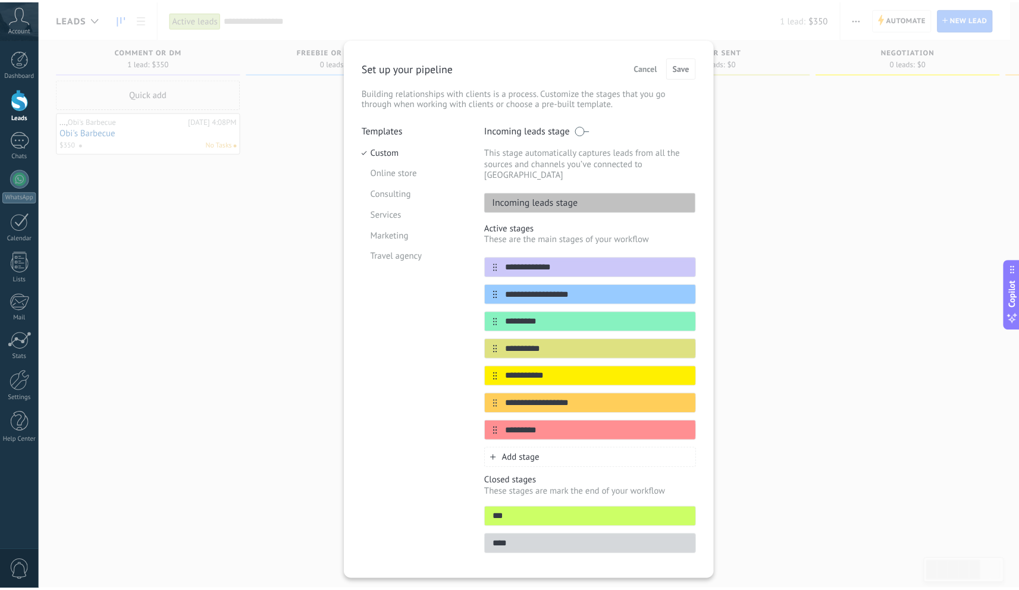
scroll to position [20, 0]
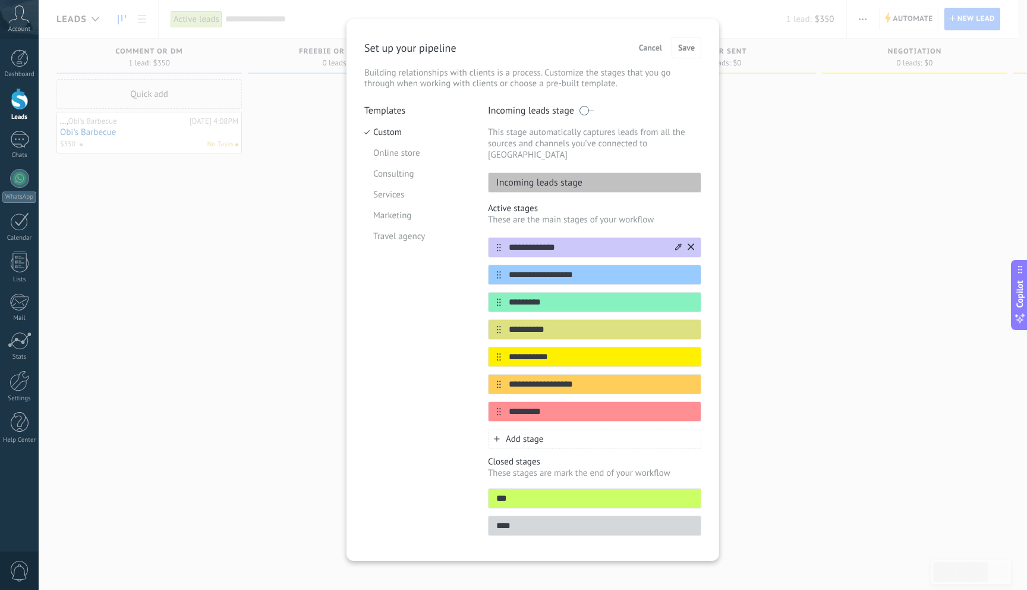
click at [675, 243] on icon at bounding box center [678, 246] width 7 height 7
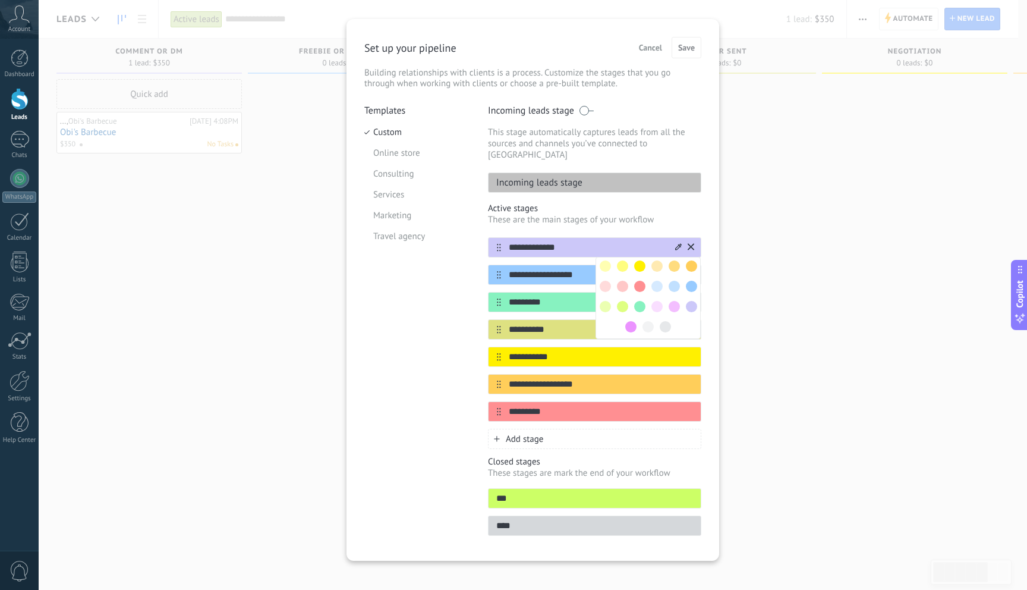
click at [594, 241] on input "**********" at bounding box center [587, 247] width 172 height 12
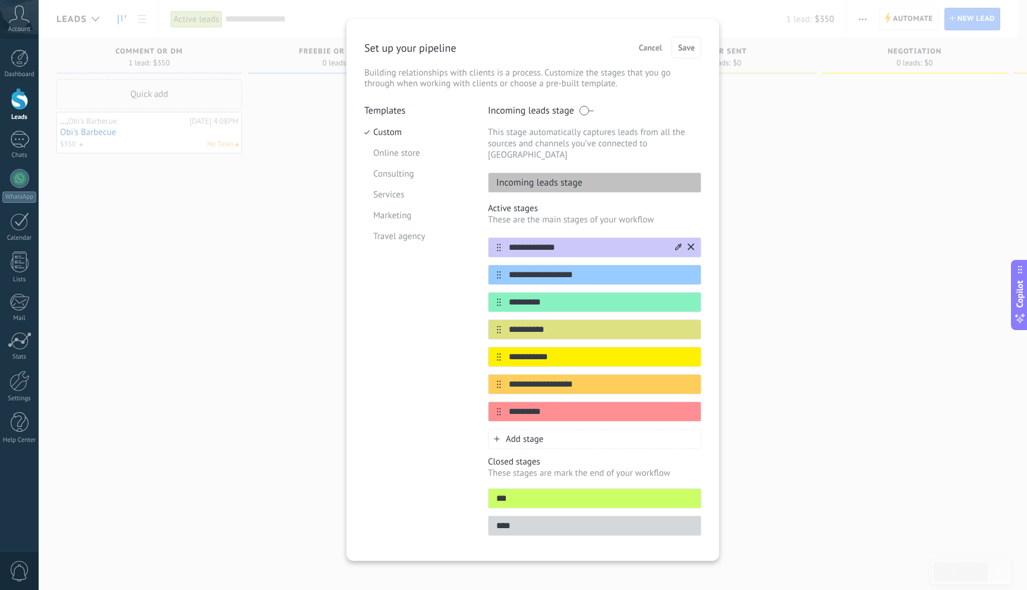
drag, startPoint x: 594, startPoint y: 236, endPoint x: 504, endPoint y: 239, distance: 90.4
click at [504, 241] on input "**********" at bounding box center [587, 247] width 172 height 12
paste input "text"
type input "********"
drag, startPoint x: 586, startPoint y: 263, endPoint x: 505, endPoint y: 266, distance: 80.3
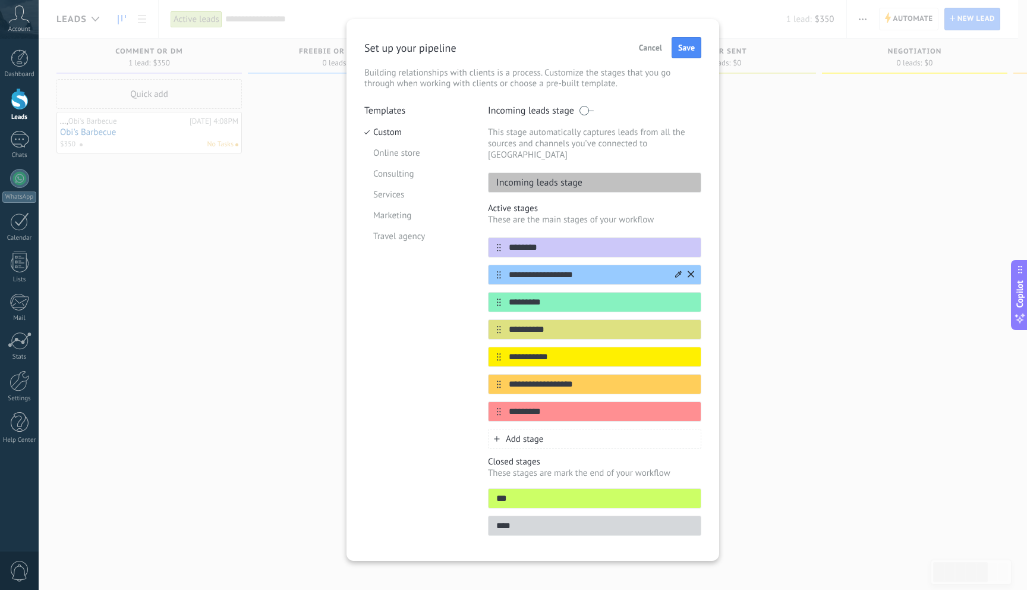
click at [505, 269] on input "**********" at bounding box center [587, 275] width 172 height 12
paste input "*********"
type input "*********"
drag, startPoint x: 561, startPoint y: 288, endPoint x: 508, endPoint y: 287, distance: 52.9
click at [508, 296] on input "*********" at bounding box center [587, 302] width 172 height 12
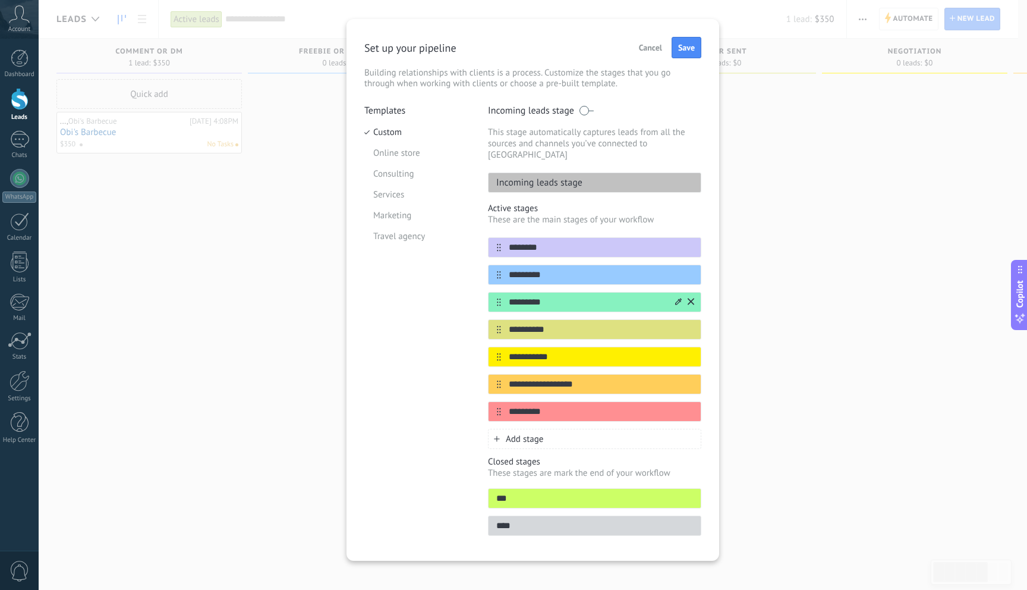
paste input "**********"
type input "**********"
drag, startPoint x: 560, startPoint y: 321, endPoint x: 504, endPoint y: 320, distance: 56.5
click at [504, 323] on input "**********" at bounding box center [587, 329] width 172 height 12
paste input "******"
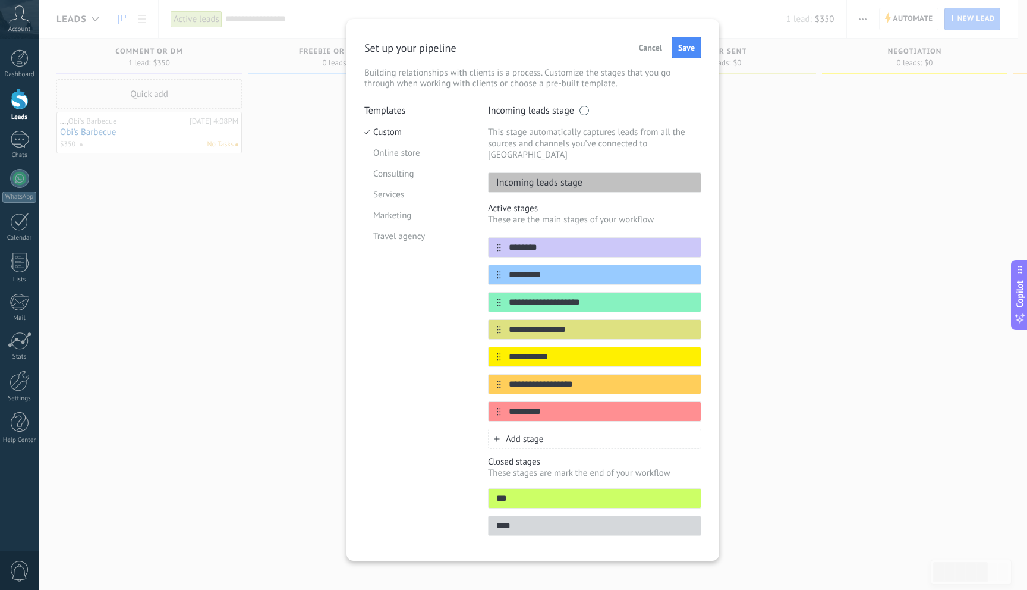
type input "**********"
click at [570, 347] on div "**********" at bounding box center [594, 357] width 213 height 20
drag, startPoint x: 579, startPoint y: 347, endPoint x: 508, endPoint y: 346, distance: 70.2
click at [508, 351] on input "**********" at bounding box center [587, 357] width 172 height 12
paste input "*******"
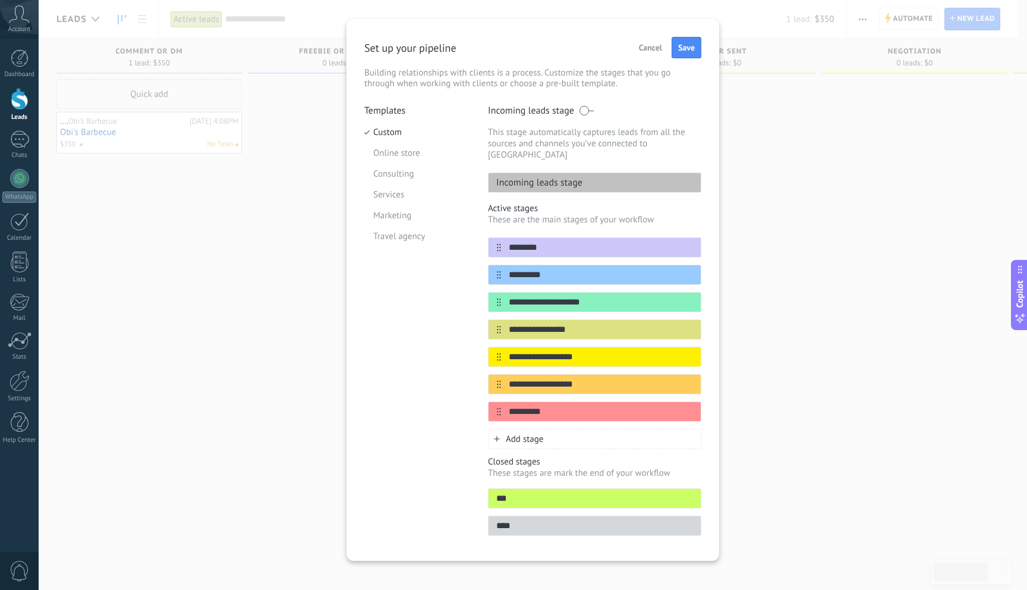
type input "**********"
drag, startPoint x: 607, startPoint y: 371, endPoint x: 506, endPoint y: 376, distance: 101.2
click at [506, 378] on input "**********" at bounding box center [587, 384] width 172 height 12
paste input "***"
type input "**********"
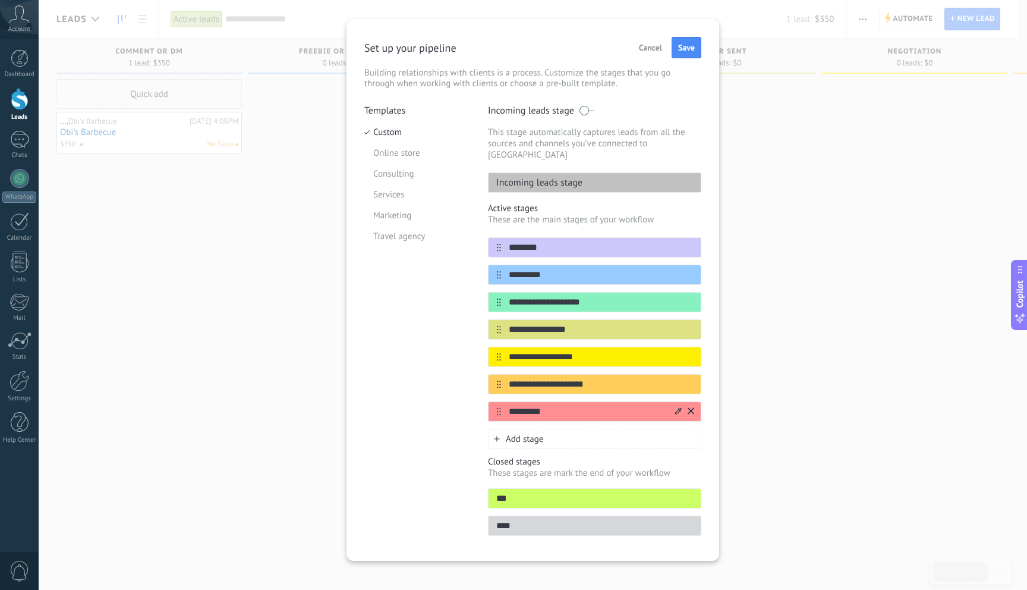
drag, startPoint x: 561, startPoint y: 402, endPoint x: 501, endPoint y: 399, distance: 60.7
click at [501, 406] on input "*********" at bounding box center [587, 412] width 172 height 12
paste input "**********"
type input "**********"
click at [689, 51] on span "Save" at bounding box center [686, 47] width 17 height 8
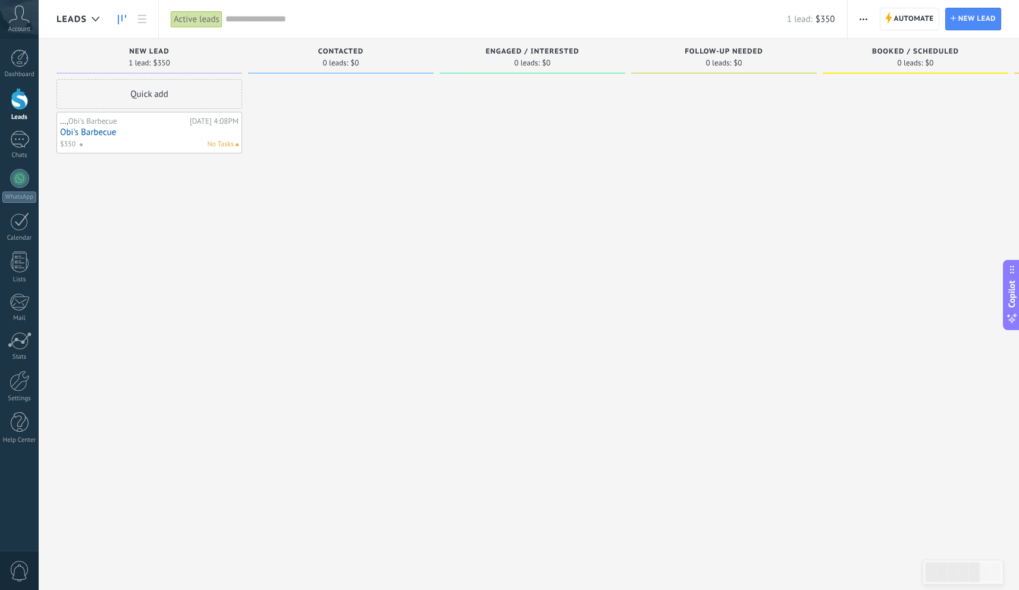
click at [117, 139] on div "No Tasks" at bounding box center [156, 144] width 155 height 11
click at [174, 127] on link "Obi's Barbecue" at bounding box center [149, 132] width 178 height 10
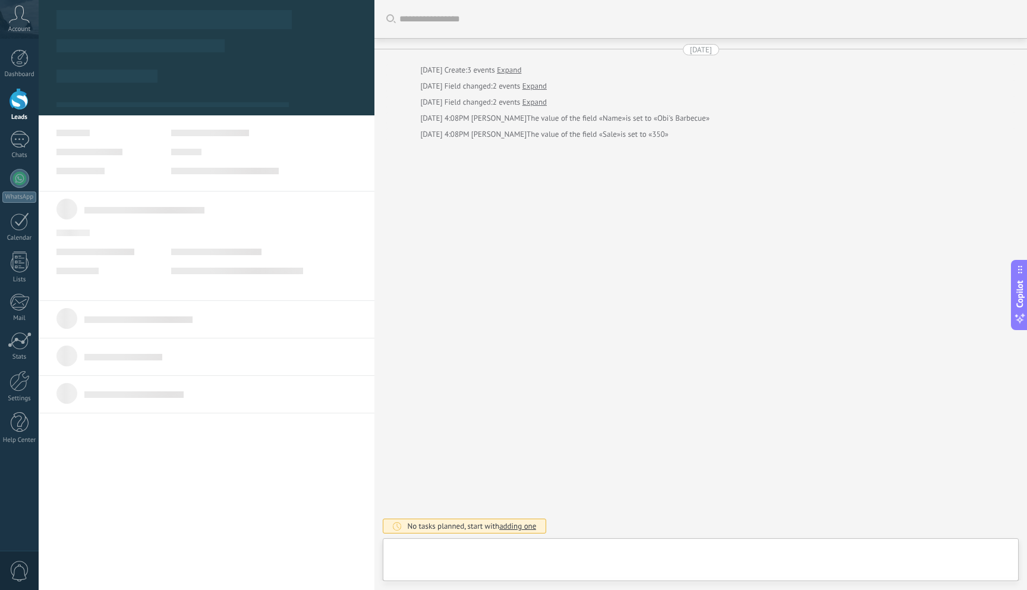
type textarea "**********"
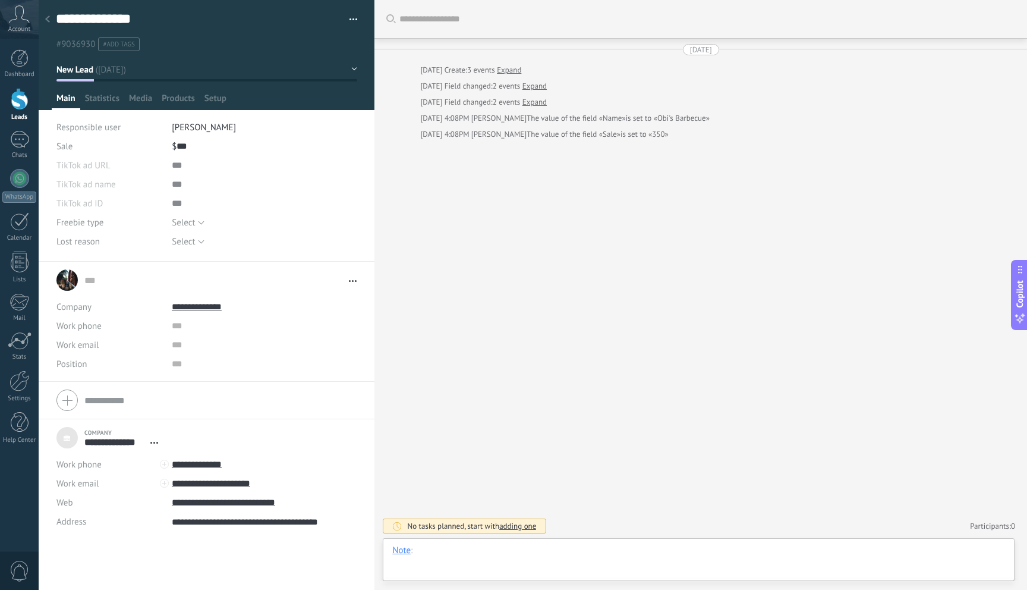
click at [448, 555] on div at bounding box center [698, 563] width 613 height 36
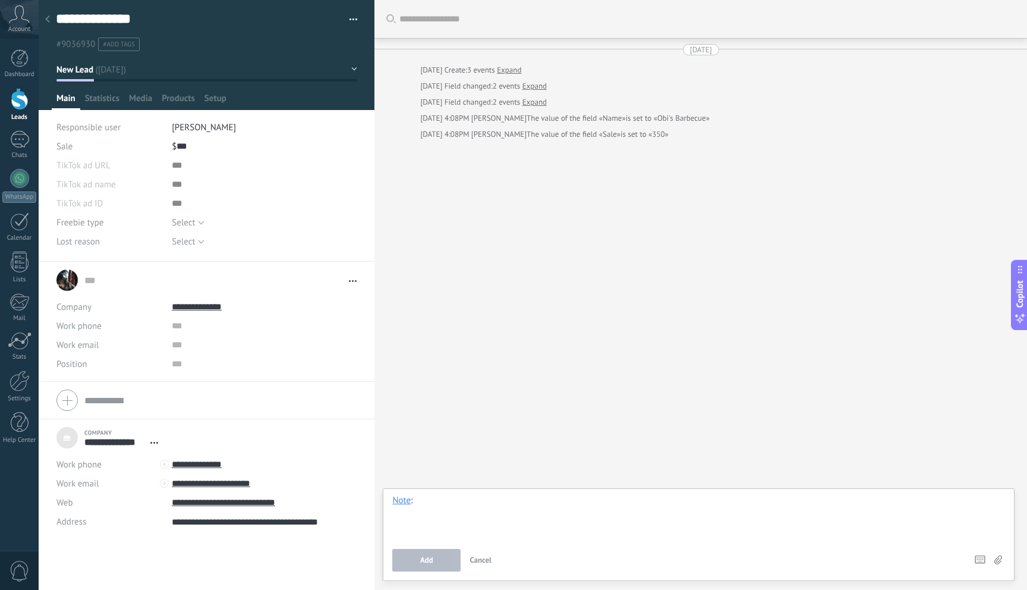
paste div
click at [407, 555] on button "Add" at bounding box center [426, 560] width 68 height 23
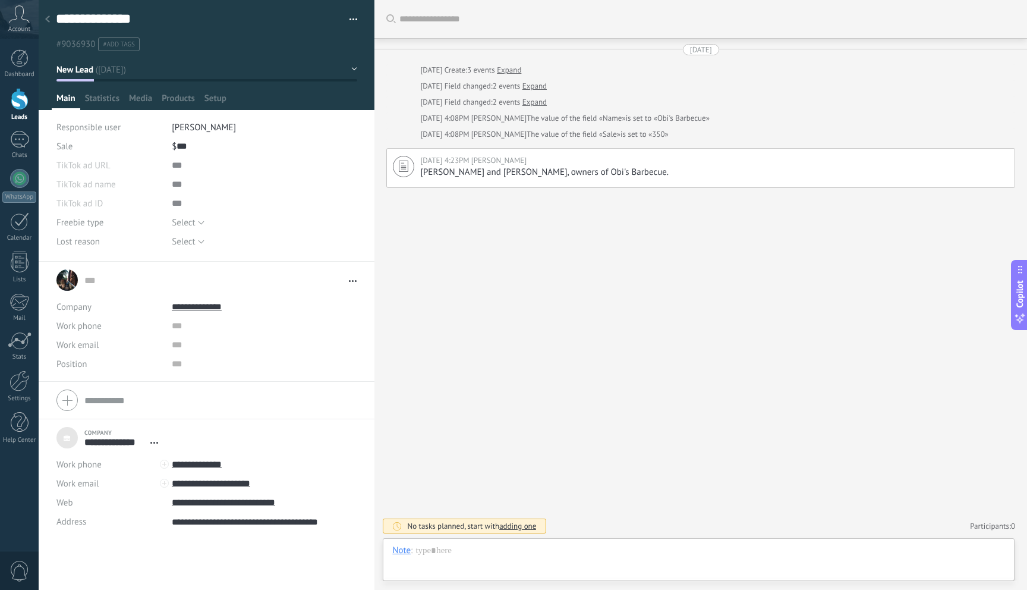
click at [16, 291] on div "Dashboard Leads 1 Chats WhatsApp Customers" at bounding box center [19, 252] width 39 height 407
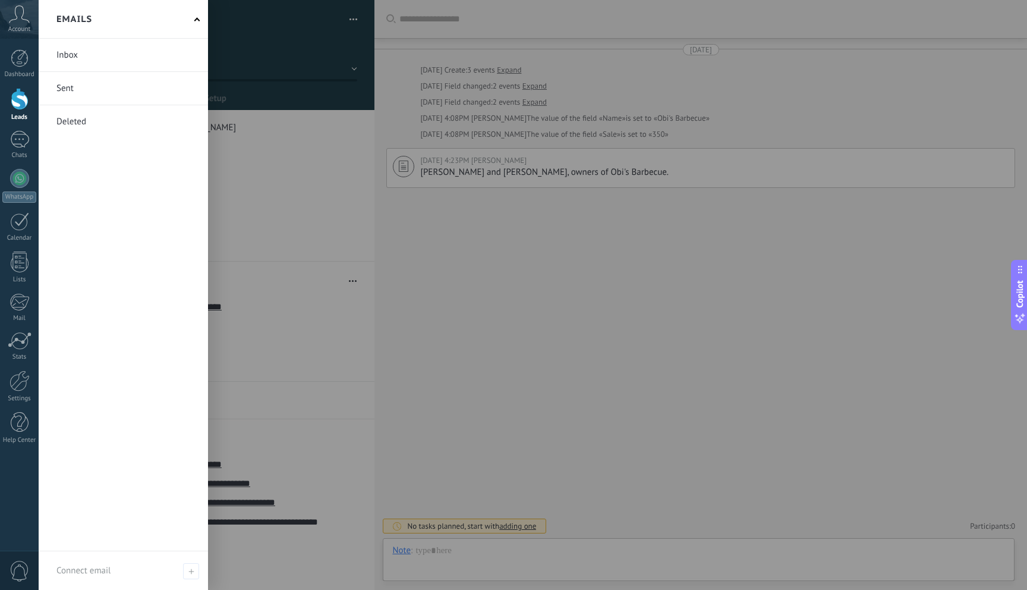
click at [76, 58] on link at bounding box center [123, 55] width 169 height 33
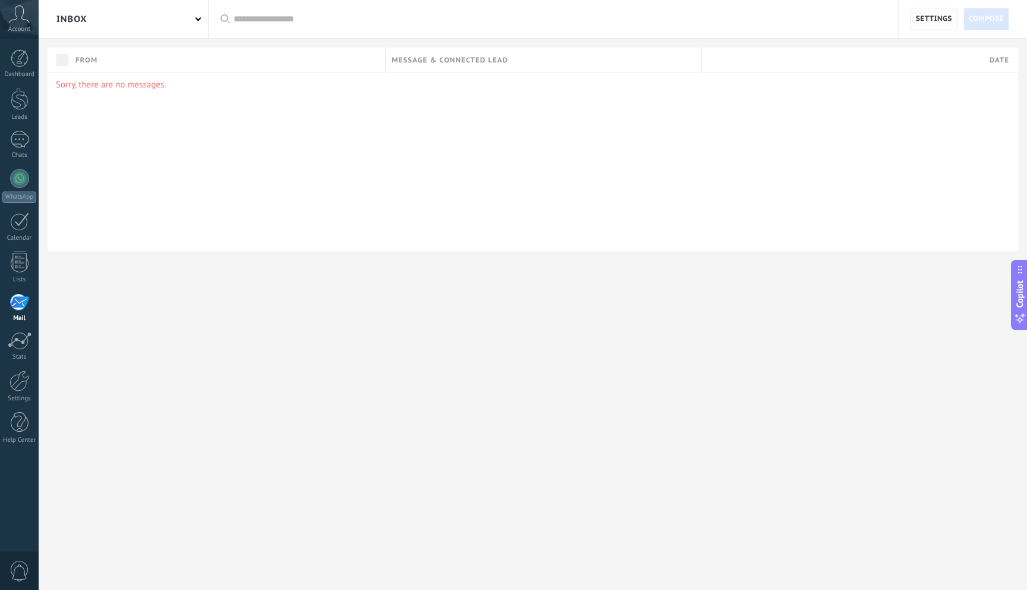
click at [923, 18] on span "Settings" at bounding box center [934, 18] width 36 height 21
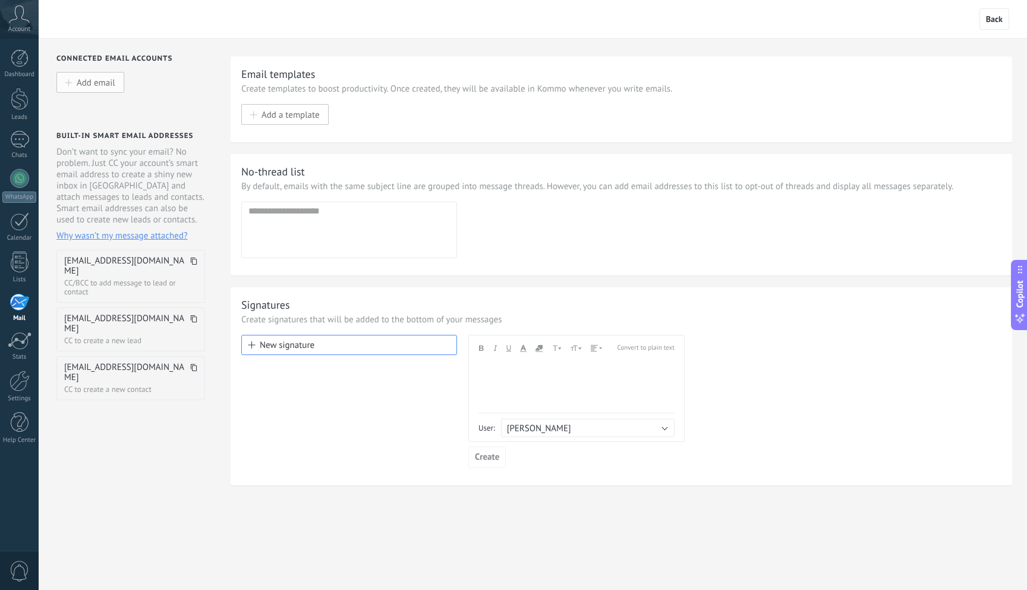
click at [112, 84] on span "Add email" at bounding box center [96, 82] width 39 height 10
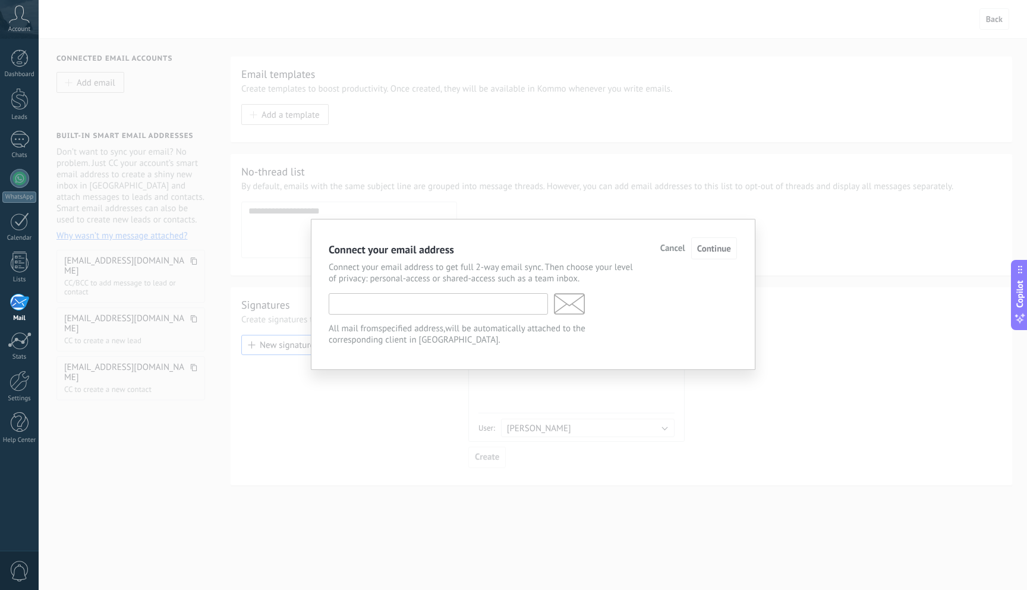
click at [468, 304] on input "text" at bounding box center [438, 303] width 219 height 21
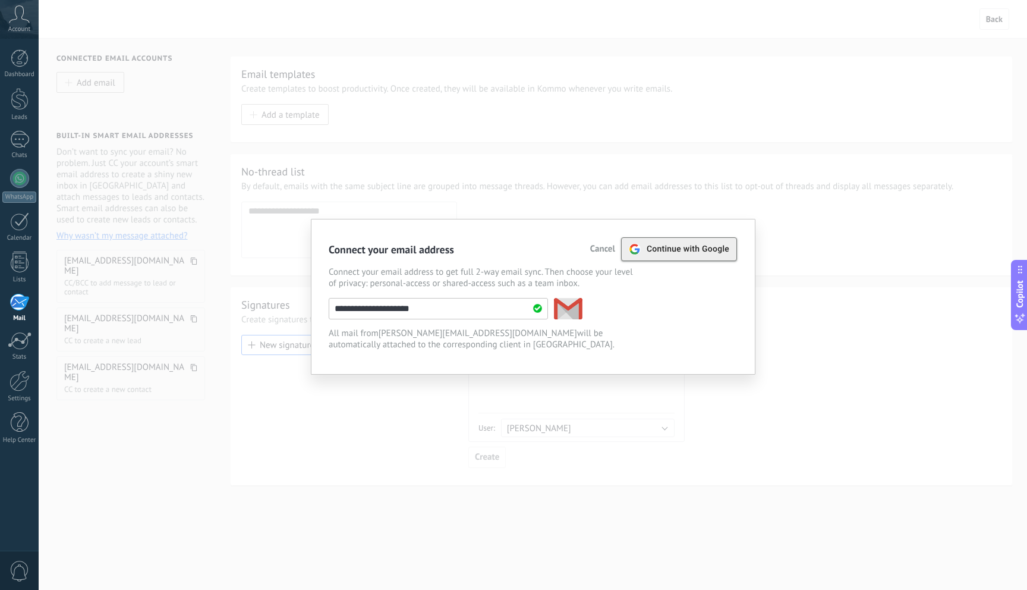
type input "**********"
click at [725, 250] on span "Continue with Google" at bounding box center [688, 249] width 83 height 10
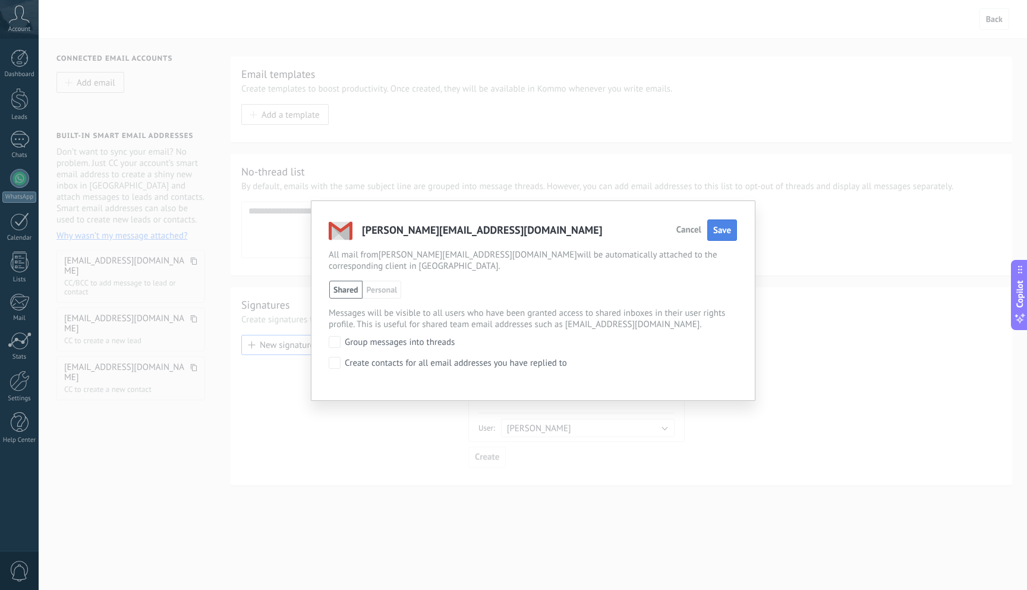
click at [730, 234] on span "Save" at bounding box center [723, 230] width 18 height 11
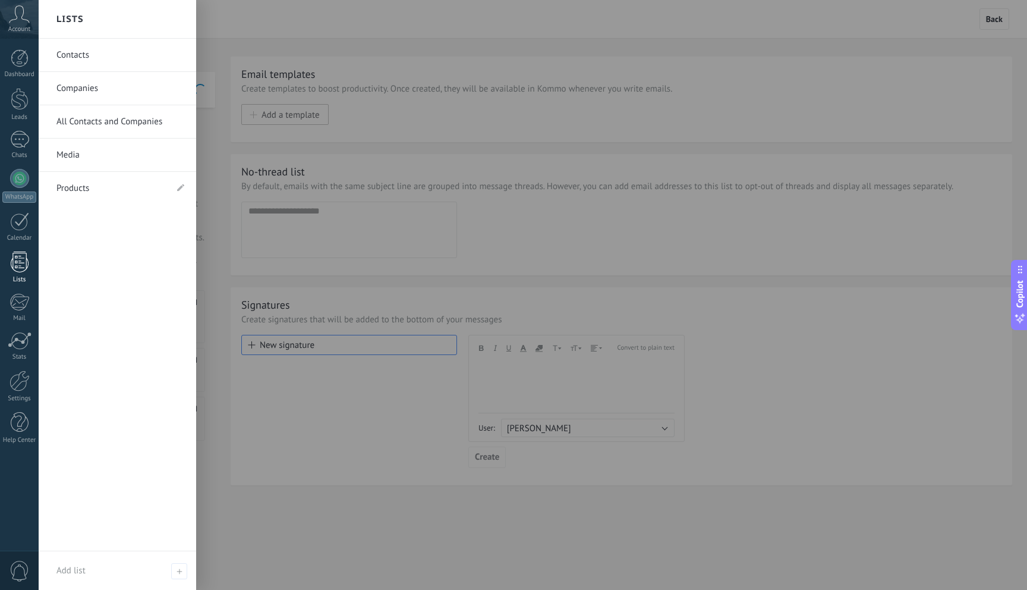
click at [17, 272] on div at bounding box center [20, 262] width 18 height 21
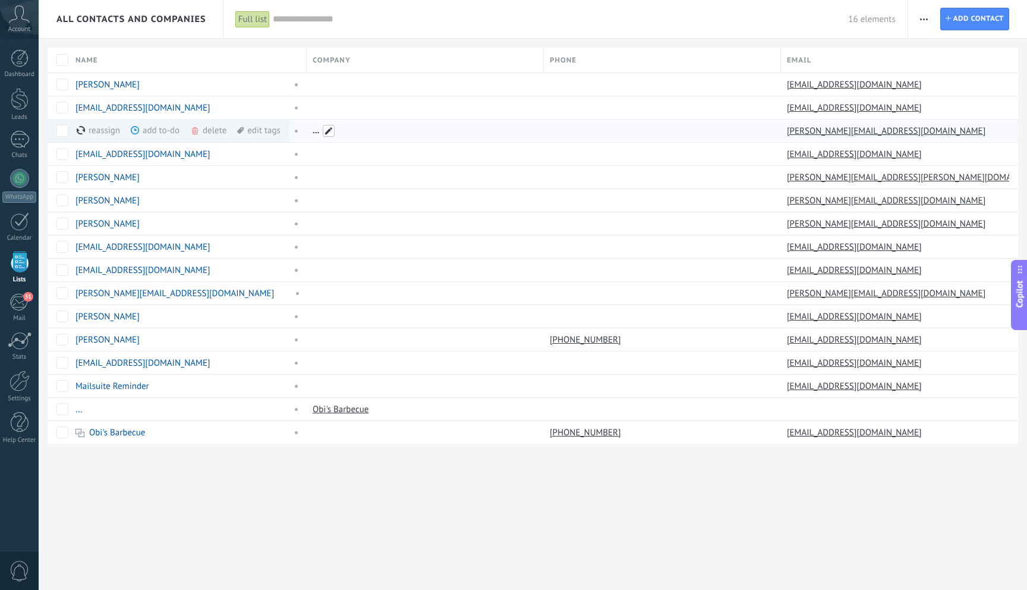
click at [326, 136] on span at bounding box center [329, 131] width 12 height 12
type input "**********"
click at [583, 129] on button "Create" at bounding box center [566, 131] width 48 height 23
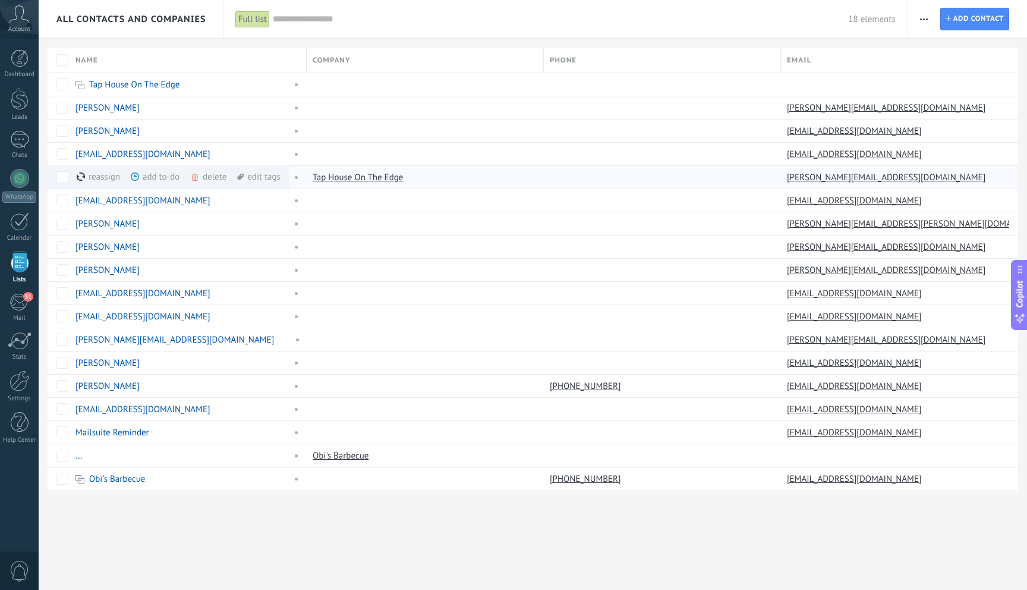
click at [142, 178] on div "add to-do more" at bounding box center [177, 176] width 93 height 23
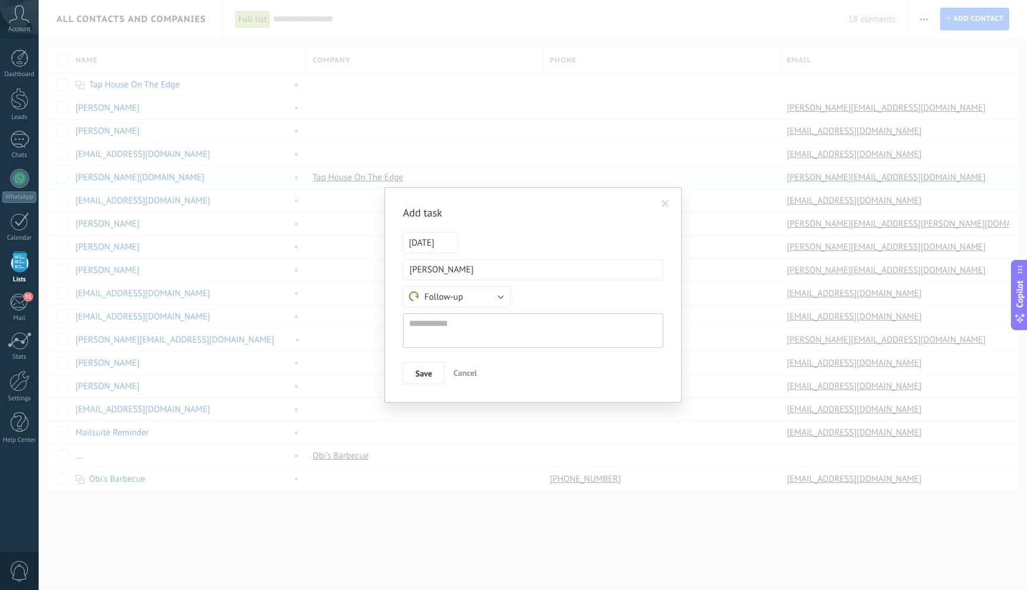
click at [664, 203] on span at bounding box center [666, 204] width 8 height 8
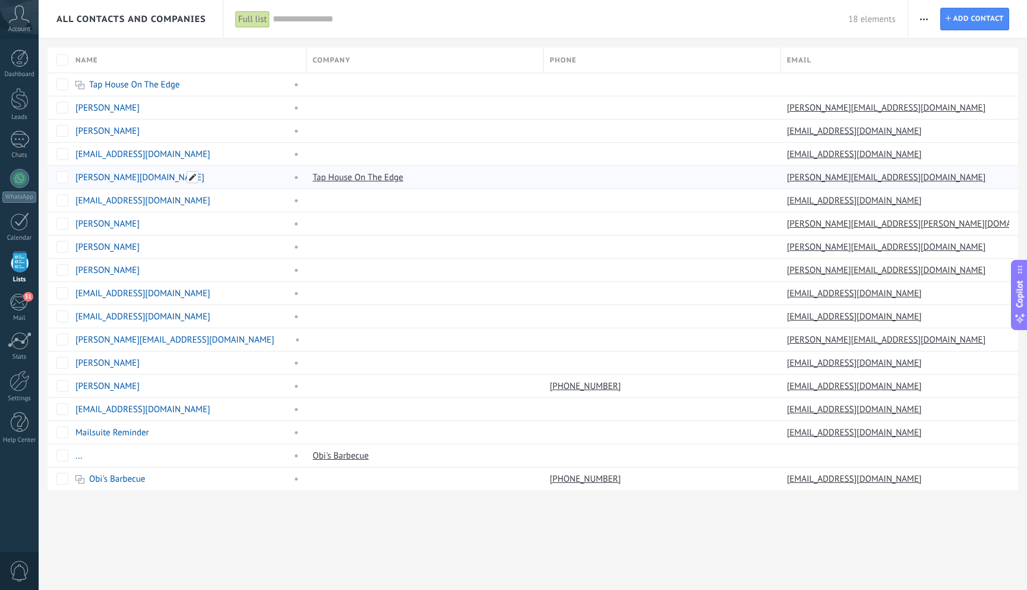
click at [191, 175] on span at bounding box center [193, 177] width 12 height 12
click at [143, 204] on span "Cancel" at bounding box center [136, 204] width 23 height 11
click at [298, 176] on span at bounding box center [293, 177] width 13 height 11
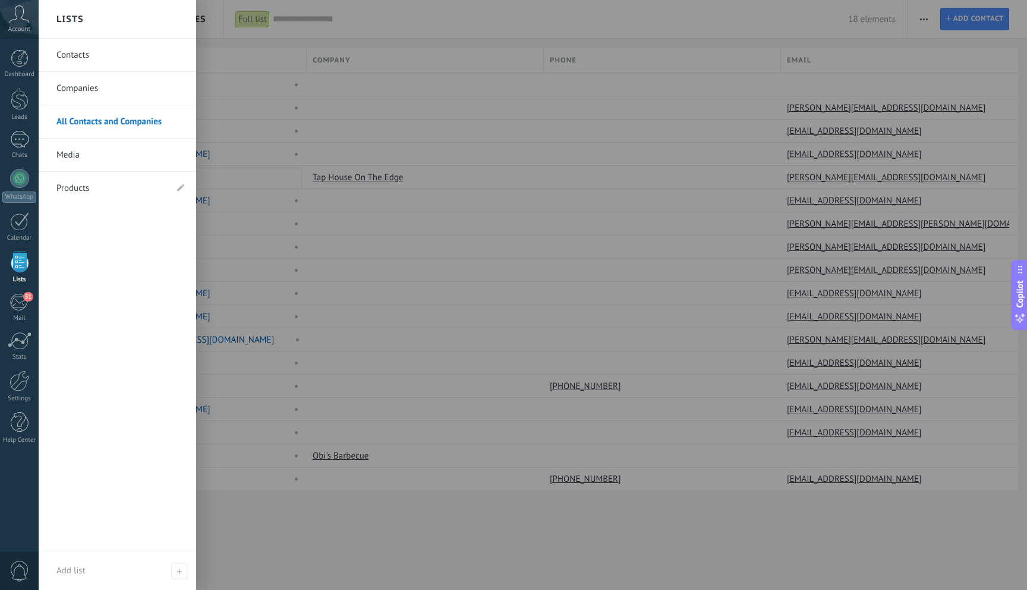
click at [73, 84] on link "Companies" at bounding box center [120, 88] width 128 height 33
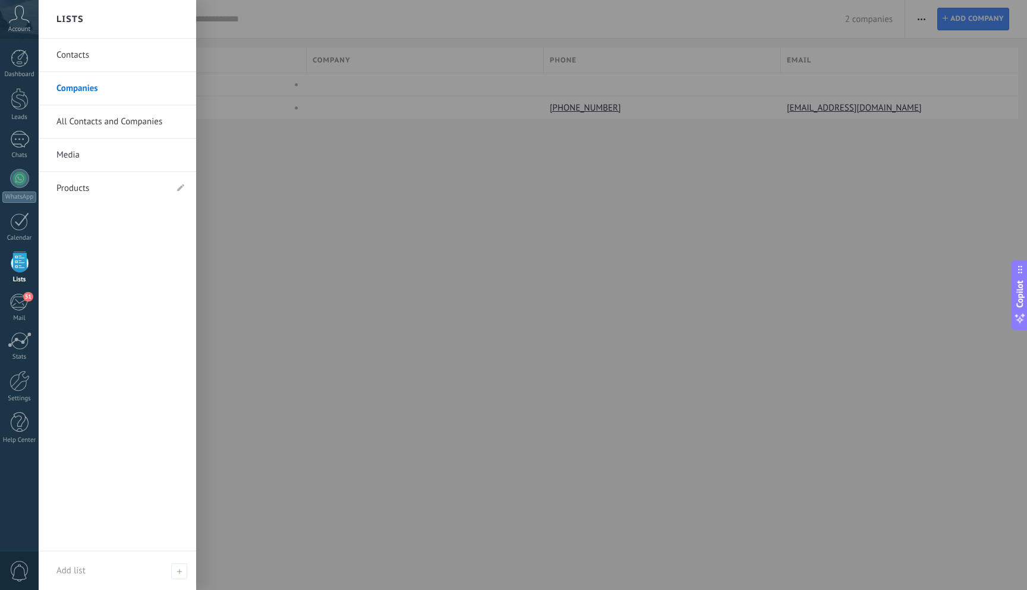
click at [82, 55] on link "Contacts" at bounding box center [120, 55] width 128 height 33
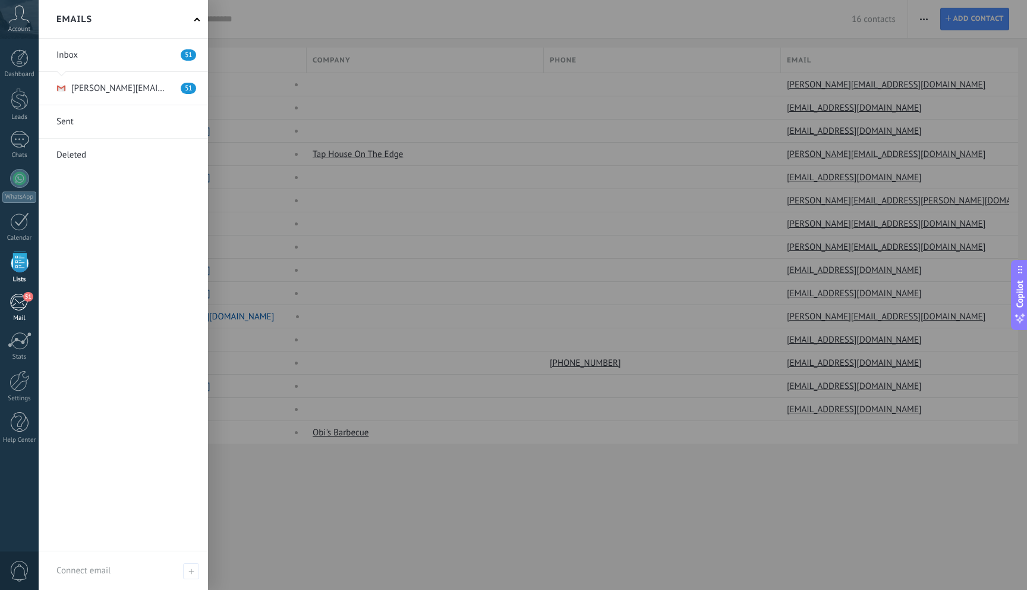
click at [17, 297] on div "51" at bounding box center [20, 302] width 20 height 18
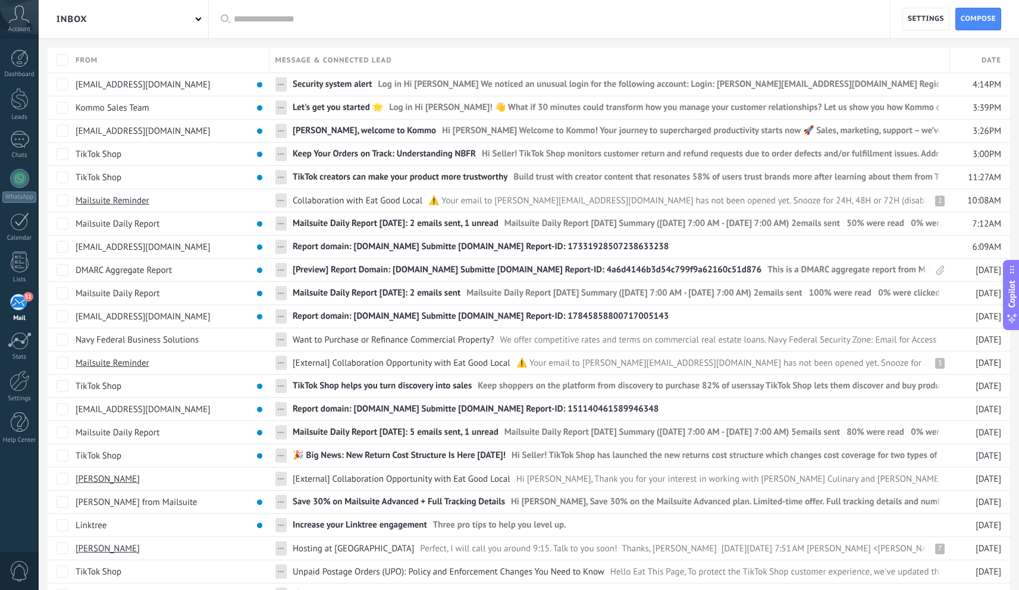
click at [24, 309] on div "51" at bounding box center [20, 302] width 20 height 18
click at [174, 20] on div "Inbox" at bounding box center [123, 19] width 169 height 38
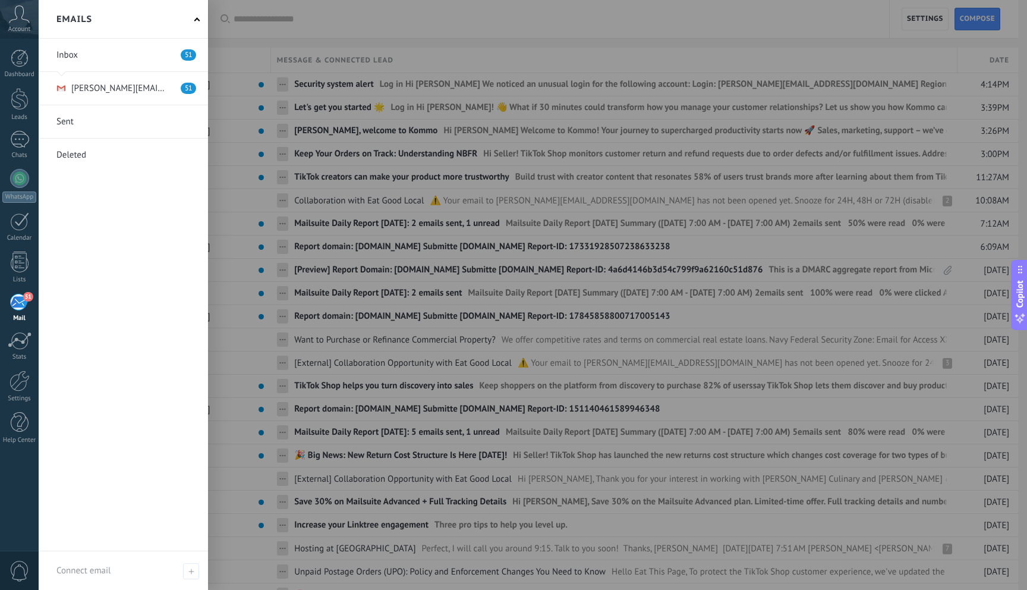
click at [154, 188] on div "Inbox 51 cory@eatgoodlocal.com 51 Sent Deleted" at bounding box center [123, 295] width 169 height 513
click at [158, 54] on link at bounding box center [123, 55] width 169 height 33
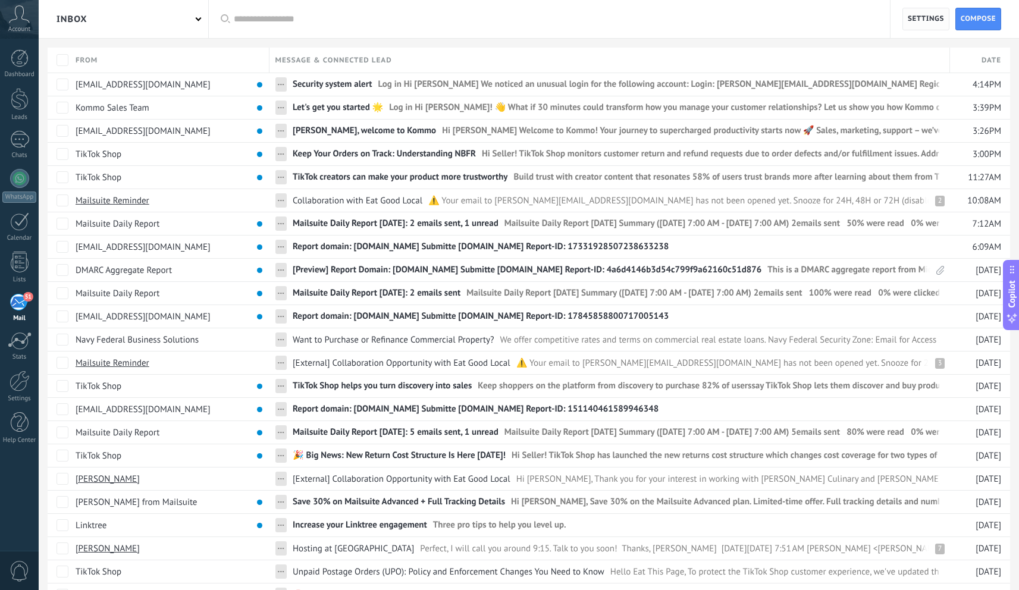
click at [912, 18] on span "Settings" at bounding box center [925, 18] width 36 height 21
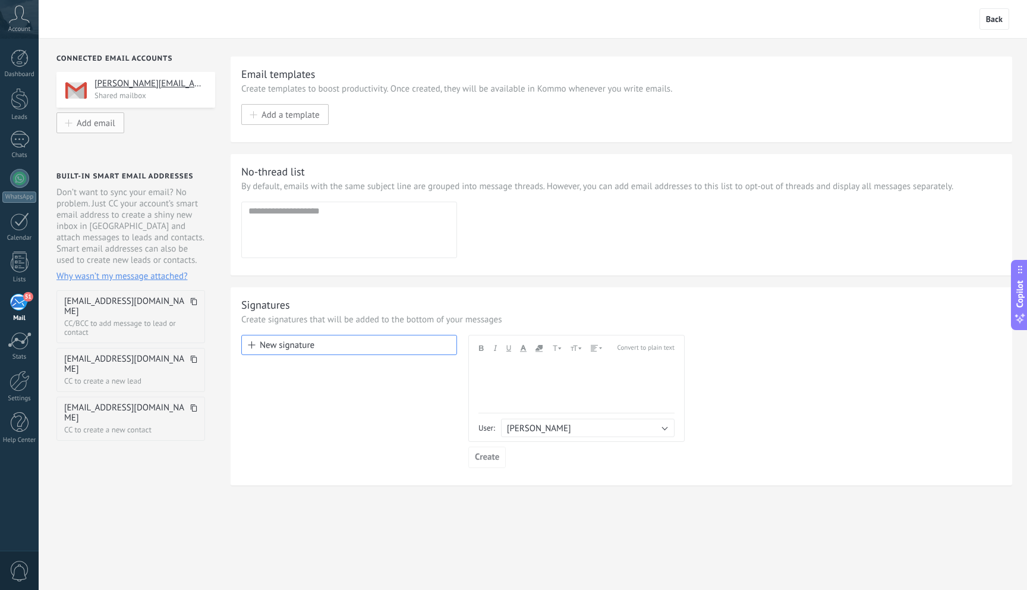
click at [111, 128] on span "Add email" at bounding box center [96, 123] width 39 height 10
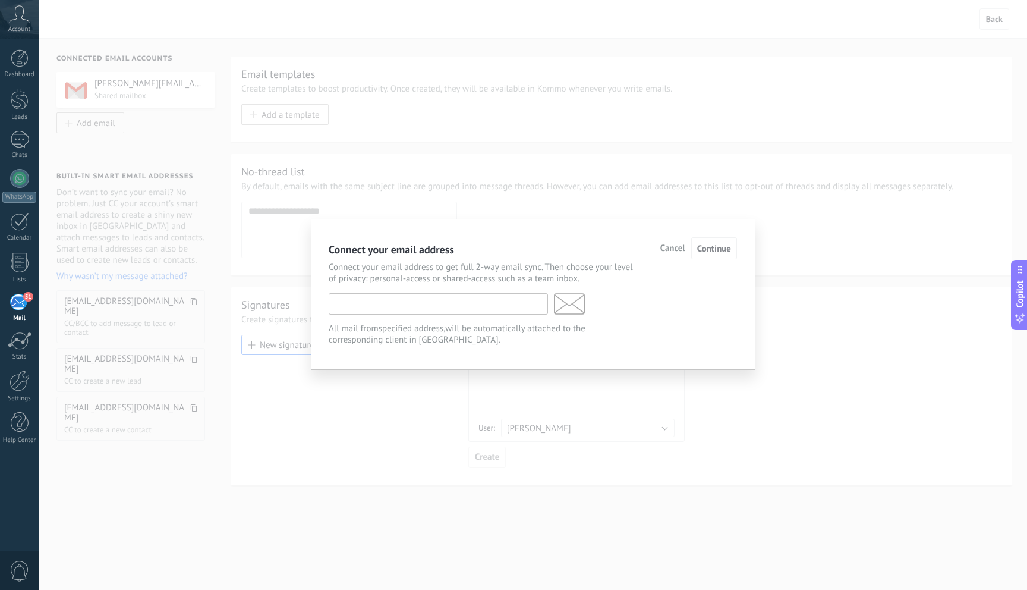
click at [463, 301] on input "text" at bounding box center [438, 303] width 219 height 21
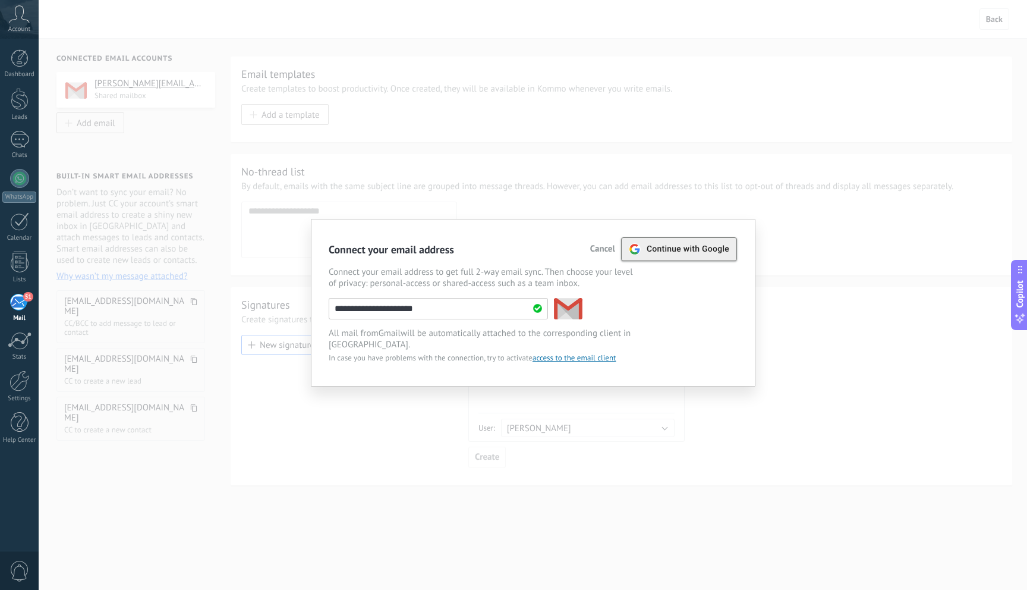
type input "**********"
click at [715, 249] on span "Continue with Google" at bounding box center [688, 249] width 83 height 10
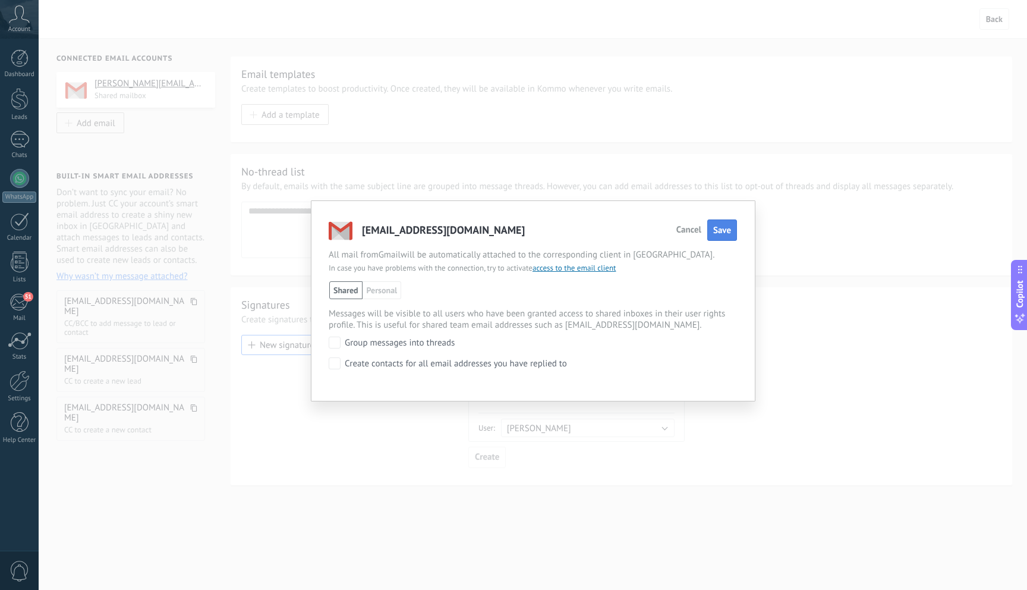
click at [721, 230] on span "Save" at bounding box center [723, 230] width 18 height 11
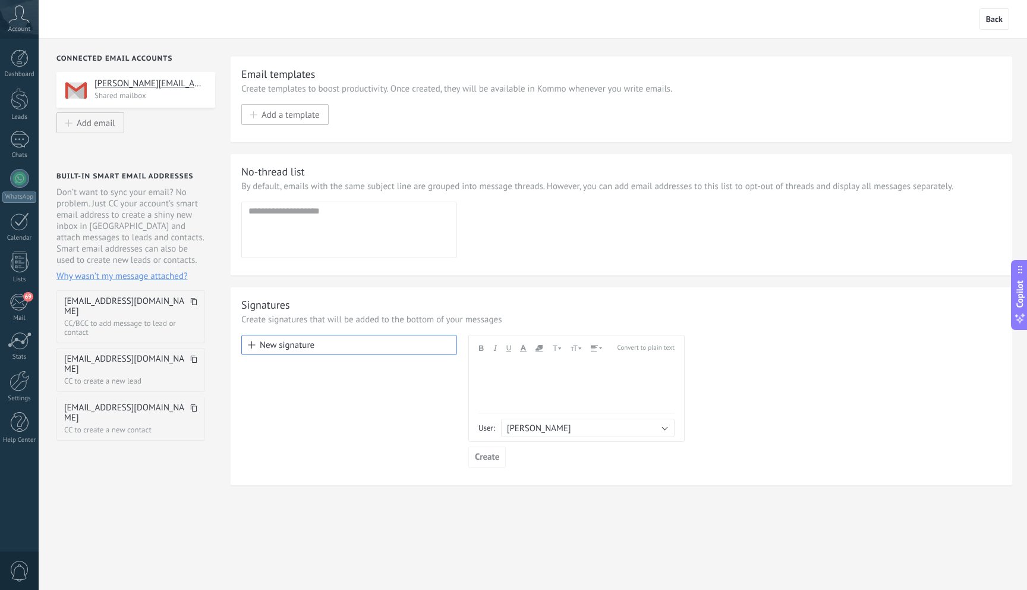
click at [21, 292] on div "Dashboard Leads Chats WhatsApp Customers" at bounding box center [19, 252] width 39 height 407
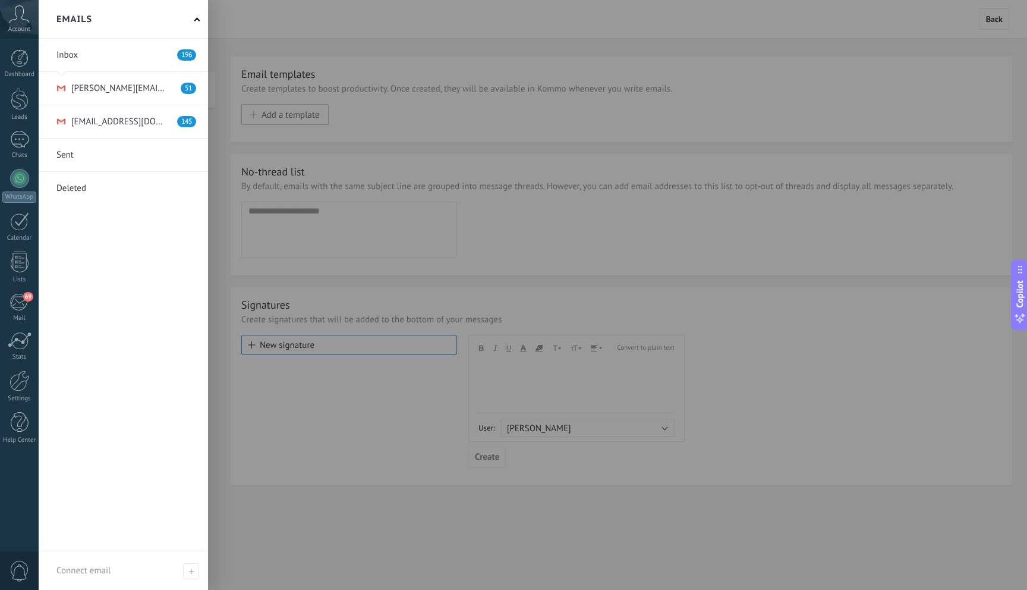
click at [145, 88] on link at bounding box center [123, 88] width 169 height 33
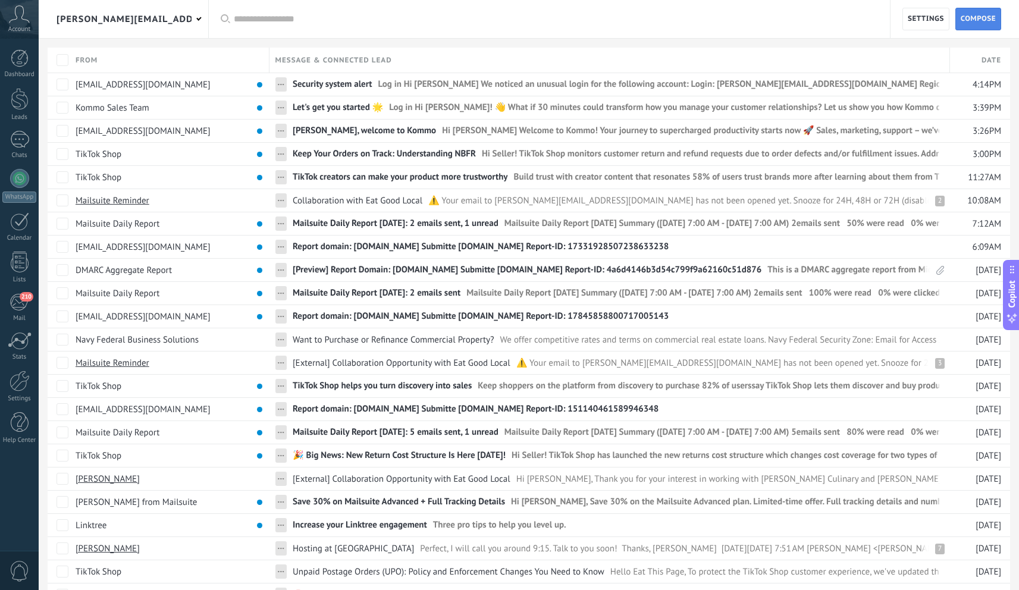
click at [972, 23] on span "Compose" at bounding box center [977, 18] width 35 height 21
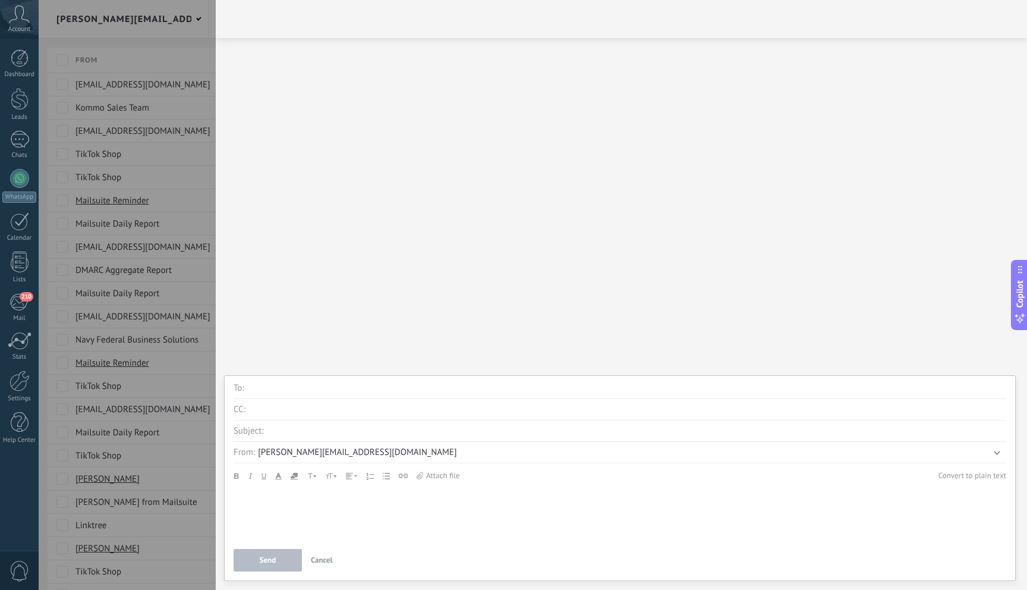
click at [300, 389] on input "text" at bounding box center [626, 388] width 759 height 21
click at [304, 386] on input "text" at bounding box center [626, 388] width 759 height 21
click at [22, 34] on div "Account" at bounding box center [19, 19] width 39 height 39
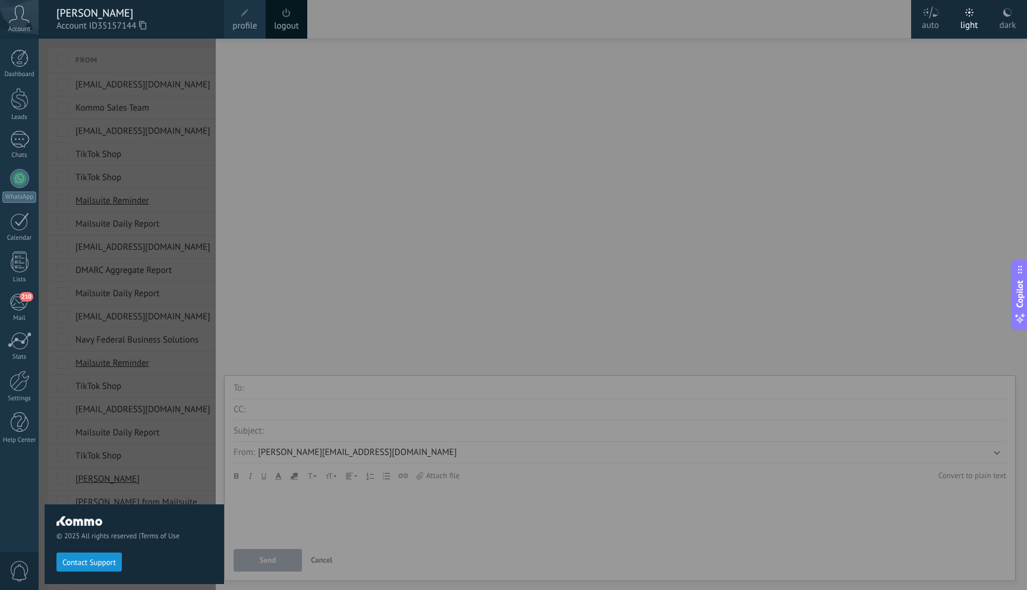
click at [749, 201] on div at bounding box center [552, 295] width 1027 height 590
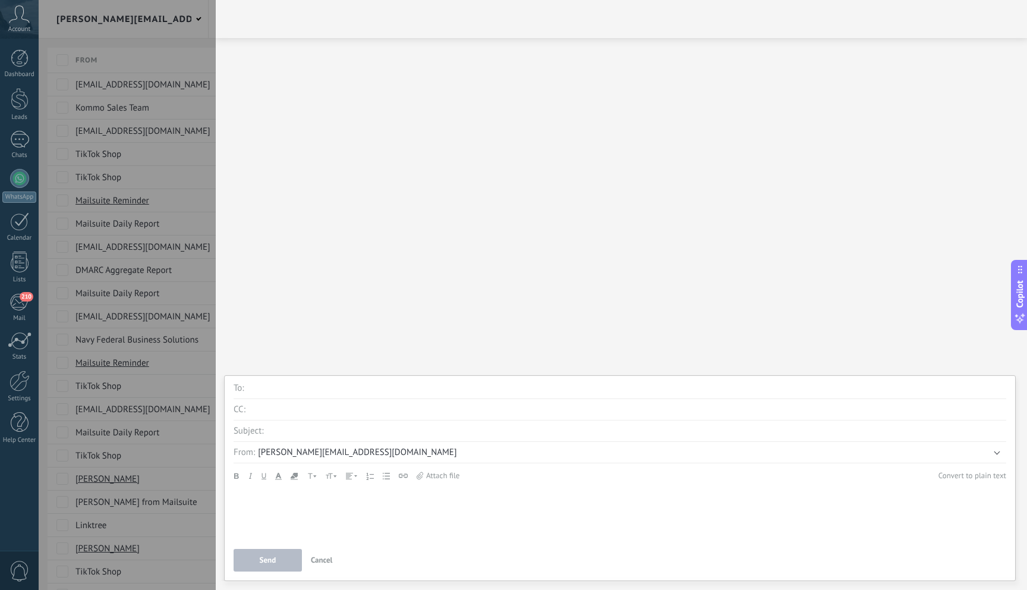
click at [320, 552] on button "Cancel" at bounding box center [322, 560] width 32 height 23
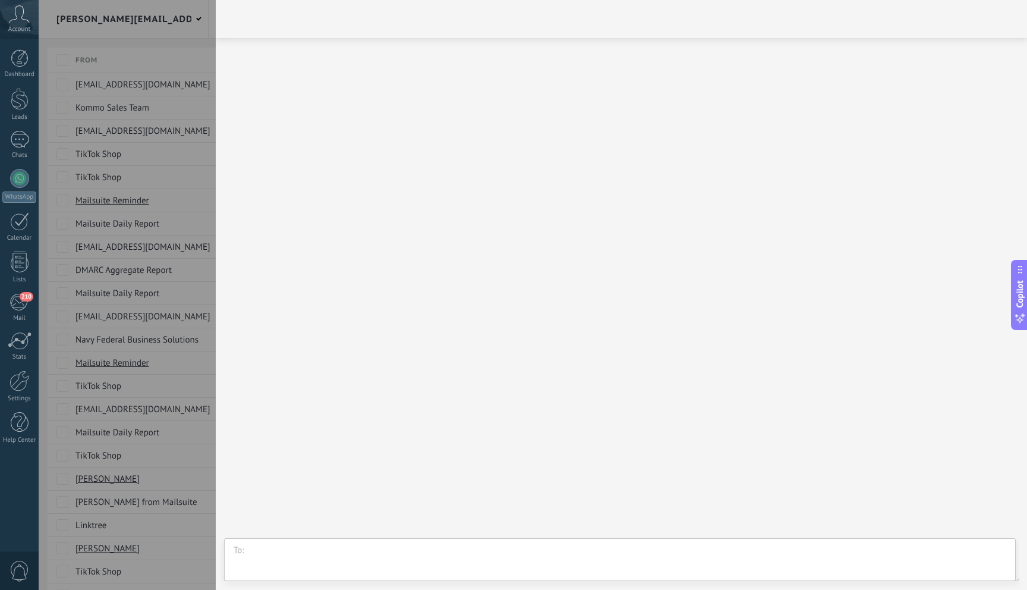
click at [360, 45] on div at bounding box center [622, 134] width 788 height 181
click at [6, 17] on div "Account" at bounding box center [19, 19] width 39 height 39
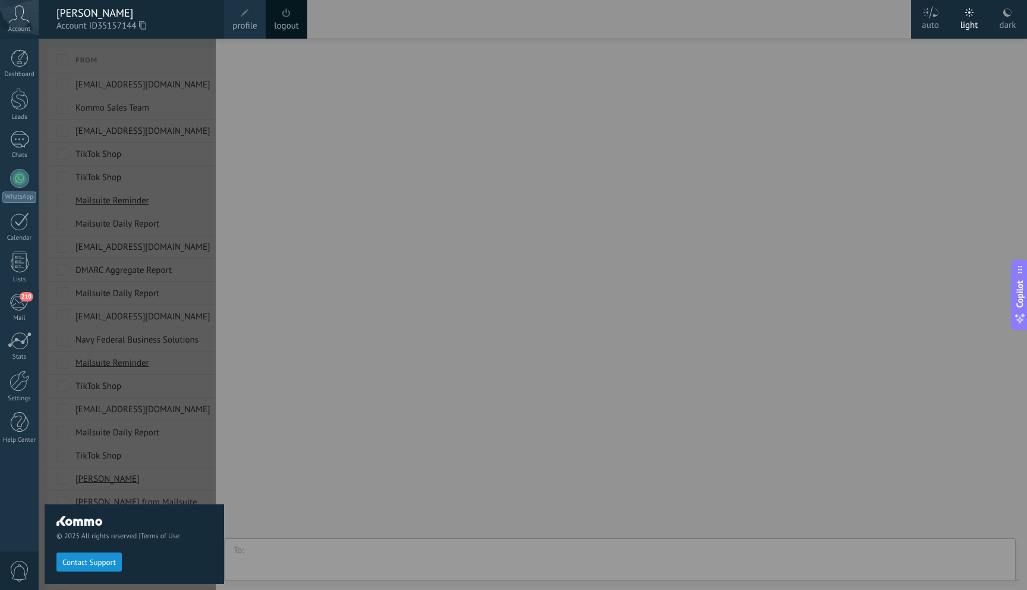
click at [740, 414] on div at bounding box center [552, 295] width 1027 height 590
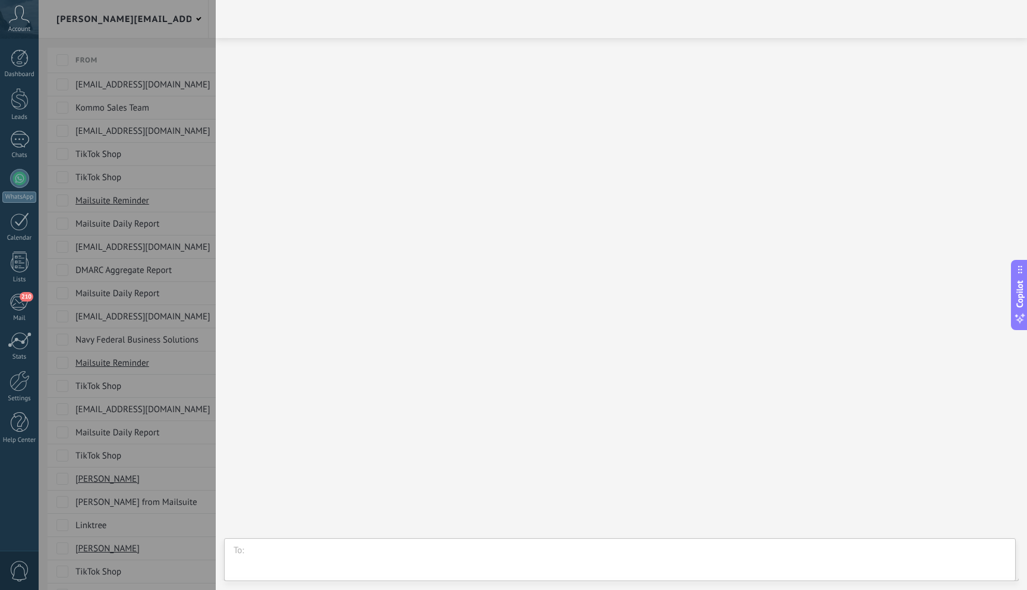
click at [964, 30] on div at bounding box center [622, 19] width 812 height 38
click at [193, 24] on div at bounding box center [513, 295] width 1027 height 590
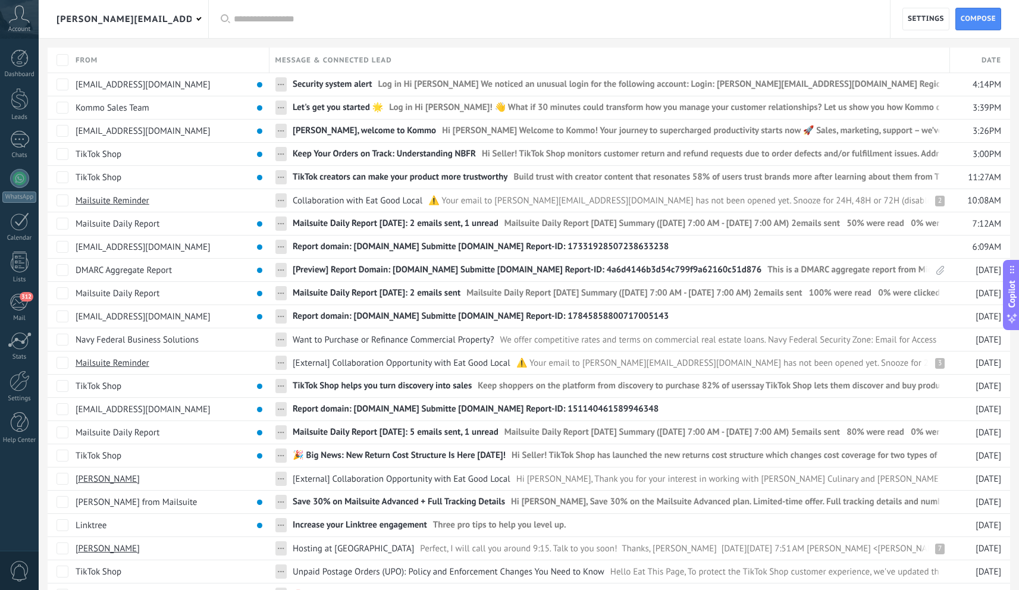
click at [22, 26] on span "Account" at bounding box center [19, 30] width 22 height 8
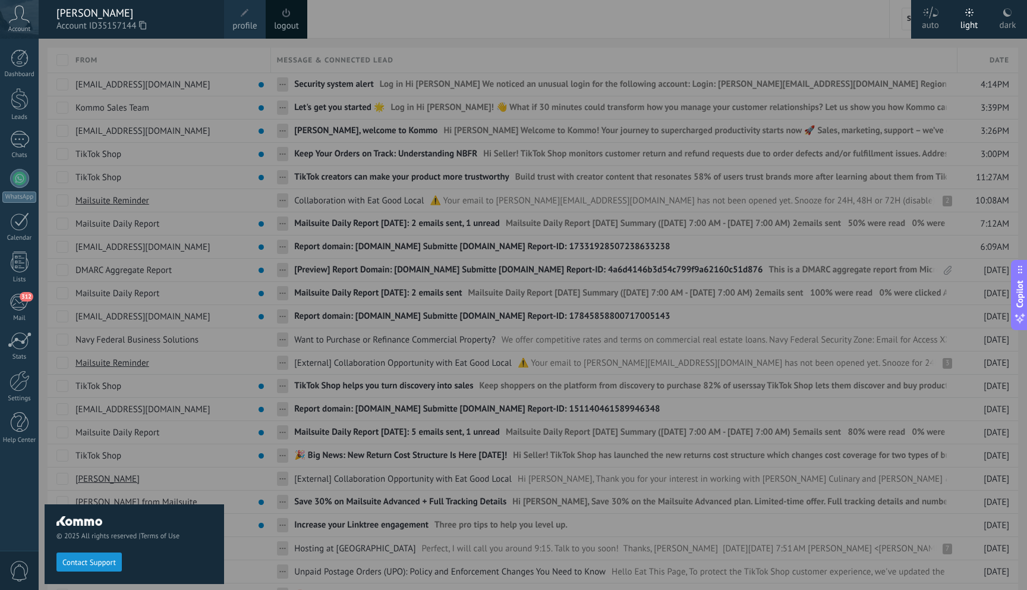
click at [19, 26] on span "Account" at bounding box center [19, 30] width 22 height 8
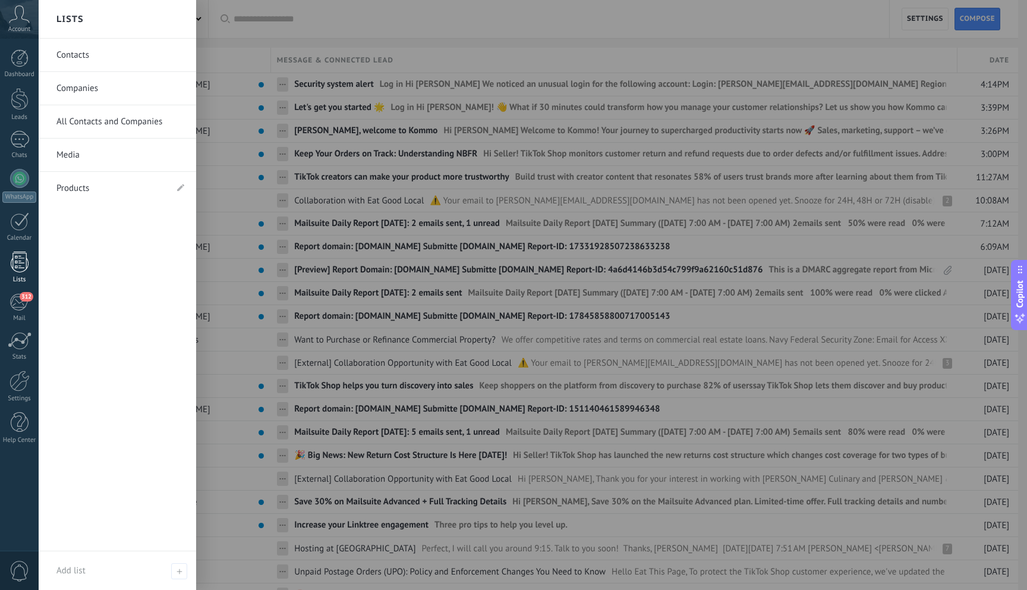
click at [16, 255] on div at bounding box center [20, 262] width 18 height 21
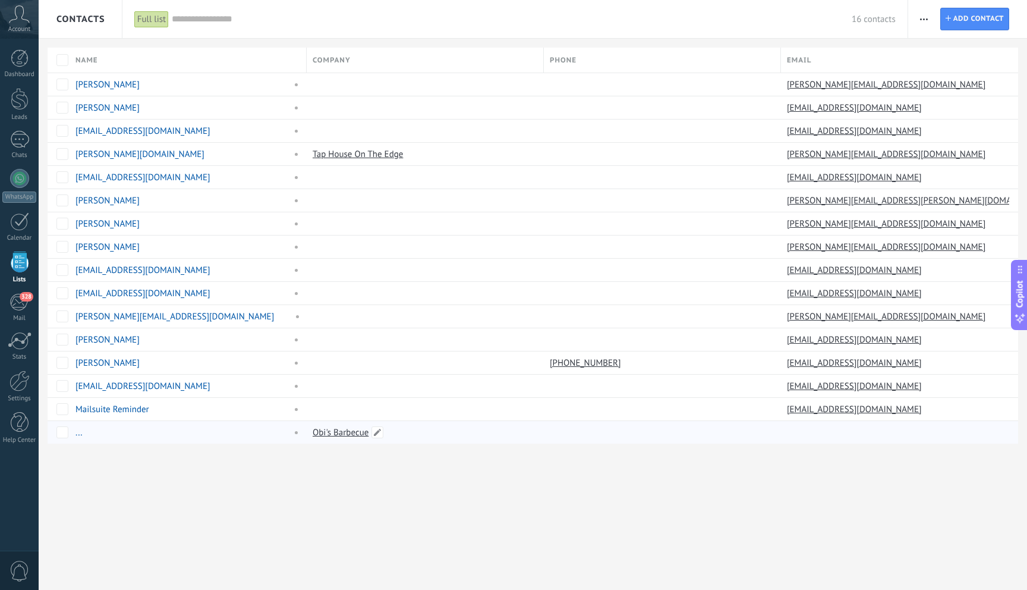
click at [338, 434] on link "Obi's Barbecue" at bounding box center [341, 432] width 56 height 11
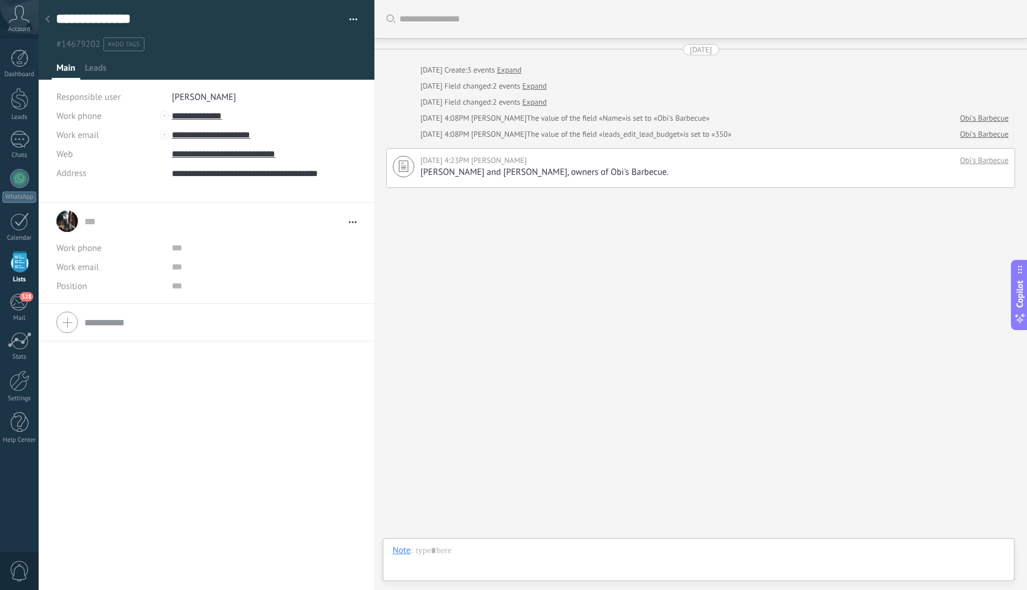
scroll to position [24, 0]
click at [234, 137] on input "**********" at bounding box center [261, 134] width 178 height 19
click at [201, 138] on input "**********" at bounding box center [261, 134] width 178 height 19
click at [237, 178] on div "Send from Kommo" at bounding box center [223, 175] width 102 height 20
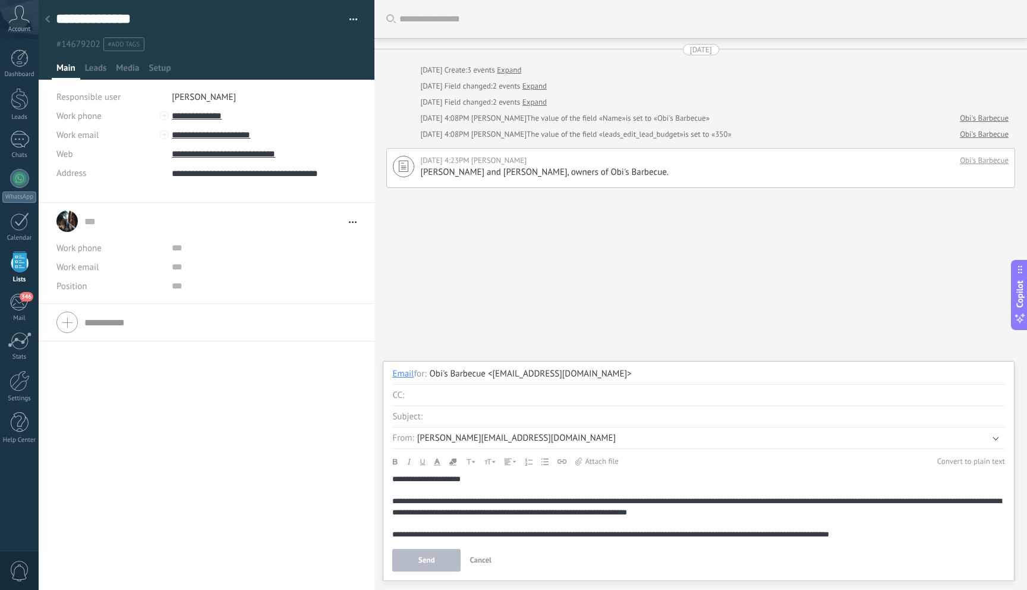
scroll to position [0, 0]
click at [531, 332] on div "Search Load more Today Today Create: 3 events Expand Today Field changed: 2 eve…" at bounding box center [701, 295] width 653 height 590
click at [478, 560] on span "Cancel" at bounding box center [481, 560] width 22 height 10
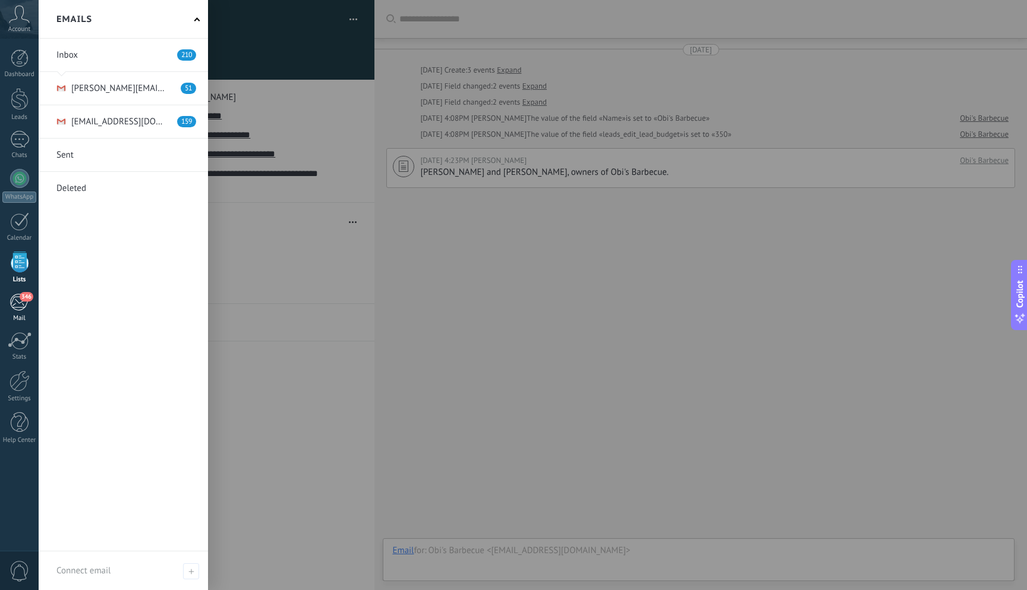
click at [20, 314] on link "346 Mail" at bounding box center [19, 307] width 39 height 29
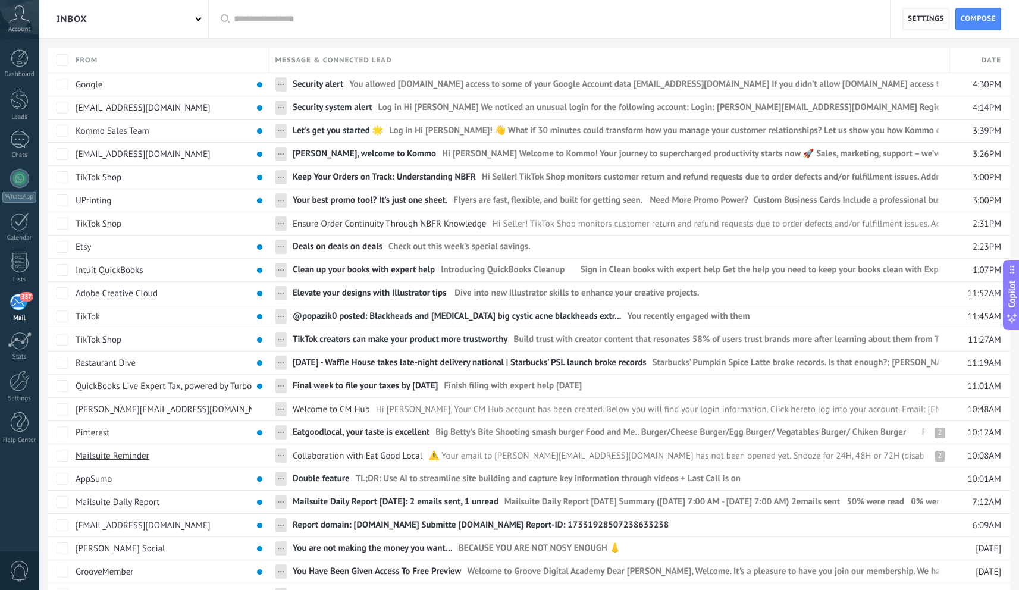
click at [929, 20] on span "Settings" at bounding box center [925, 18] width 36 height 21
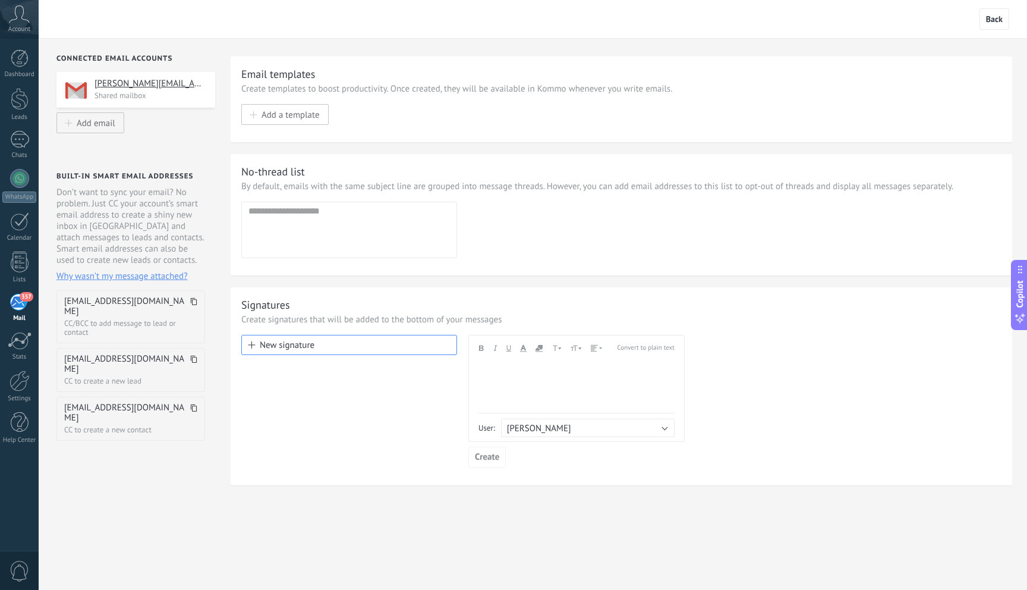
click at [354, 345] on button "New signature" at bounding box center [349, 345] width 216 height 20
click at [558, 407] on div "**********" at bounding box center [572, 408] width 187 height 11
click at [481, 386] on div "**********" at bounding box center [572, 385] width 187 height 11
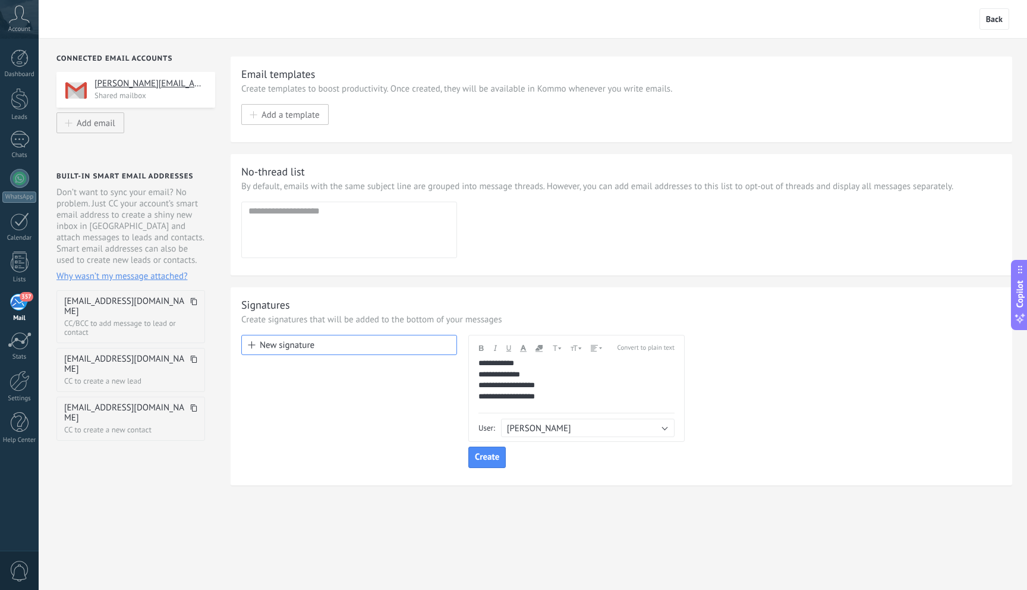
drag, startPoint x: 529, startPoint y: 401, endPoint x: 528, endPoint y: 428, distance: 27.4
click at [529, 401] on div "**********" at bounding box center [572, 396] width 187 height 11
click at [482, 367] on div at bounding box center [577, 365] width 196 height 11
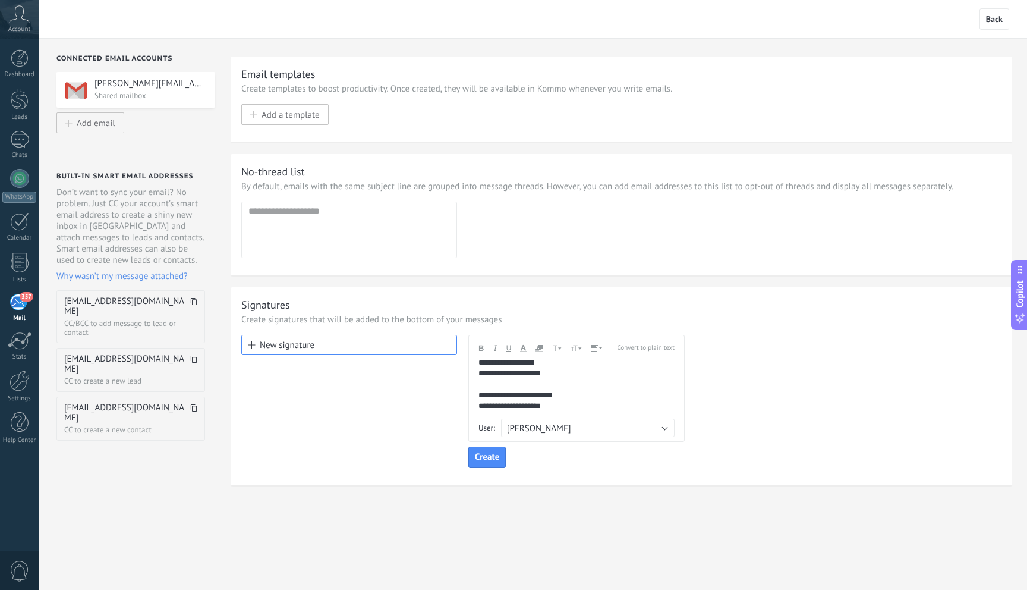
drag, startPoint x: 479, startPoint y: 394, endPoint x: 509, endPoint y: 394, distance: 29.7
click at [480, 394] on div "**********" at bounding box center [572, 395] width 187 height 11
click at [628, 350] on button "Convert to plain text" at bounding box center [646, 347] width 58 height 13
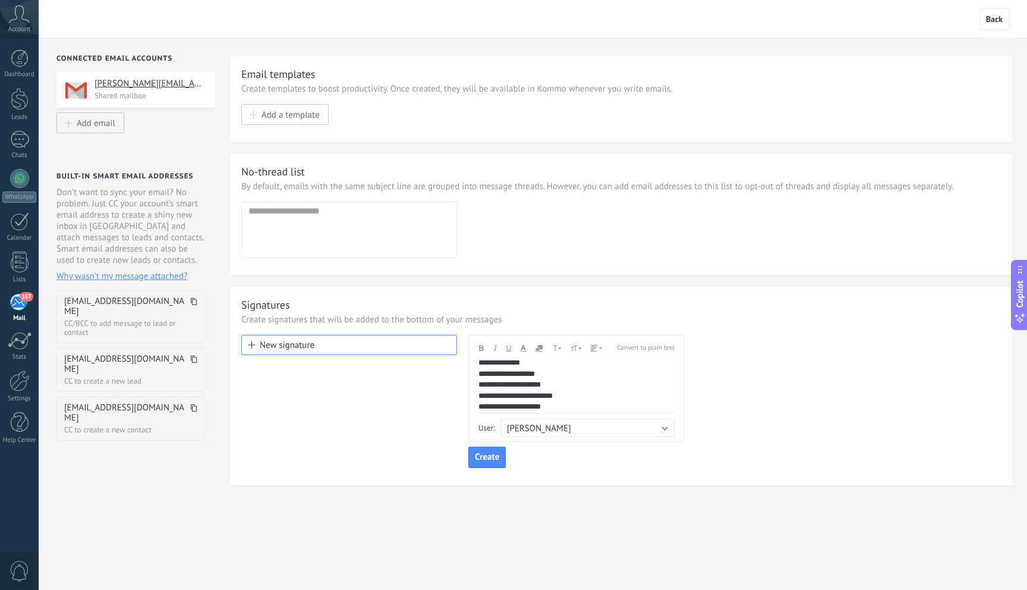
click at [651, 351] on button "Convert to plain text" at bounding box center [646, 347] width 58 height 13
click at [307, 120] on span "Add a template" at bounding box center [291, 114] width 58 height 10
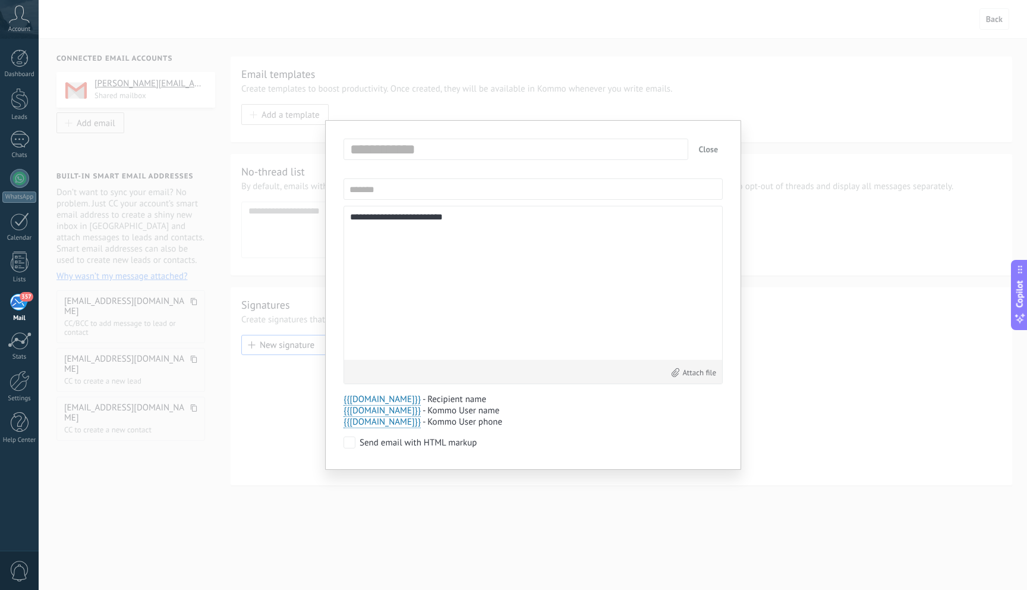
click at [711, 147] on button "Close" at bounding box center [709, 149] width 29 height 21
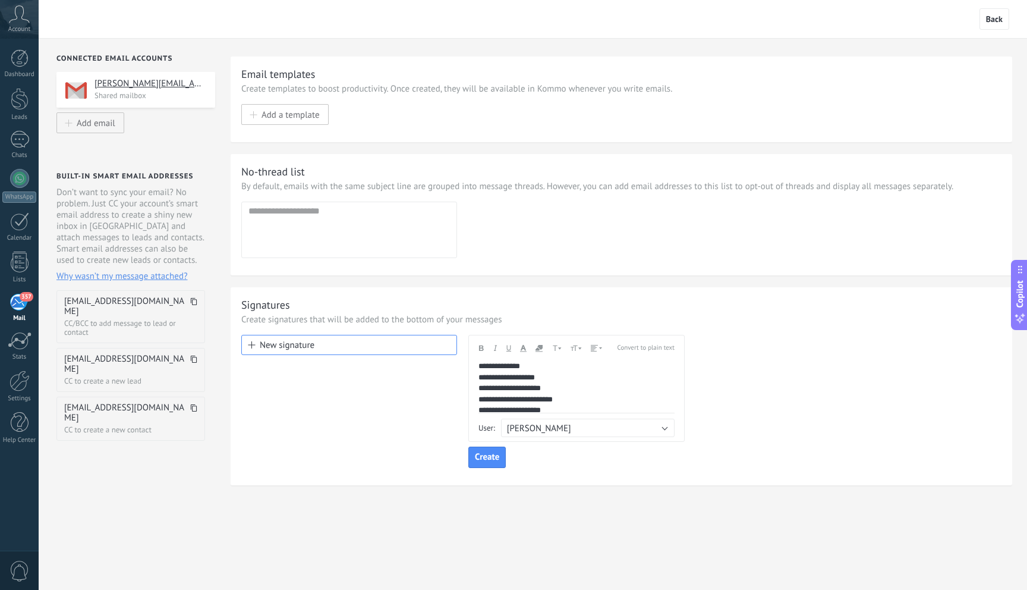
scroll to position [0, 0]
click at [482, 461] on span "Create" at bounding box center [487, 457] width 24 height 8
click at [488, 458] on span "Save" at bounding box center [484, 457] width 18 height 8
click at [599, 348] on icon "button" at bounding box center [596, 348] width 11 height 7
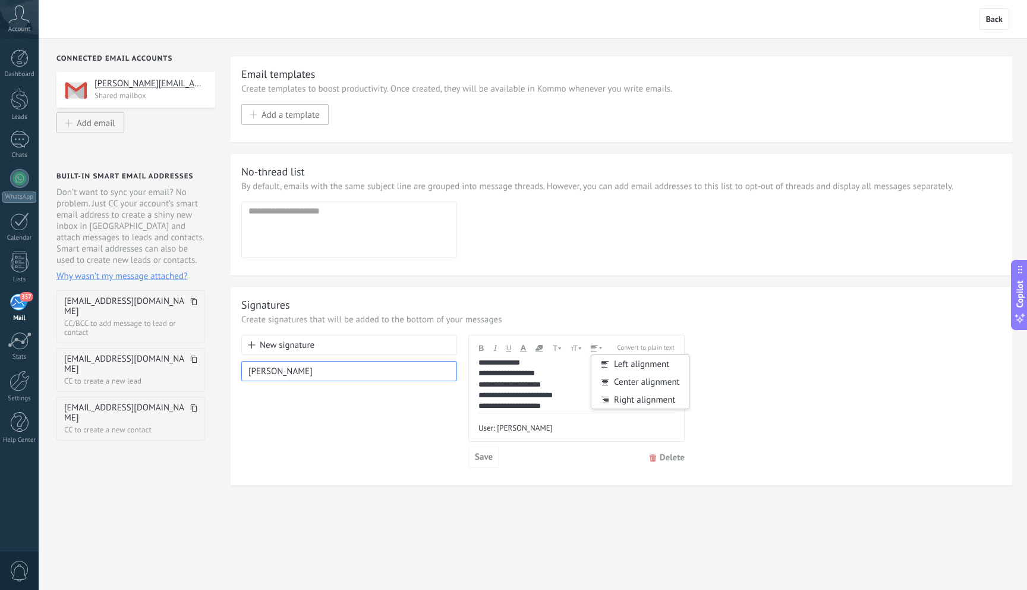
click at [579, 351] on icon "button" at bounding box center [576, 348] width 11 height 8
click at [539, 350] on use "button" at bounding box center [539, 348] width 7 height 7
click at [653, 408] on div "**********" at bounding box center [572, 406] width 187 height 11
drag, startPoint x: 569, startPoint y: 407, endPoint x: 476, endPoint y: 394, distance: 93.8
click at [476, 394] on div "**********" at bounding box center [577, 388] width 216 height 107
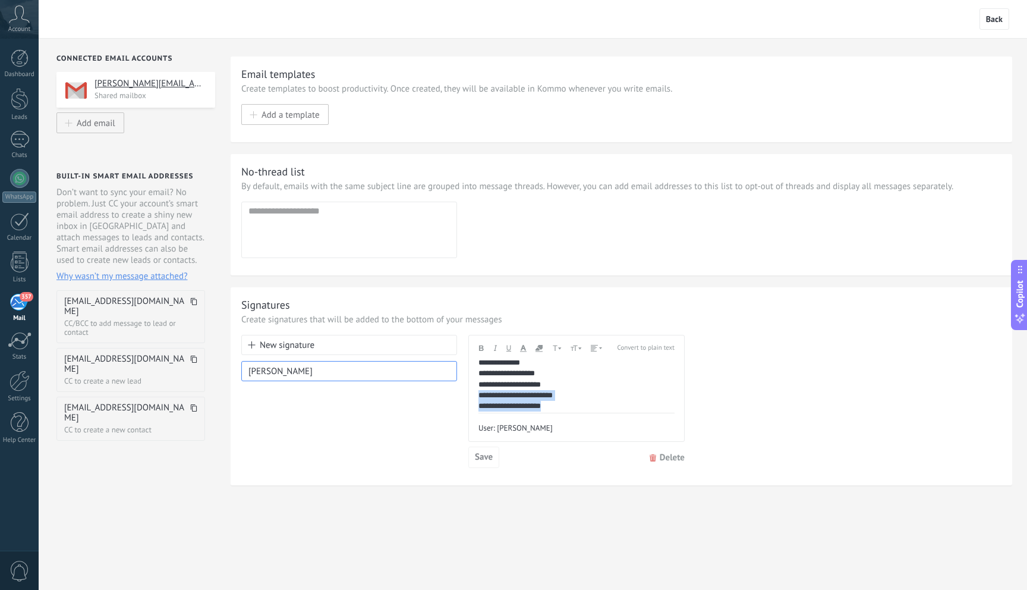
click at [522, 350] on use "button" at bounding box center [523, 348] width 7 height 7
click at [504, 350] on div "Andale Mono Arial Arial Black Book Antiqua Comic Sans MS Courier New Helvetica …" at bounding box center [545, 347] width 133 height 13
click at [509, 350] on icon "button" at bounding box center [509, 348] width 5 height 8
click at [580, 383] on div "**********" at bounding box center [572, 384] width 187 height 11
click at [486, 461] on span "Save" at bounding box center [484, 457] width 18 height 8
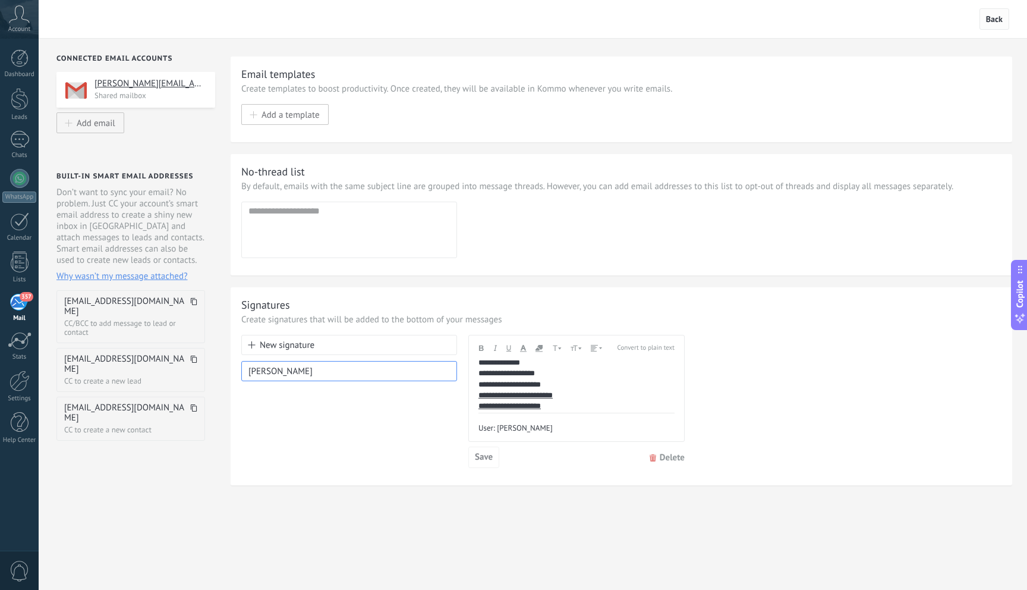
click at [992, 24] on span "Back" at bounding box center [995, 18] width 30 height 21
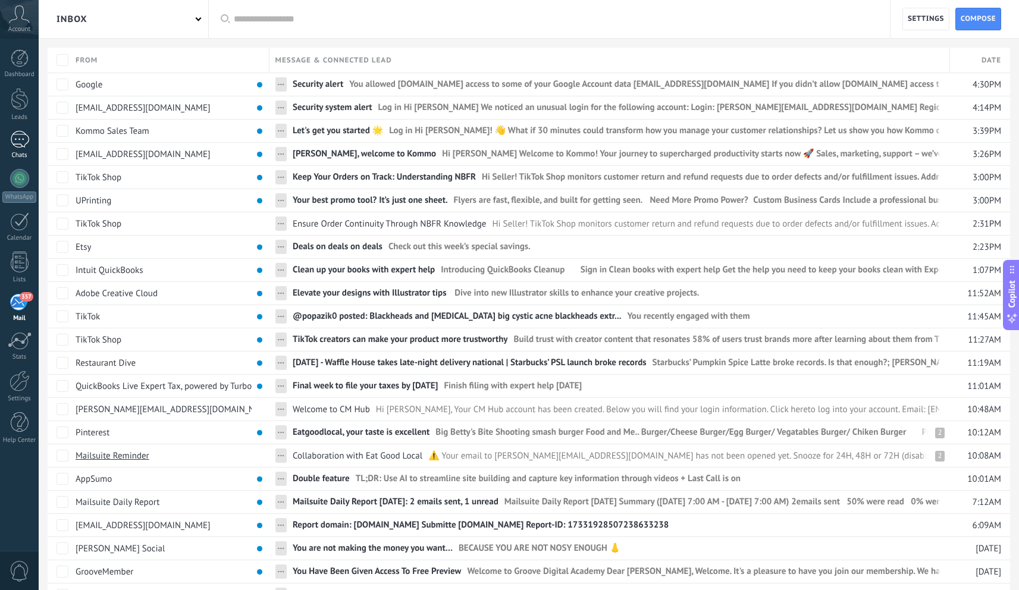
click at [17, 137] on div at bounding box center [19, 139] width 19 height 17
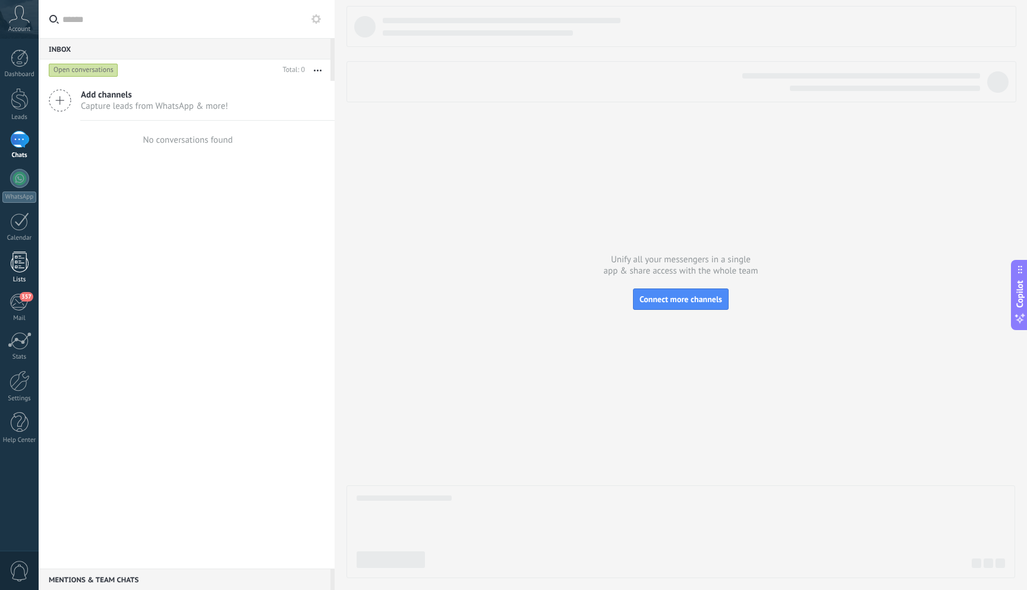
click at [20, 265] on div at bounding box center [20, 262] width 18 height 21
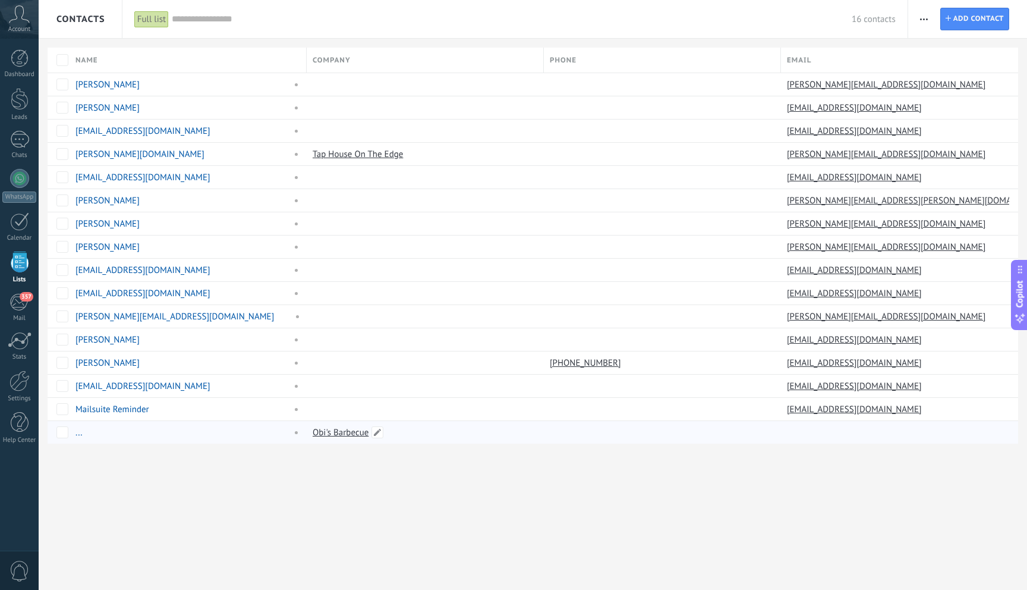
click at [325, 430] on link "Obi's Barbecue" at bounding box center [341, 432] width 56 height 11
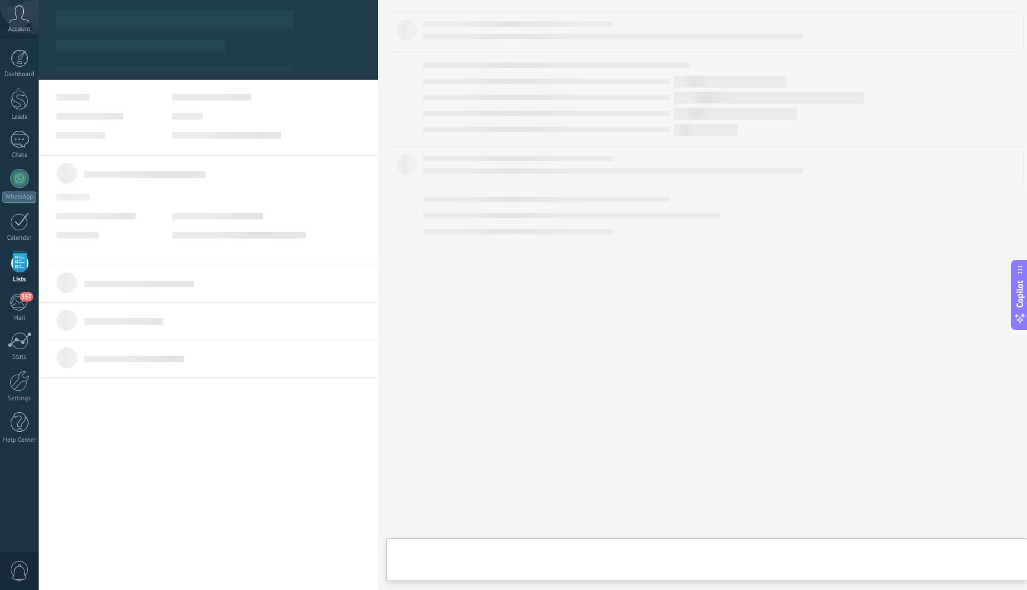
type textarea "**********"
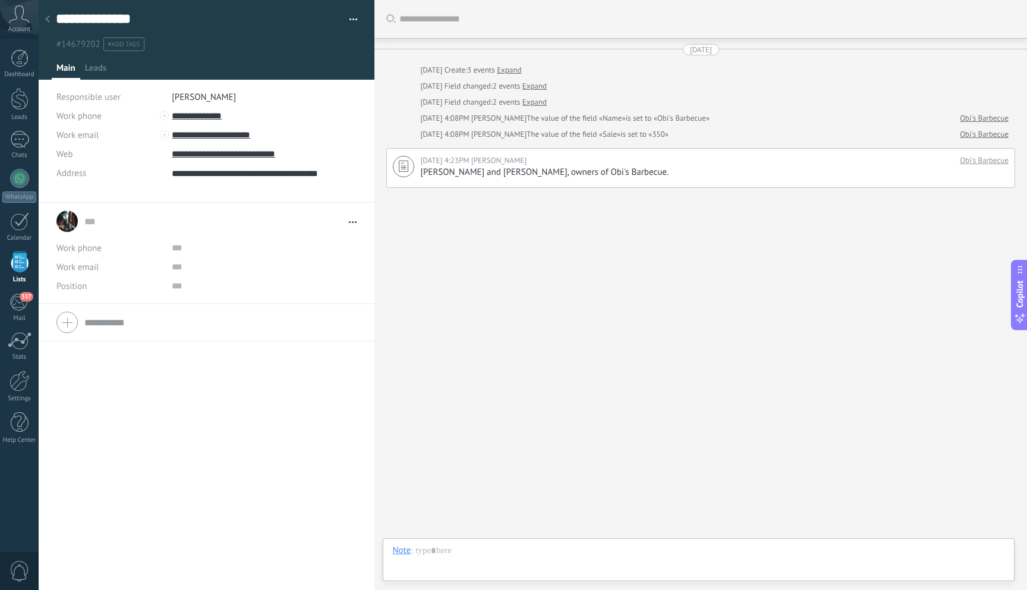
scroll to position [24, 0]
click at [232, 137] on input "**********" at bounding box center [261, 134] width 178 height 19
click at [229, 174] on div "Send from Kommo" at bounding box center [223, 175] width 102 height 20
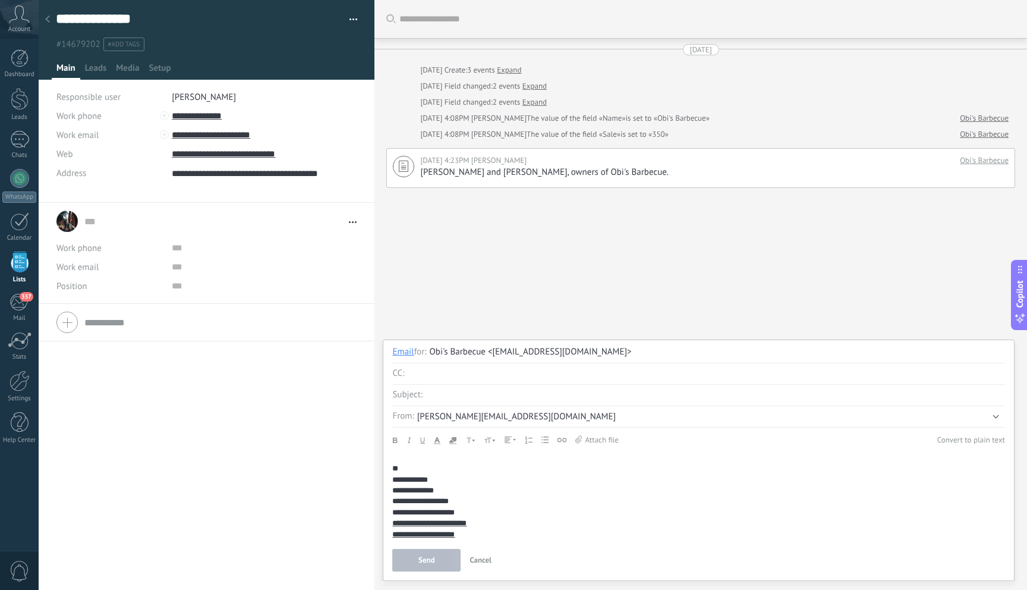
click at [466, 400] on input "text" at bounding box center [716, 394] width 580 height 21
paste input "**********"
type input "**********"
click at [407, 456] on div at bounding box center [698, 457] width 613 height 11
drag, startPoint x: 404, startPoint y: 467, endPoint x: 382, endPoint y: 452, distance: 26.9
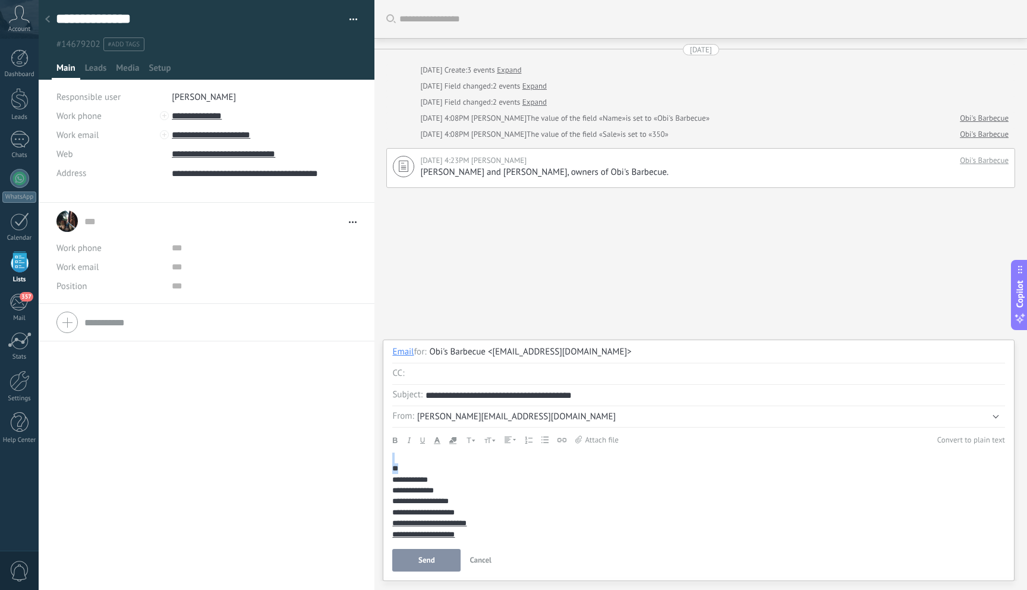
click at [382, 452] on div "**********" at bounding box center [701, 295] width 653 height 590
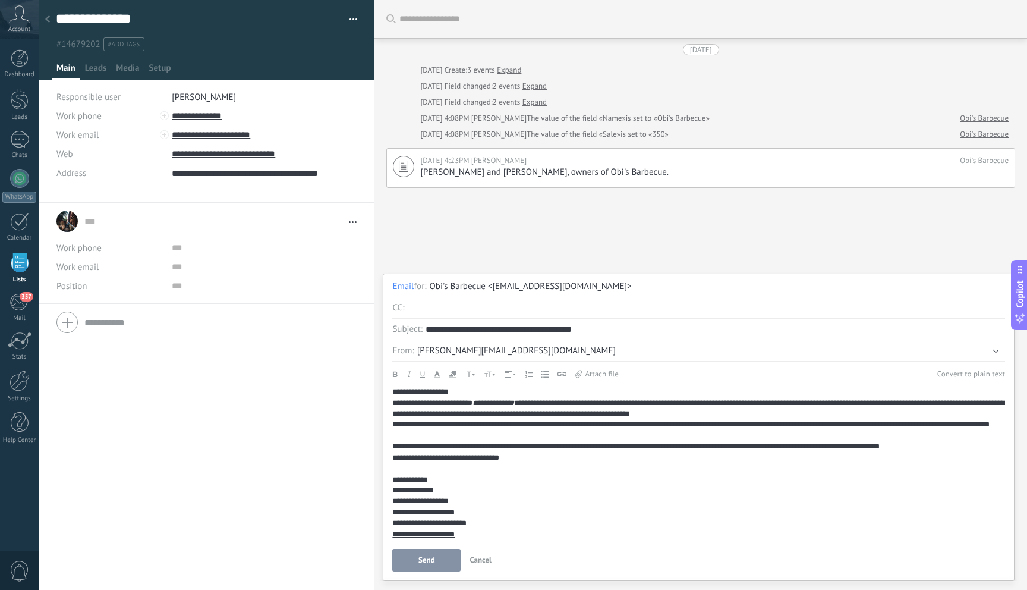
click at [394, 402] on div "**********" at bounding box center [698, 409] width 613 height 22
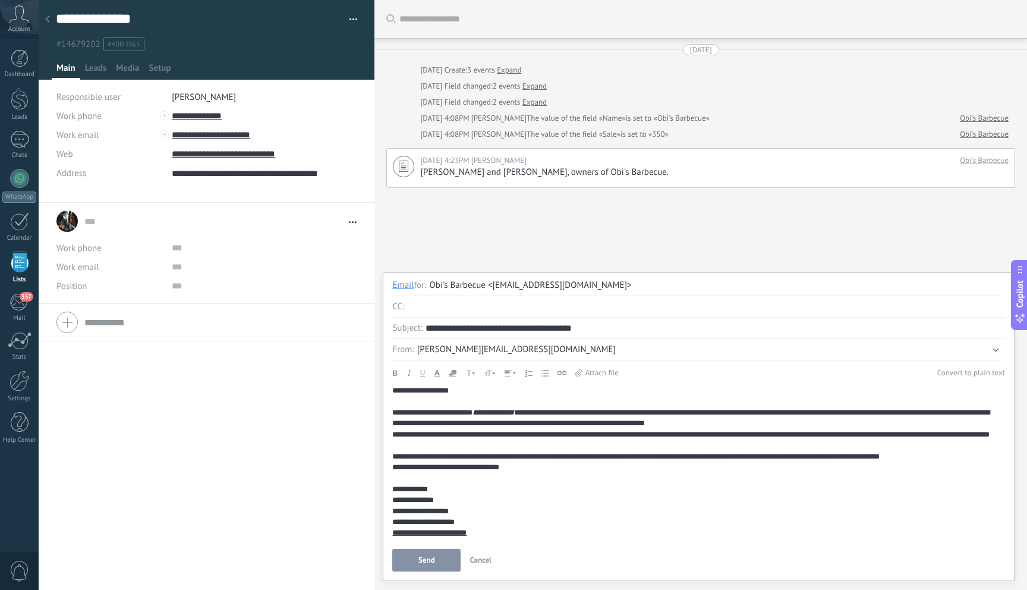
click at [872, 458] on div "**********" at bounding box center [694, 456] width 604 height 11
click at [393, 434] on div "**********" at bounding box center [694, 440] width 604 height 22
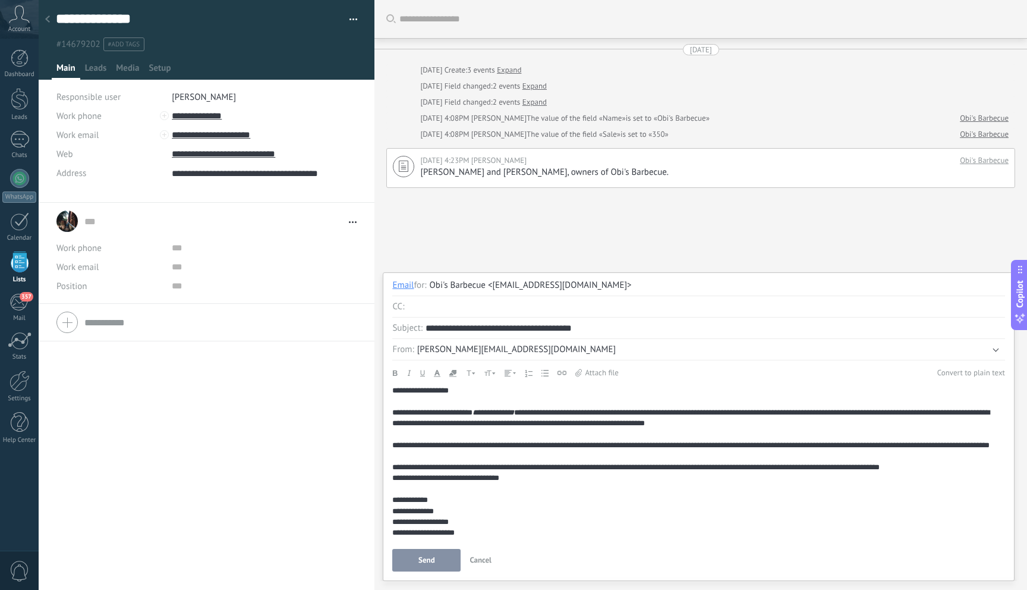
click at [392, 463] on div "**********" at bounding box center [699, 426] width 632 height 309
drag, startPoint x: 394, startPoint y: 466, endPoint x: 491, endPoint y: 467, distance: 96.3
click at [395, 466] on div "**********" at bounding box center [694, 467] width 604 height 11
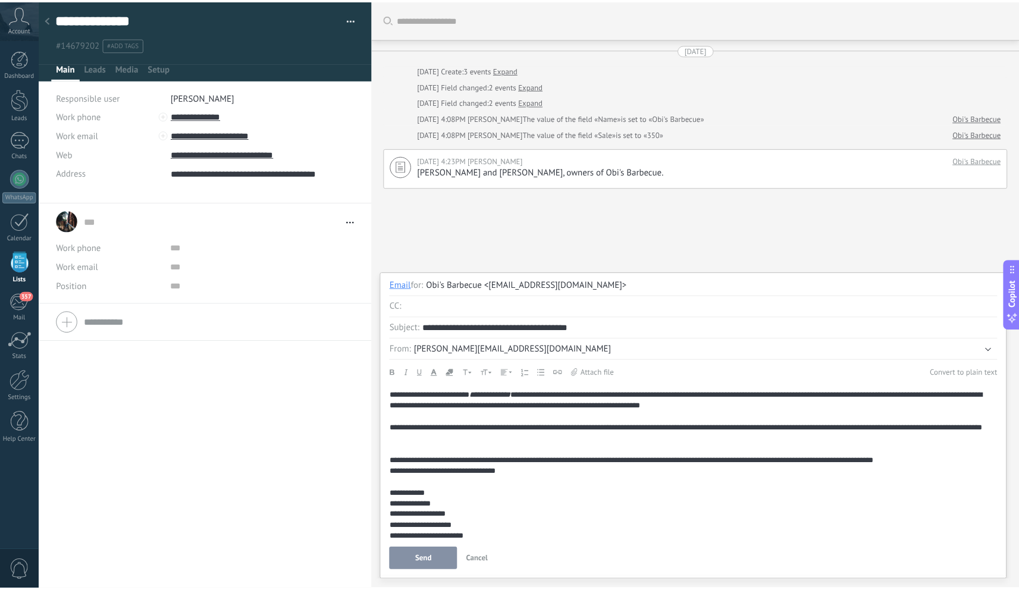
scroll to position [32, 0]
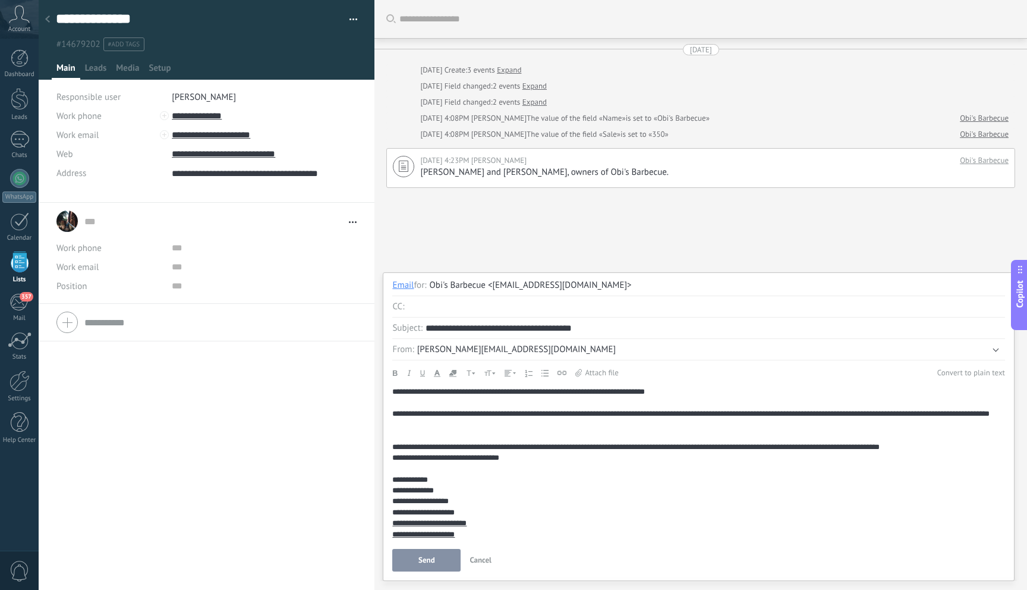
click at [393, 478] on div "**********" at bounding box center [694, 479] width 604 height 11
click at [422, 556] on span "Send" at bounding box center [427, 560] width 17 height 8
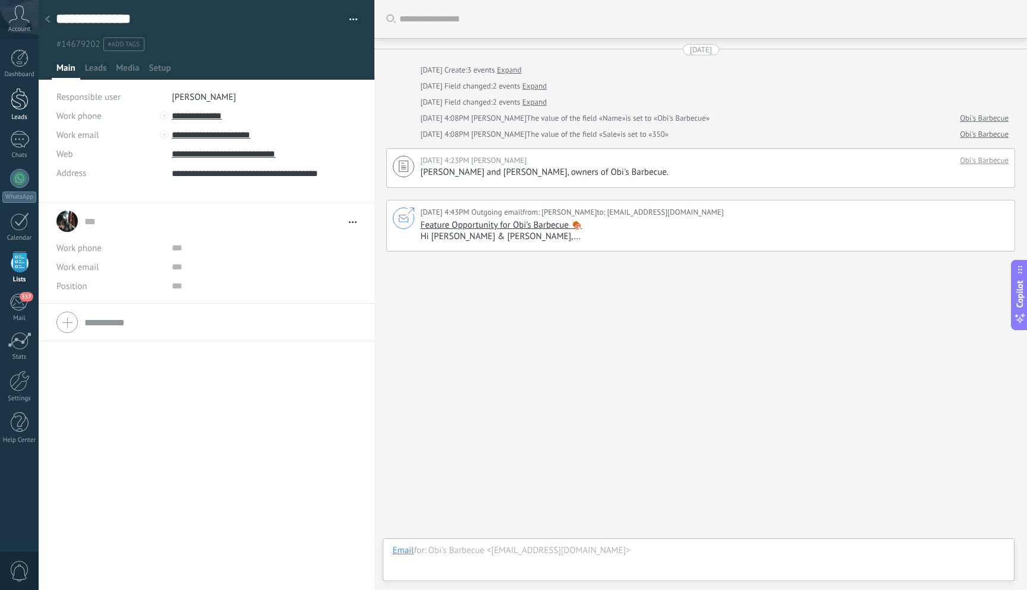
click at [17, 93] on div at bounding box center [20, 99] width 18 height 22
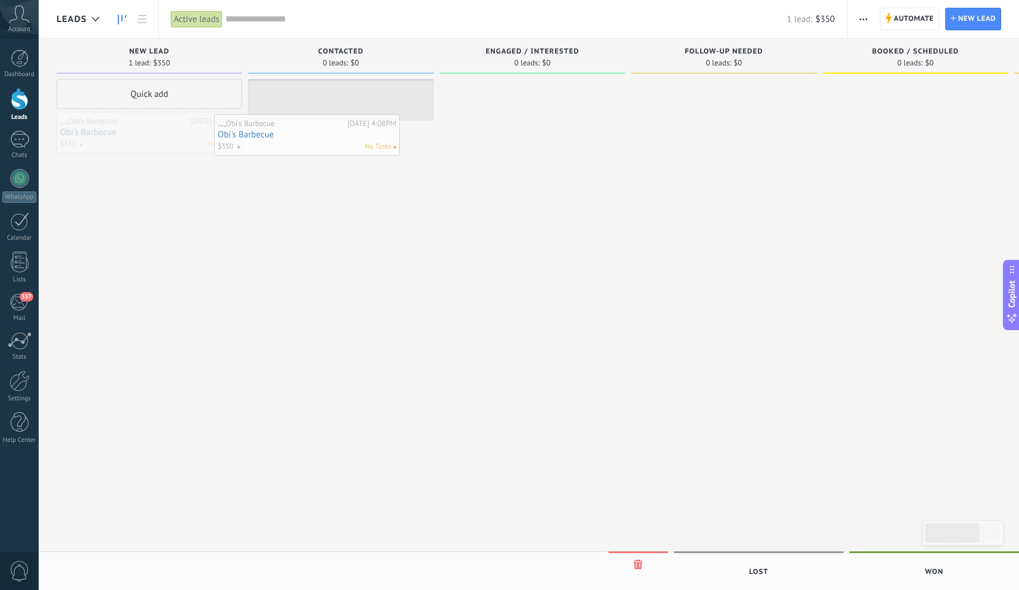
drag, startPoint x: 168, startPoint y: 137, endPoint x: 325, endPoint y: 140, distance: 157.6
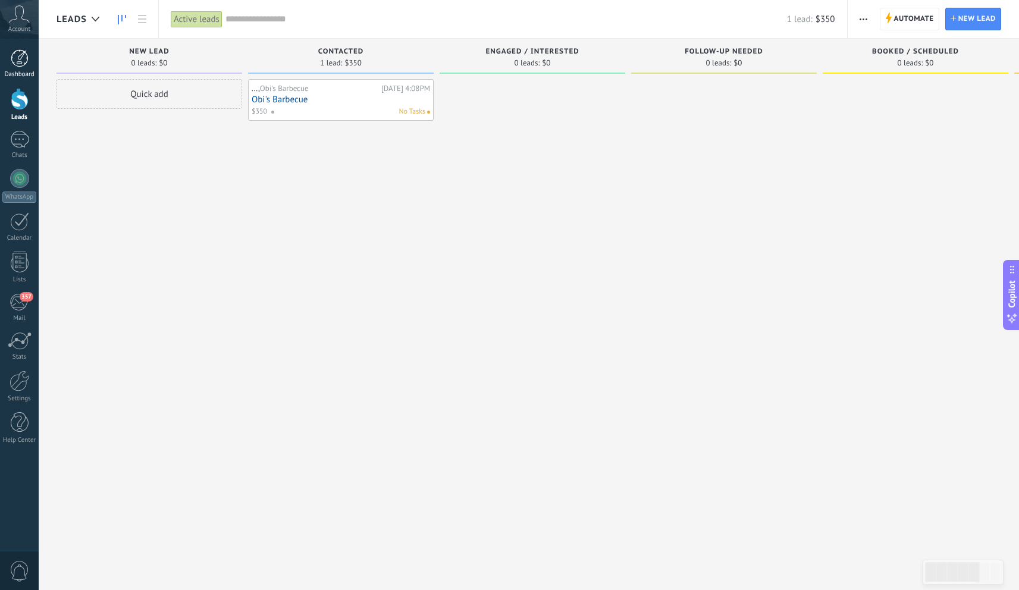
click at [27, 65] on div at bounding box center [20, 58] width 18 height 18
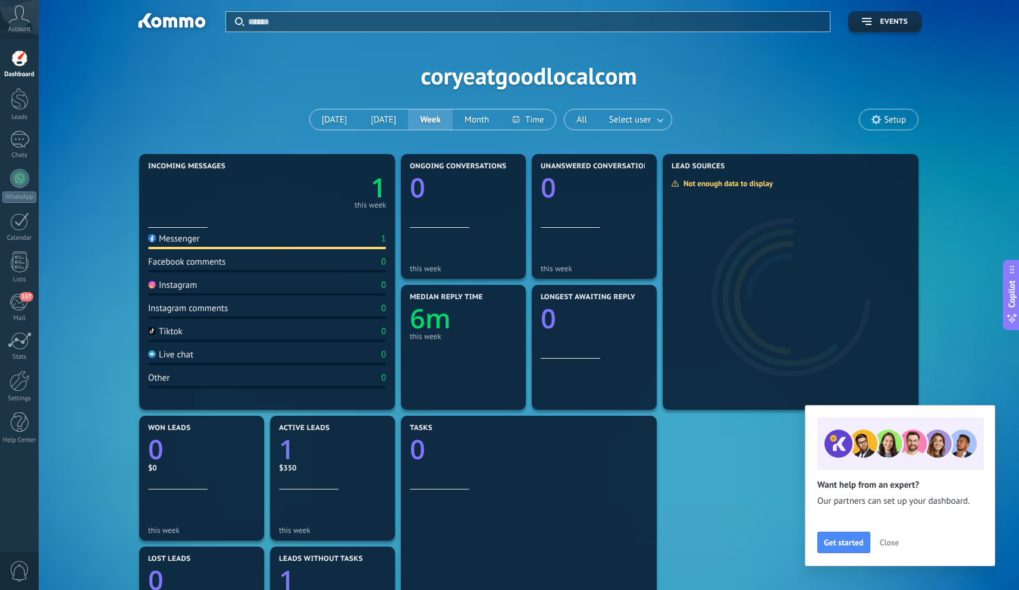
click at [18, 17] on icon at bounding box center [19, 14] width 21 height 18
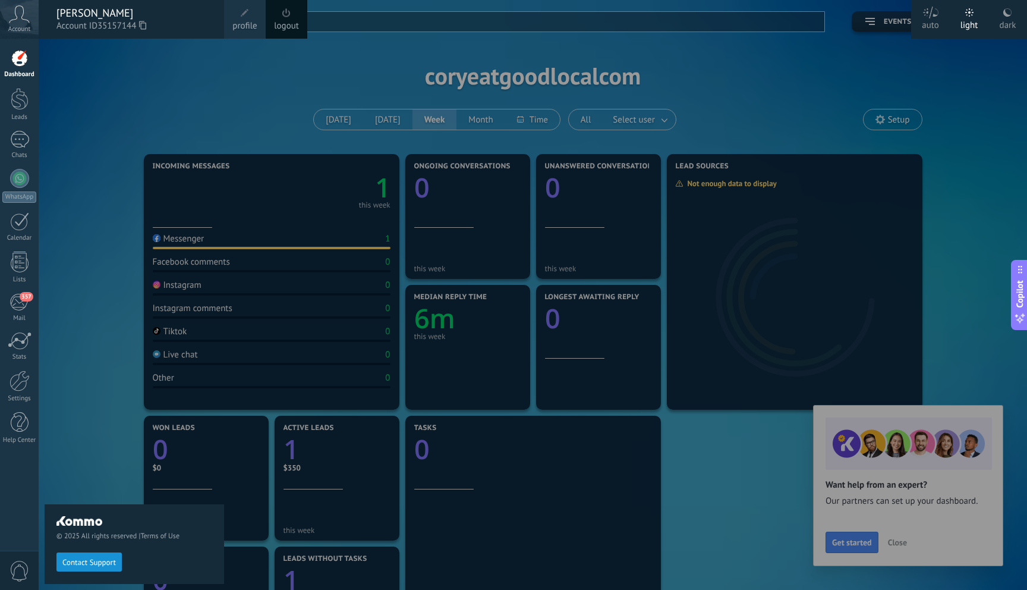
click at [935, 24] on div "auto" at bounding box center [930, 23] width 17 height 31
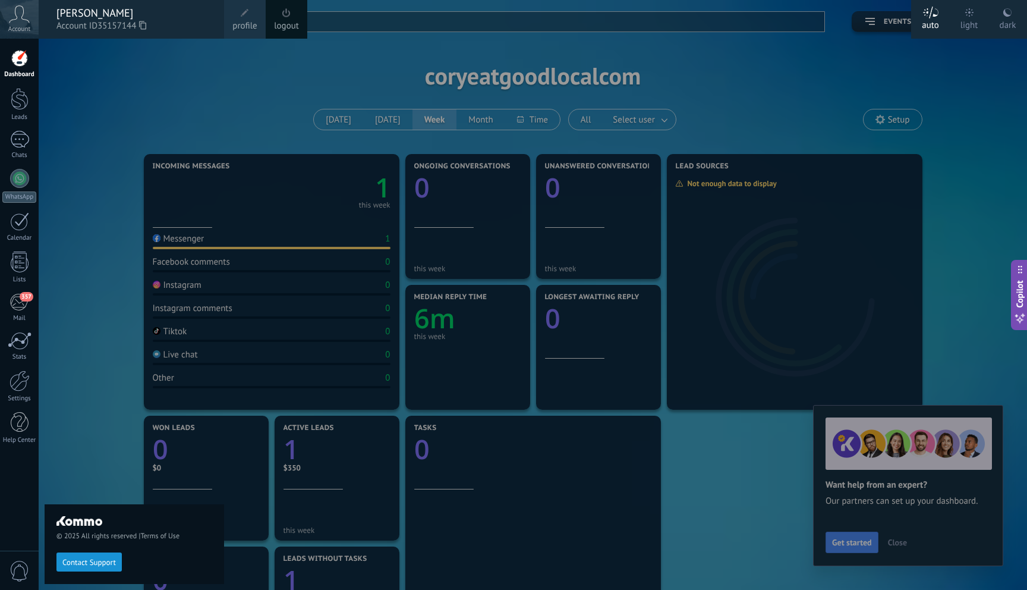
click at [957, 89] on div at bounding box center [552, 295] width 1027 height 590
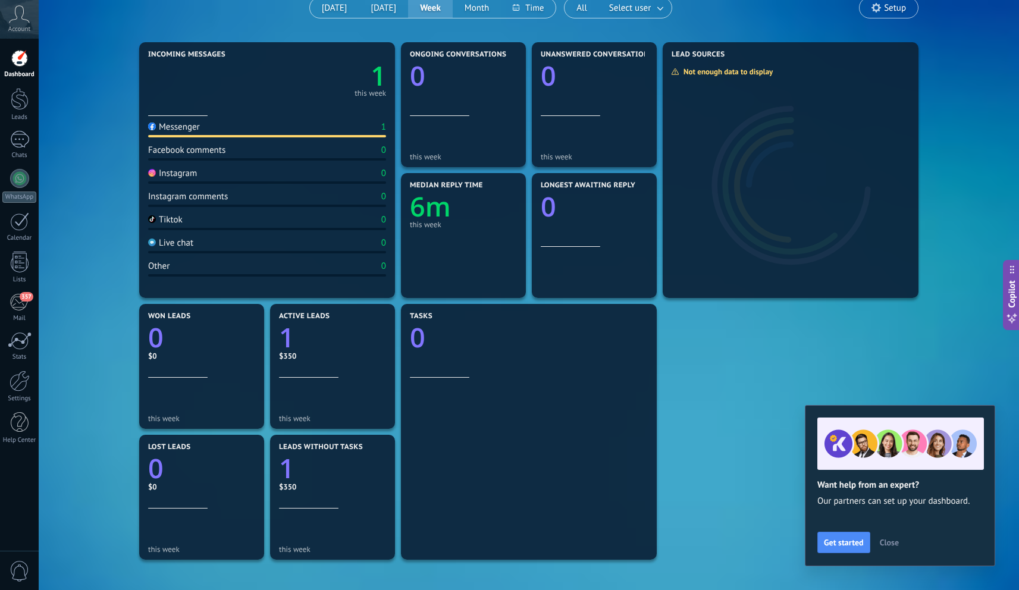
scroll to position [252, 0]
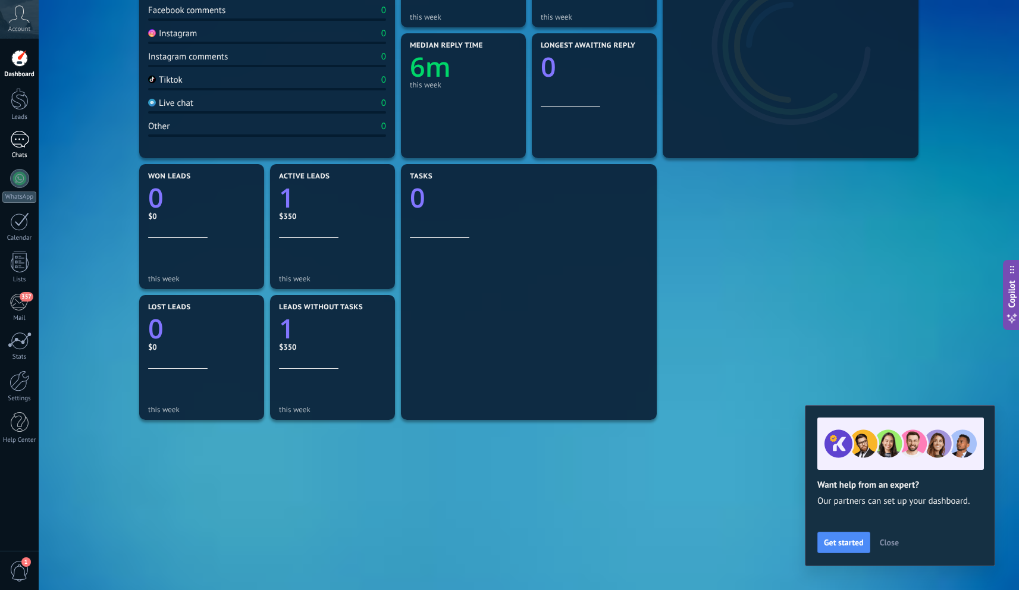
click at [17, 146] on div at bounding box center [19, 139] width 19 height 17
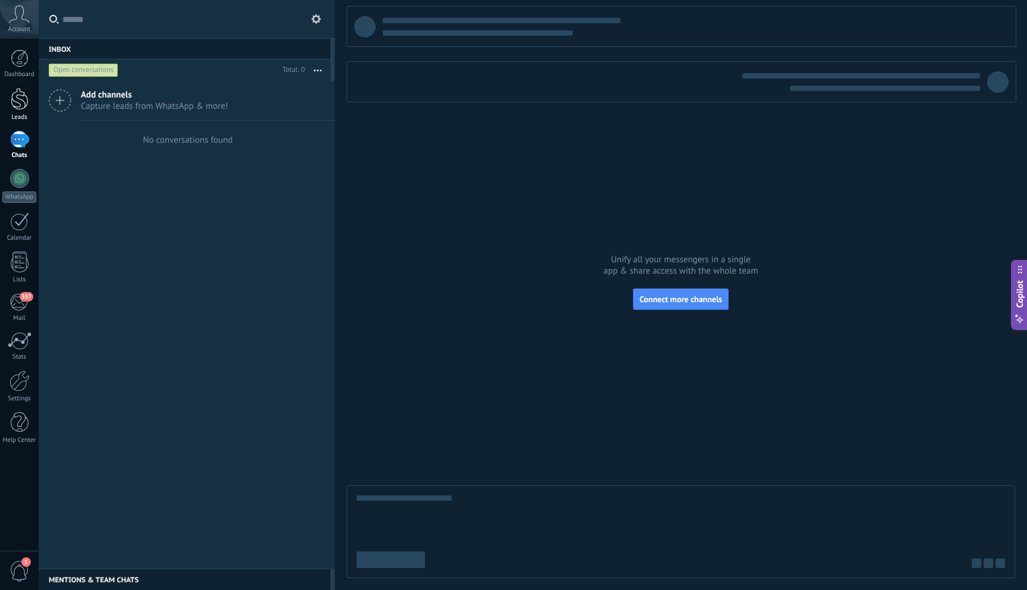
click at [18, 93] on div at bounding box center [20, 99] width 18 height 22
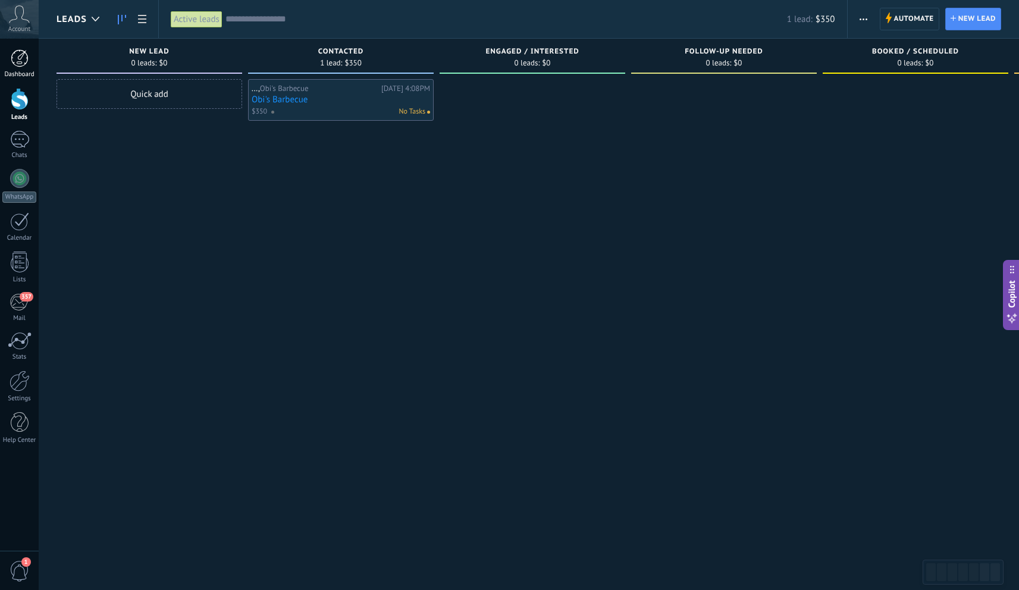
click at [21, 61] on div at bounding box center [20, 58] width 18 height 18
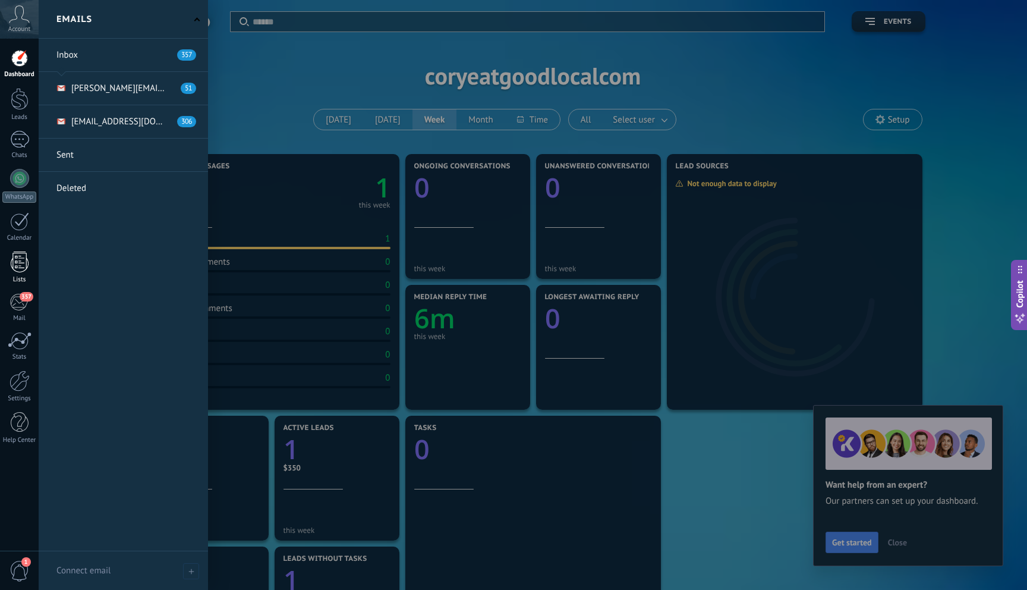
click at [23, 266] on div at bounding box center [20, 262] width 18 height 21
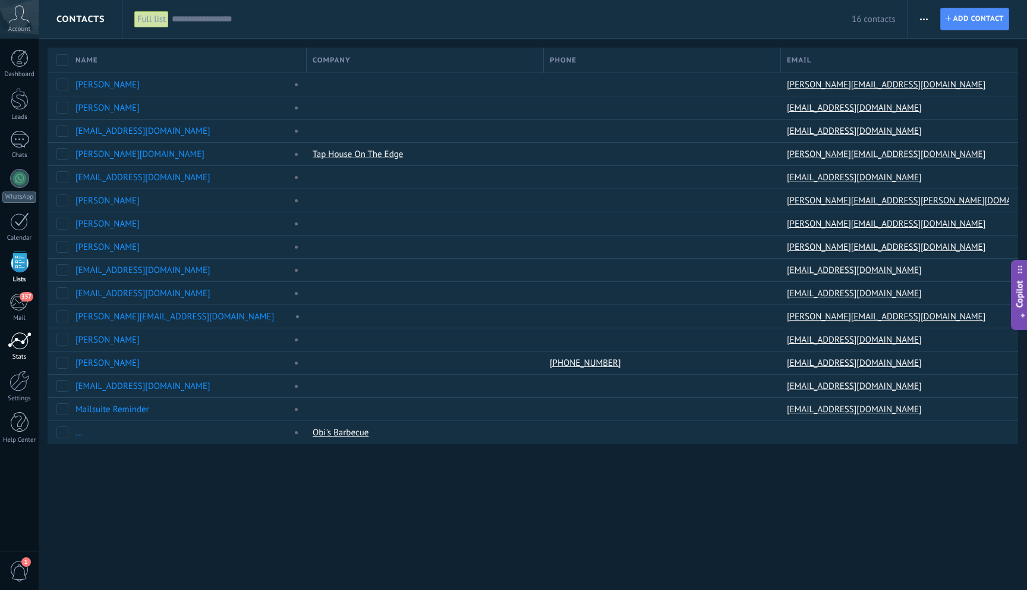
click at [20, 350] on link "Stats" at bounding box center [19, 346] width 39 height 29
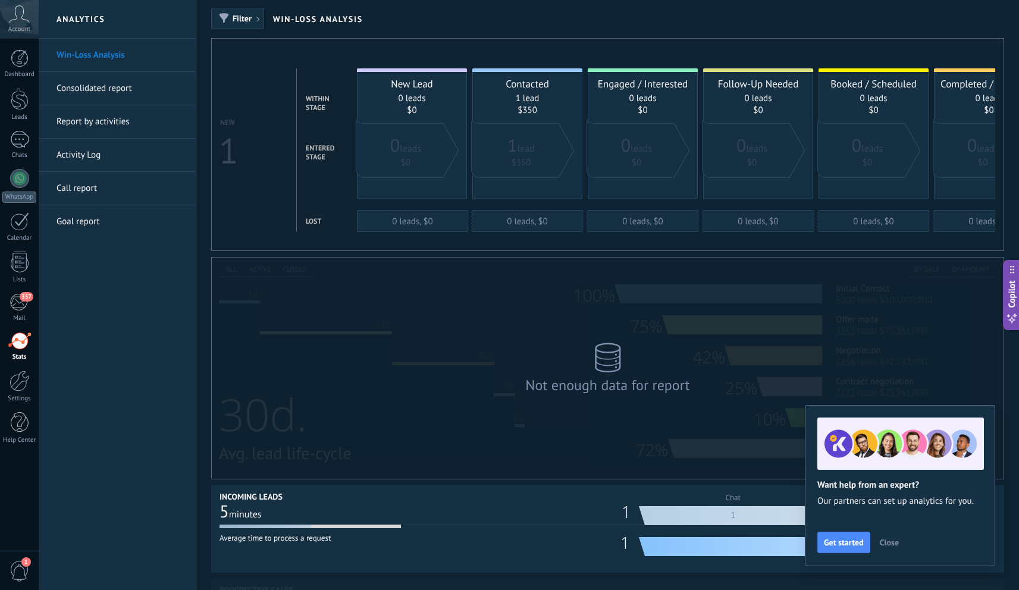
click at [93, 187] on link "Call report" at bounding box center [119, 188] width 127 height 33
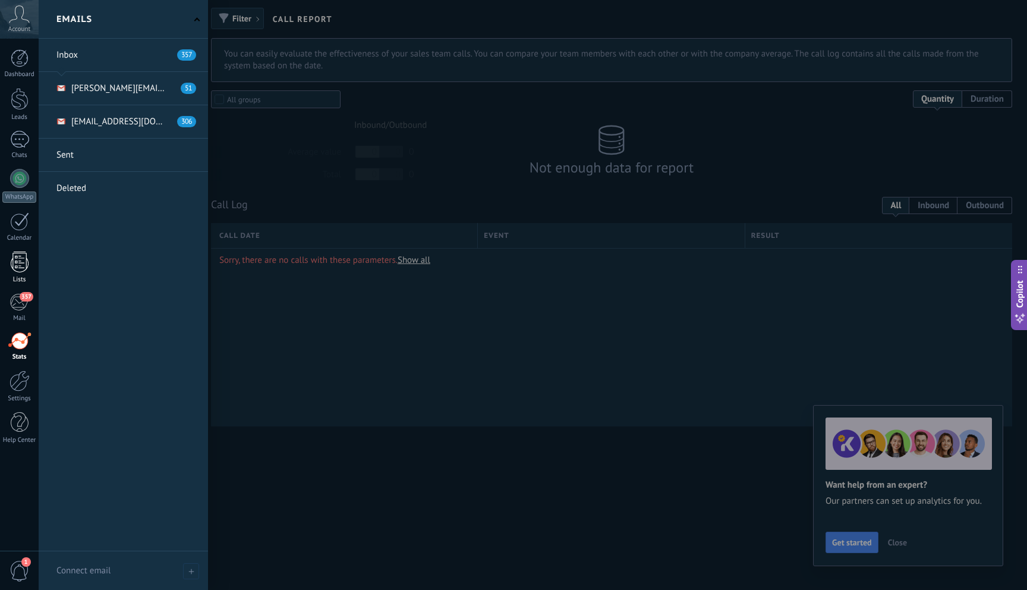
click at [24, 278] on div "Lists" at bounding box center [19, 280] width 34 height 8
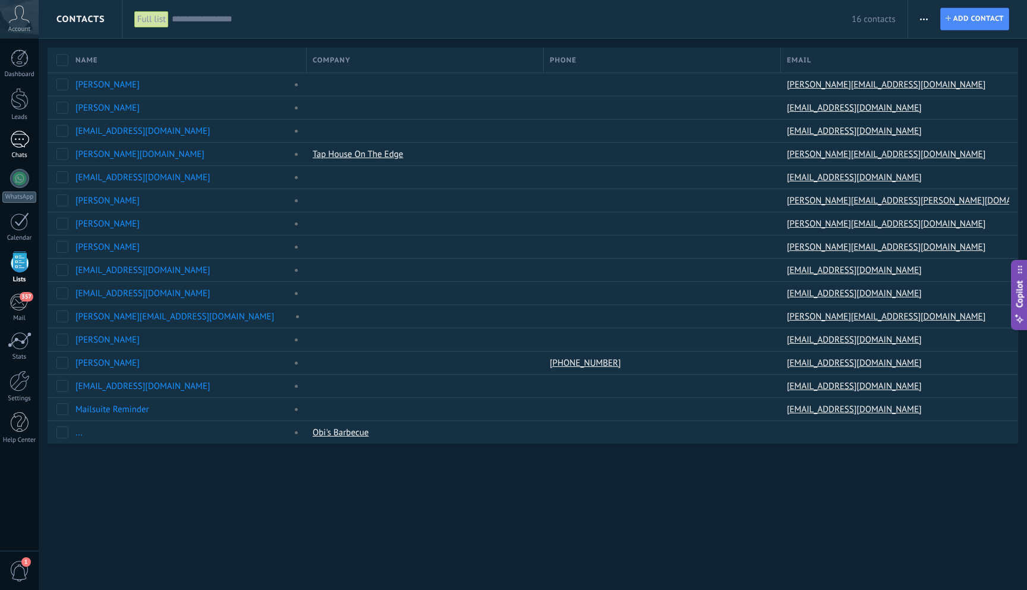
click at [8, 136] on link "Chats" at bounding box center [19, 145] width 39 height 29
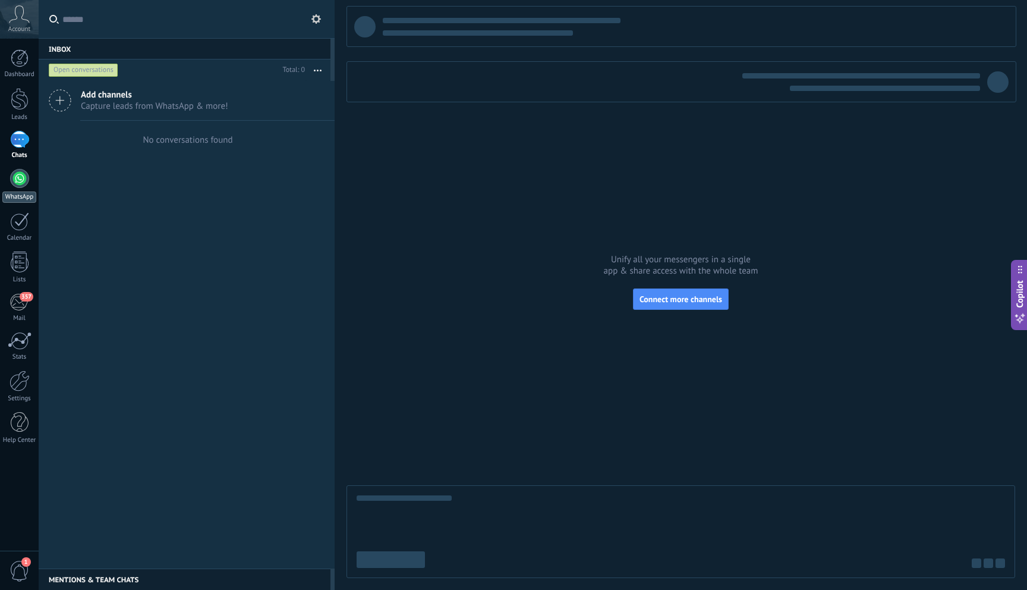
click at [21, 176] on div at bounding box center [19, 178] width 19 height 19
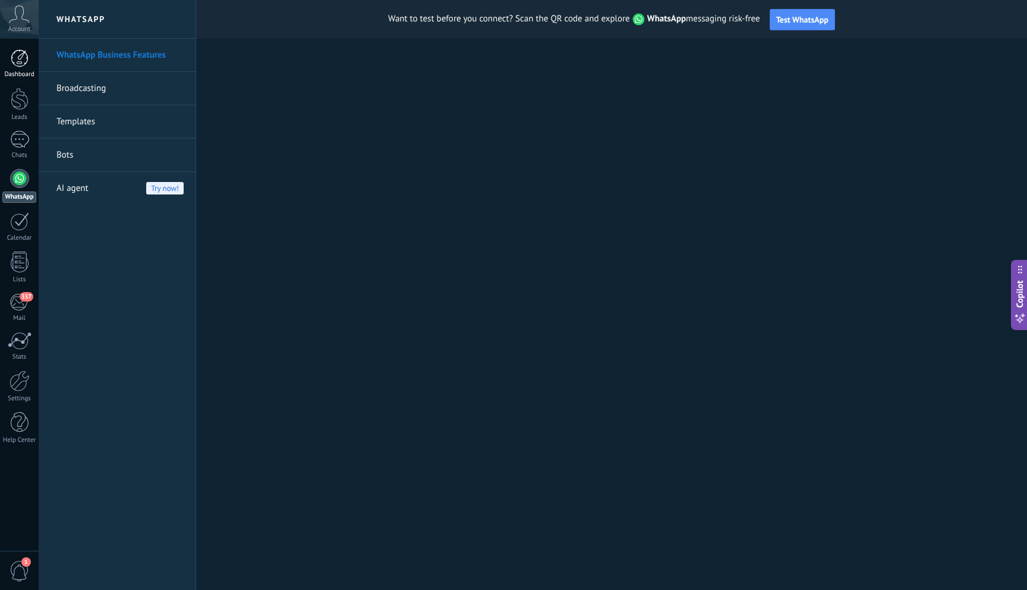
click at [14, 73] on div "Dashboard" at bounding box center [19, 75] width 34 height 8
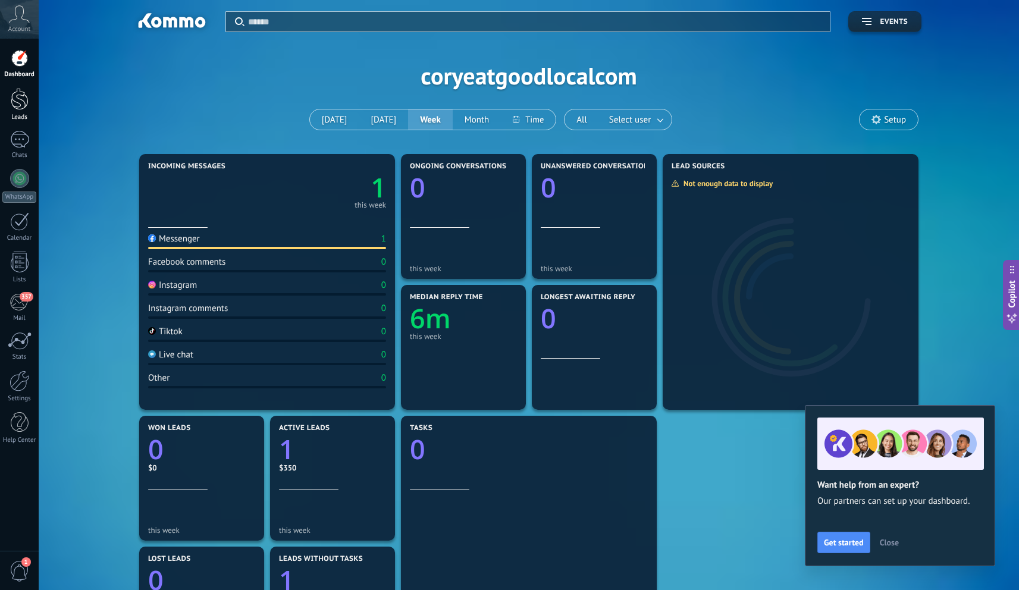
click at [21, 106] on div at bounding box center [20, 99] width 18 height 22
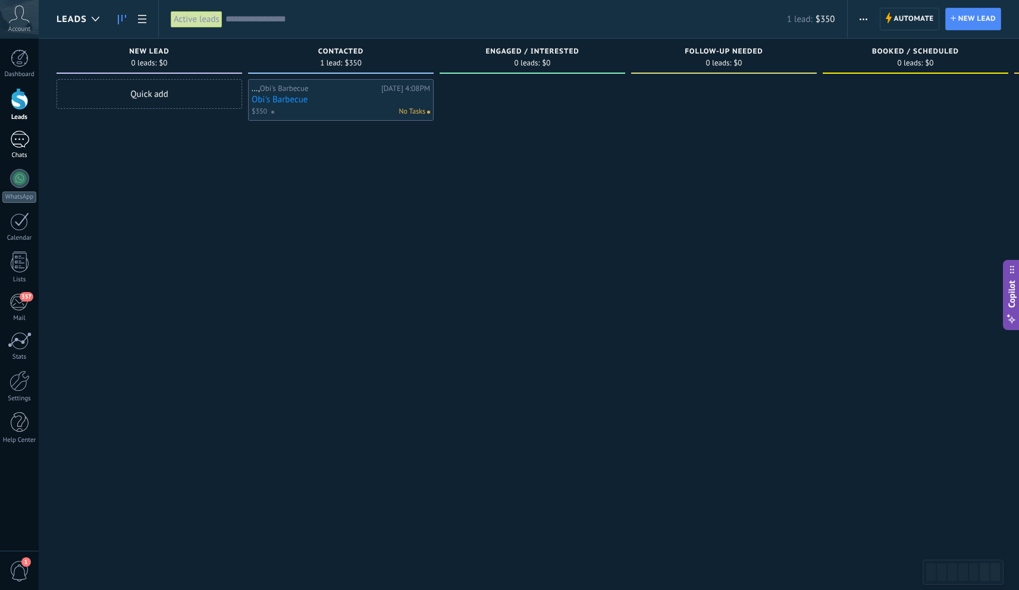
click at [19, 144] on div at bounding box center [19, 139] width 19 height 17
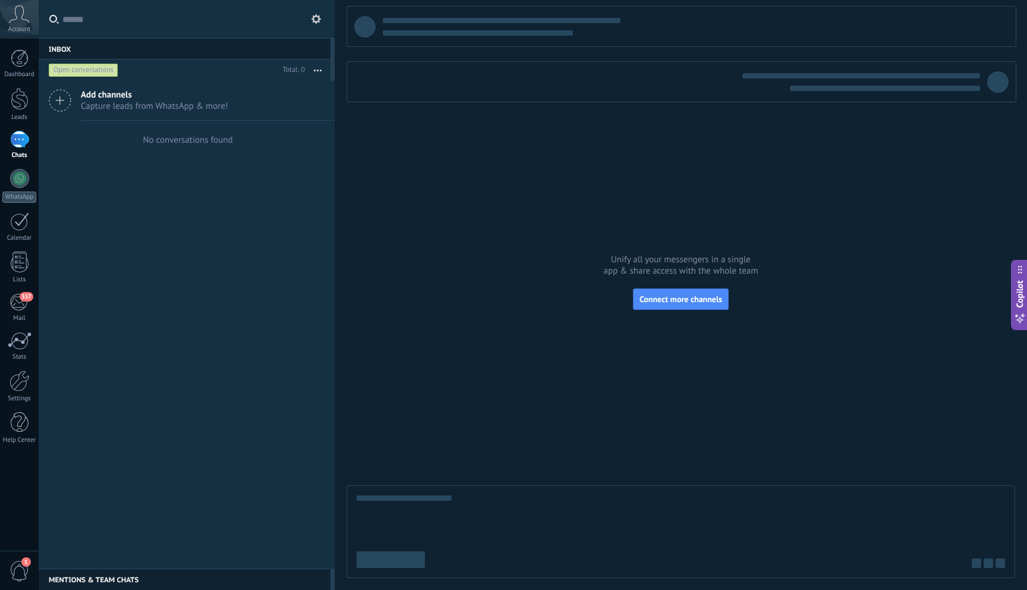
click at [585, 184] on div at bounding box center [681, 292] width 669 height 572
click at [17, 263] on div at bounding box center [20, 262] width 18 height 21
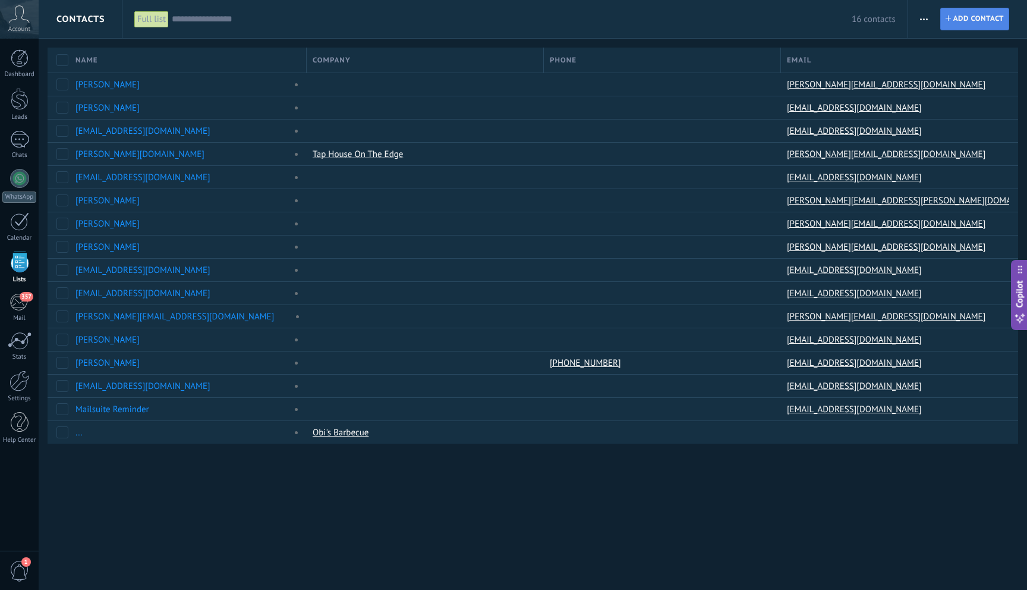
click at [985, 19] on span "Add contact" at bounding box center [979, 18] width 51 height 21
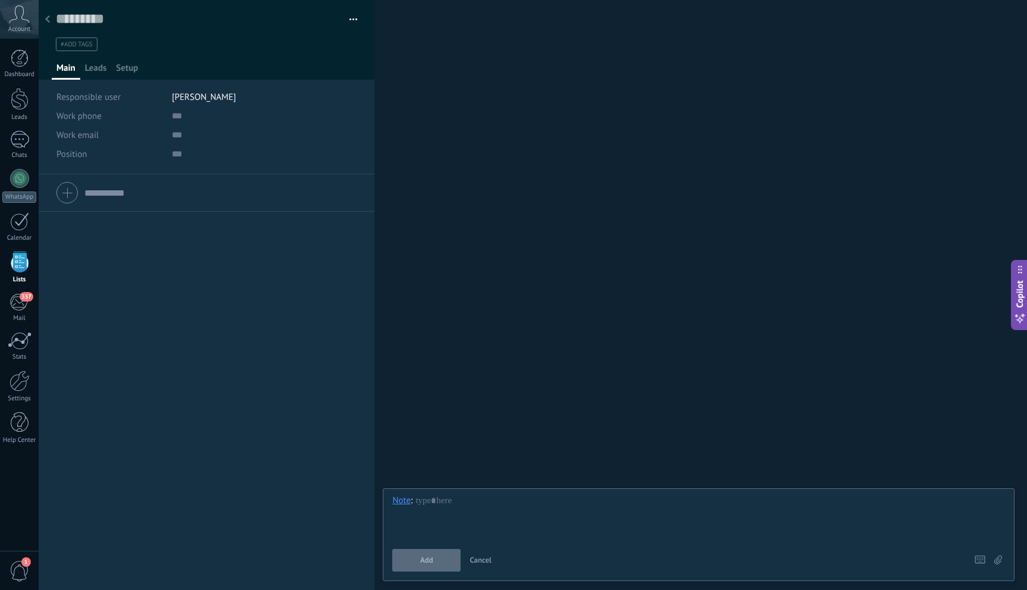
click at [74, 195] on div at bounding box center [206, 193] width 300 height 30
paste input "**********"
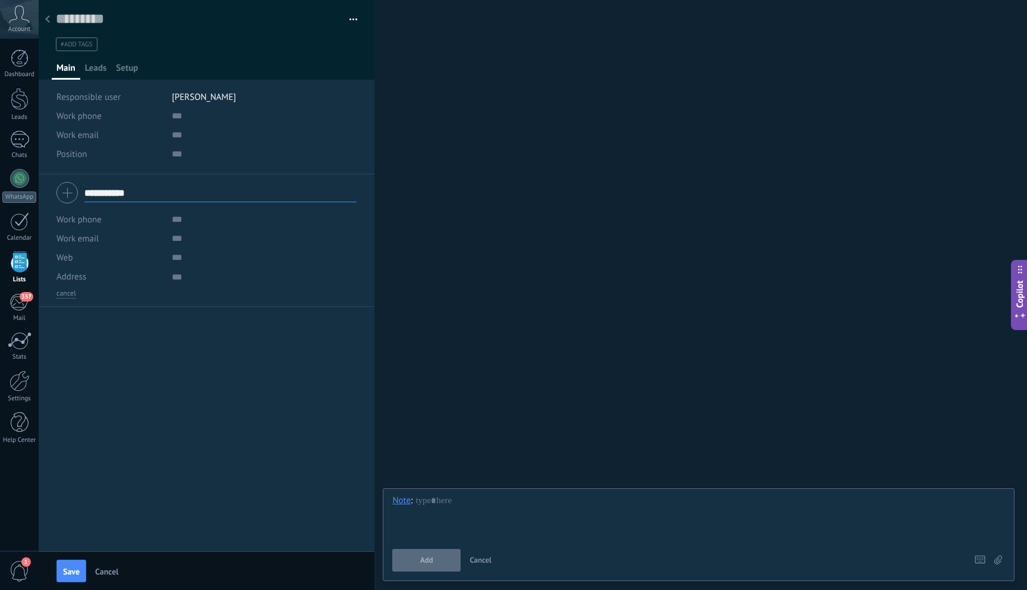
type input "**********"
click at [168, 237] on div "Work email Priv. email Other email Work email Mail Send from Kommo Copy Edit" at bounding box center [206, 238] width 300 height 19
click at [167, 242] on div "Work email Priv. email Other email Work email Mail Send from Kommo Copy Edit" at bounding box center [206, 238] width 300 height 19
click at [80, 238] on span "Work email" at bounding box center [77, 238] width 42 height 11
click at [116, 243] on span "Work email" at bounding box center [97, 238] width 109 height 11
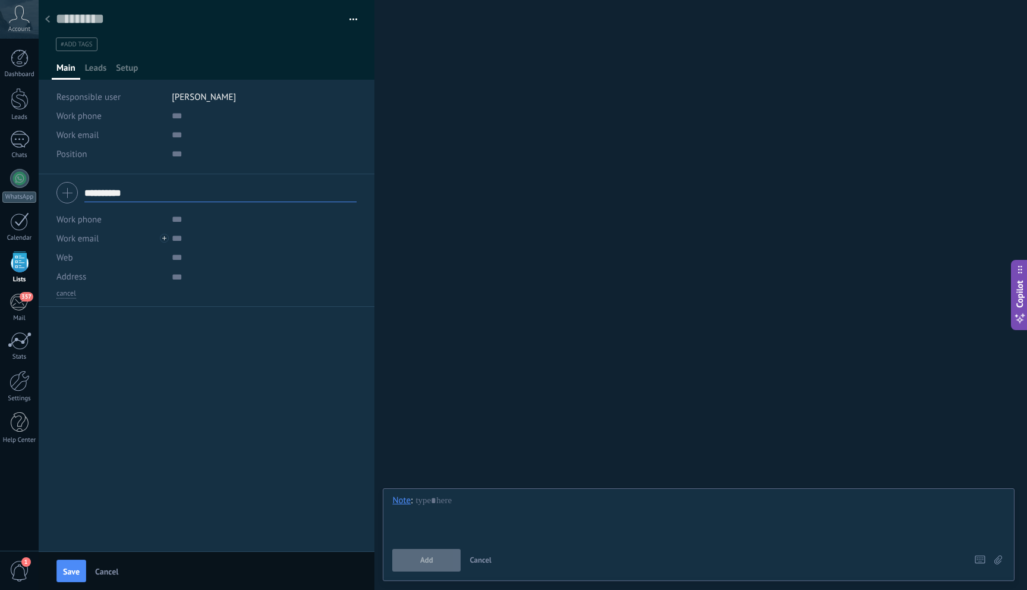
click at [164, 237] on div at bounding box center [164, 238] width 9 height 9
paste input "**********"
type input "**********"
click at [99, 68] on span "Leads" at bounding box center [96, 70] width 22 height 17
click at [78, 111] on div "Quick add" at bounding box center [71, 107] width 30 height 10
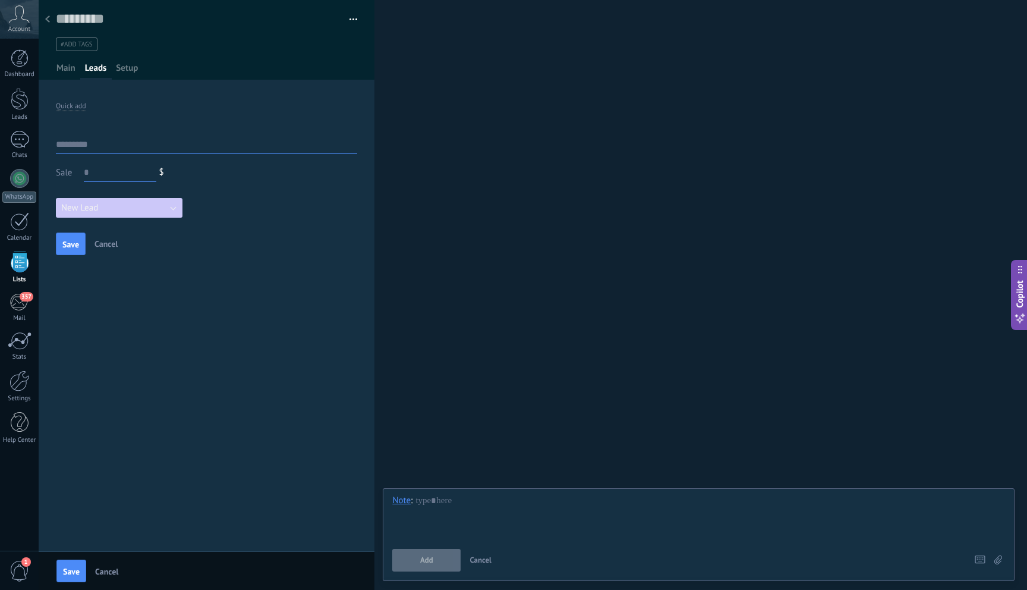
paste input "**********"
drag, startPoint x: 168, startPoint y: 146, endPoint x: 96, endPoint y: 142, distance: 72.1
click at [96, 142] on input "**********" at bounding box center [206, 144] width 301 height 19
type input "*********"
click at [124, 168] on input "text" at bounding box center [120, 172] width 73 height 19
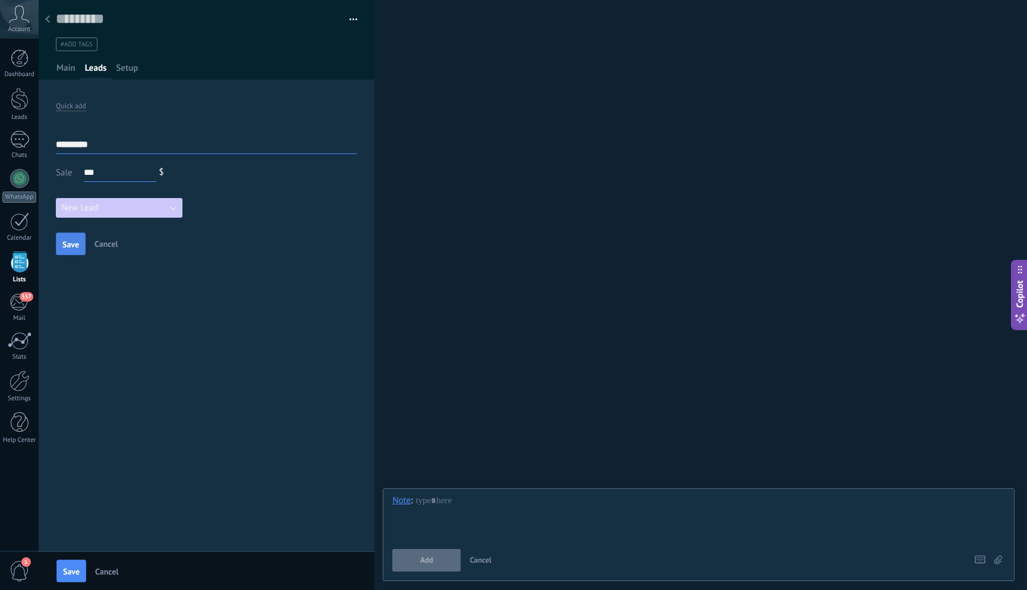
type input "***"
click at [74, 246] on span "Save" at bounding box center [70, 244] width 17 height 8
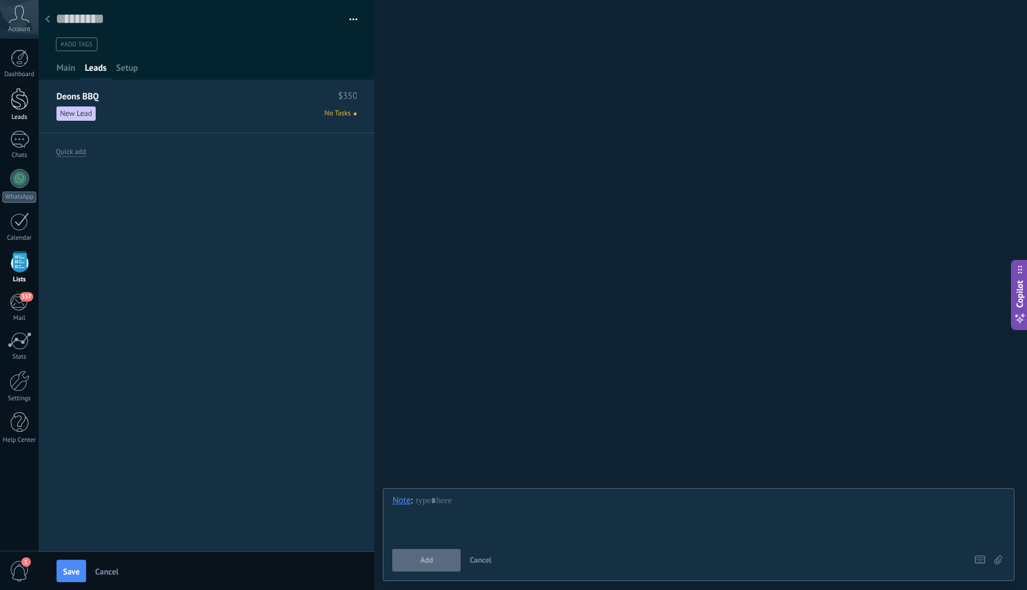
click at [15, 100] on div at bounding box center [20, 99] width 18 height 22
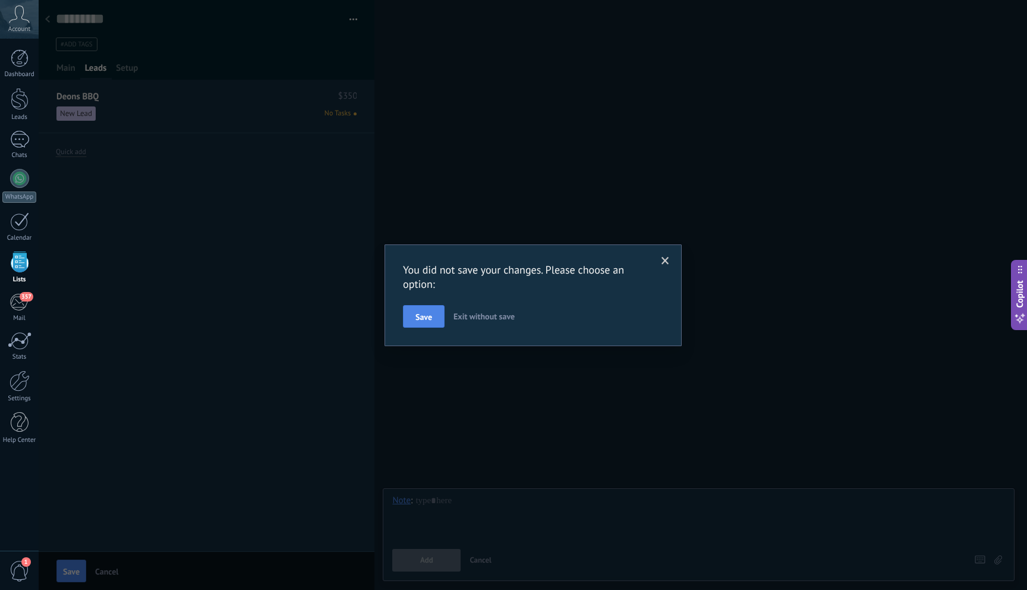
click at [429, 319] on span "Save" at bounding box center [424, 317] width 17 height 8
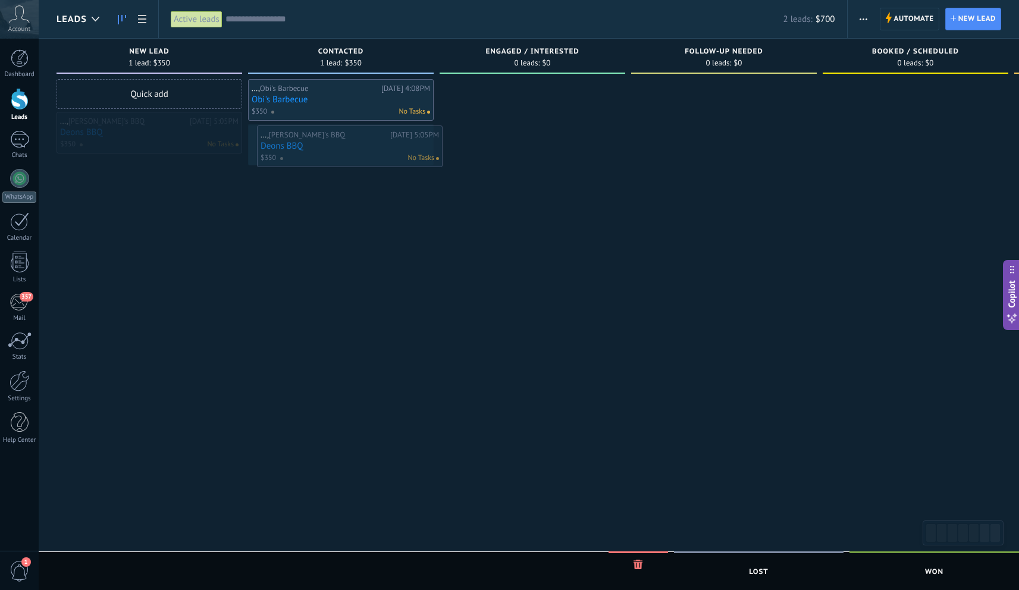
drag, startPoint x: 123, startPoint y: 135, endPoint x: 317, endPoint y: 147, distance: 194.2
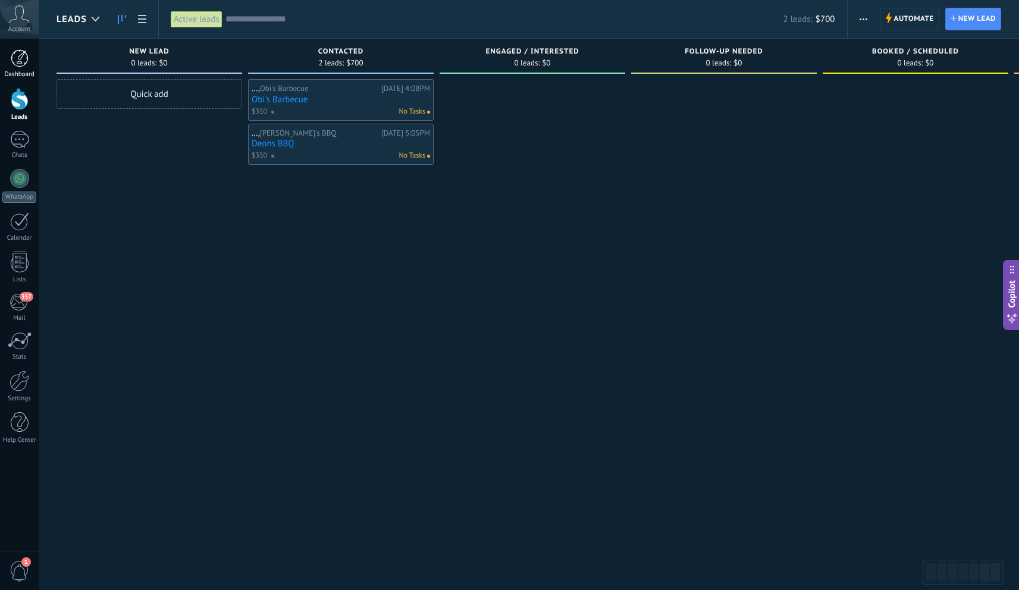
click at [27, 54] on div at bounding box center [20, 58] width 18 height 18
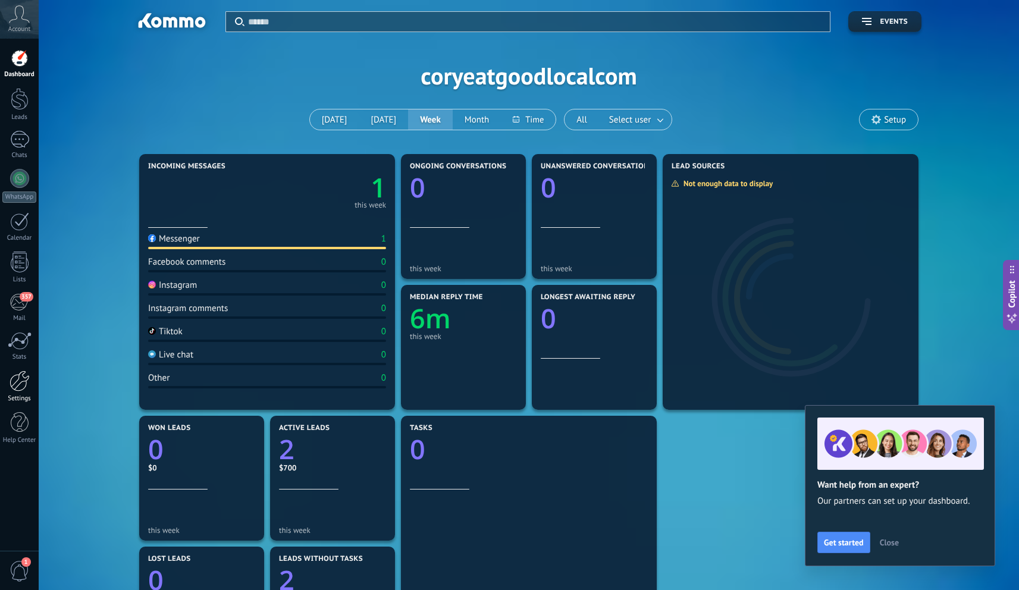
click at [20, 388] on div at bounding box center [20, 380] width 20 height 21
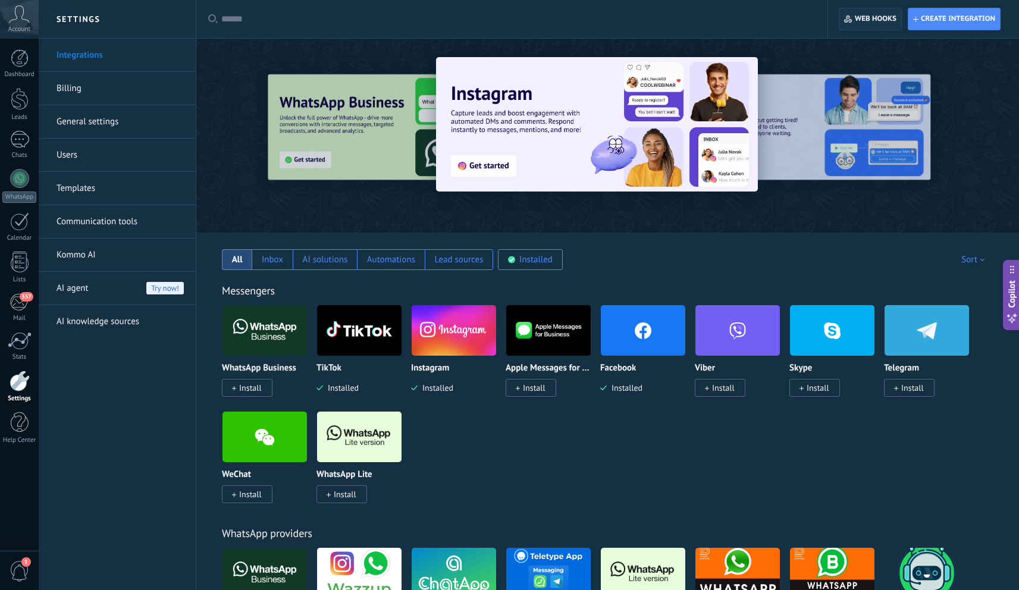
click at [862, 25] on span "Web hooks 0" at bounding box center [870, 18] width 52 height 21
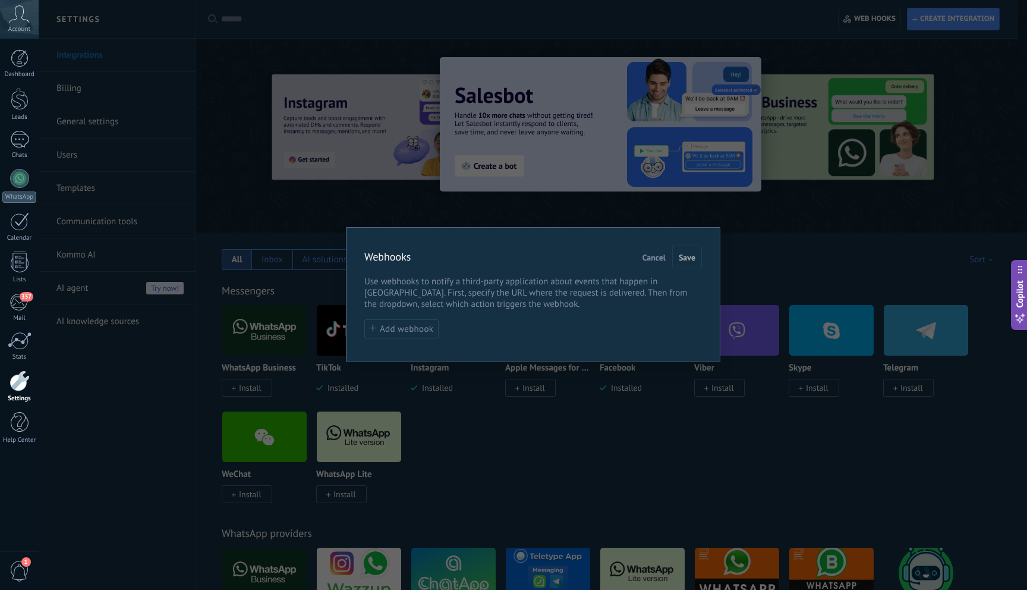
click at [651, 256] on span "Cancel" at bounding box center [654, 257] width 23 height 8
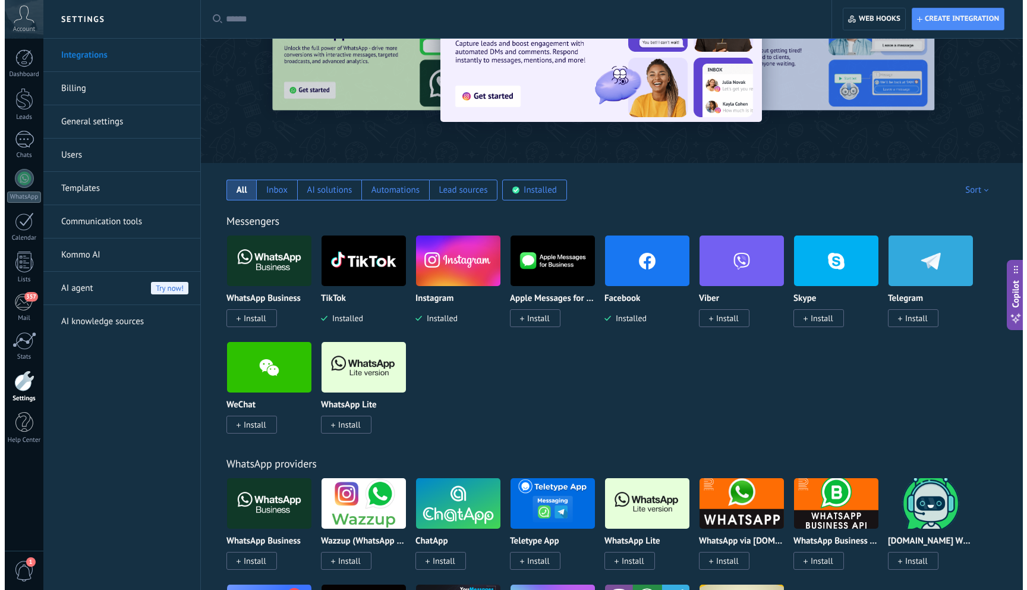
scroll to position [69, 0]
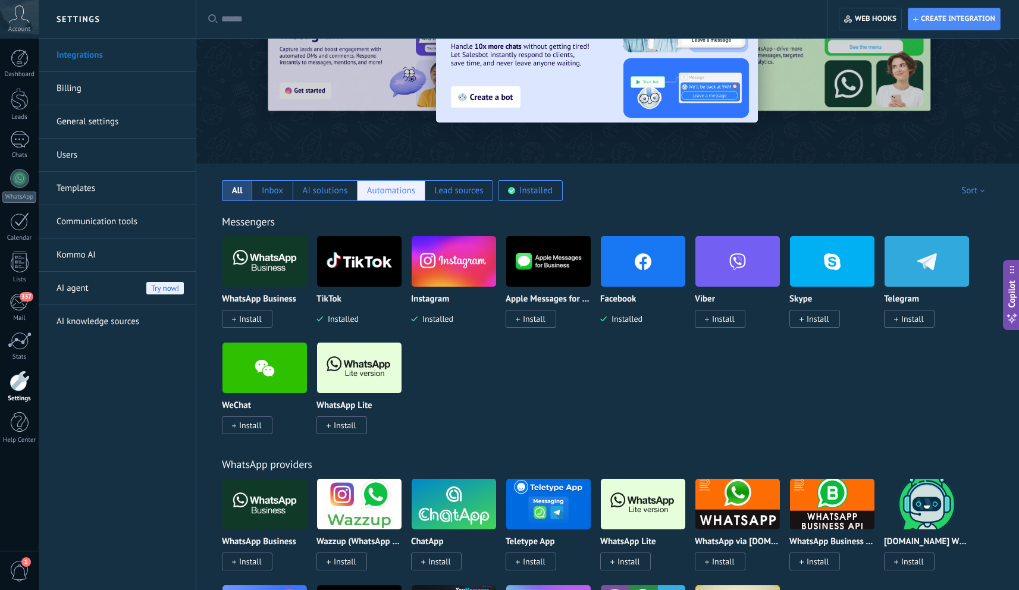
click at [398, 193] on div "Automations" at bounding box center [391, 190] width 48 height 11
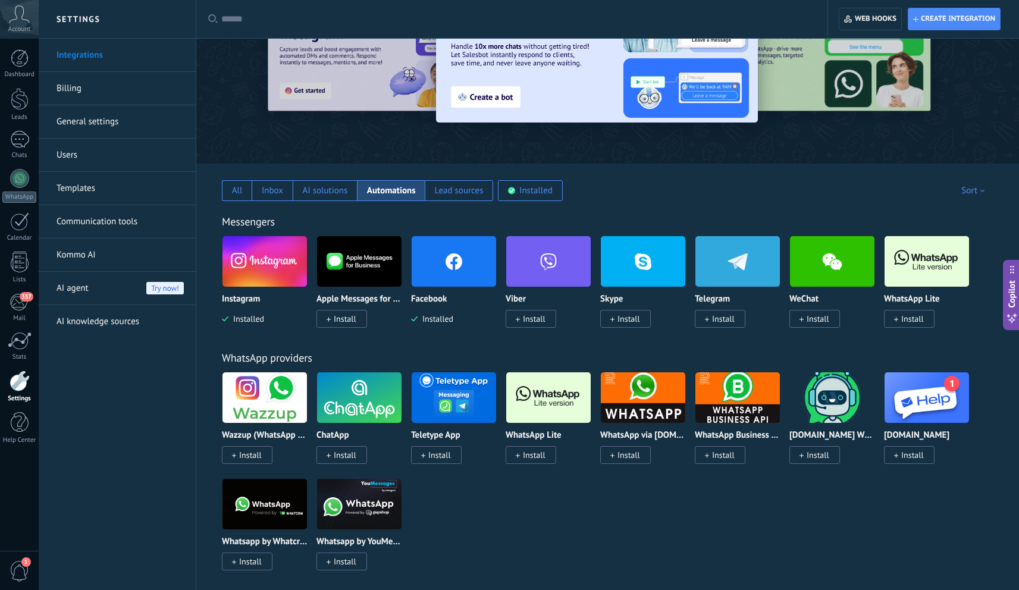
click at [457, 271] on img at bounding box center [453, 261] width 84 height 58
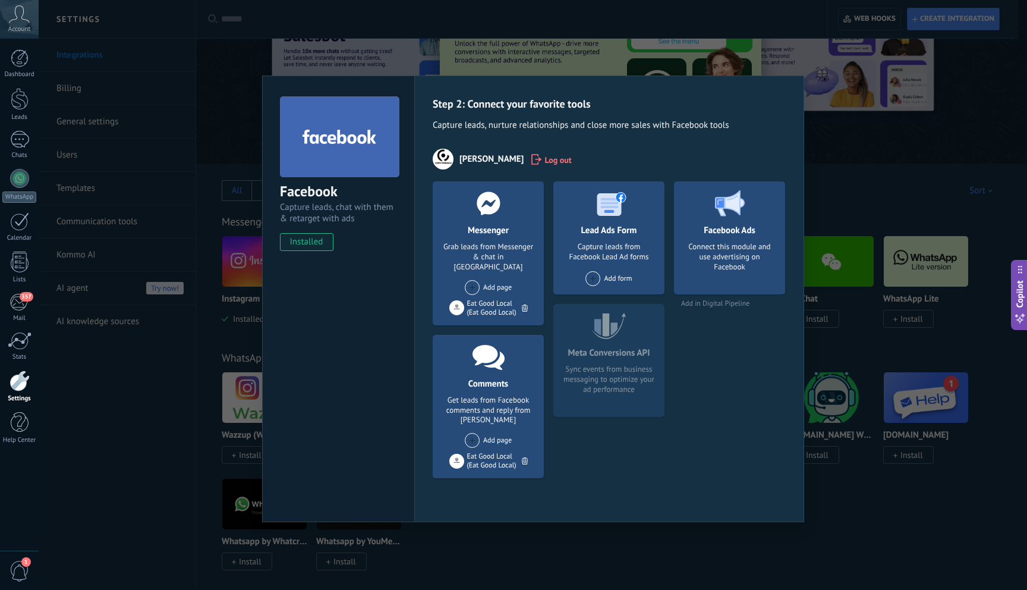
click at [594, 269] on div "Lead Ads Form Capture leads from Facebook Lead Ad forms Add form" at bounding box center [609, 237] width 111 height 113
click at [596, 280] on span at bounding box center [593, 278] width 15 height 15
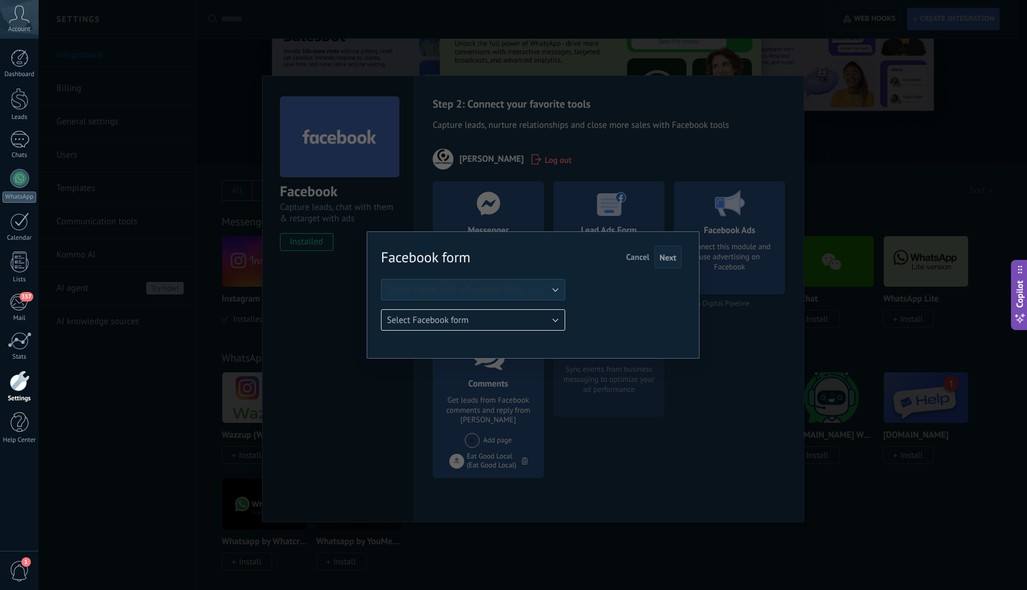
click at [630, 260] on span "Cancel" at bounding box center [637, 257] width 23 height 11
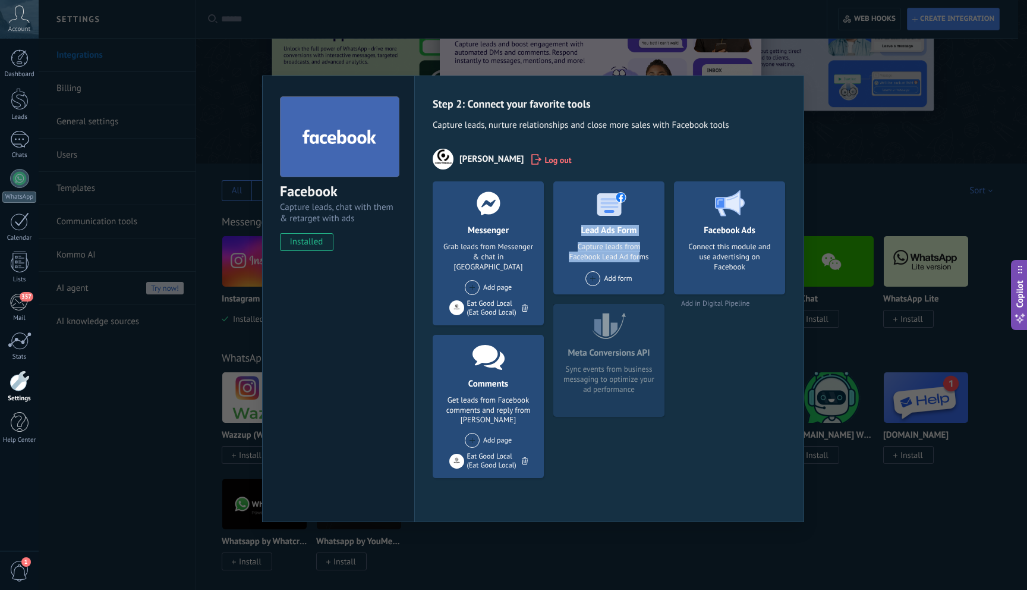
drag, startPoint x: 587, startPoint y: 177, endPoint x: 642, endPoint y: 256, distance: 96.2
click at [642, 256] on div "Step 2: Connect your favorite tools Capture leads, nurture relationships and cl…" at bounding box center [609, 292] width 353 height 391
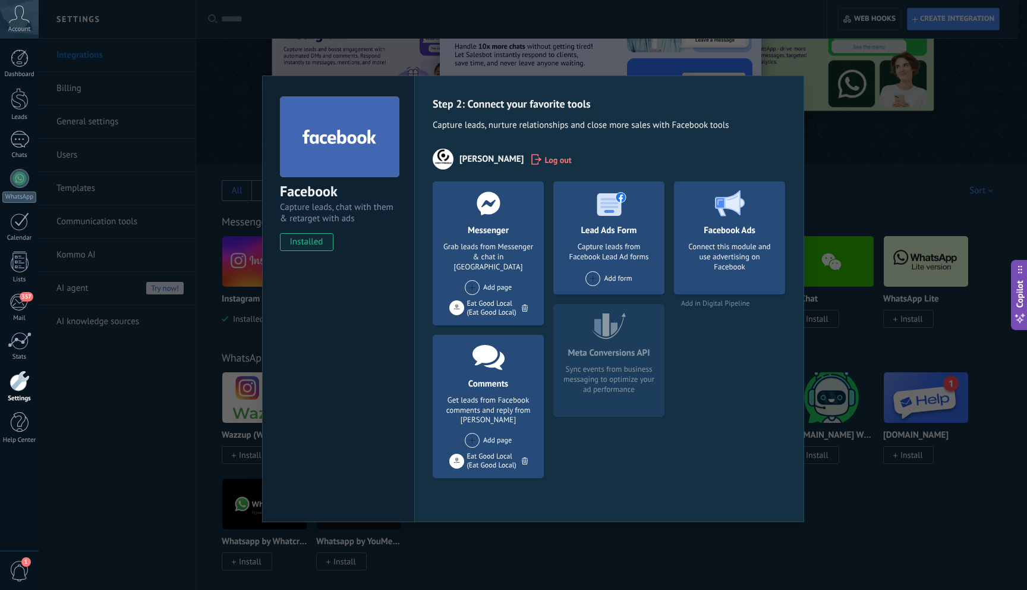
click at [596, 278] on span at bounding box center [593, 278] width 15 height 15
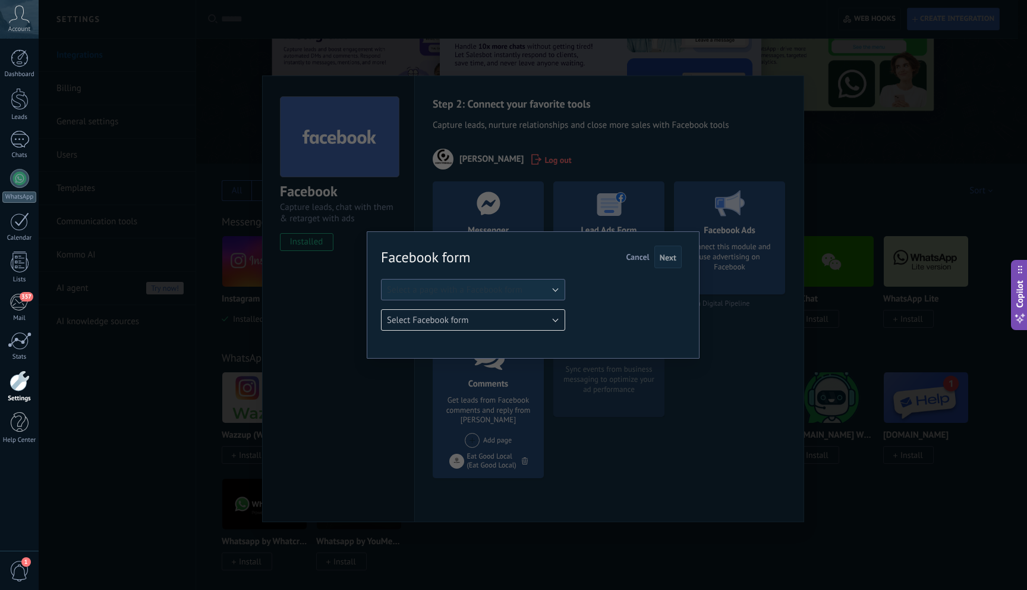
click at [540, 289] on button "Select a page with a Facebook form" at bounding box center [473, 289] width 184 height 21
click at [538, 306] on span "Eat Good Local" at bounding box center [467, 309] width 187 height 11
click at [539, 322] on button "Select Facebook form" at bounding box center [473, 319] width 184 height 21
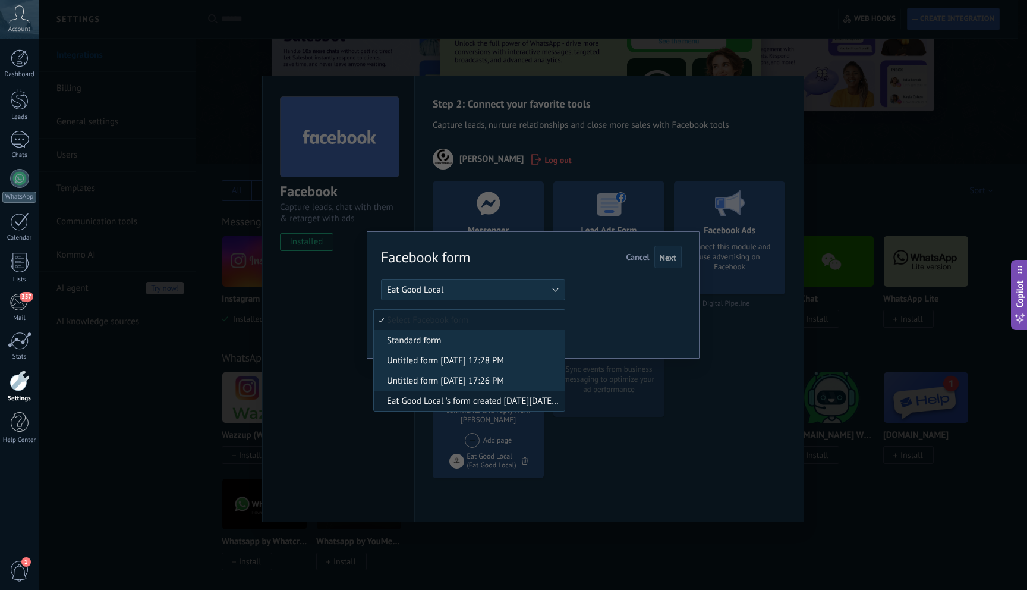
click at [520, 400] on span "Eat Good Local 's form created on Thu Jan 19, 2023 3:47pm" at bounding box center [467, 400] width 187 height 11
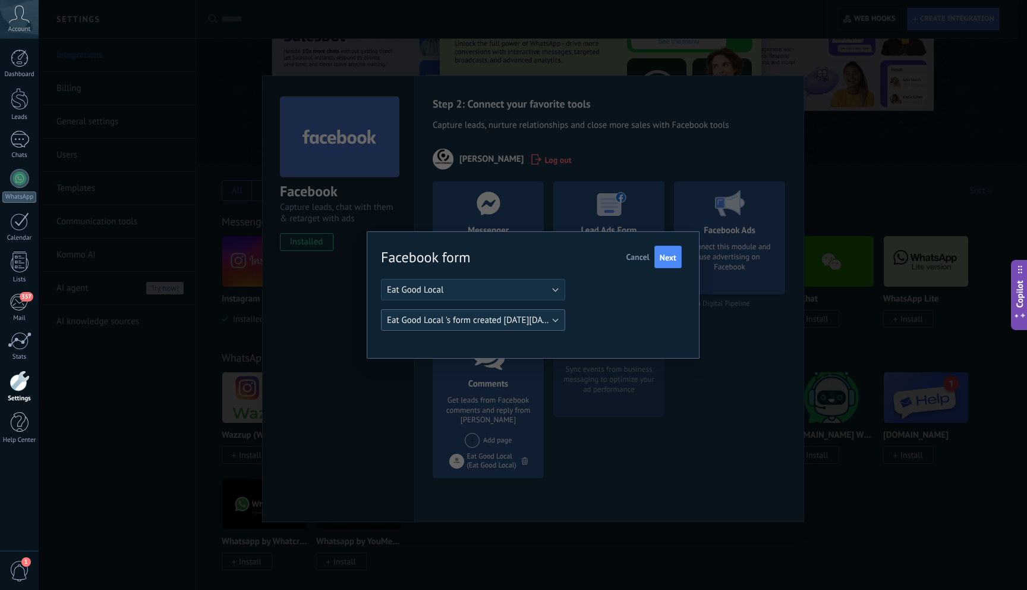
click at [539, 319] on span "Eat Good Local 's form created on Thu Jan 19, 2023 3:47pm" at bounding box center [486, 320] width 198 height 11
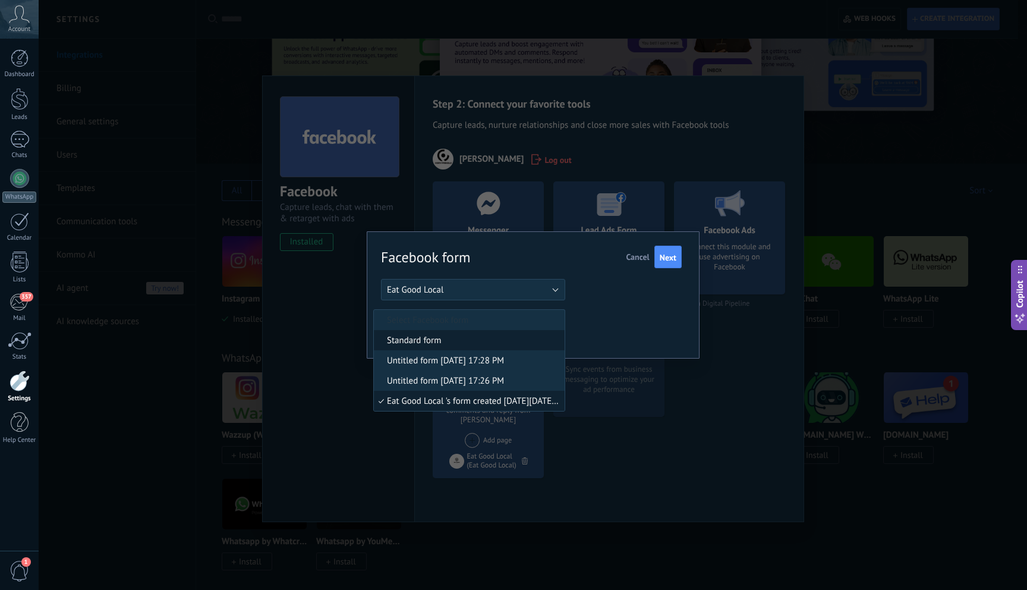
click at [526, 341] on span "Standard form" at bounding box center [467, 340] width 187 height 11
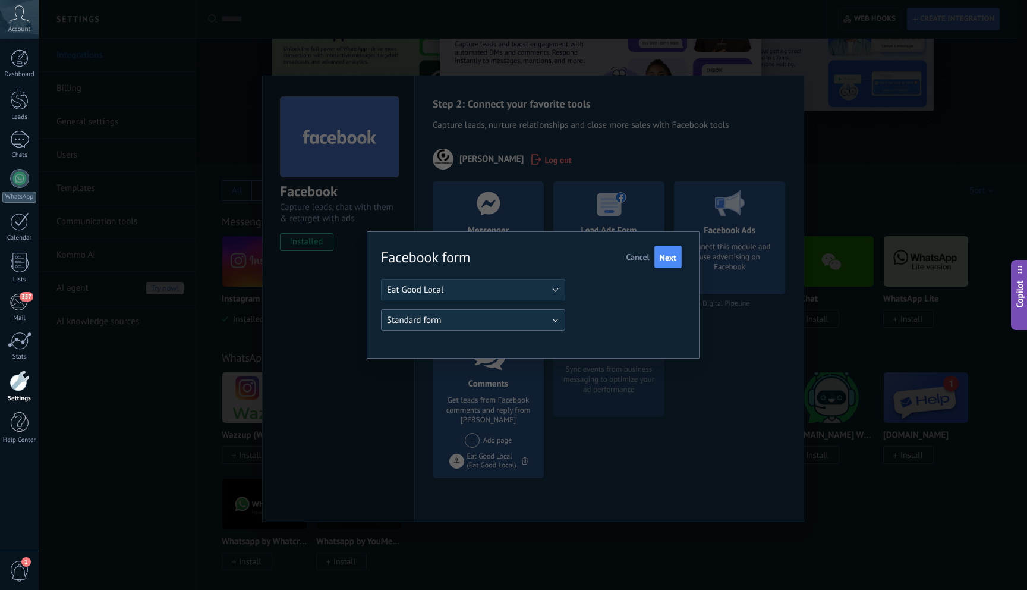
click at [540, 326] on button "Standard form" at bounding box center [473, 319] width 184 height 21
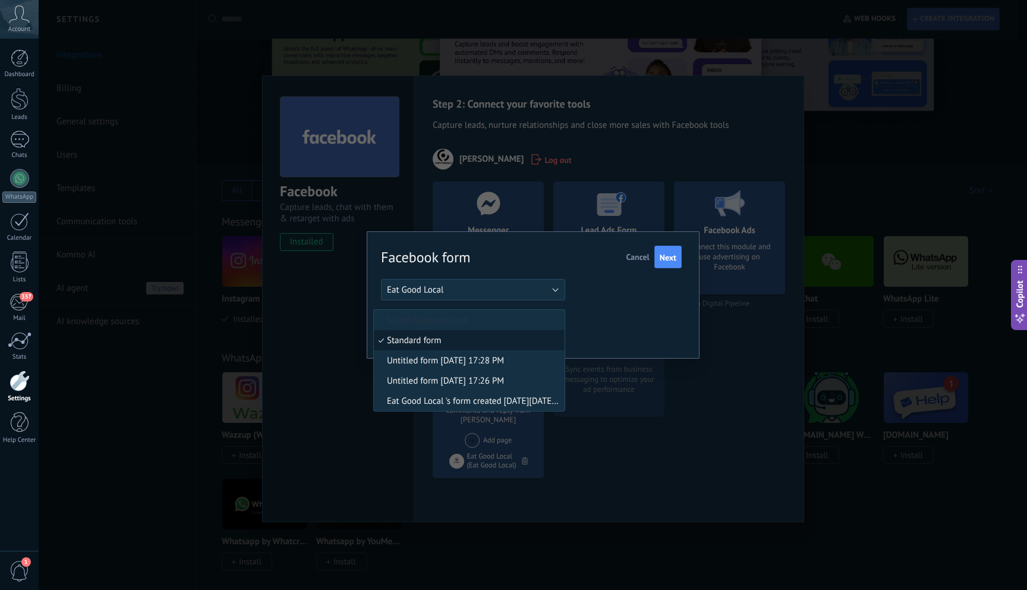
click at [504, 346] on li "Standard form" at bounding box center [469, 340] width 191 height 20
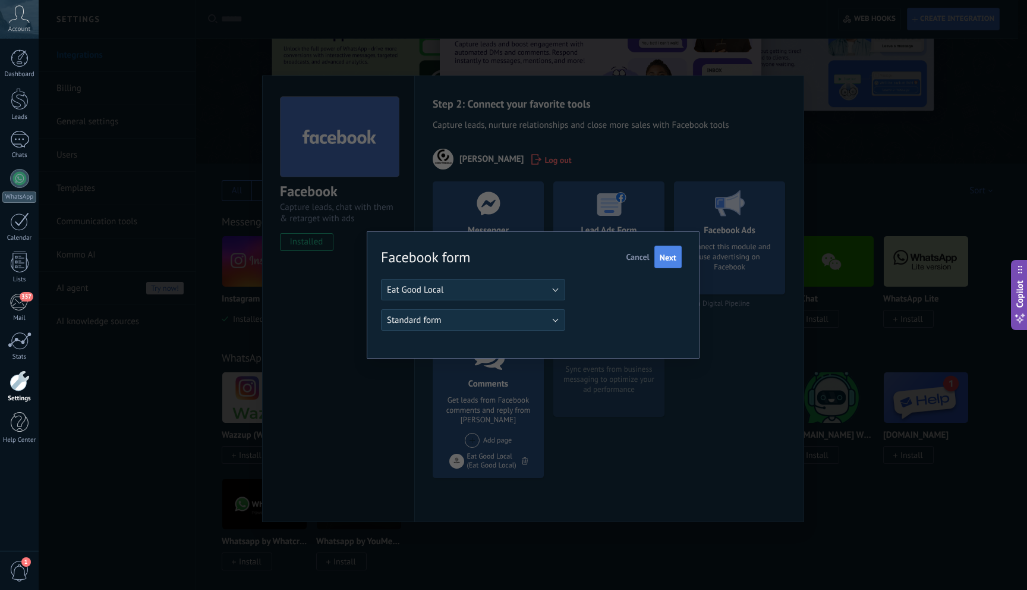
click at [680, 247] on button "Next" at bounding box center [668, 257] width 27 height 23
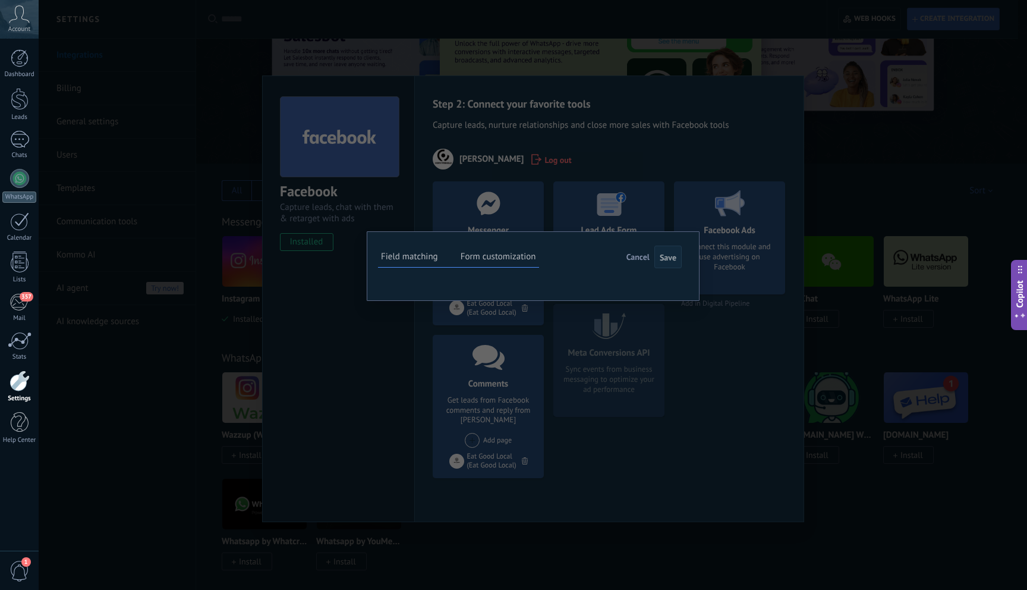
click at [507, 257] on label "Form customization" at bounding box center [499, 256] width 76 height 11
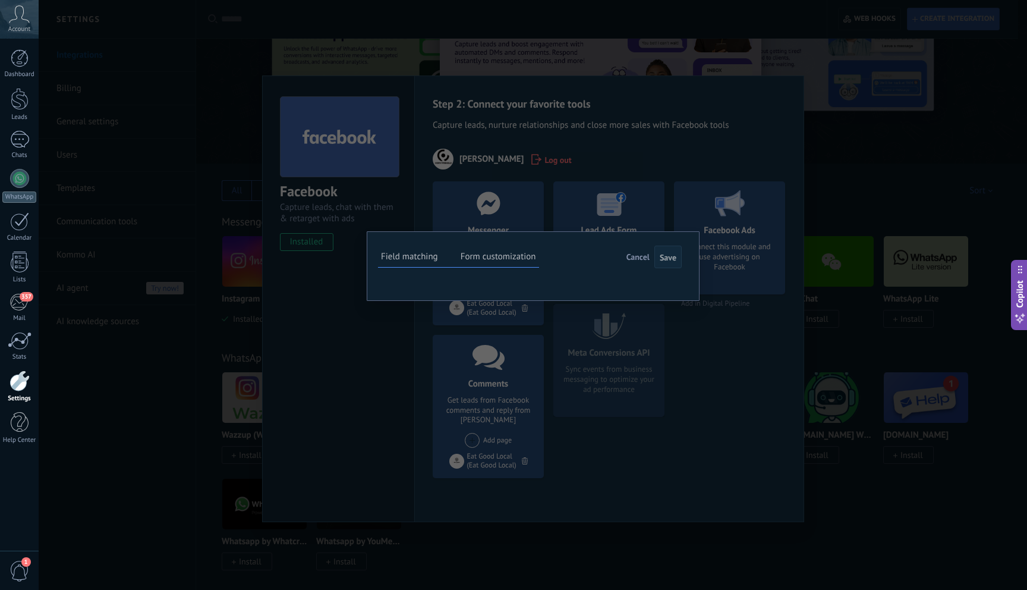
click at [409, 256] on label "Field matching" at bounding box center [409, 256] width 57 height 11
click at [0, 0] on div "Full name" at bounding box center [0, 0] width 0 height 0
click at [0, 0] on div "Phone number" at bounding box center [0, 0] width 0 height 0
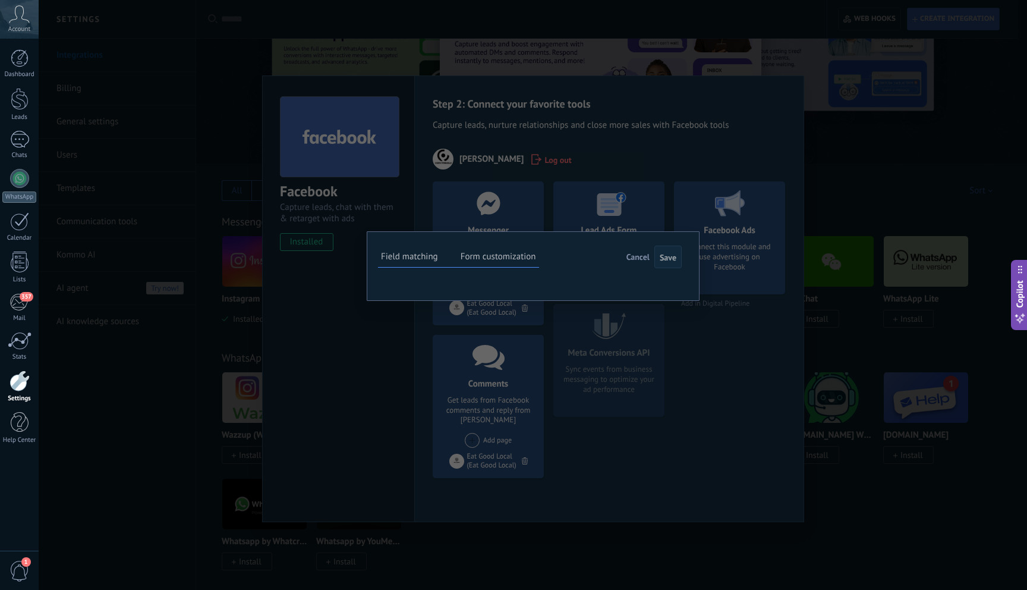
click at [0, 0] on div "What services do you need?" at bounding box center [0, 0] width 0 height 0
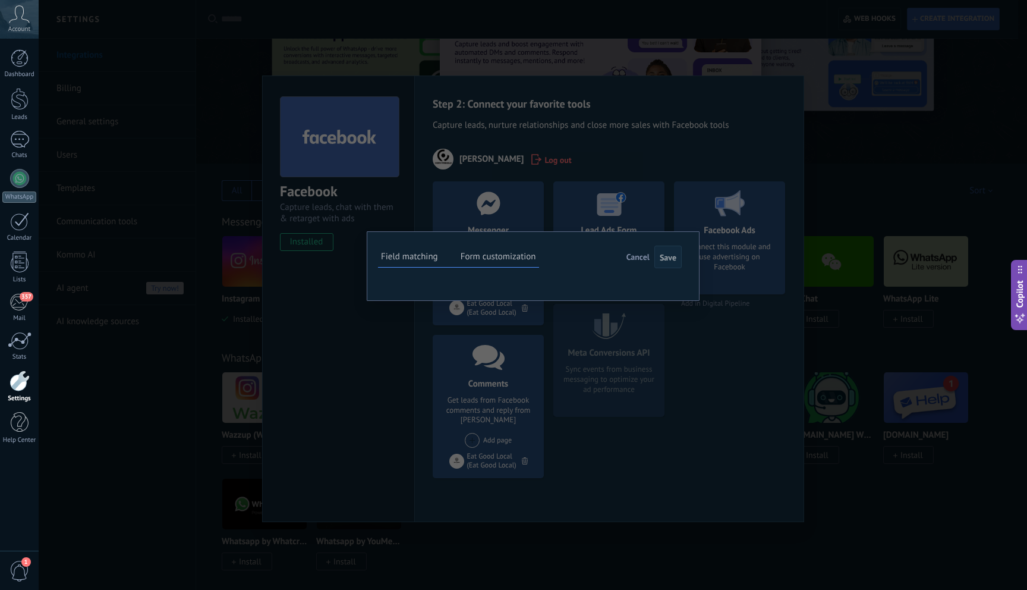
click at [0, 0] on button "Select field" at bounding box center [0, 0] width 0 height 0
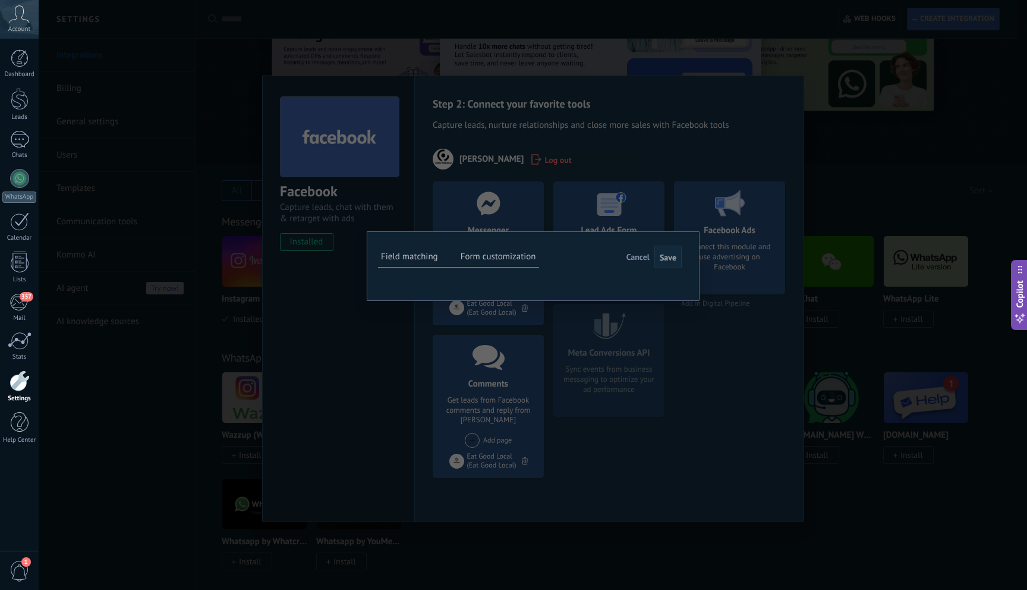
click at [0, 0] on span "Select field" at bounding box center [0, 0] width 0 height 0
click at [0, 0] on button "Select field" at bounding box center [0, 0] width 0 height 0
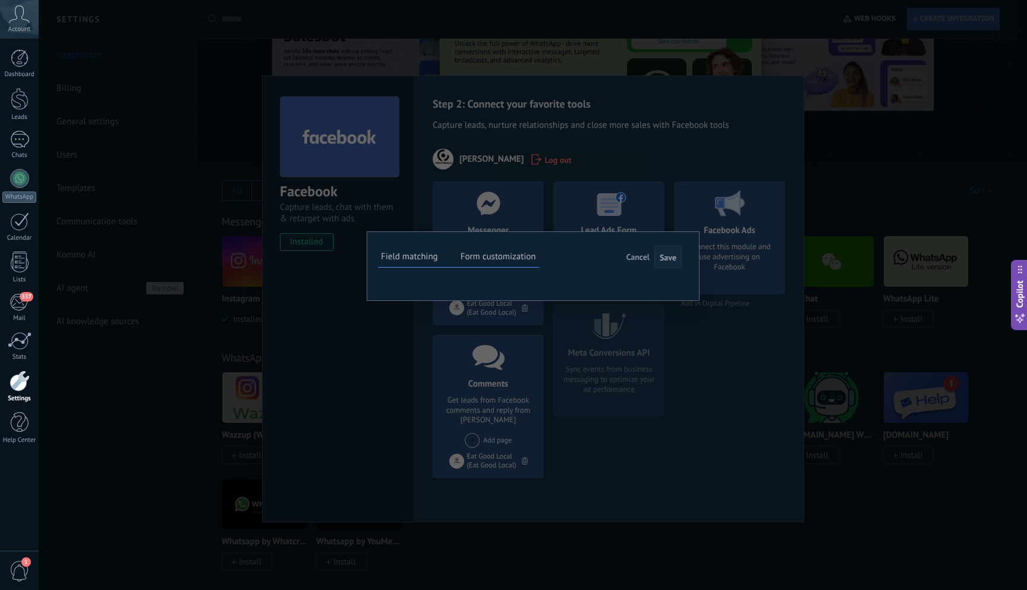
click at [0, 0] on span "Contact name (contact)" at bounding box center [0, 0] width 0 height 0
click at [0, 0] on button "Select field" at bounding box center [0, 0] width 0 height 0
click at [0, 0] on span "Phone (company)" at bounding box center [0, 0] width 0 height 0
click at [0, 0] on button "Select field" at bounding box center [0, 0] width 0 height 0
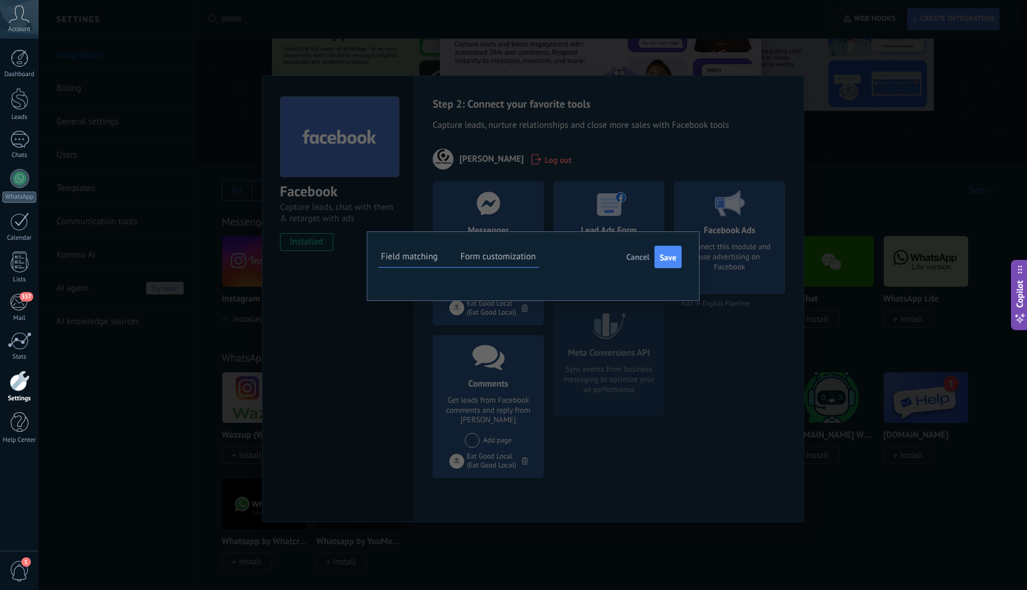
click at [0, 0] on span "Email (contact)" at bounding box center [0, 0] width 0 height 0
click at [0, 0] on button "Select field" at bounding box center [0, 0] width 0 height 0
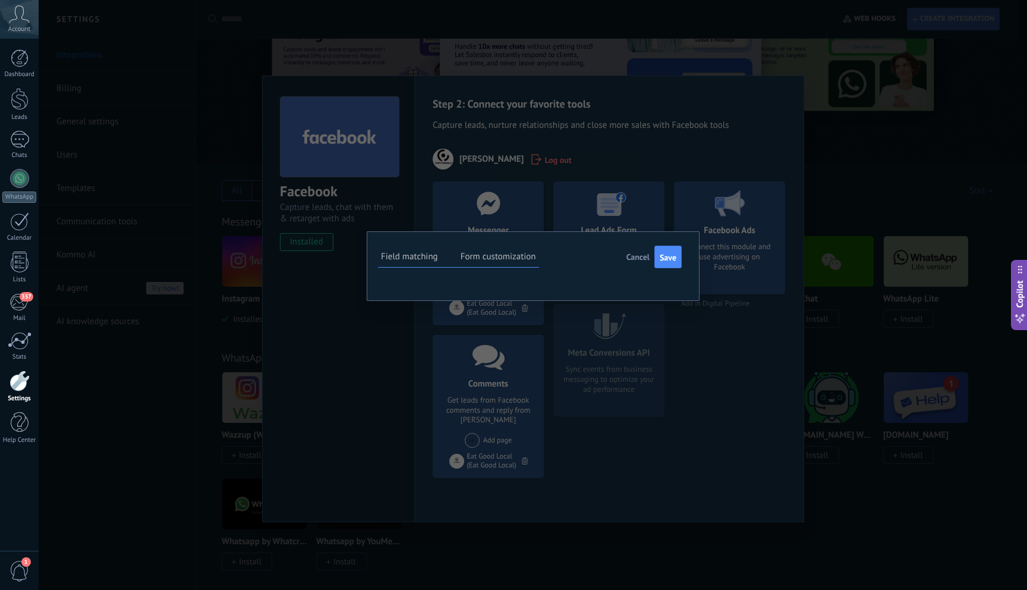
click at [710, 450] on div "**********" at bounding box center [533, 295] width 989 height 590
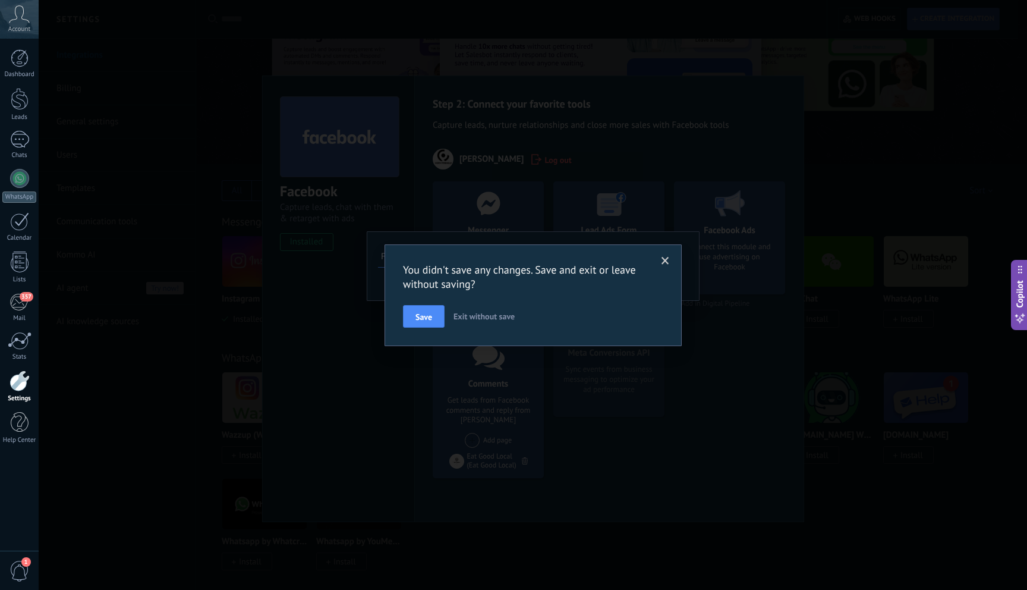
click at [480, 315] on span "Exit without save" at bounding box center [484, 316] width 61 height 11
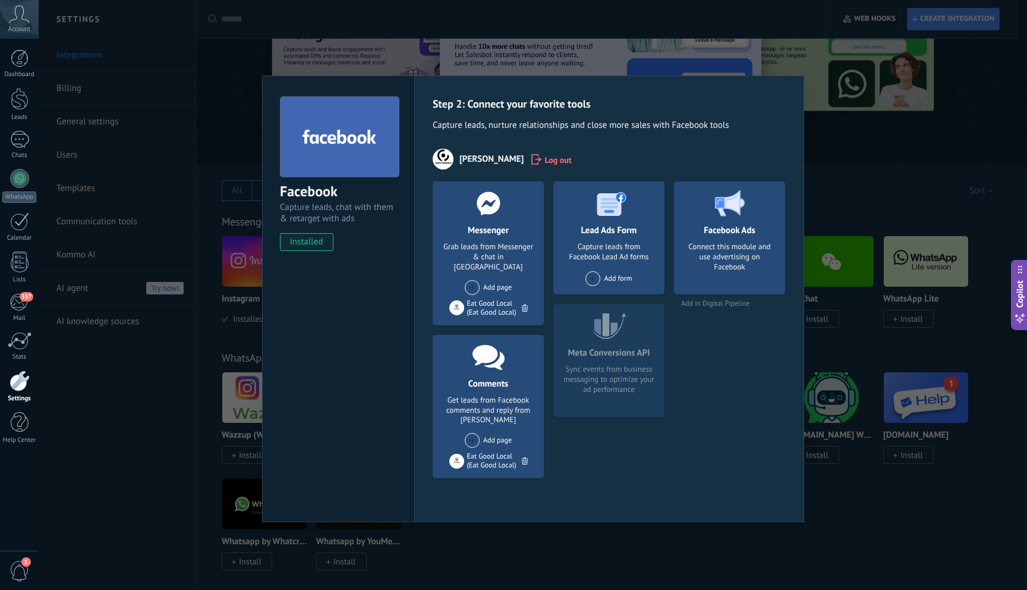
click at [595, 278] on span at bounding box center [593, 278] width 15 height 15
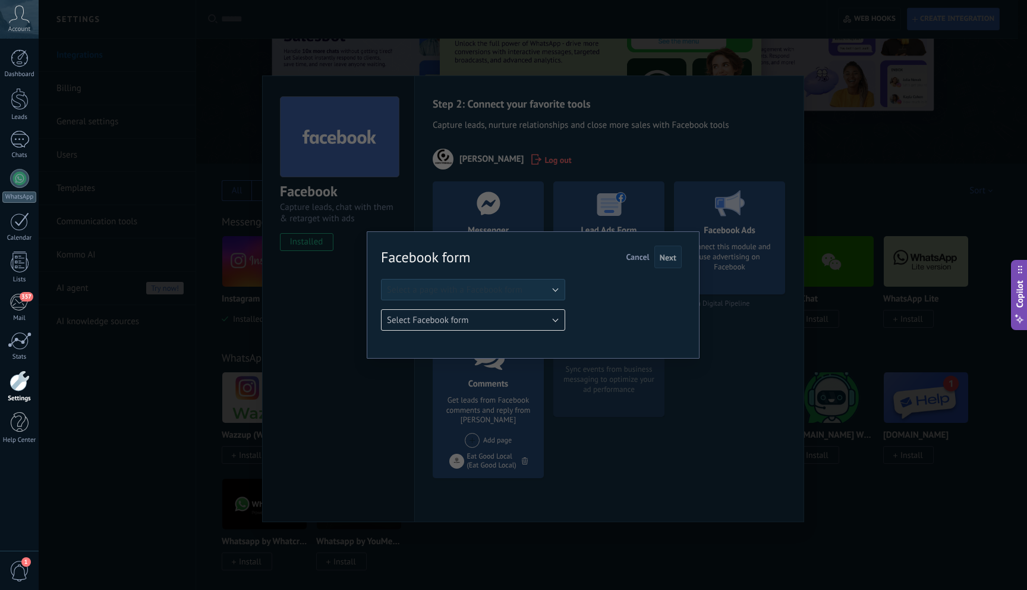
click at [565, 325] on div "Facebook form Next Cancel Select a page with a Facebook form Eat Good Local Sel…" at bounding box center [531, 289] width 301 height 84
click at [541, 290] on button "Select a page with a Facebook form" at bounding box center [473, 289] width 184 height 21
click at [535, 309] on span "Eat Good Local" at bounding box center [467, 309] width 187 height 11
click at [422, 321] on span "Select Facebook form" at bounding box center [427, 320] width 81 height 11
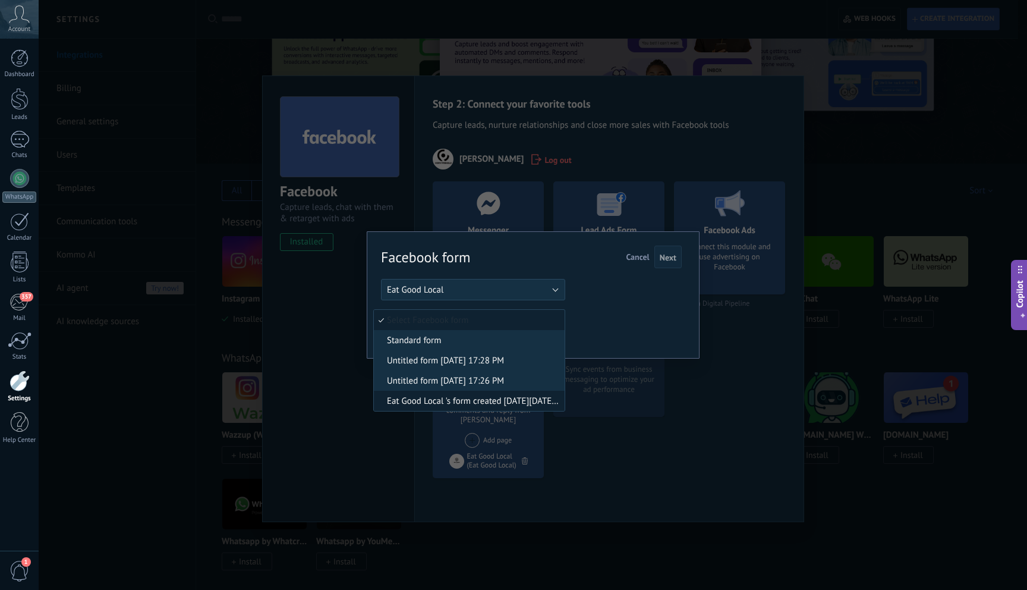
click at [493, 400] on span "Eat Good Local 's form created on Thu Jan 19, 2023 3:47pm" at bounding box center [467, 400] width 187 height 11
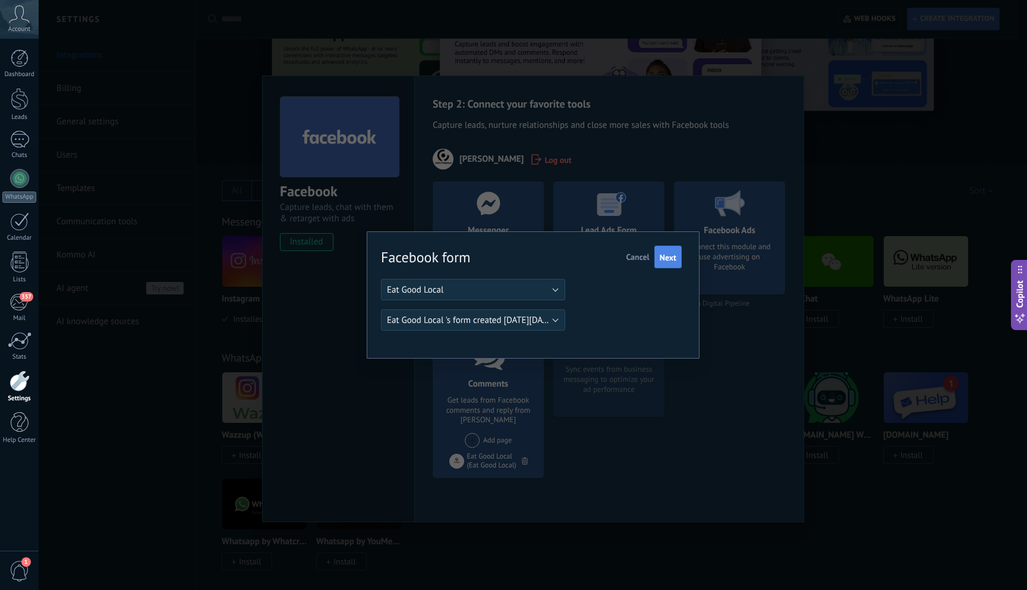
click at [662, 257] on span "Next" at bounding box center [668, 257] width 17 height 8
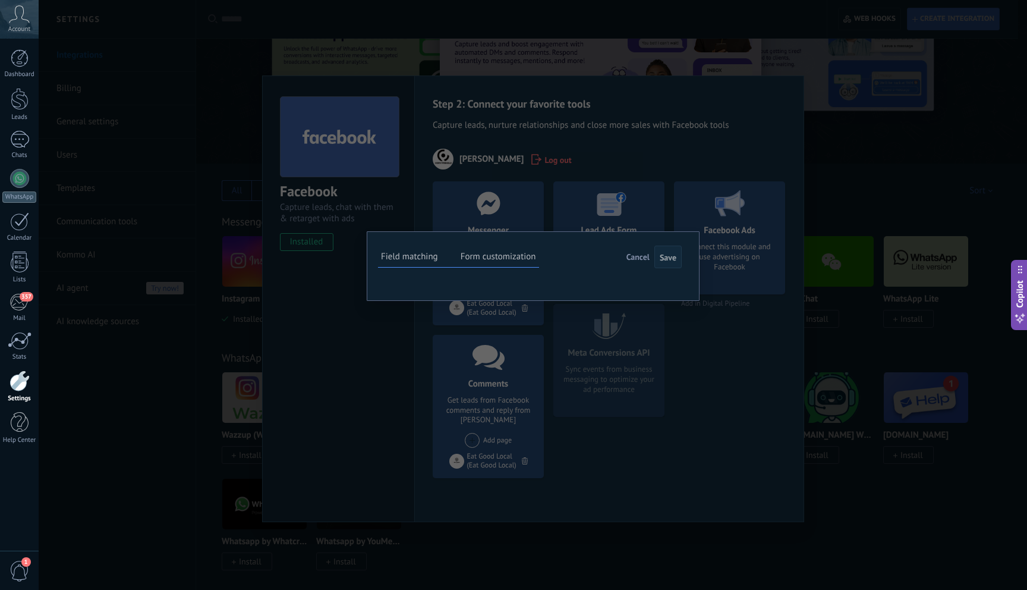
click at [488, 263] on li "Form customization" at bounding box center [498, 258] width 81 height 17
click at [458, 254] on li "Form customization" at bounding box center [498, 258] width 81 height 17
click at [481, 262] on label "Form customization" at bounding box center [499, 256] width 76 height 11
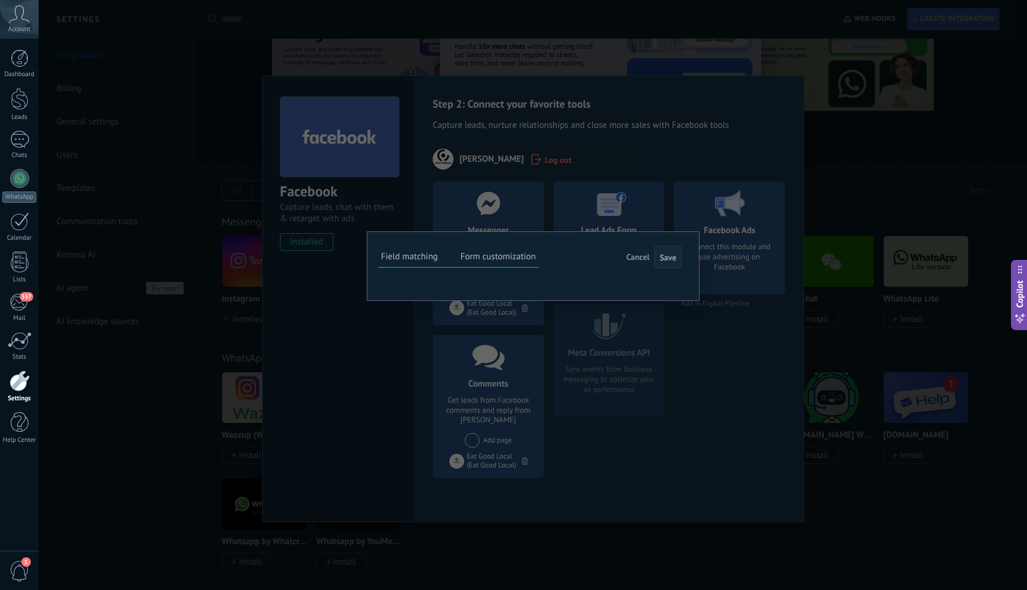
click at [0, 0] on ul "#add tags" at bounding box center [0, 0] width 0 height 0
click at [418, 260] on label "Field matching" at bounding box center [409, 256] width 57 height 11
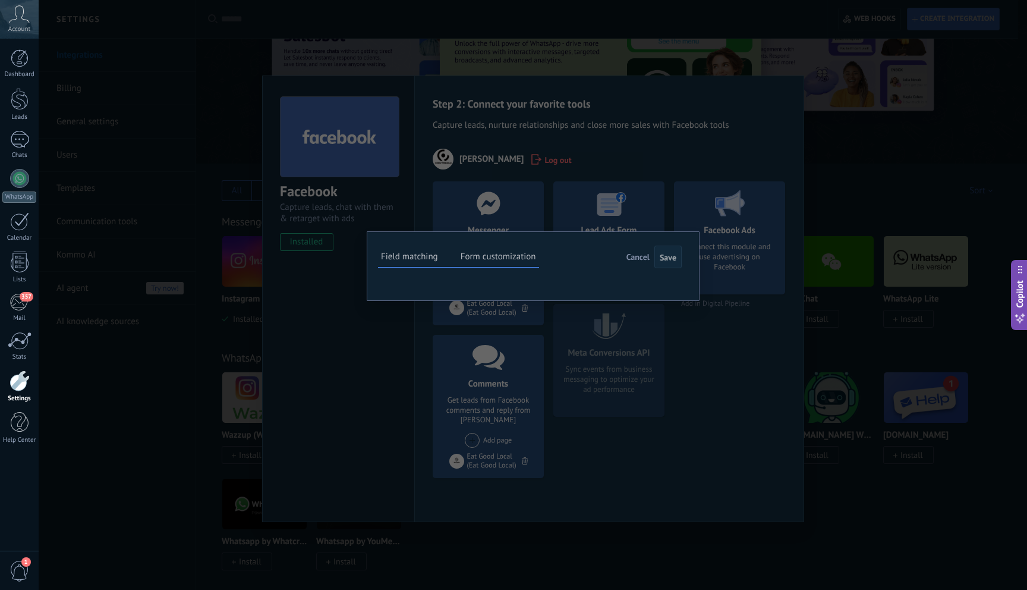
click at [644, 256] on span "Cancel" at bounding box center [638, 257] width 23 height 11
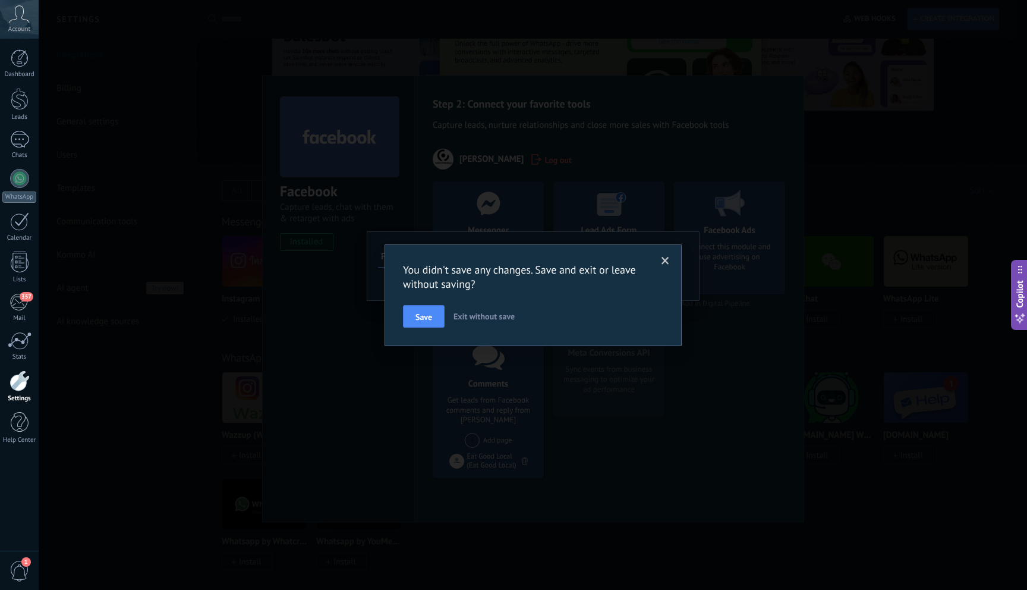
click at [478, 316] on span "Exit without save" at bounding box center [484, 316] width 61 height 11
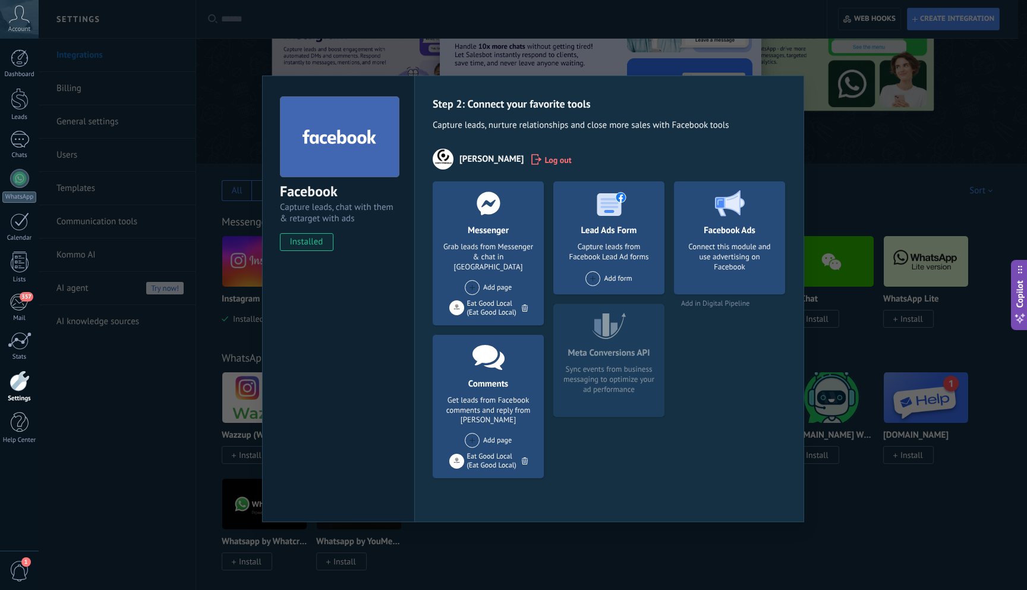
click at [857, 149] on div "Facebook Capture leads, chat with them & retarget with ads installed Uninstall …" at bounding box center [533, 295] width 989 height 590
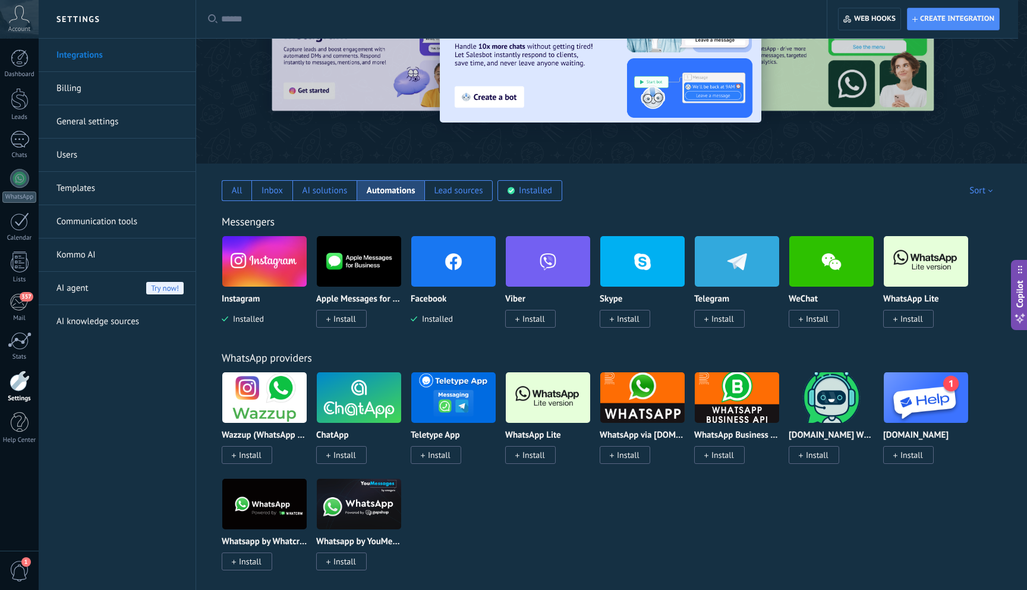
click at [20, 579] on span "1" at bounding box center [20, 571] width 20 height 21
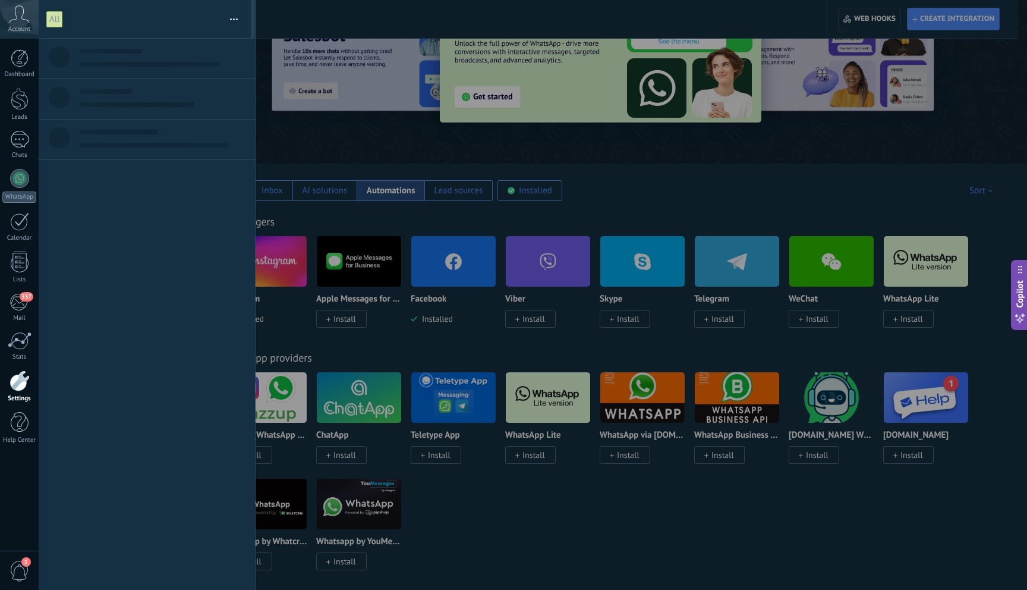
click at [11, 383] on div at bounding box center [20, 380] width 20 height 21
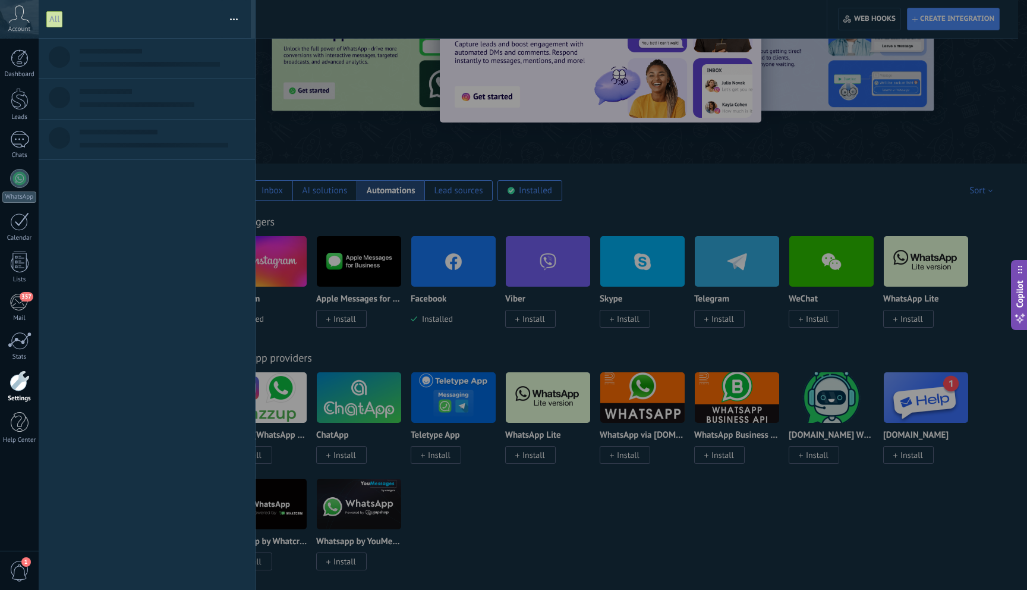
click at [26, 388] on div at bounding box center [20, 380] width 20 height 21
click at [508, 323] on div at bounding box center [513, 295] width 1027 height 590
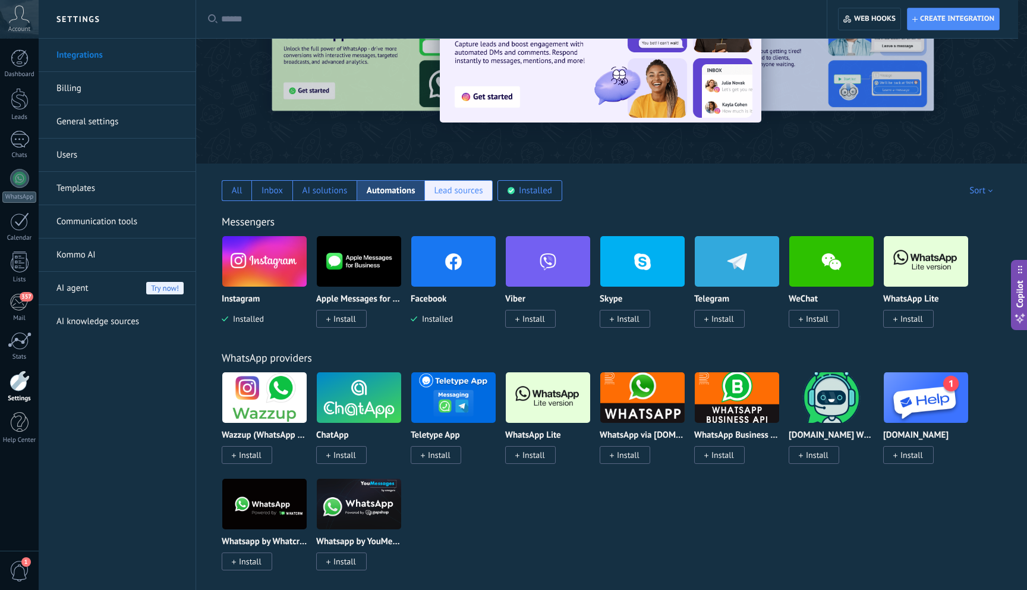
click at [457, 187] on div "Lead sources" at bounding box center [459, 190] width 49 height 11
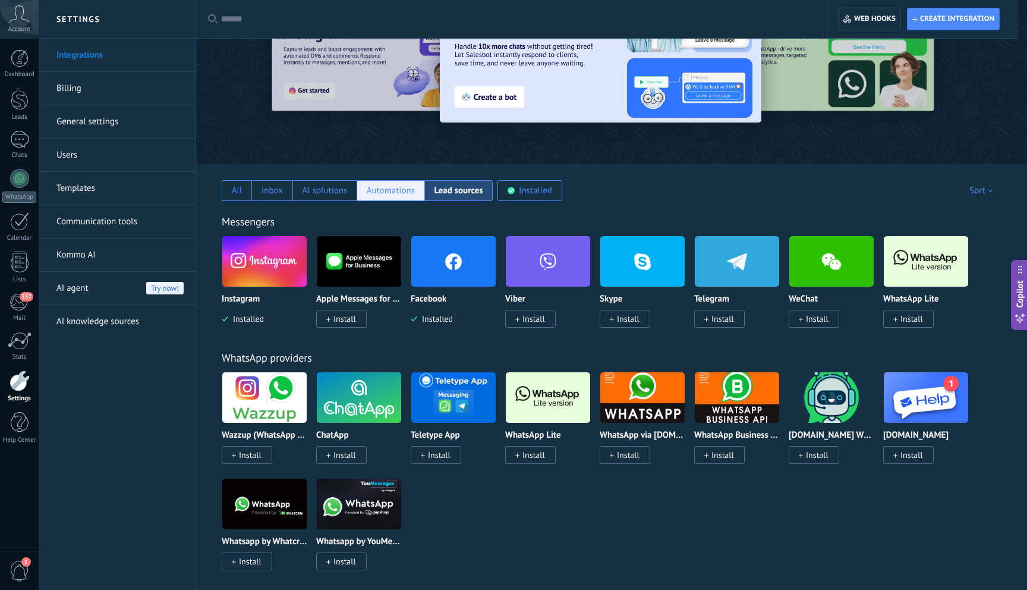
click at [394, 190] on div "Automations" at bounding box center [391, 190] width 48 height 11
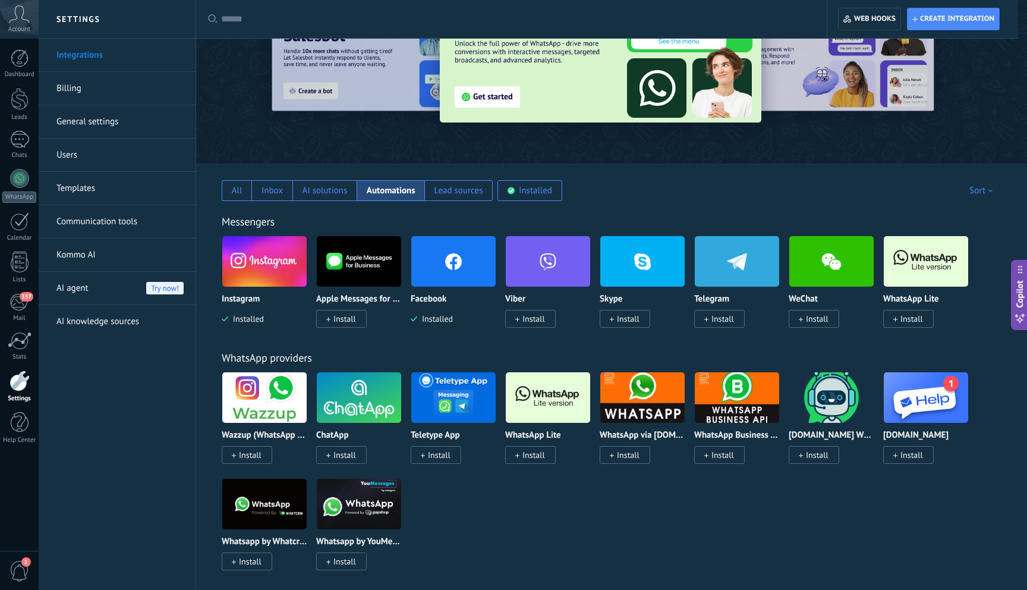
click at [913, 394] on img at bounding box center [926, 398] width 84 height 58
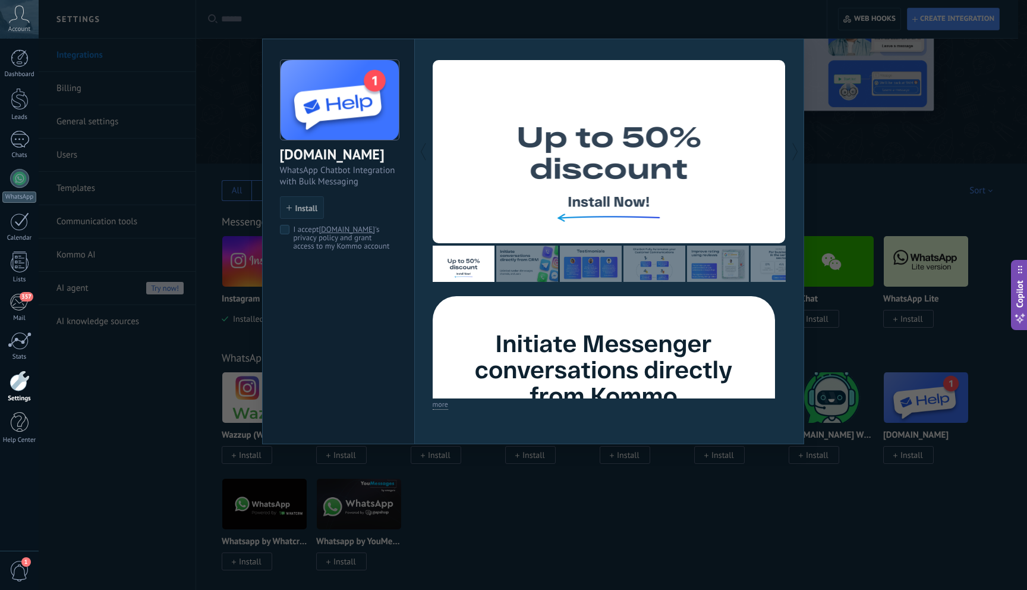
click at [690, 537] on div "Message.help WhatsApp Chatbot Integration with Bulk Messaging install Install I…" at bounding box center [533, 295] width 989 height 590
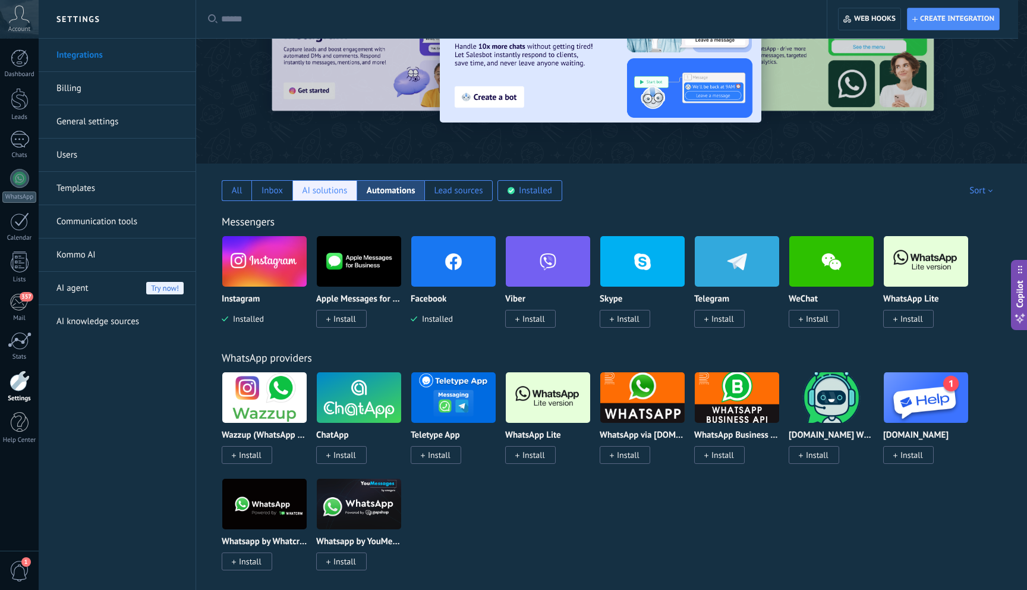
click at [330, 192] on div "AI solutions" at bounding box center [325, 190] width 45 height 11
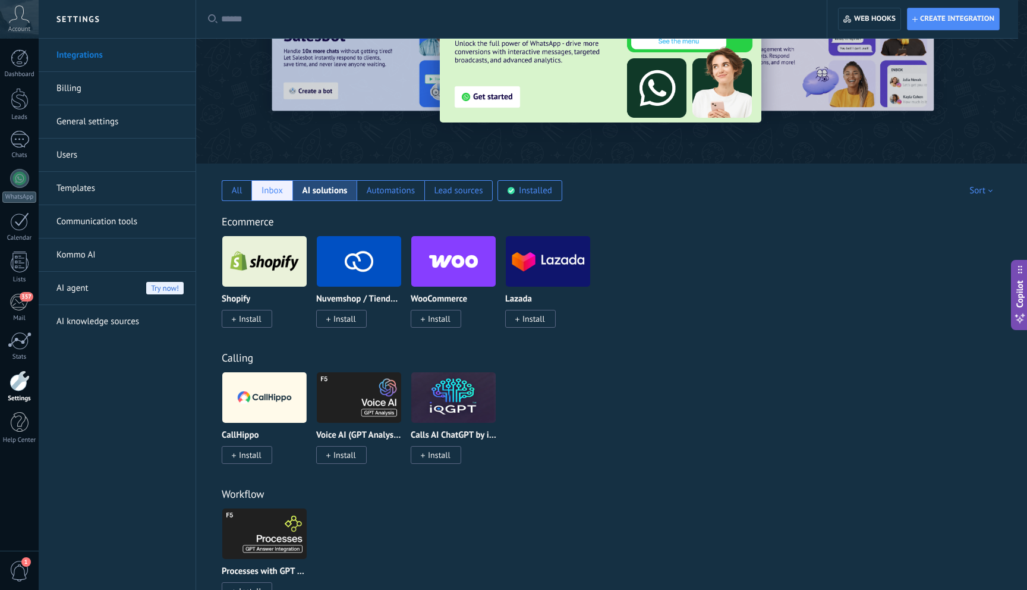
click at [275, 185] on div "Inbox" at bounding box center [272, 190] width 21 height 11
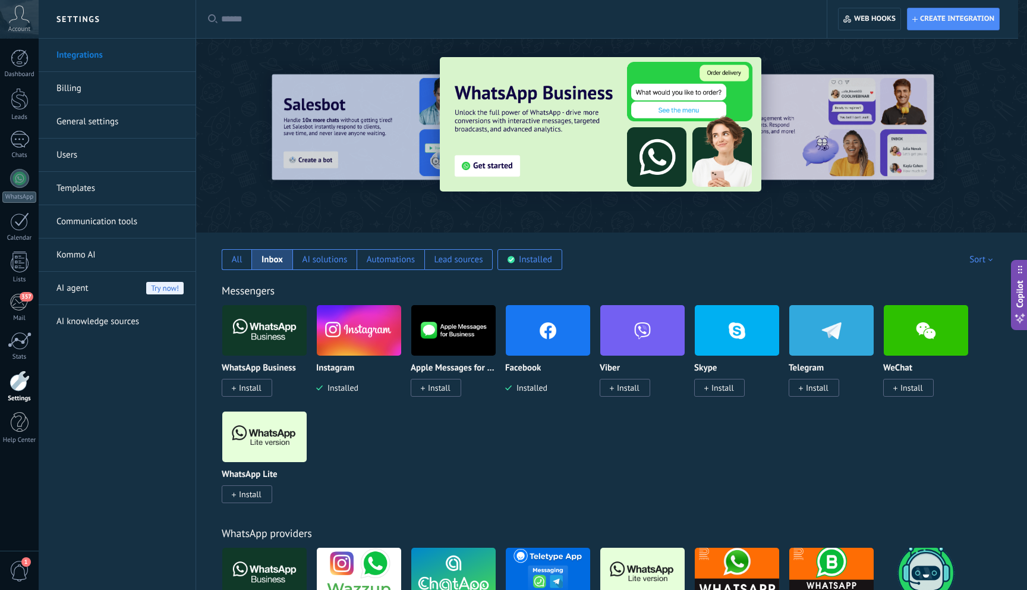
click at [133, 288] on div "AI agent Try now!" at bounding box center [119, 288] width 127 height 33
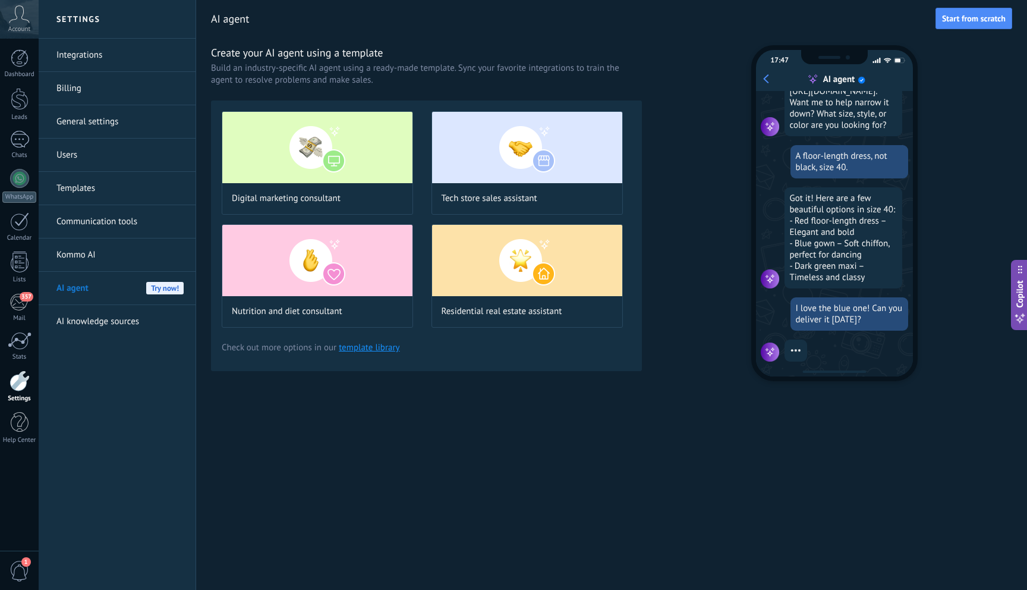
scroll to position [104, 0]
click at [373, 351] on link "template library" at bounding box center [369, 347] width 61 height 11
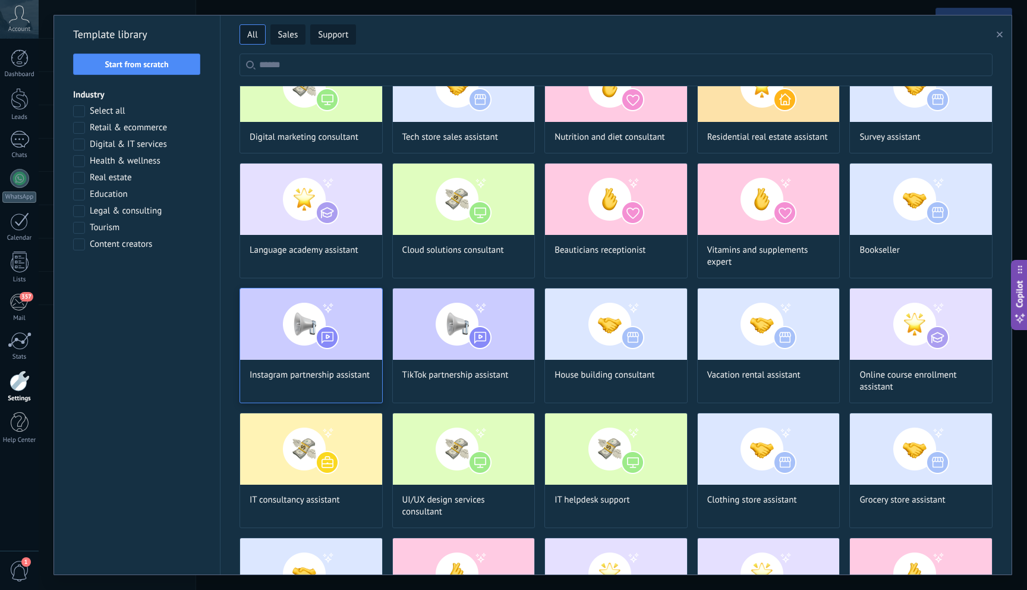
scroll to position [0, 0]
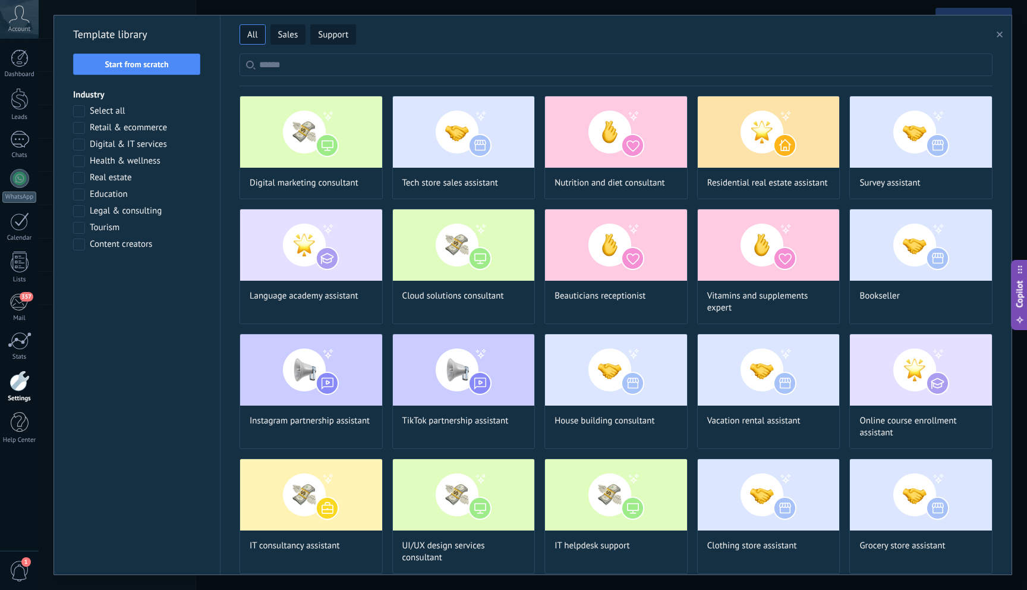
click at [996, 33] on button "button" at bounding box center [1002, 34] width 20 height 14
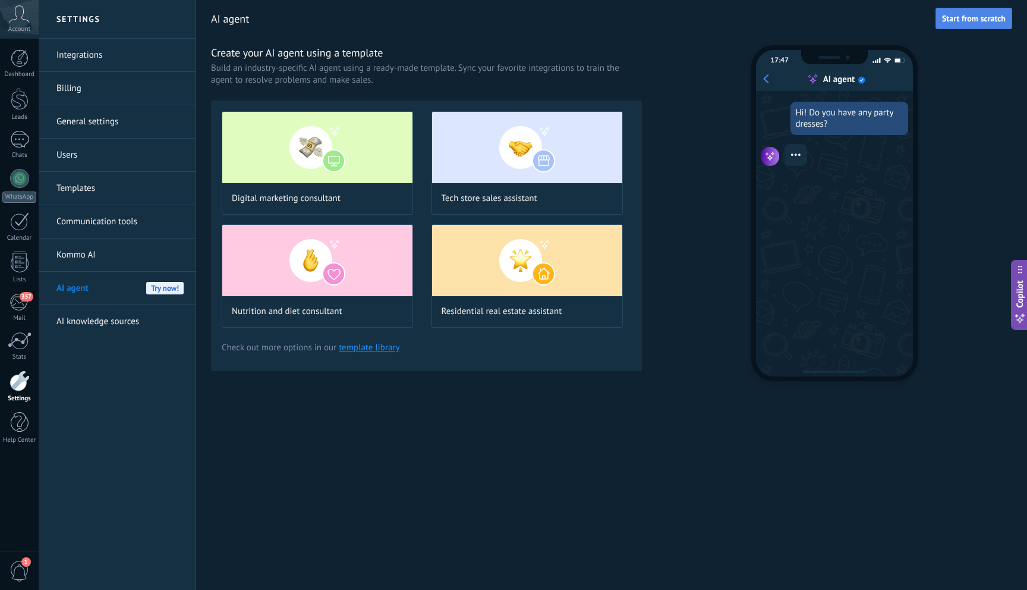
click at [968, 24] on button "Start from scratch" at bounding box center [974, 18] width 77 height 21
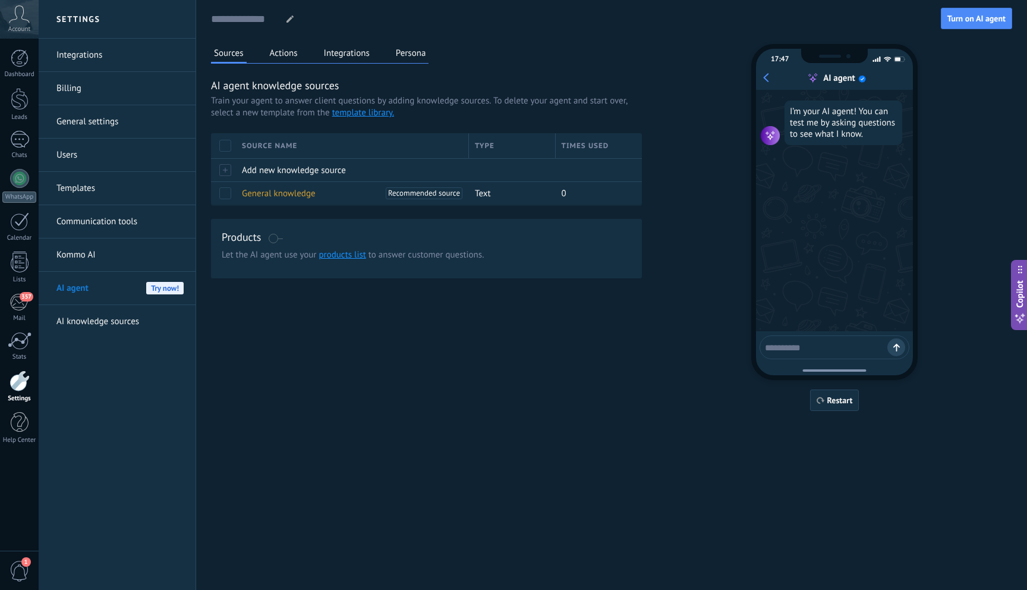
click at [228, 149] on span at bounding box center [225, 146] width 12 height 12
click at [224, 148] on span at bounding box center [225, 146] width 12 height 12
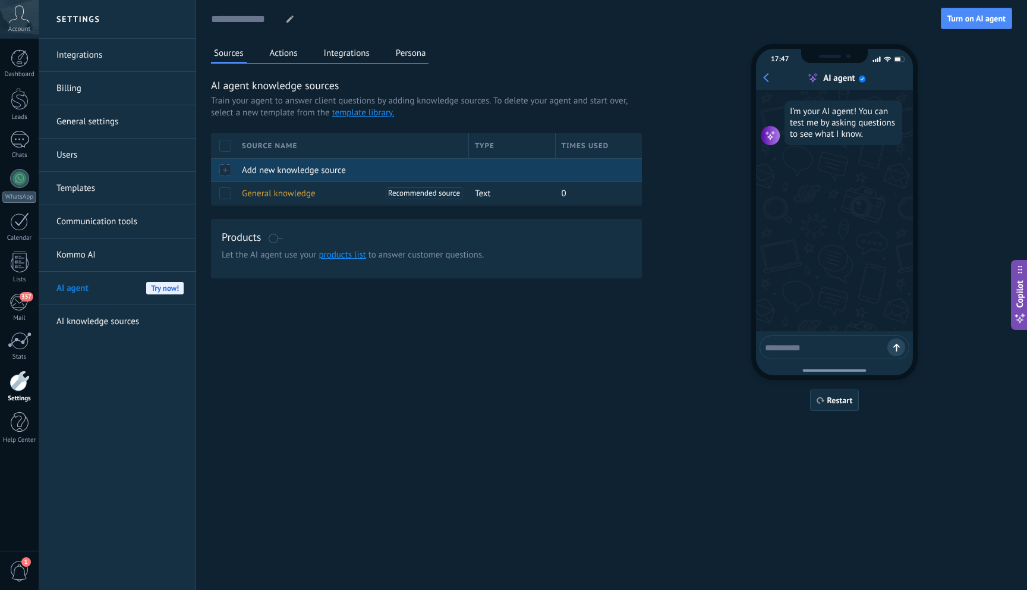
click at [241, 168] on div "Add new knowledge source" at bounding box center [349, 170] width 227 height 23
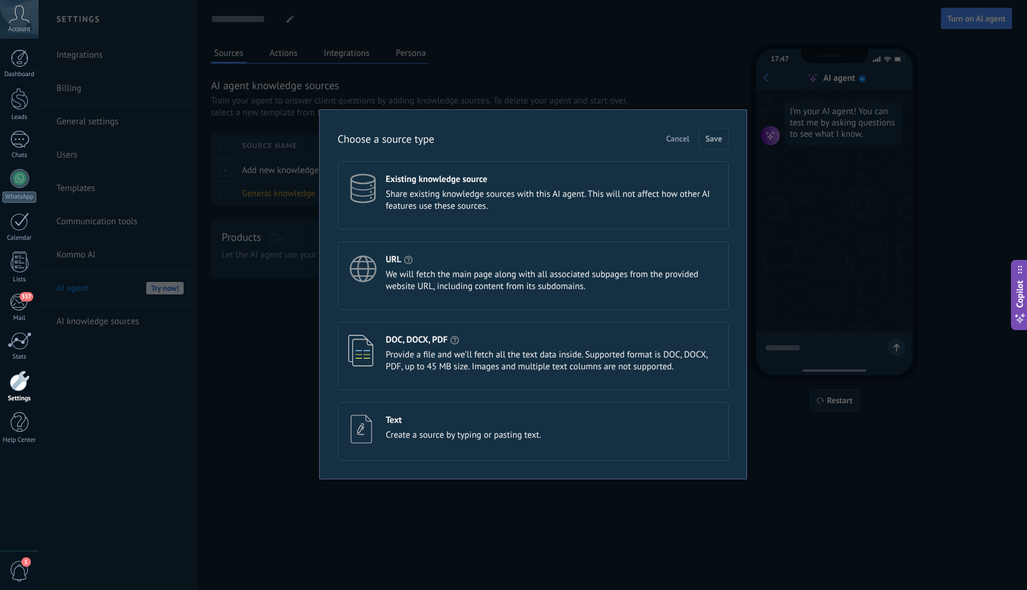
click at [683, 134] on span "Cancel" at bounding box center [678, 138] width 23 height 8
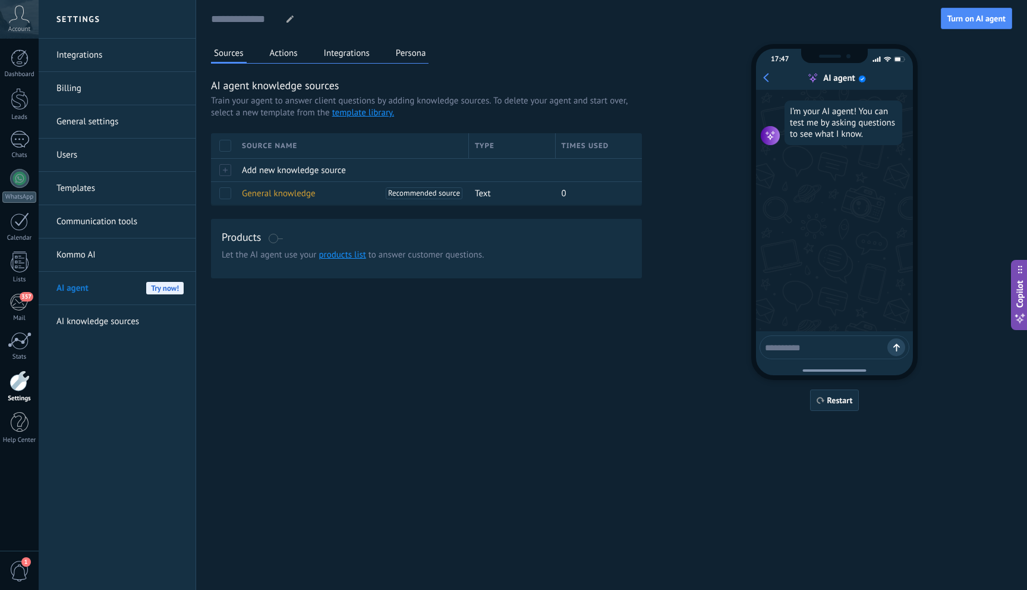
click at [285, 54] on button "Actions" at bounding box center [284, 53] width 34 height 18
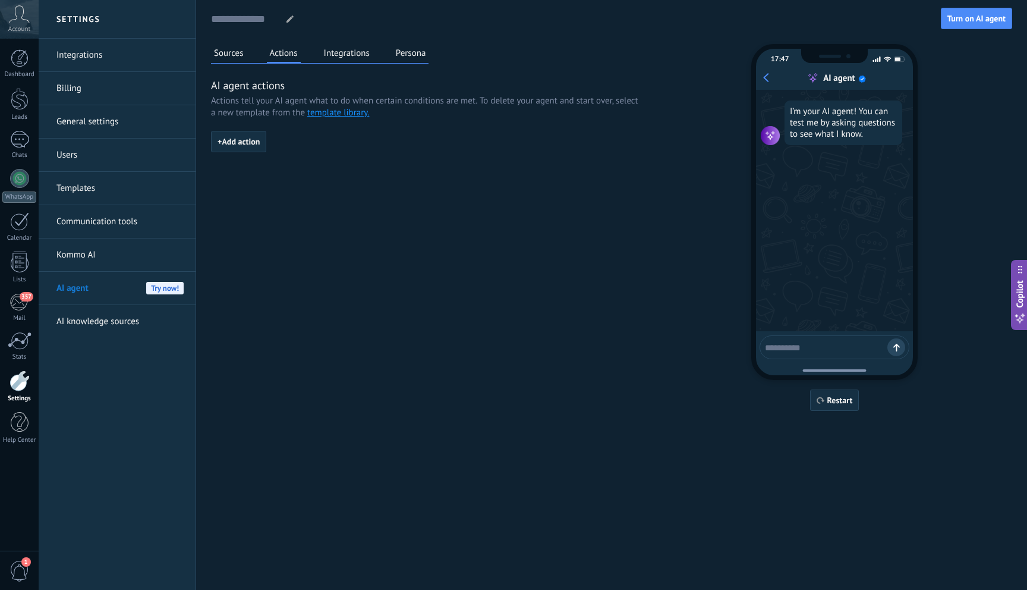
click at [347, 54] on button "Integrations" at bounding box center [347, 53] width 52 height 18
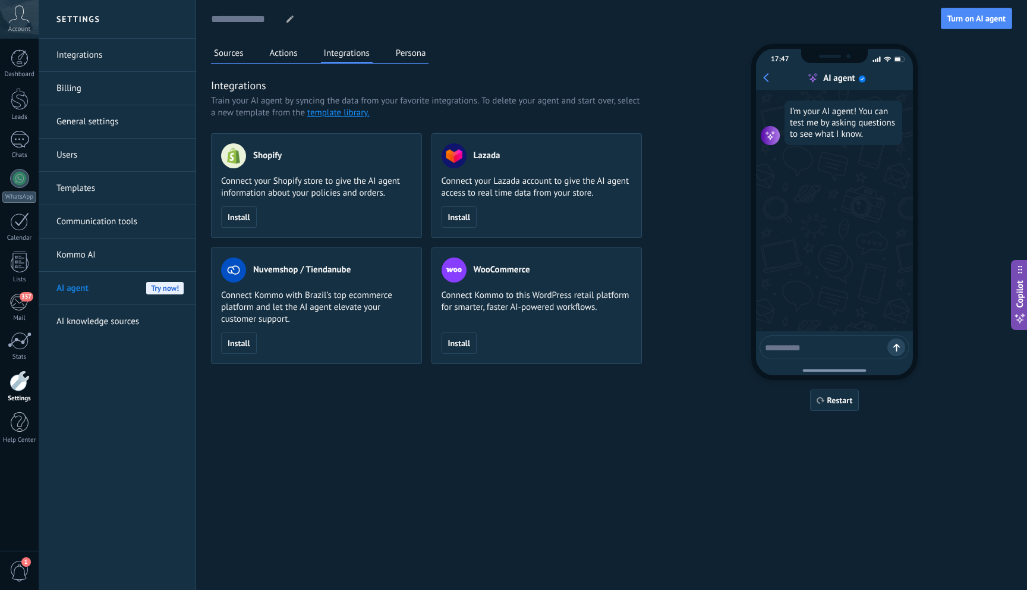
click at [414, 52] on button "Persona" at bounding box center [411, 53] width 36 height 18
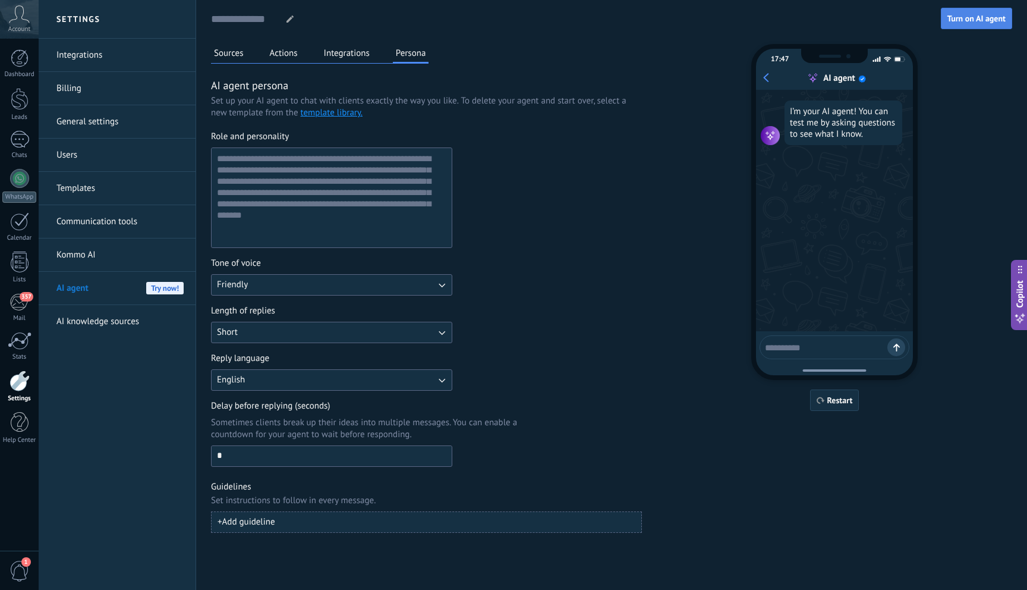
click at [960, 21] on span "Turn on AI agent" at bounding box center [977, 18] width 58 height 8
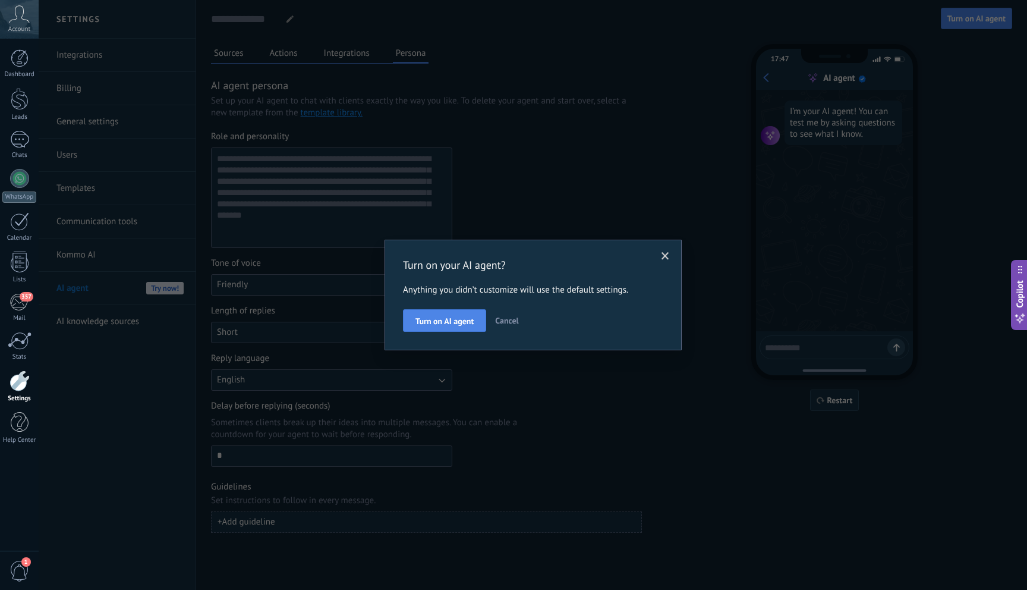
click at [456, 317] on span "Turn on AI agent" at bounding box center [445, 321] width 58 height 8
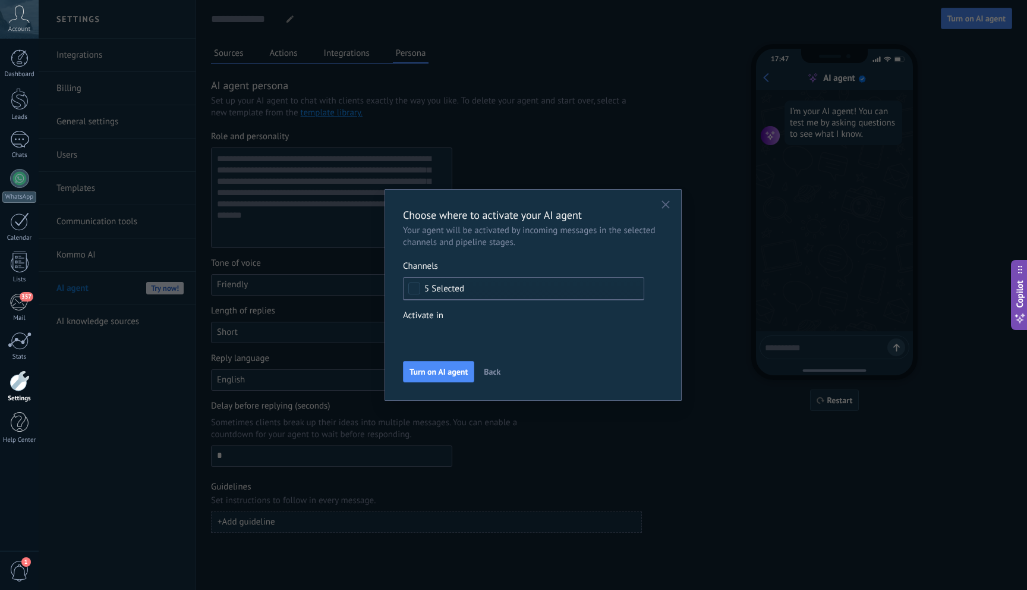
click at [0, 0] on div "Incoming leads New Lead Contacted Engaged / Interested Follow-Up Needed Booked …" at bounding box center [0, 0] width 0 height 0
click at [438, 333] on span at bounding box center [433, 335] width 27 height 10
click at [551, 313] on div at bounding box center [533, 295] width 989 height 590
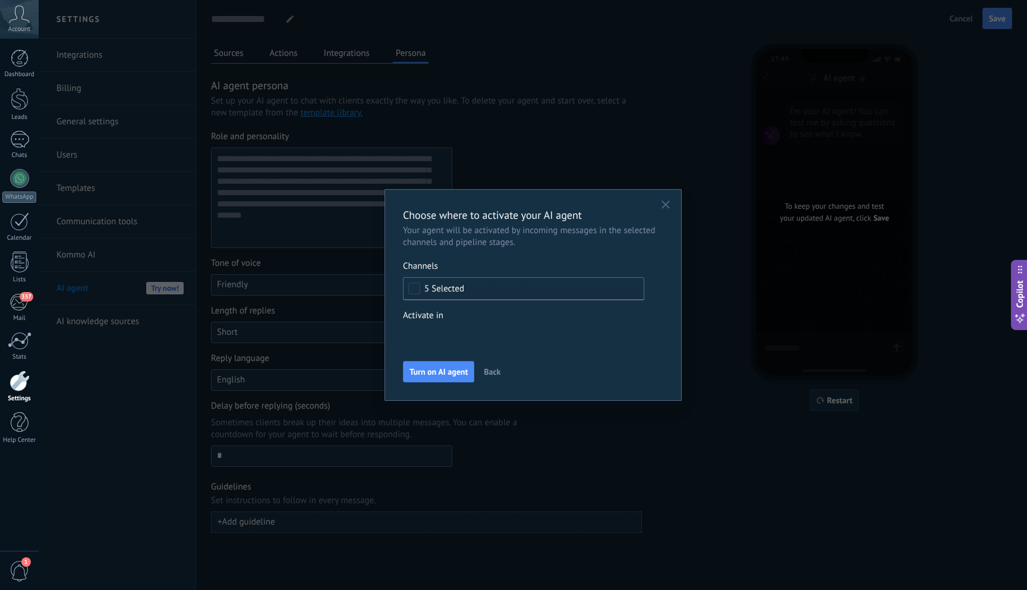
click at [524, 297] on div "5 Selected" at bounding box center [523, 288] width 241 height 23
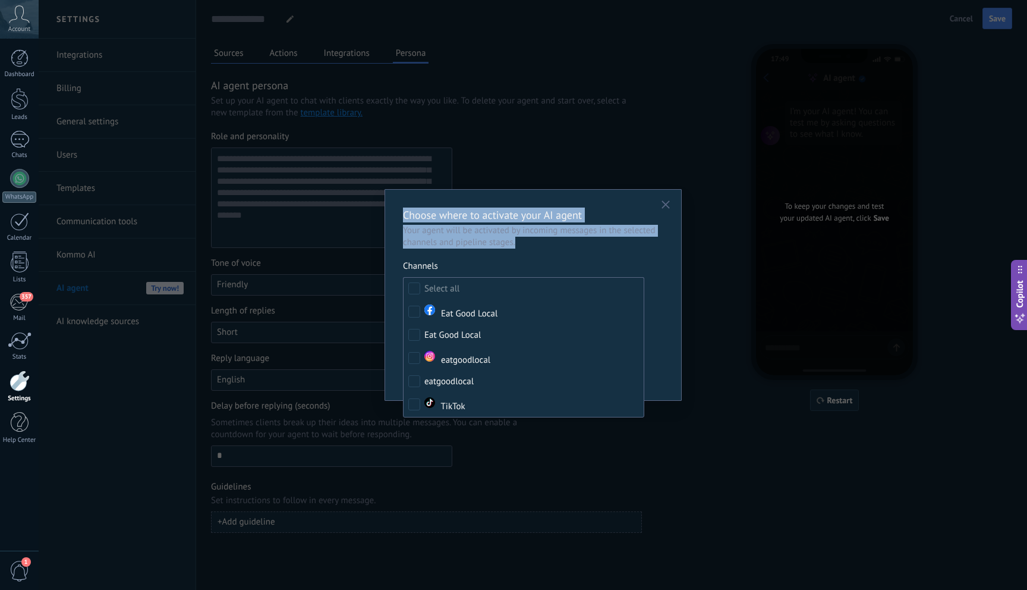
drag, startPoint x: 401, startPoint y: 206, endPoint x: 576, endPoint y: 259, distance: 182.8
click at [576, 259] on div "Choose where to activate your AI agent Your agent will be activated by incoming…" at bounding box center [533, 295] width 297 height 212
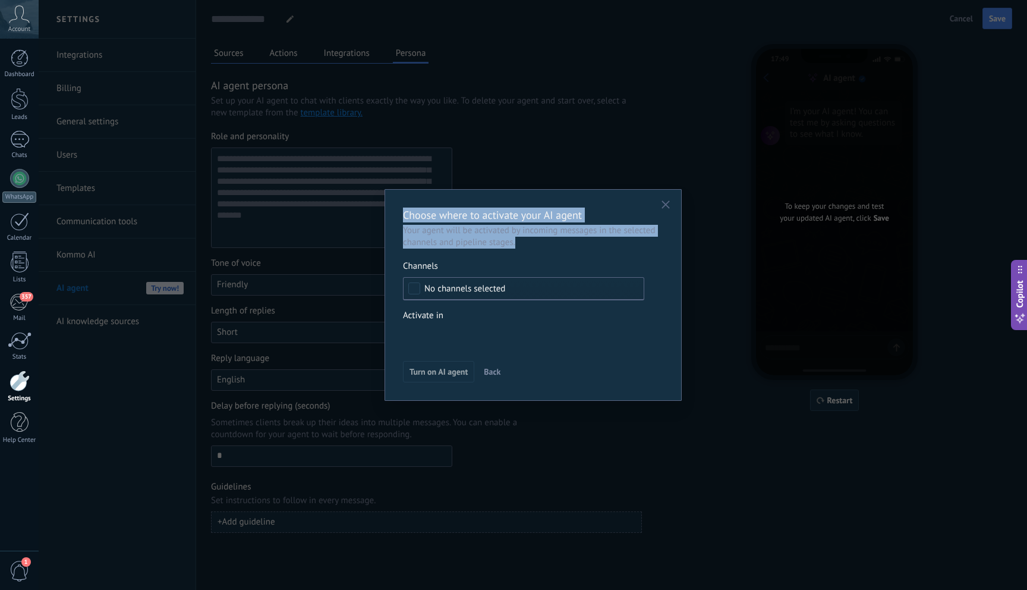
click at [670, 205] on button "button" at bounding box center [665, 205] width 19 height 18
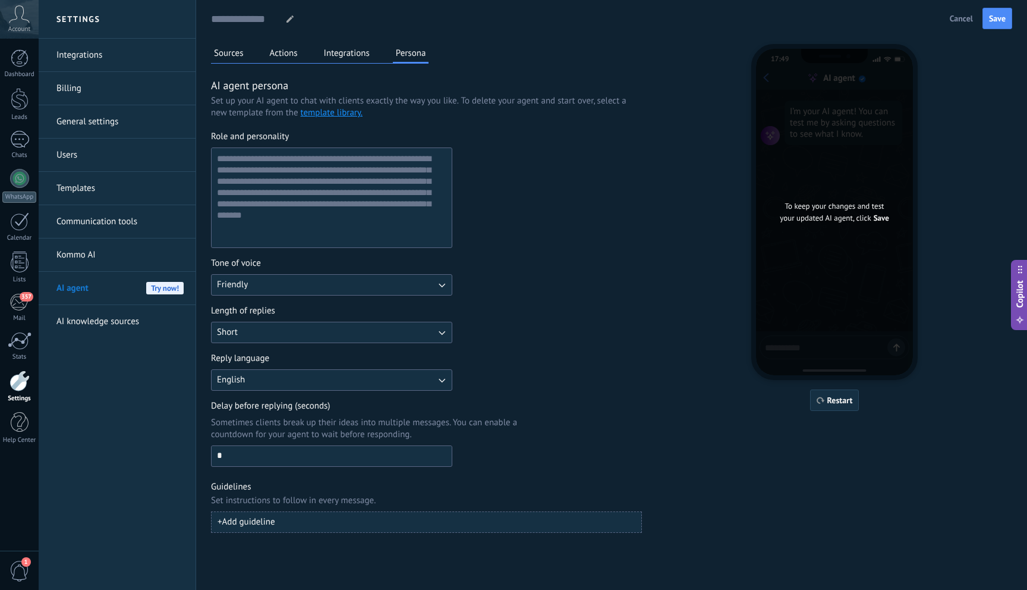
click at [957, 19] on span "Cancel" at bounding box center [961, 18] width 23 height 8
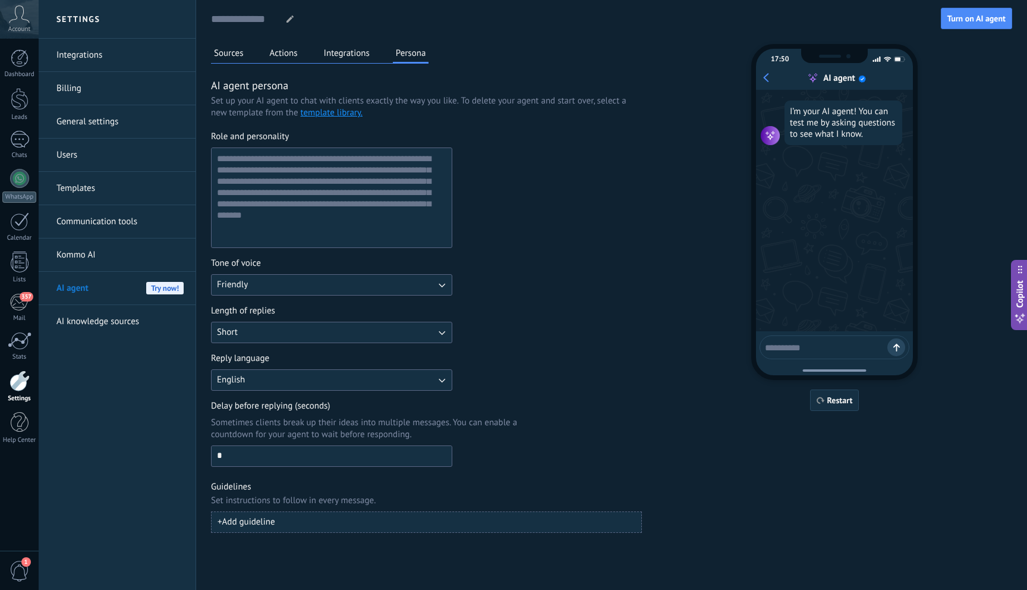
click at [234, 58] on button "Sources" at bounding box center [229, 53] width 36 height 18
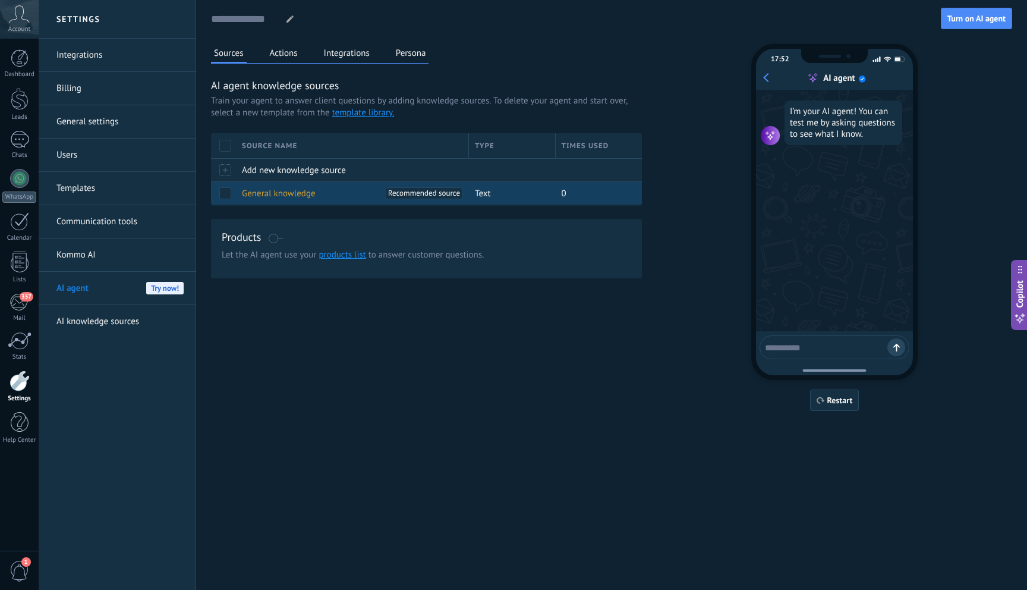
click at [231, 193] on span at bounding box center [225, 193] width 12 height 12
click at [436, 199] on span "Recommended source" at bounding box center [424, 193] width 72 height 12
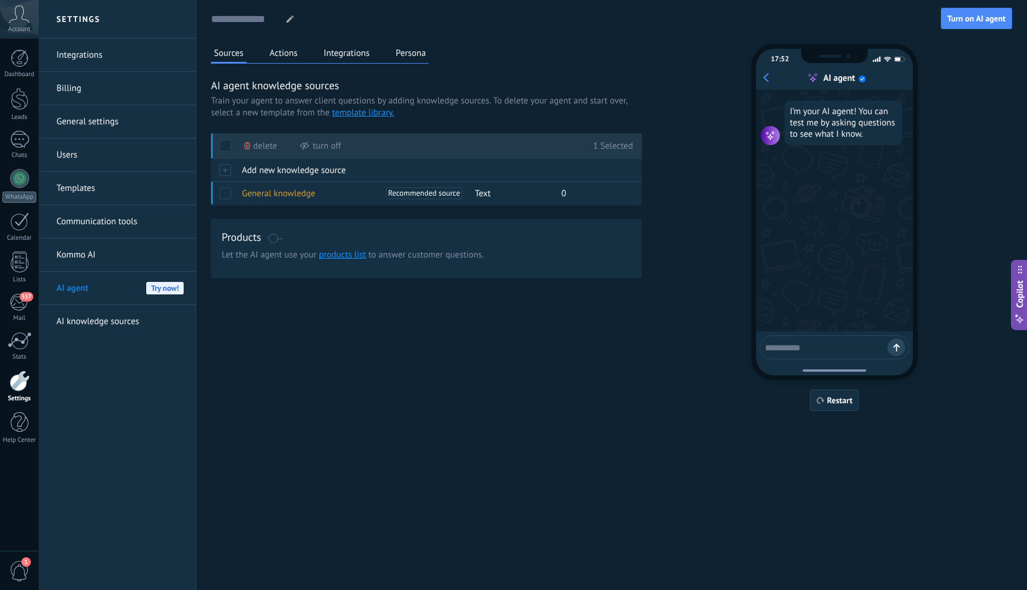
click at [335, 256] on link "products list" at bounding box center [342, 254] width 47 height 11
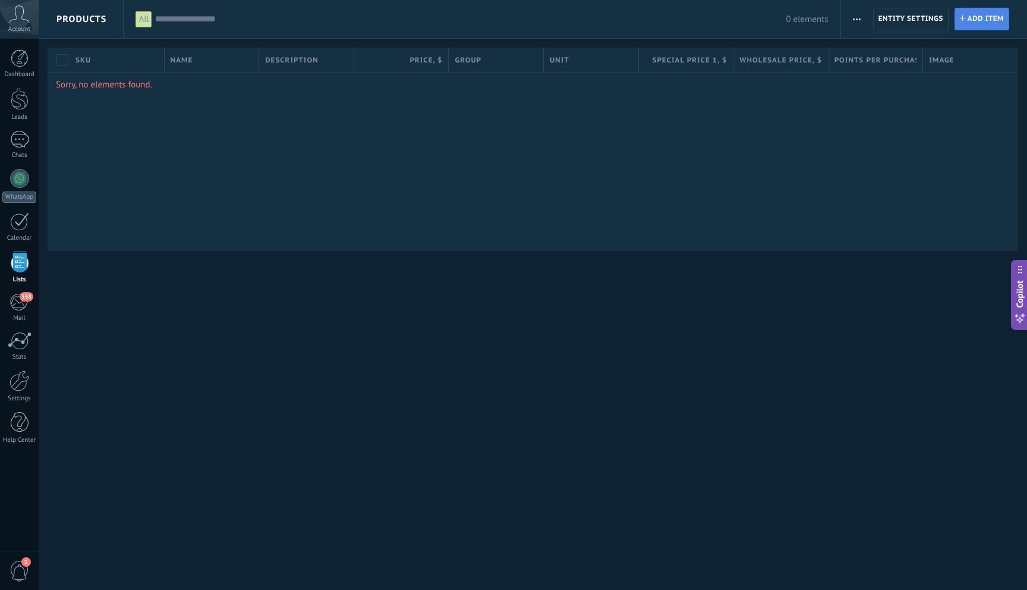
click at [975, 24] on span "Add item" at bounding box center [986, 18] width 36 height 21
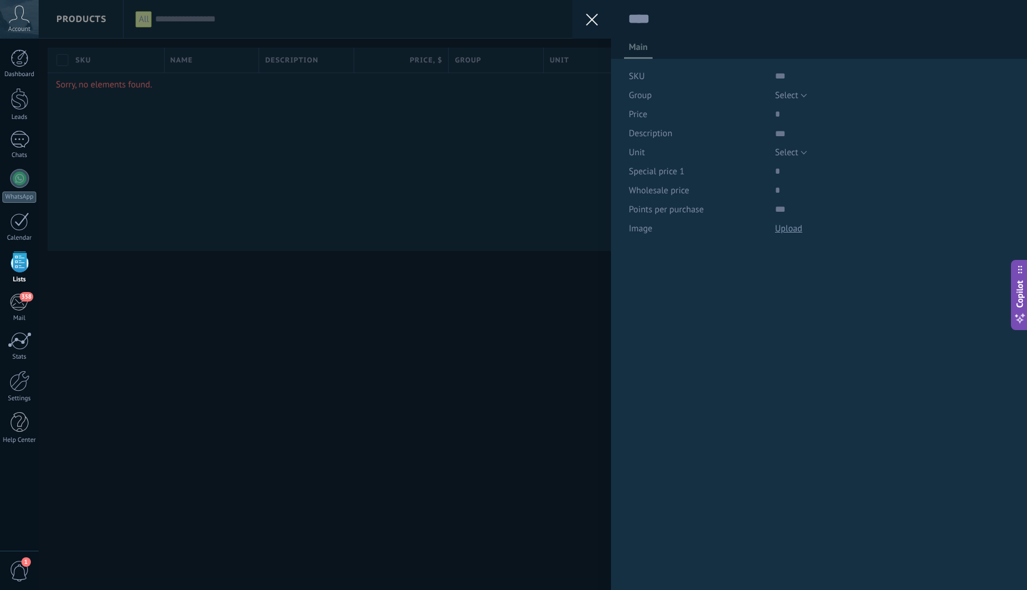
scroll to position [12, 0]
click at [1017, 302] on span "Copilot" at bounding box center [1020, 294] width 12 height 27
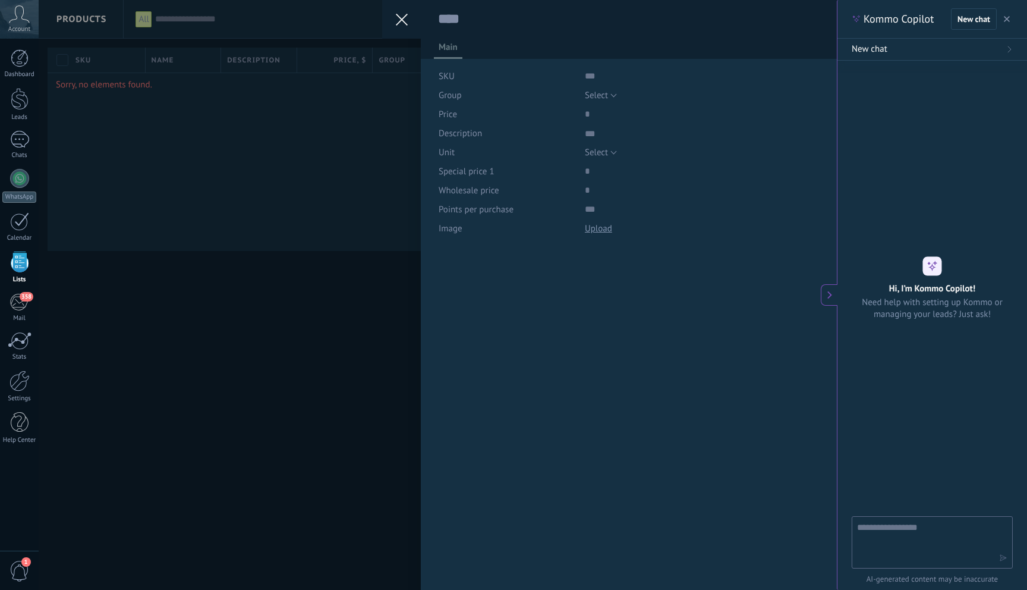
click at [973, 533] on textarea at bounding box center [924, 541] width 134 height 43
type textarea "**********"
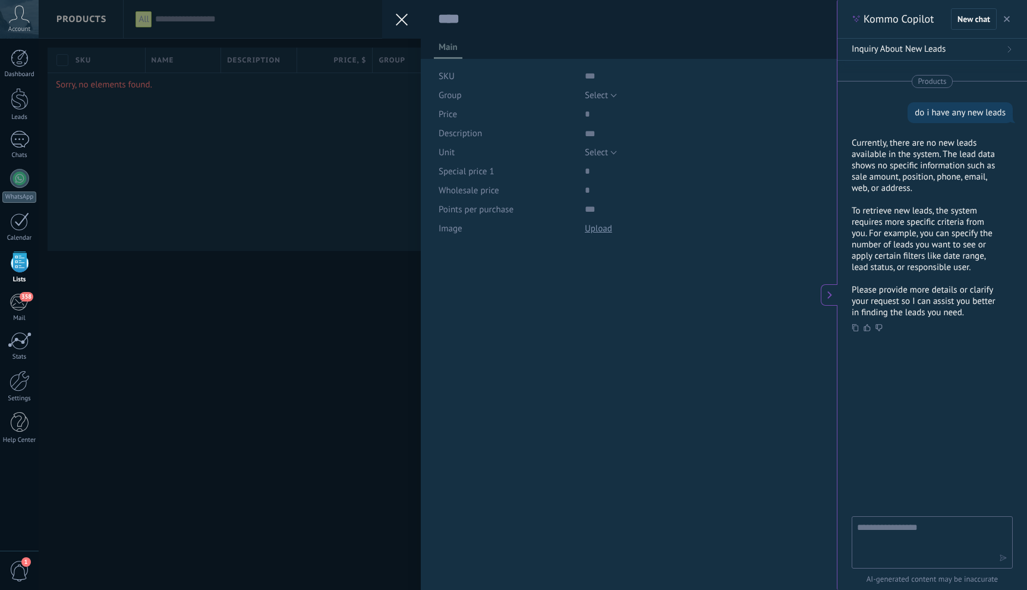
click at [827, 298] on icon at bounding box center [830, 295] width 10 height 10
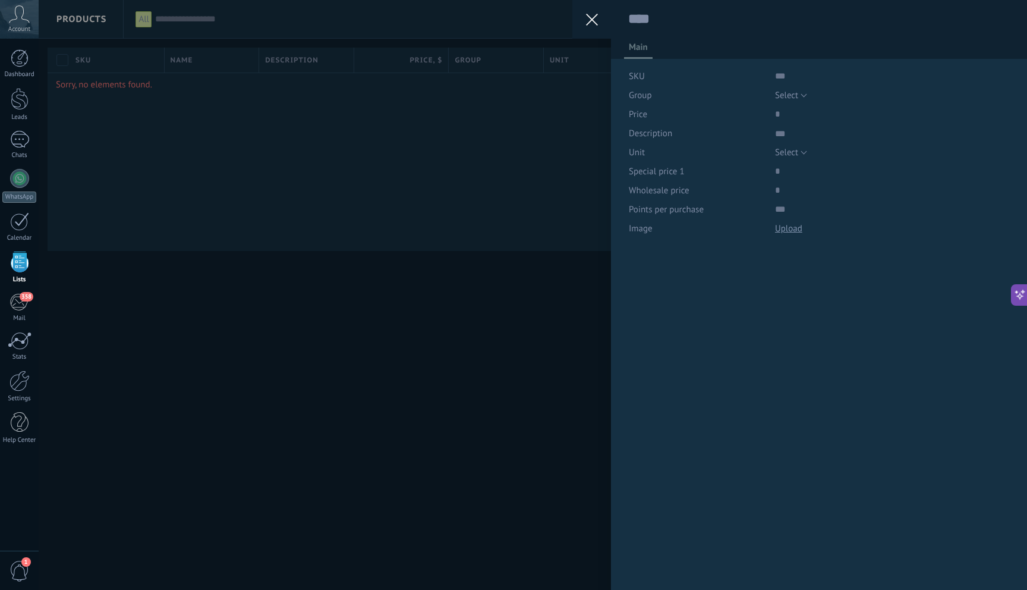
click at [589, 20] on icon at bounding box center [592, 20] width 12 height 12
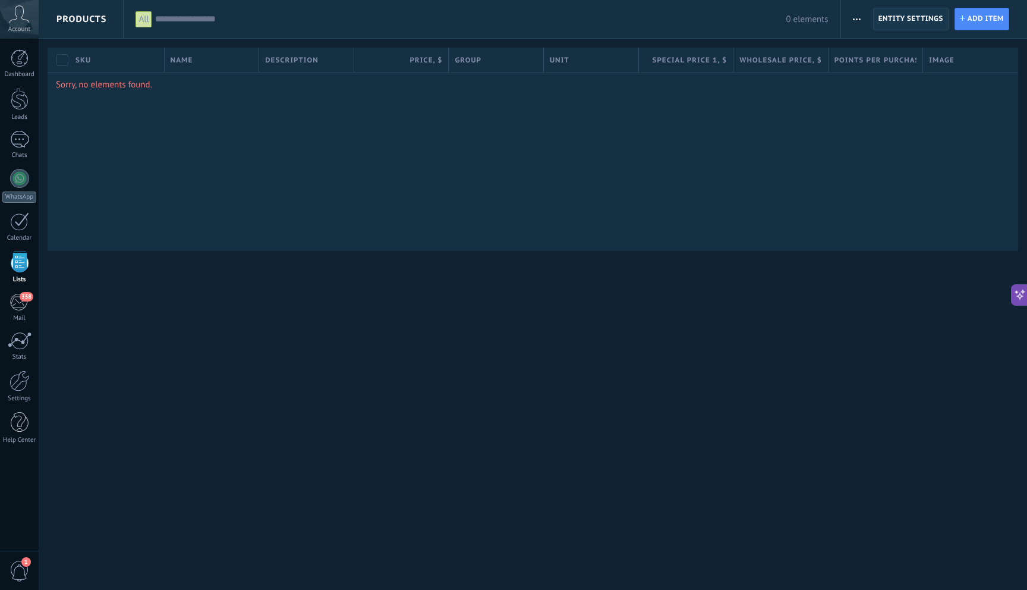
click at [927, 21] on span "Entity settings" at bounding box center [911, 18] width 65 height 21
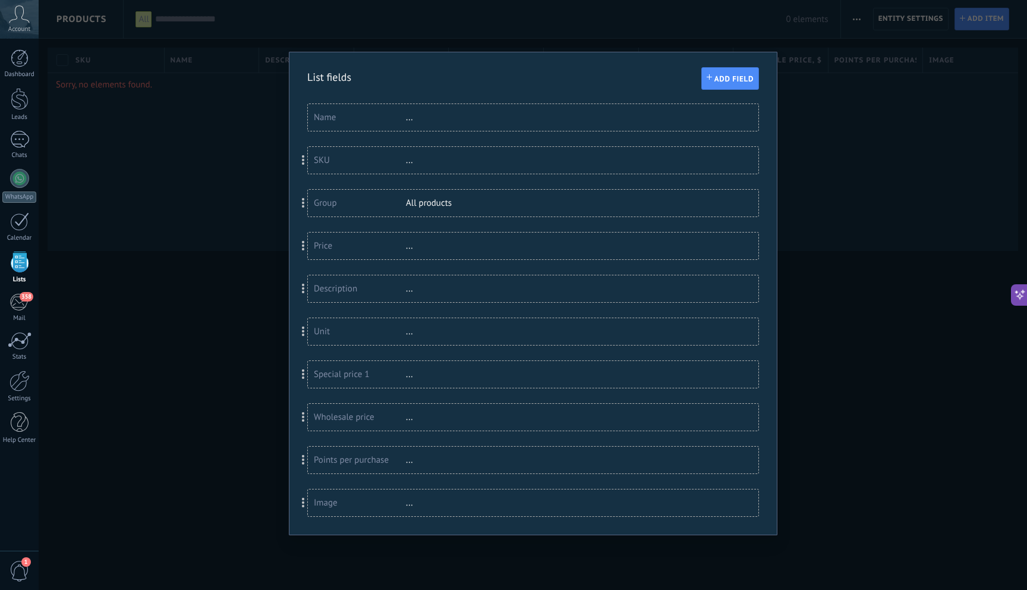
click at [152, 370] on div "List fields Add field You have reached the limit of custom fields in the Trial …" at bounding box center [533, 295] width 989 height 590
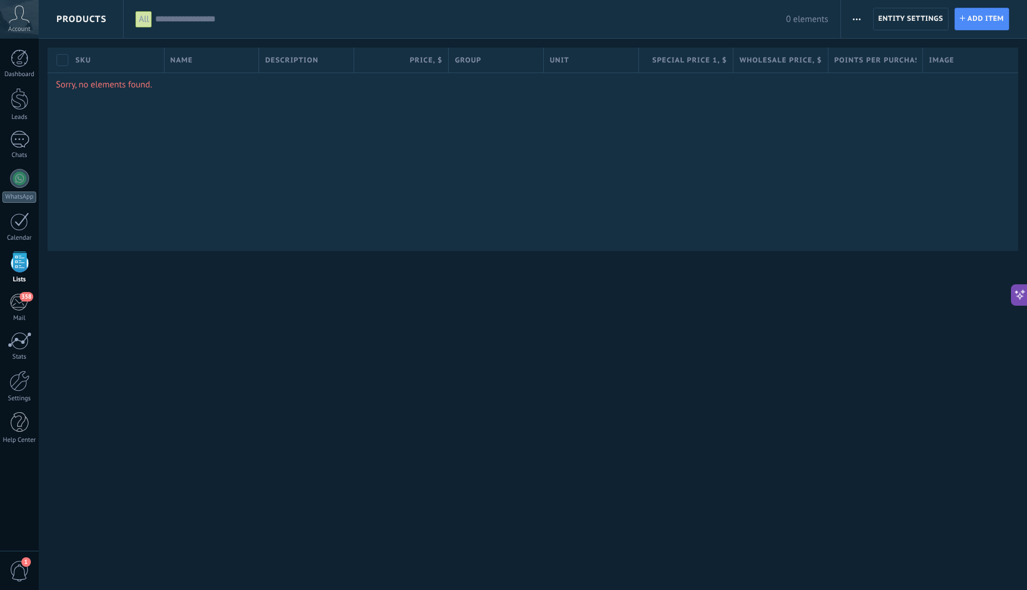
click at [21, 563] on span "1" at bounding box center [26, 562] width 10 height 10
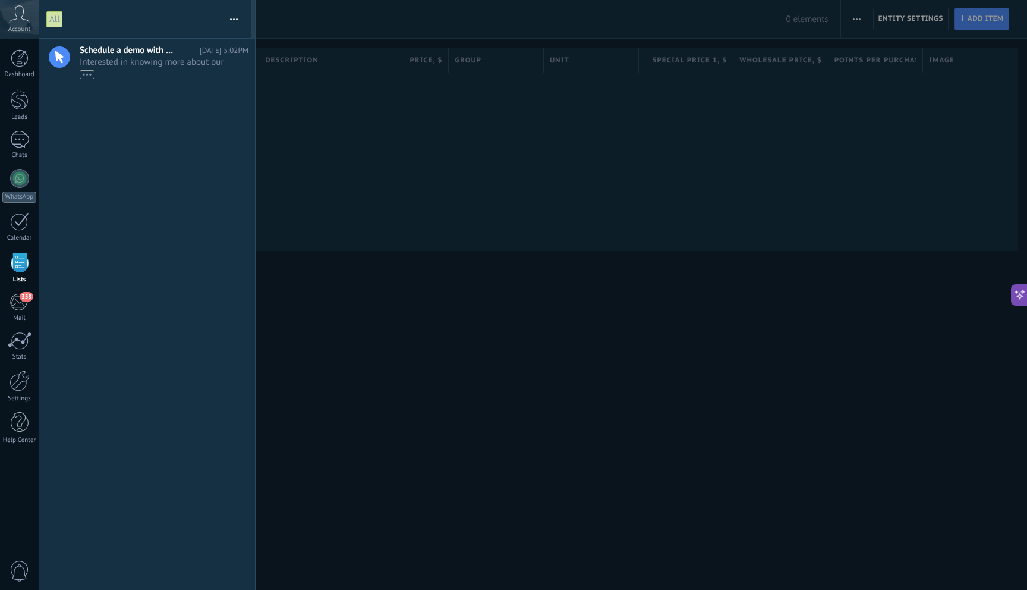
click at [412, 359] on div at bounding box center [513, 295] width 1027 height 590
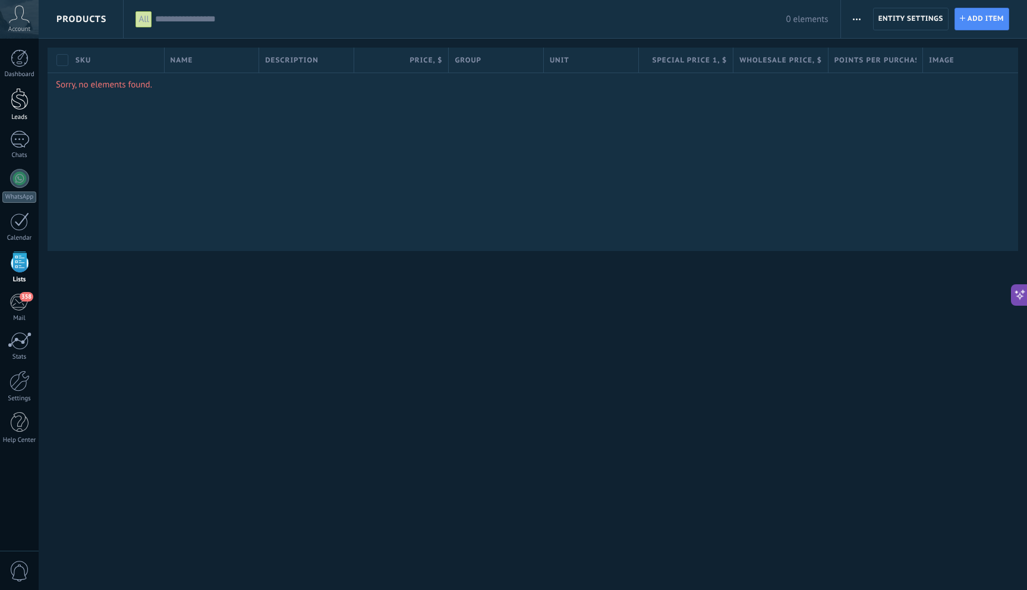
click at [27, 110] on link "Leads" at bounding box center [19, 104] width 39 height 33
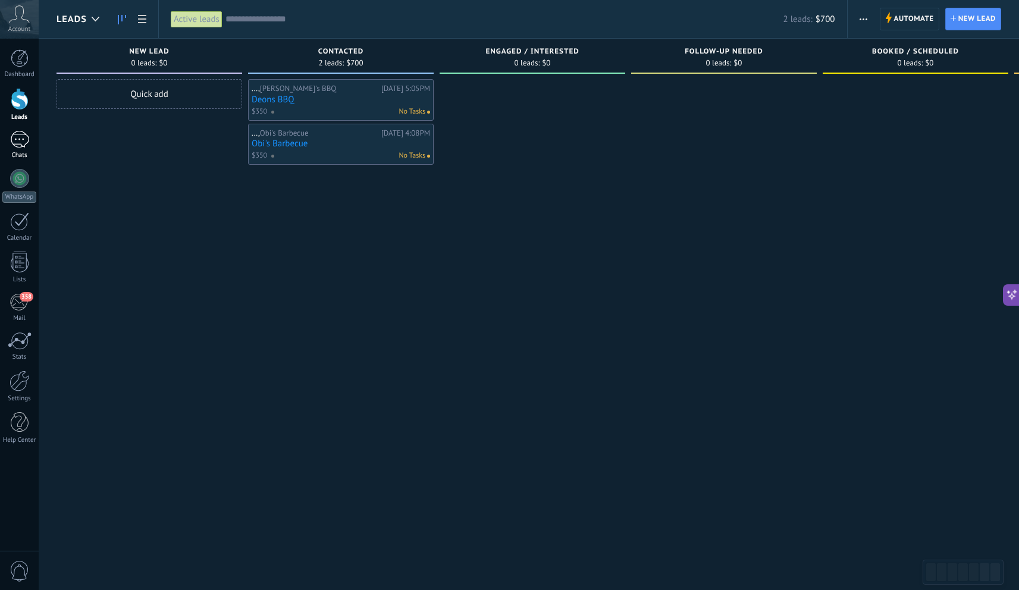
click at [13, 152] on div "Chats" at bounding box center [19, 156] width 34 height 8
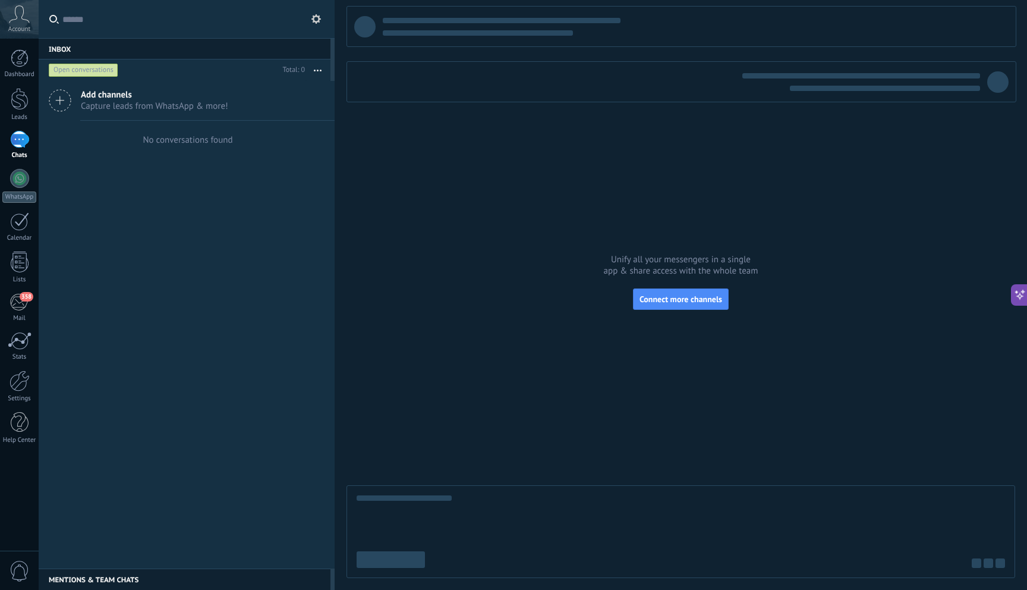
click at [23, 19] on use at bounding box center [20, 13] width 20 height 17
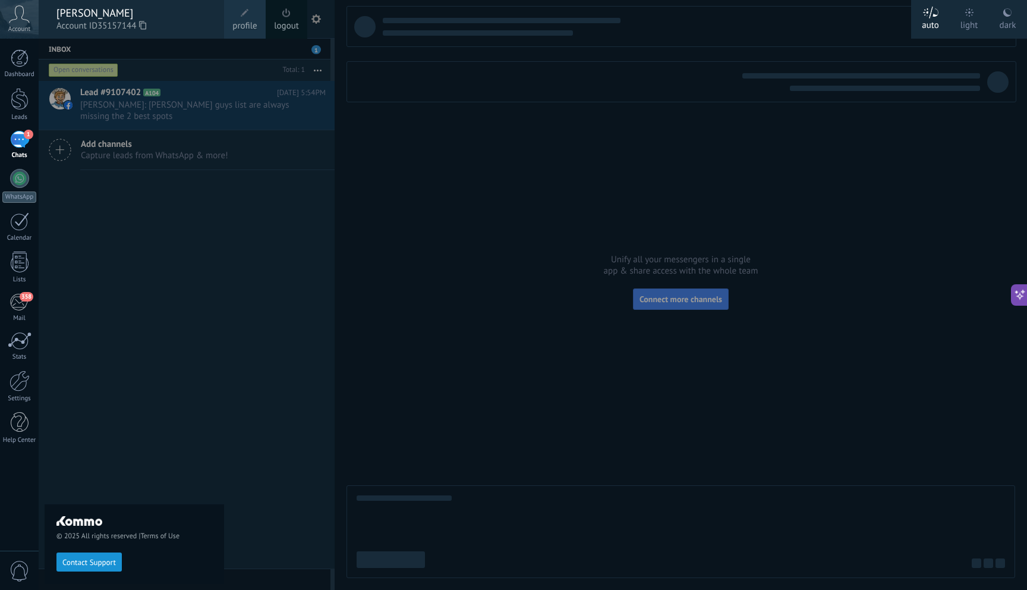
click at [203, 112] on div "© 2025 All rights reserved | Terms of Use Contact Support" at bounding box center [135, 314] width 180 height 551
click at [188, 100] on div "© 2025 All rights reserved | Terms of Use Contact Support" at bounding box center [135, 314] width 180 height 551
click at [385, 342] on div at bounding box center [552, 295] width 1027 height 590
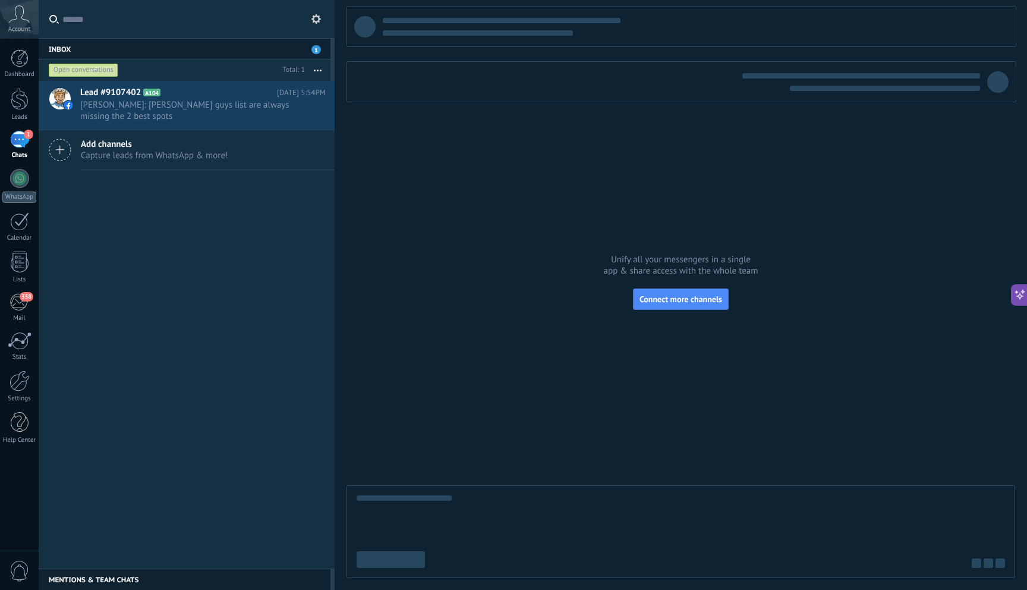
click at [18, 147] on div "1" at bounding box center [19, 139] width 19 height 17
click at [162, 101] on span "[PERSON_NAME]: [PERSON_NAME] guys list are always missing the 2 best spots" at bounding box center [191, 110] width 223 height 23
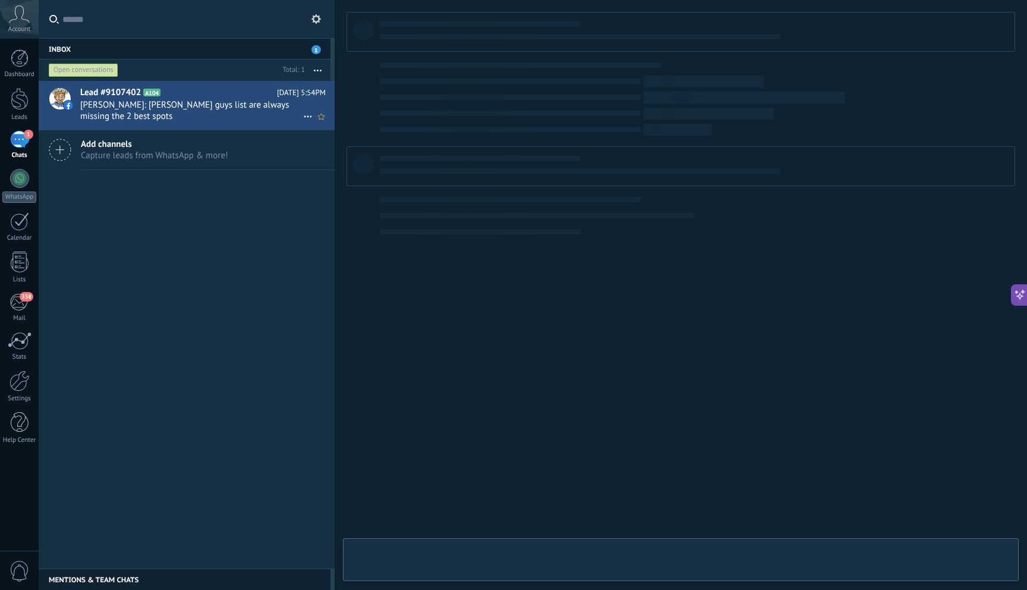
scroll to position [18, 0]
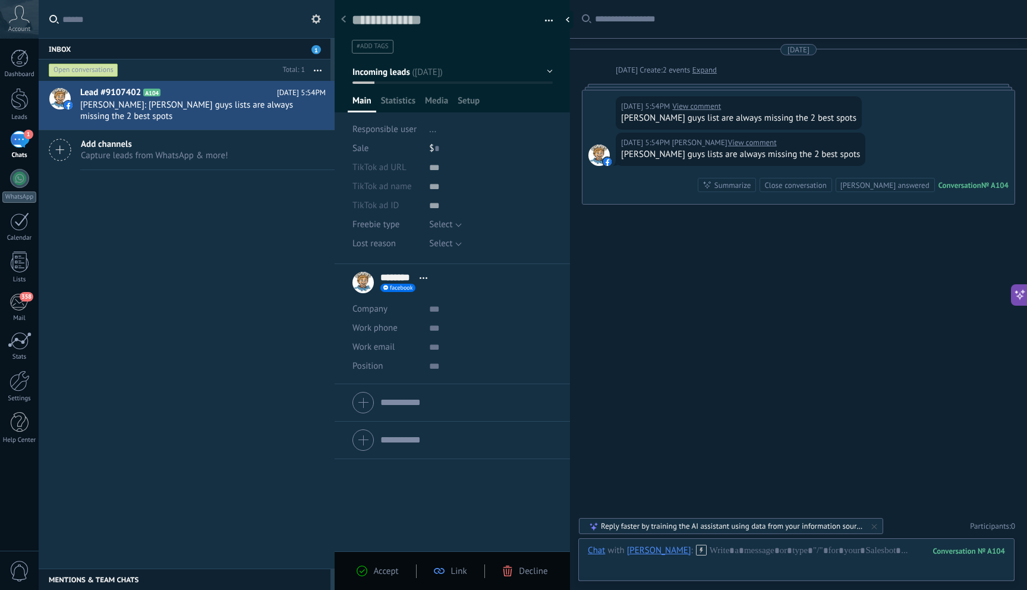
click at [251, 26] on input "text" at bounding box center [193, 19] width 263 height 38
click at [263, 475] on div "Lead #9107402 A104 [DATE] 5:54PM [PERSON_NAME]: [PERSON_NAME] guys lists are al…" at bounding box center [187, 325] width 296 height 488
click at [461, 227] on div "Select eBook Guide Consultation Podcast Template Select" at bounding box center [491, 224] width 124 height 19
click at [453, 226] on button "Select" at bounding box center [445, 224] width 32 height 19
click at [511, 149] on div "$ 0" at bounding box center [491, 148] width 124 height 19
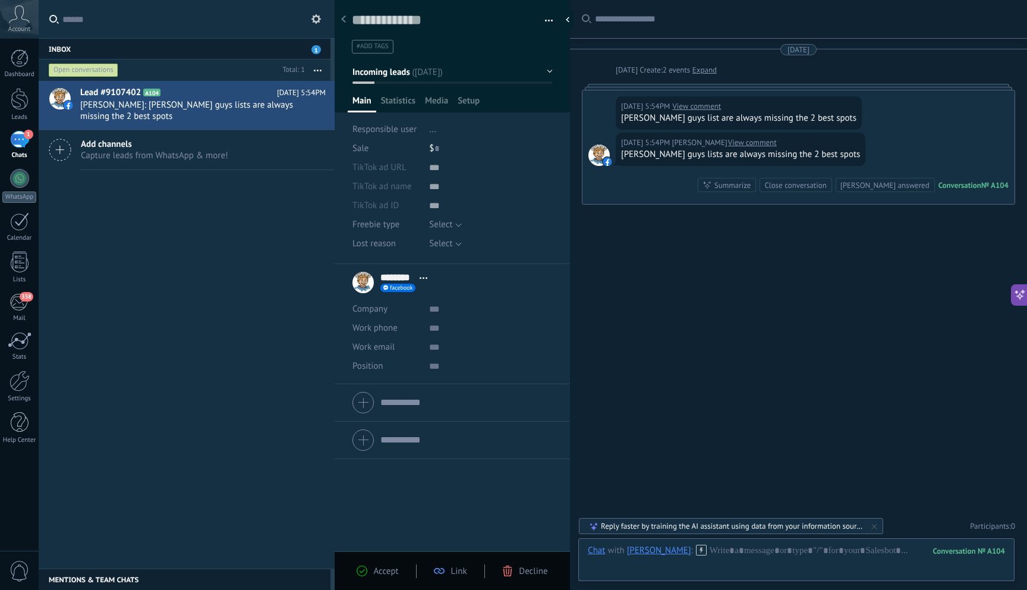
click at [542, 71] on button "Incoming leads" at bounding box center [453, 71] width 200 height 21
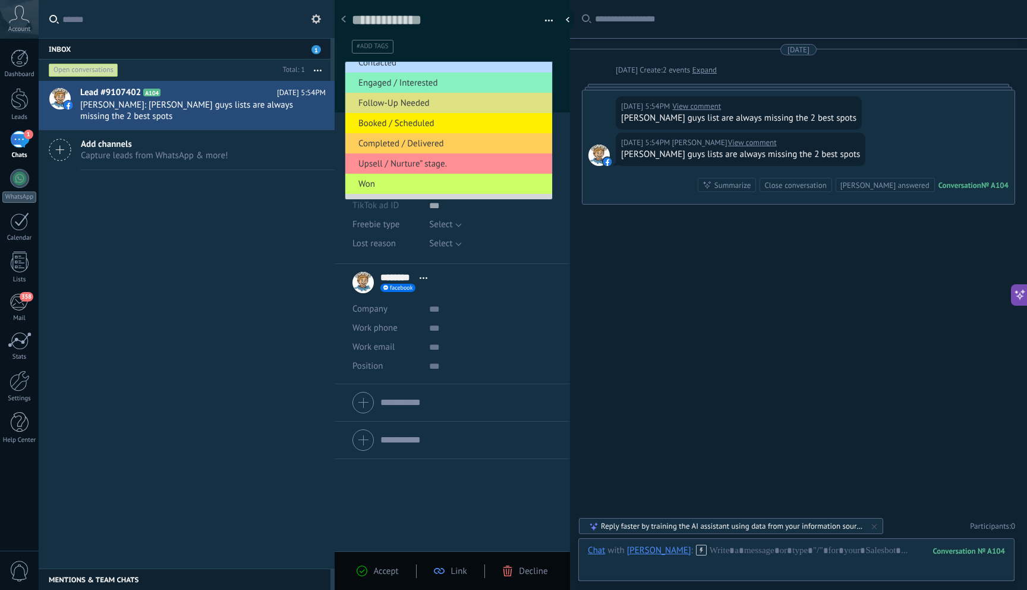
scroll to position [0, 0]
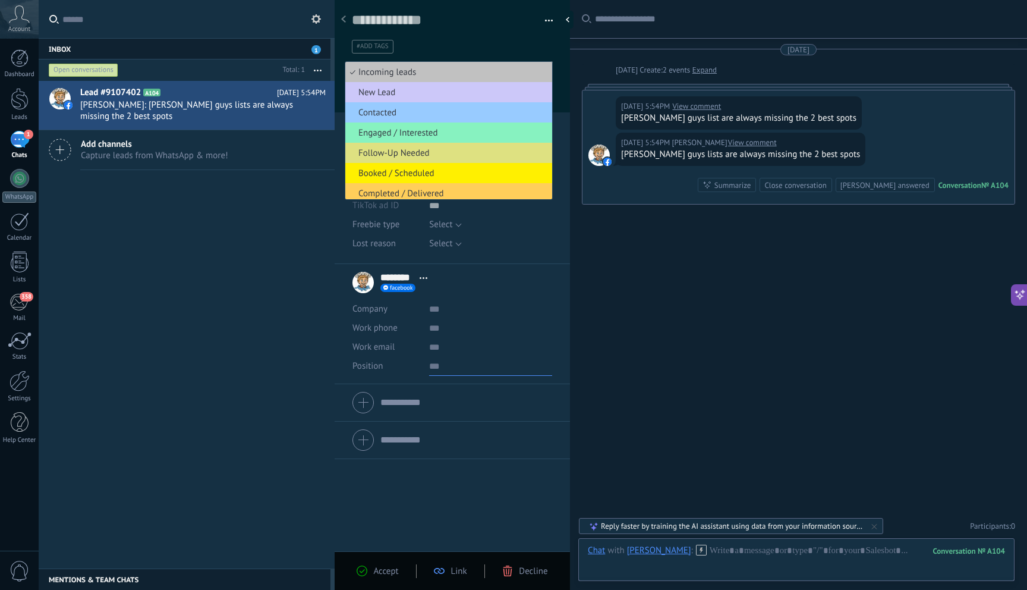
click at [514, 363] on input "text" at bounding box center [490, 366] width 123 height 19
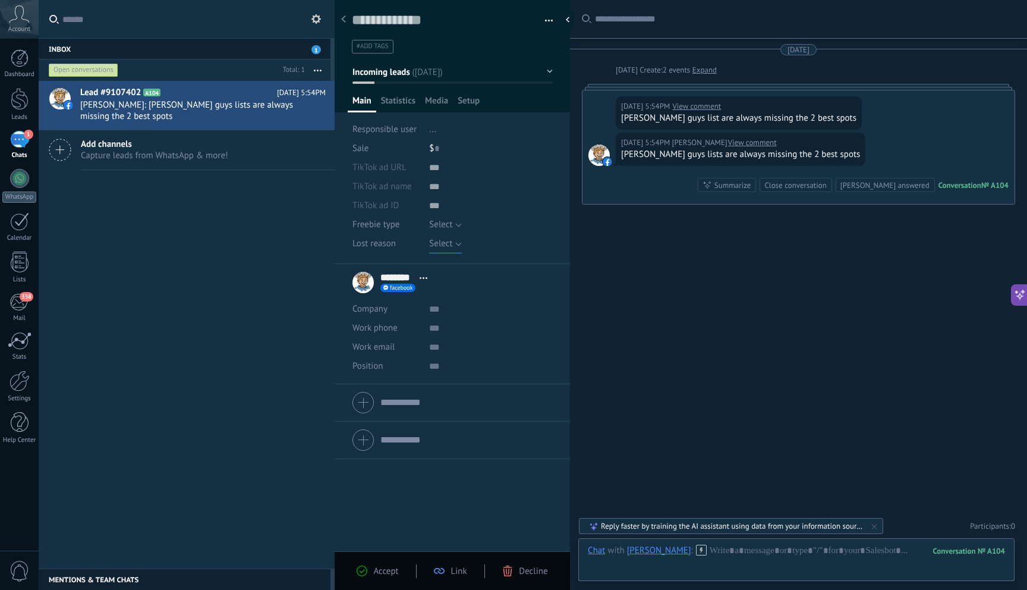
click at [445, 244] on span "Select" at bounding box center [440, 243] width 23 height 11
click at [504, 203] on div at bounding box center [491, 205] width 124 height 19
click at [376, 224] on span "Freebie type" at bounding box center [377, 224] width 48 height 9
click at [456, 224] on button "Select" at bounding box center [445, 224] width 32 height 19
click at [488, 152] on div "$ 0" at bounding box center [491, 148] width 124 height 19
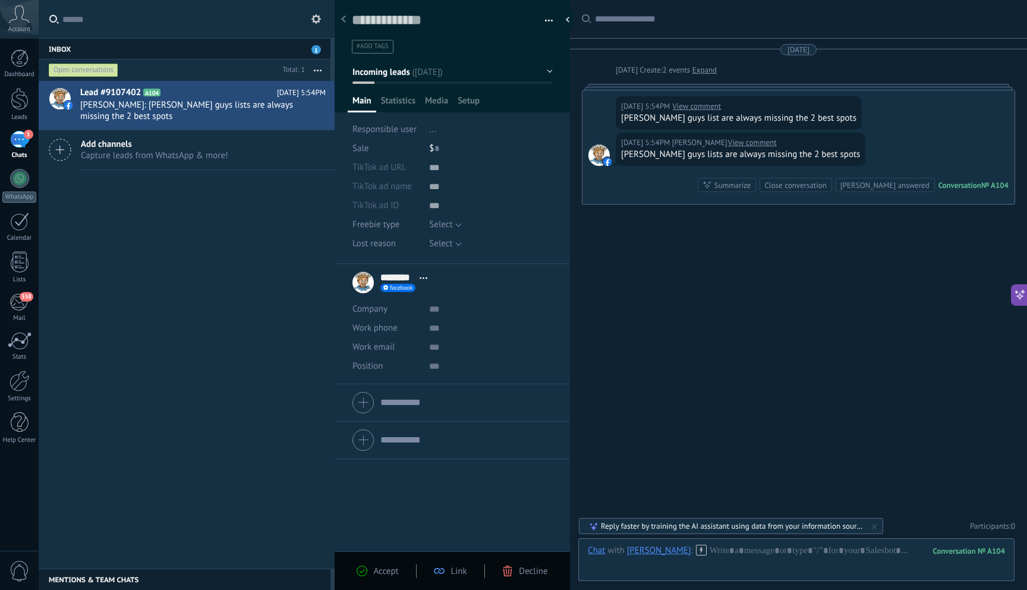
click at [524, 77] on button "Incoming leads" at bounding box center [453, 71] width 200 height 21
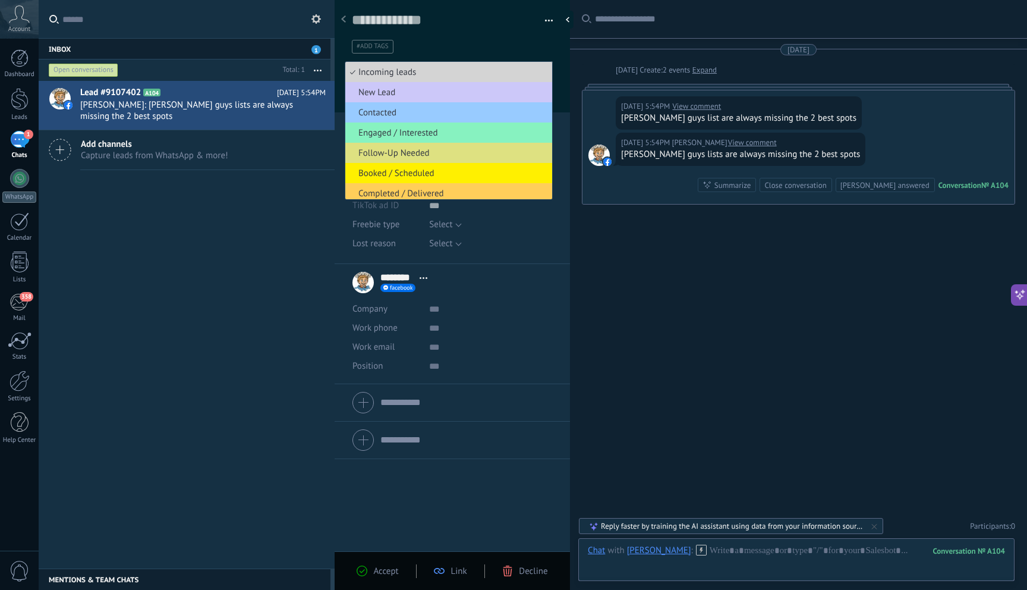
click at [524, 77] on span "Incoming leads" at bounding box center [446, 72] width 203 height 11
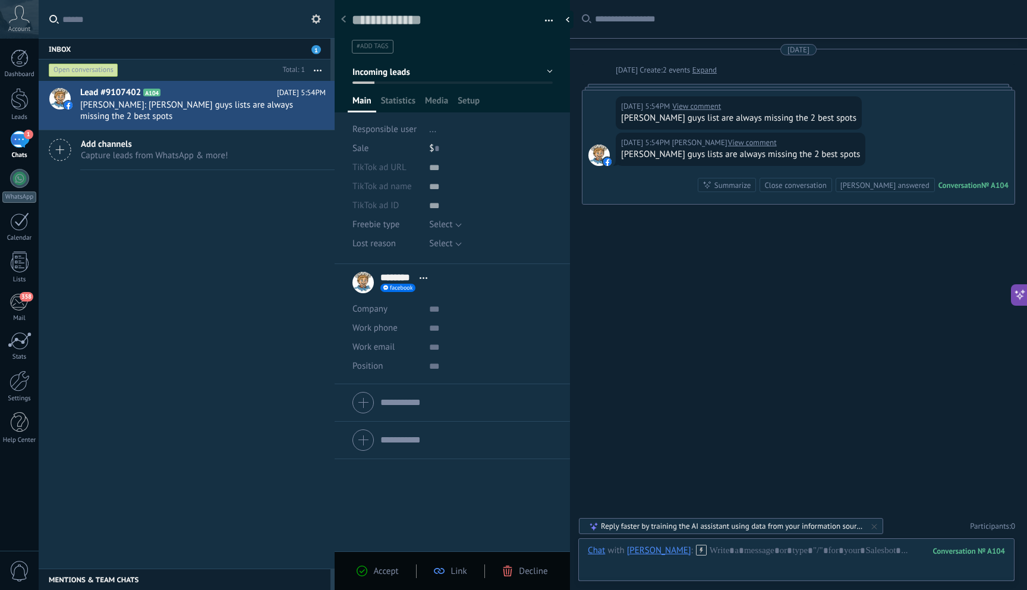
click at [546, 18] on button "button" at bounding box center [544, 21] width 17 height 18
click at [319, 24] on button at bounding box center [316, 19] width 14 height 14
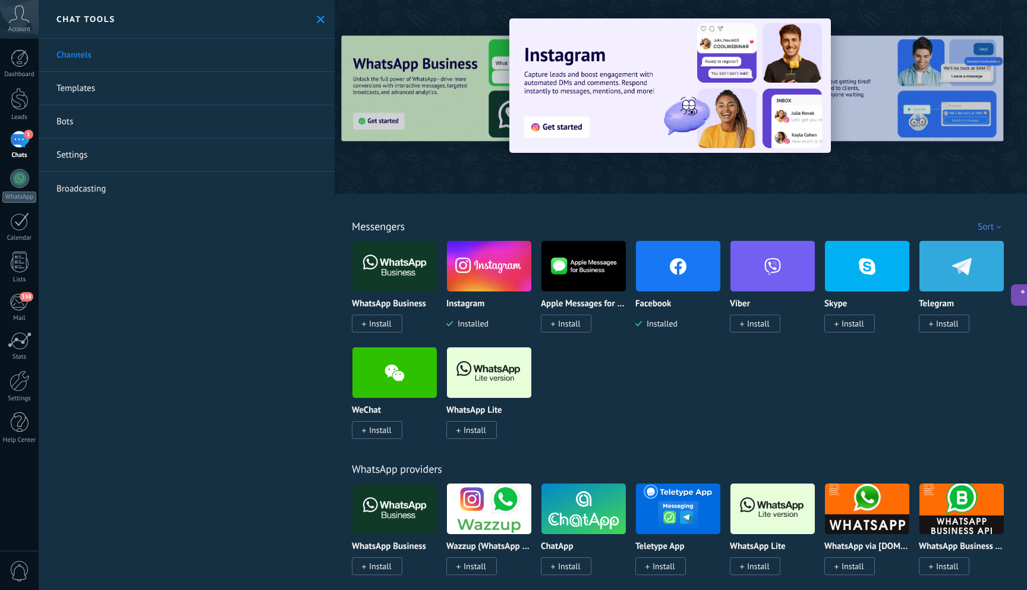
click at [85, 84] on link "Templates" at bounding box center [187, 88] width 296 height 33
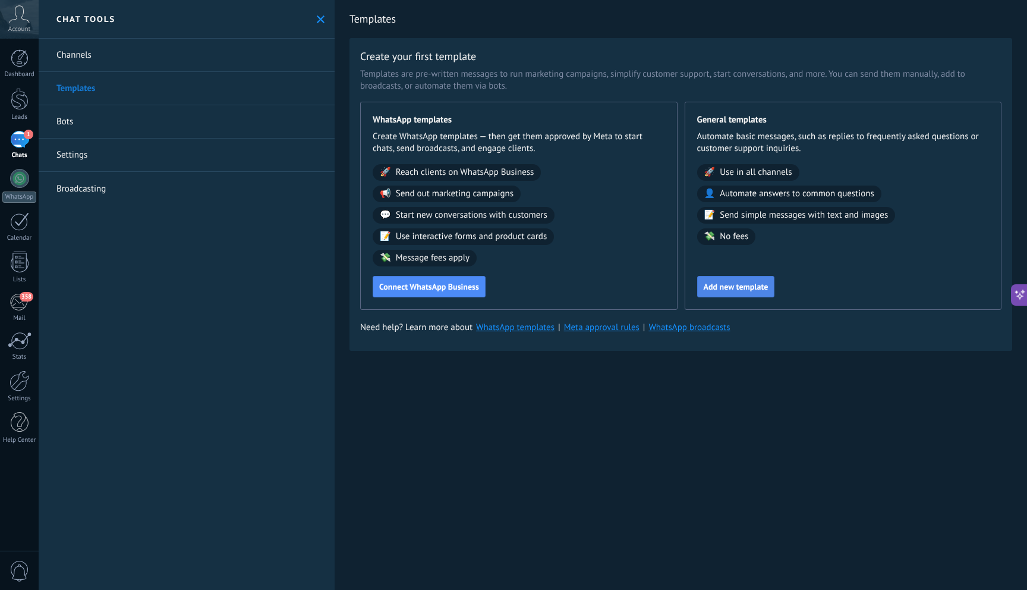
click at [758, 289] on span "Add new template" at bounding box center [736, 286] width 65 height 8
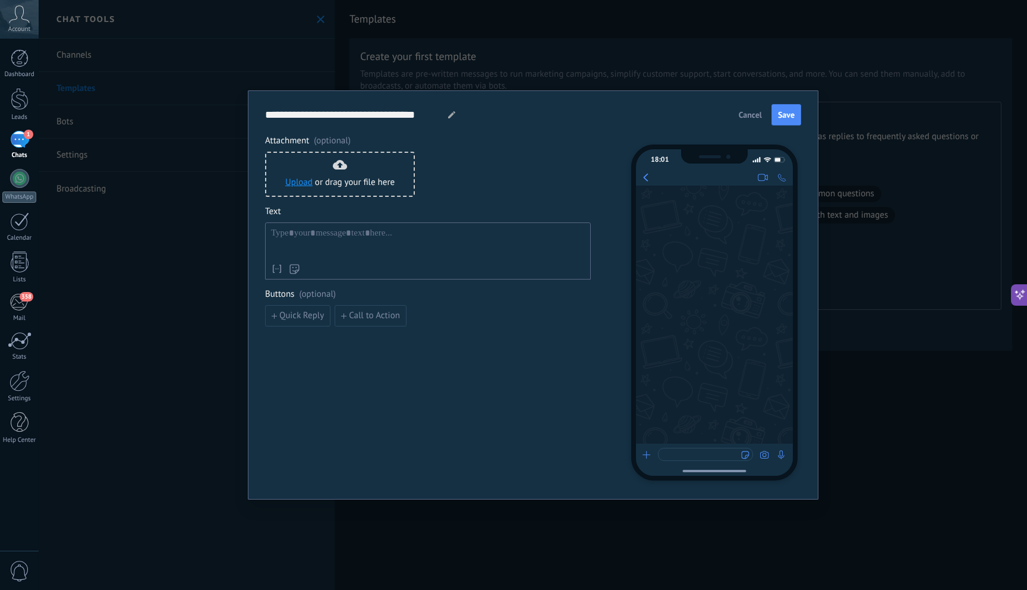
click at [758, 112] on span "Cancel" at bounding box center [750, 115] width 23 height 8
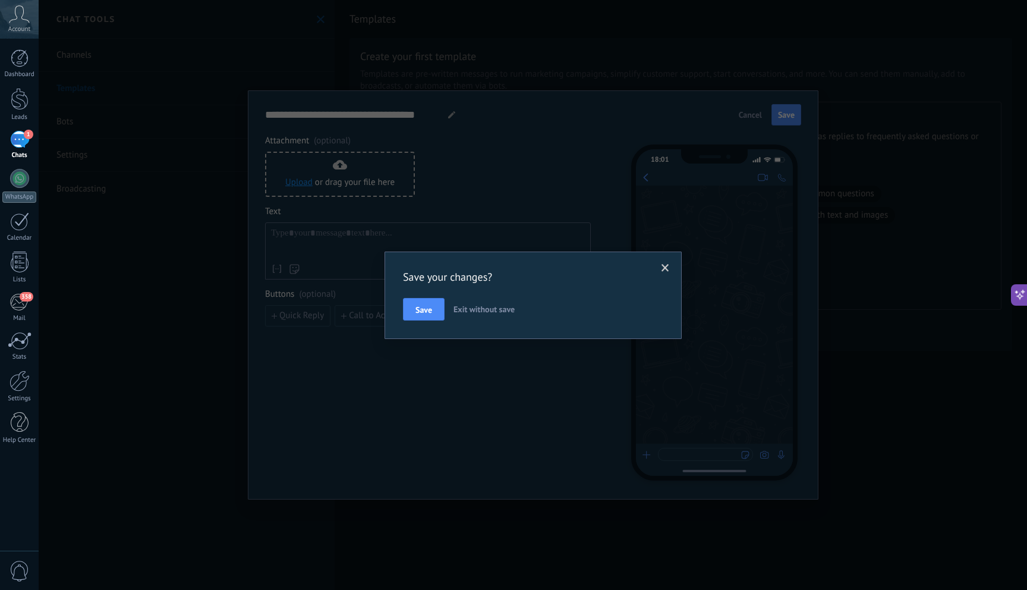
click at [460, 305] on span "Exit without save" at bounding box center [484, 309] width 61 height 11
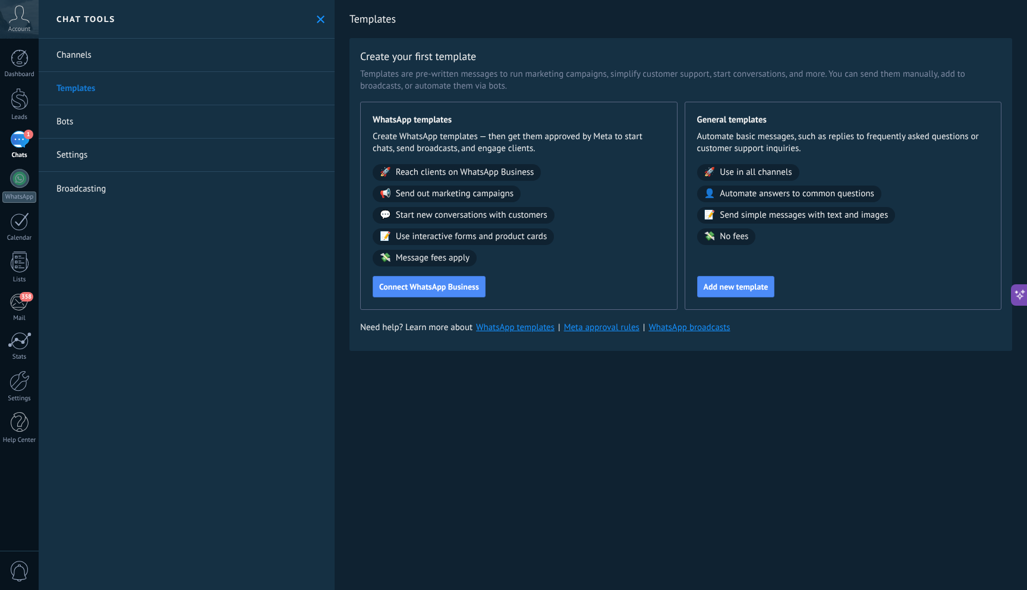
click at [65, 118] on link "Bots" at bounding box center [187, 121] width 296 height 33
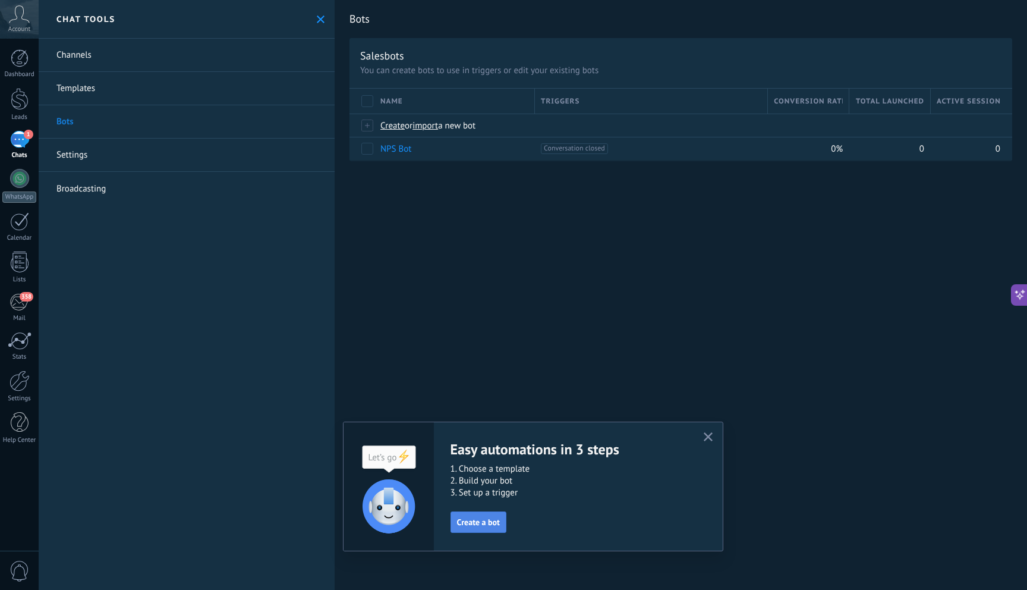
click at [489, 529] on button "Create a bot" at bounding box center [479, 521] width 56 height 21
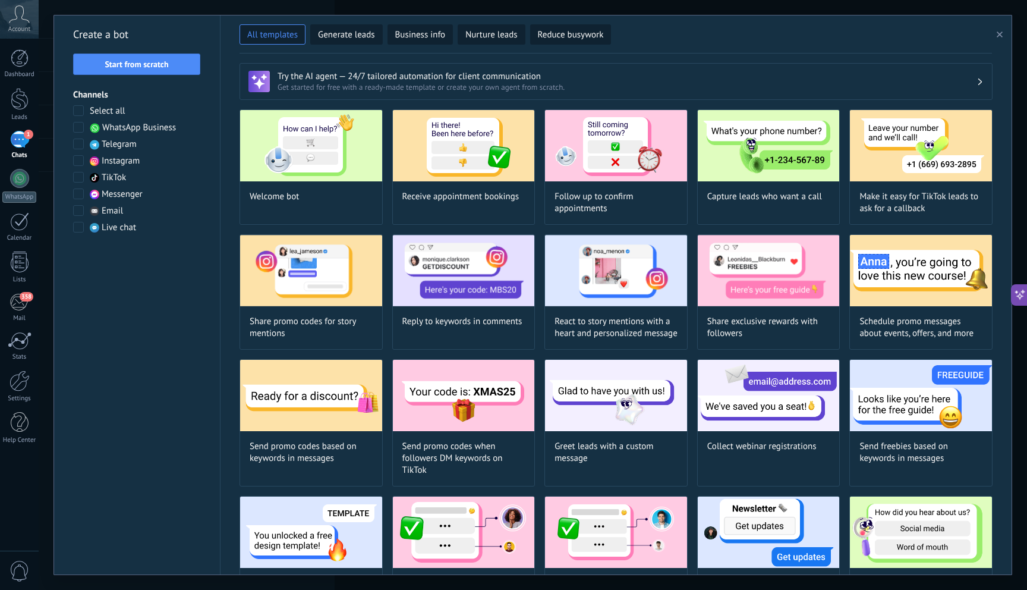
click at [79, 161] on span at bounding box center [78, 160] width 11 height 11
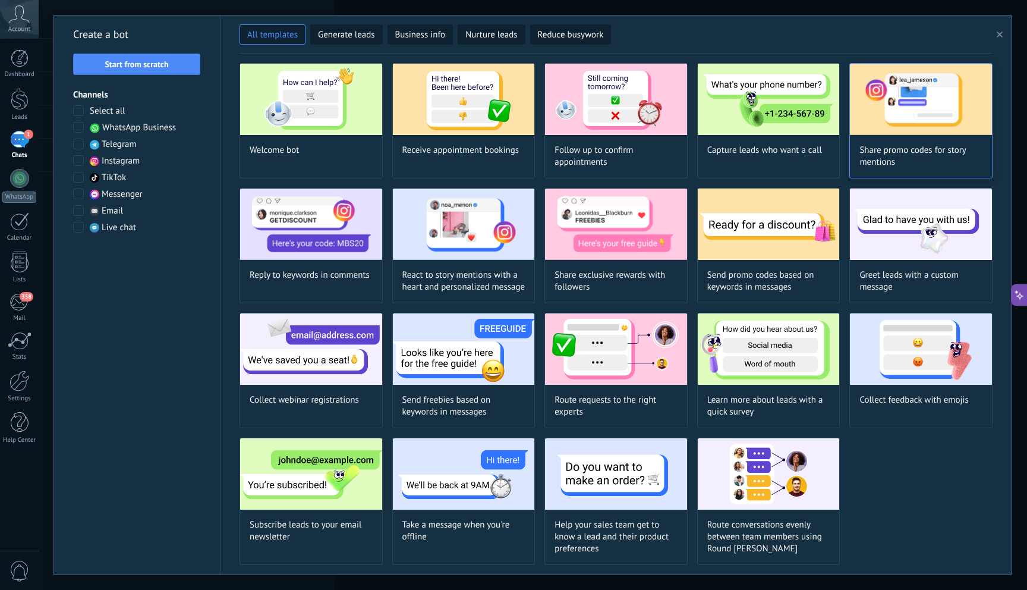
scroll to position [58, 0]
click at [998, 32] on use "button" at bounding box center [1000, 35] width 6 height 6
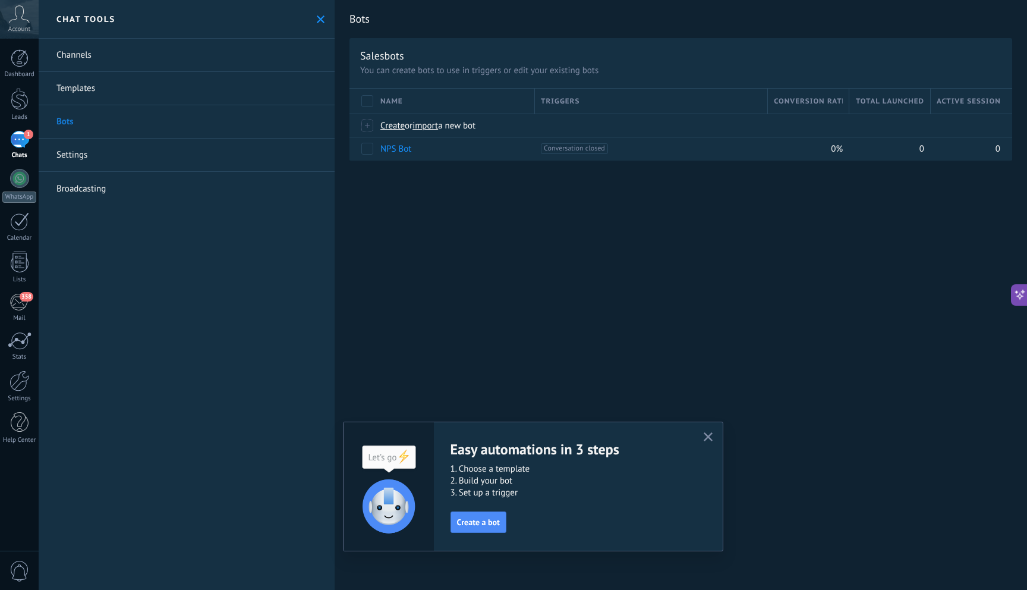
click at [15, 136] on div "1" at bounding box center [19, 139] width 19 height 17
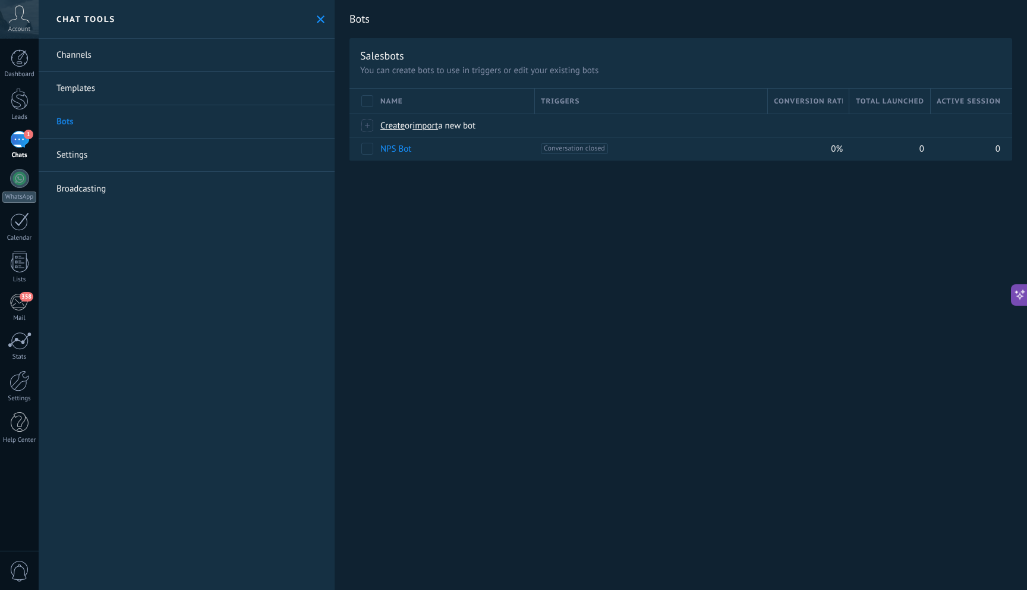
click at [319, 15] on icon at bounding box center [321, 19] width 8 height 8
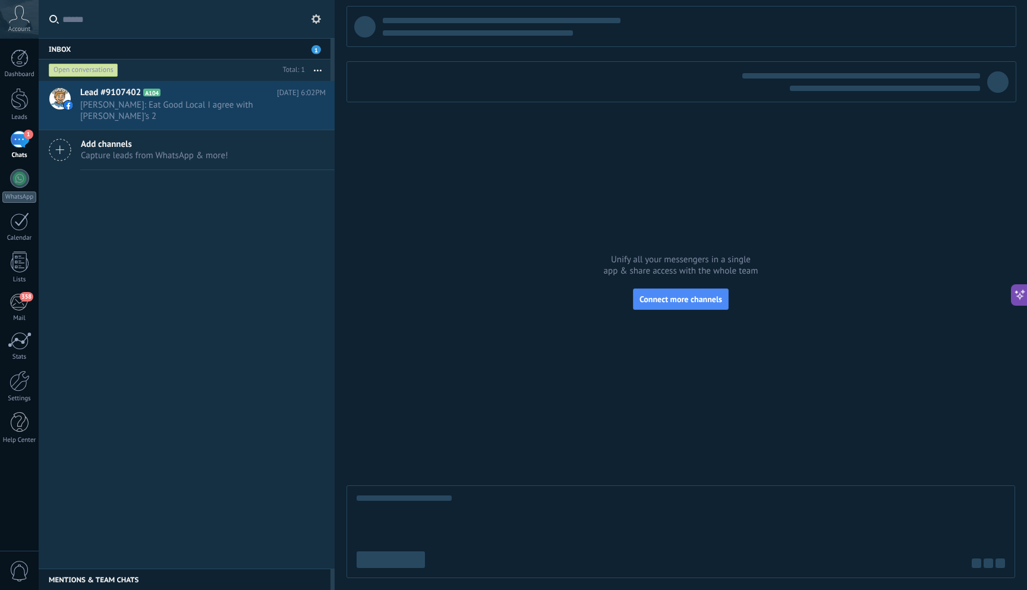
click at [26, 139] on div "1" at bounding box center [19, 139] width 19 height 17
click at [201, 103] on span "[PERSON_NAME]: Eat Good Local I agree with [PERSON_NAME]’s 2" at bounding box center [191, 110] width 223 height 23
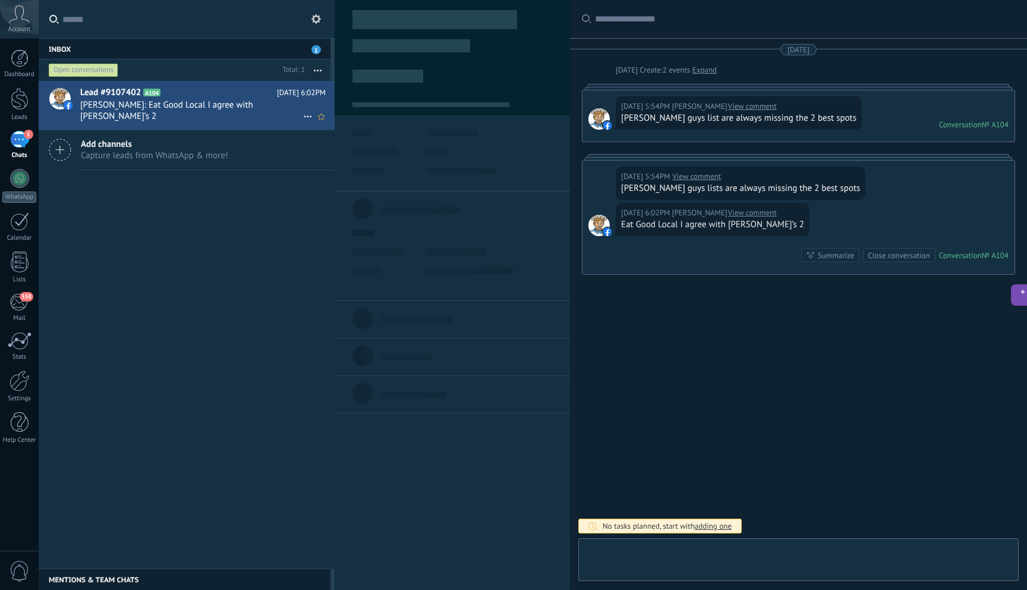
type textarea "**********"
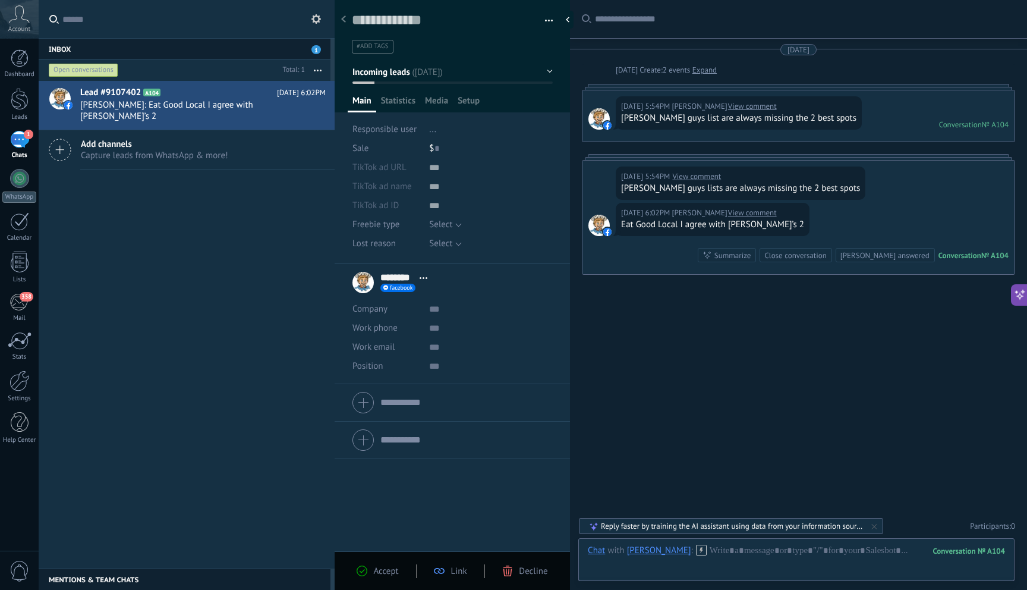
click at [529, 571] on span "Decline" at bounding box center [533, 570] width 29 height 11
